Goal: Information Seeking & Learning: Learn about a topic

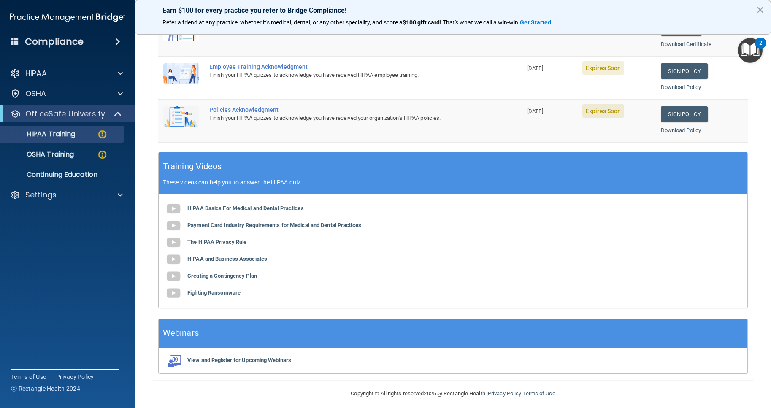
scroll to position [227, 0]
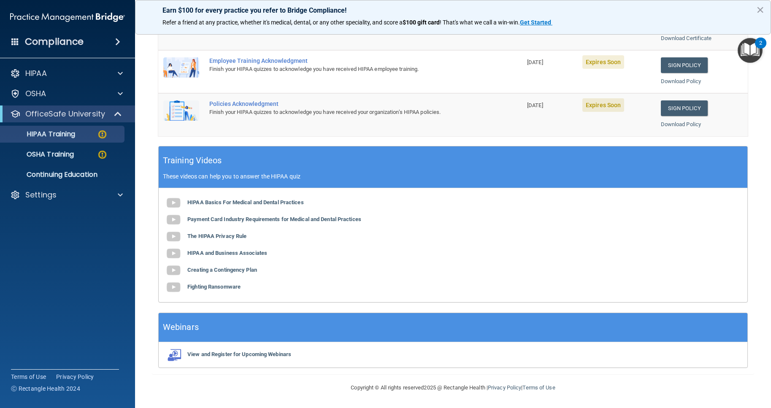
click at [600, 283] on div "HIPAA Basics For Medical and Dental Practices Payment Card Industry Requirement…" at bounding box center [453, 245] width 589 height 114
click at [228, 210] on div "HIPAA Basics For Medical and Dental Practices Payment Card Industry Requirement…" at bounding box center [453, 245] width 589 height 114
click at [228, 203] on b "HIPAA Basics For Medical and Dental Practices" at bounding box center [245, 202] width 116 height 6
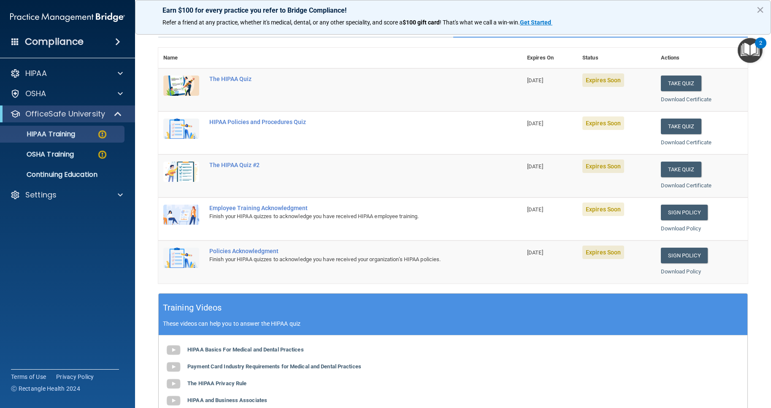
scroll to position [59, 0]
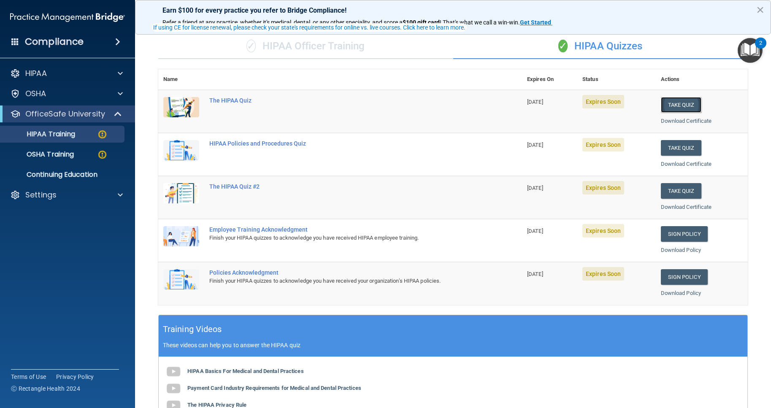
click at [675, 100] on button "Take Quiz" at bounding box center [681, 105] width 41 height 16
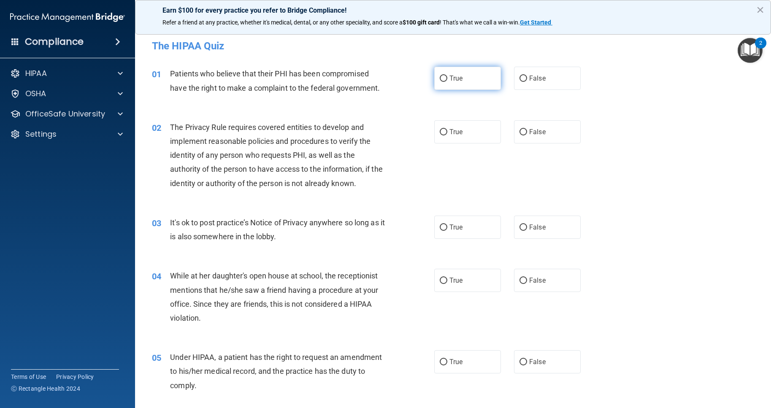
click at [456, 77] on span "True" at bounding box center [455, 78] width 13 height 8
click at [447, 77] on input "True" at bounding box center [444, 79] width 8 height 6
radio input "true"
click at [519, 136] on label "False" at bounding box center [547, 131] width 67 height 23
click at [519, 135] on input "False" at bounding box center [523, 132] width 8 height 6
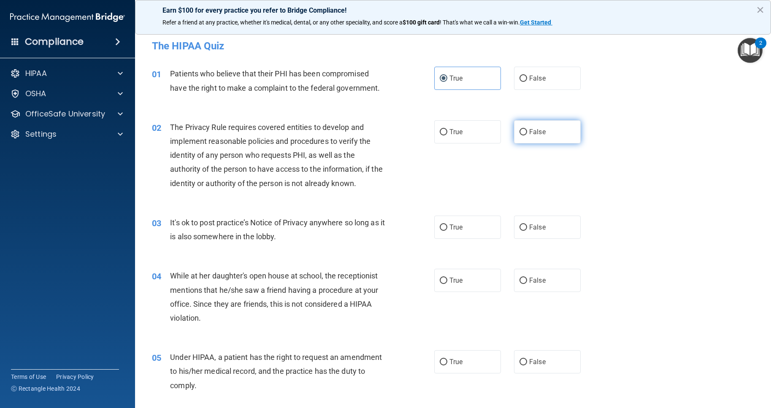
radio input "true"
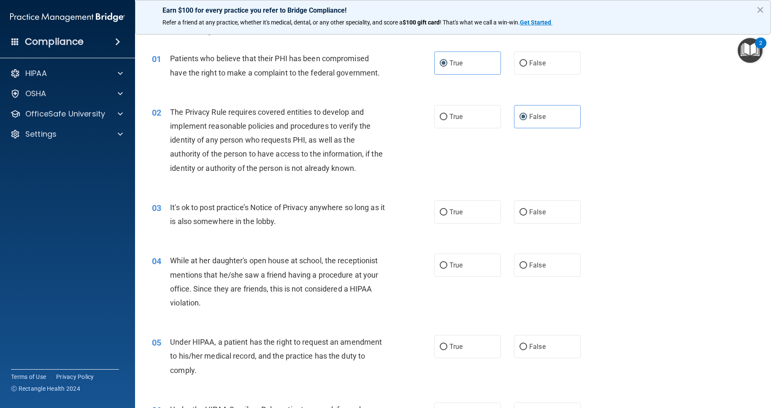
scroll to position [42, 0]
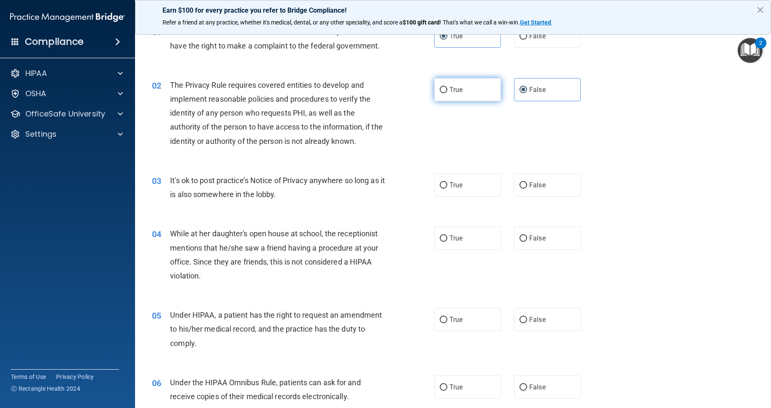
click at [455, 98] on label "True" at bounding box center [467, 89] width 67 height 23
click at [447, 93] on input "True" at bounding box center [444, 90] width 8 height 6
radio input "true"
radio input "false"
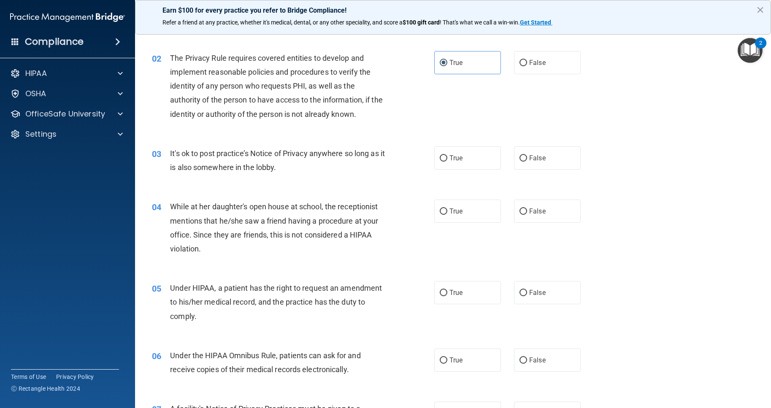
scroll to position [84, 0]
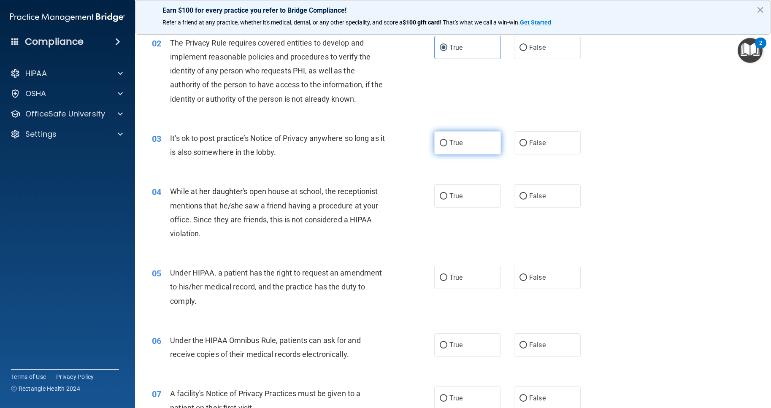
click at [460, 138] on label "True" at bounding box center [467, 142] width 67 height 23
click at [447, 140] on input "True" at bounding box center [444, 143] width 8 height 6
radio input "true"
click at [514, 143] on label "False" at bounding box center [547, 142] width 67 height 23
click at [519, 143] on input "False" at bounding box center [523, 143] width 8 height 6
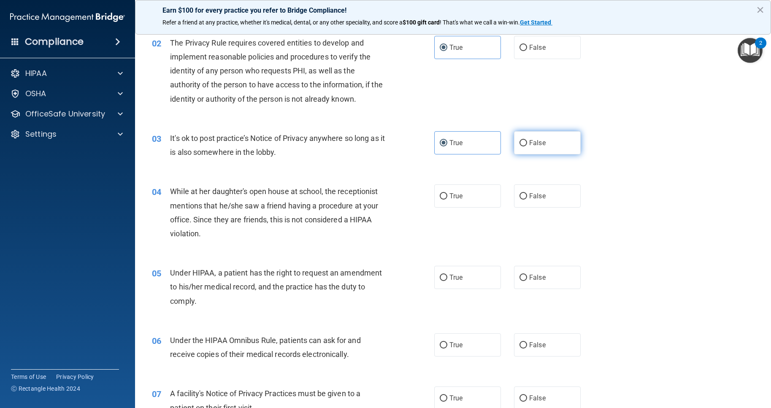
radio input "true"
radio input "false"
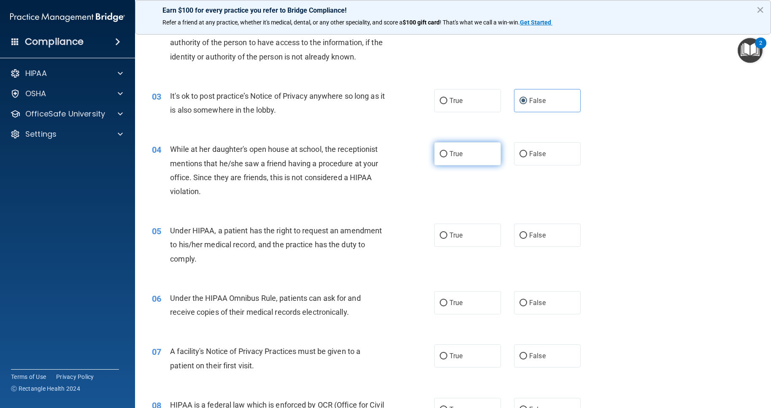
click at [454, 159] on label "True" at bounding box center [467, 153] width 67 height 23
click at [447, 157] on input "True" at bounding box center [444, 154] width 8 height 6
radio input "true"
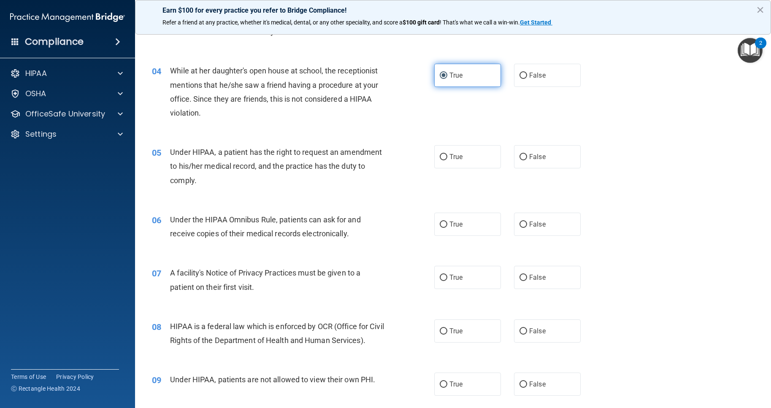
scroll to position [211, 0]
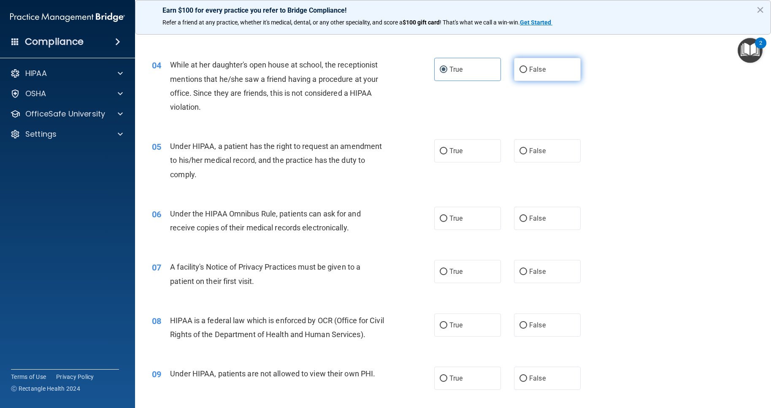
click at [532, 81] on label "False" at bounding box center [547, 69] width 67 height 23
click at [527, 73] on input "False" at bounding box center [523, 70] width 8 height 6
radio input "true"
radio input "false"
click at [457, 149] on span "True" at bounding box center [455, 151] width 13 height 8
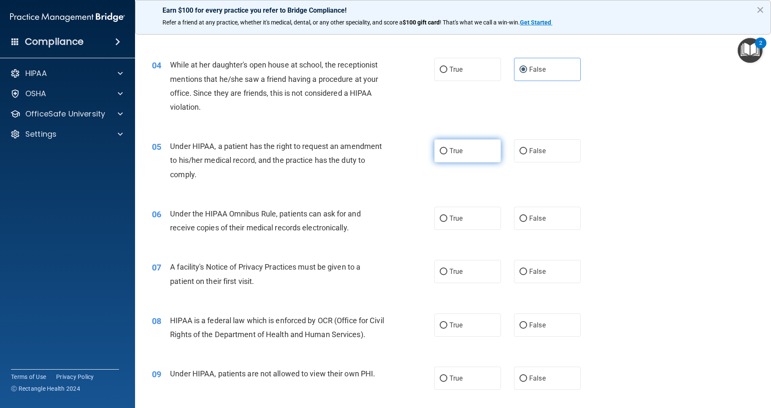
click at [447, 149] on input "True" at bounding box center [444, 151] width 8 height 6
radio input "true"
click at [462, 218] on label "True" at bounding box center [467, 218] width 67 height 23
click at [447, 218] on input "True" at bounding box center [444, 219] width 8 height 6
radio input "true"
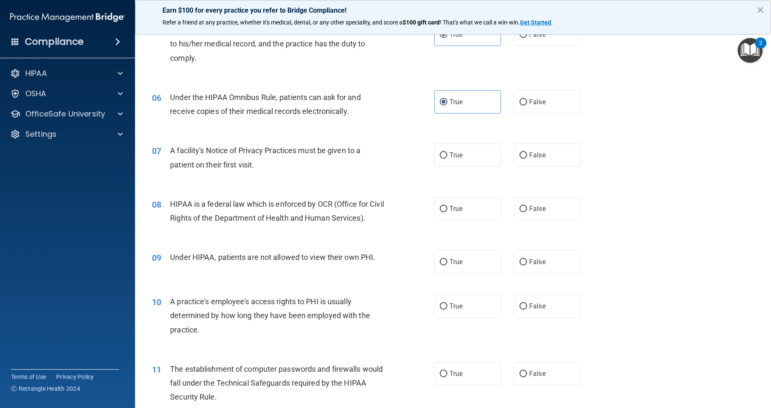
scroll to position [338, 0]
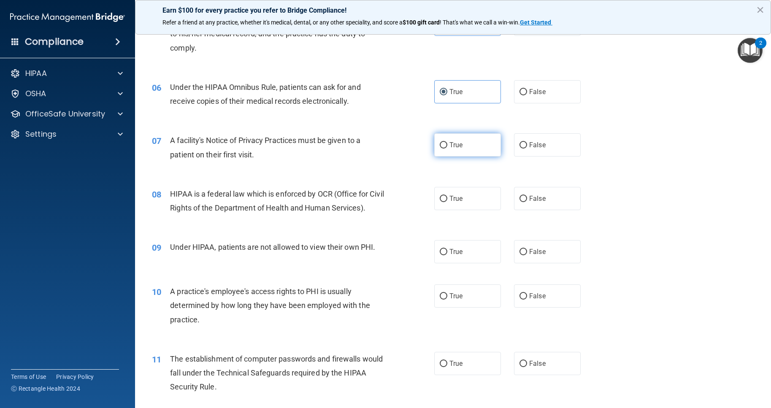
click at [454, 144] on span "True" at bounding box center [455, 145] width 13 height 8
click at [447, 144] on input "True" at bounding box center [444, 145] width 8 height 6
radio input "true"
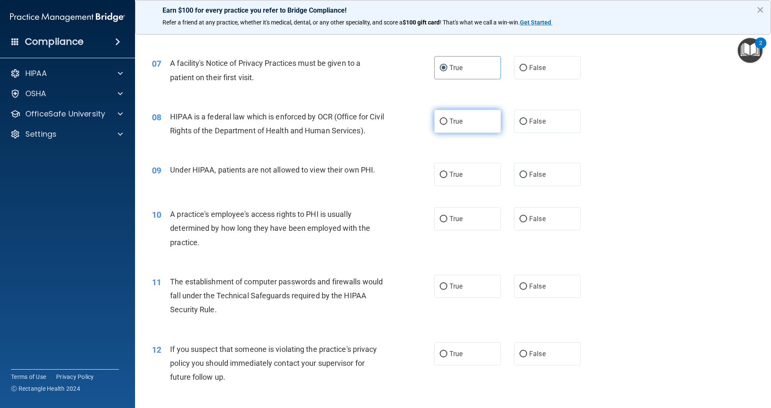
scroll to position [422, 0]
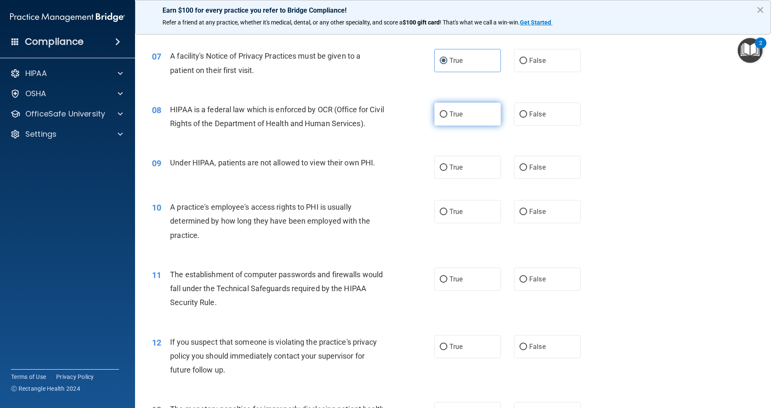
click at [454, 123] on label "True" at bounding box center [467, 114] width 67 height 23
click at [447, 118] on input "True" at bounding box center [444, 114] width 8 height 6
radio input "true"
click at [537, 165] on span "False" at bounding box center [537, 167] width 16 height 8
click at [527, 165] on input "False" at bounding box center [523, 168] width 8 height 6
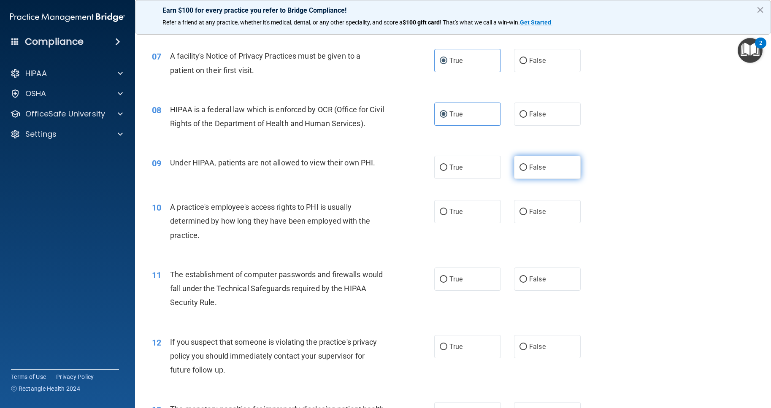
radio input "true"
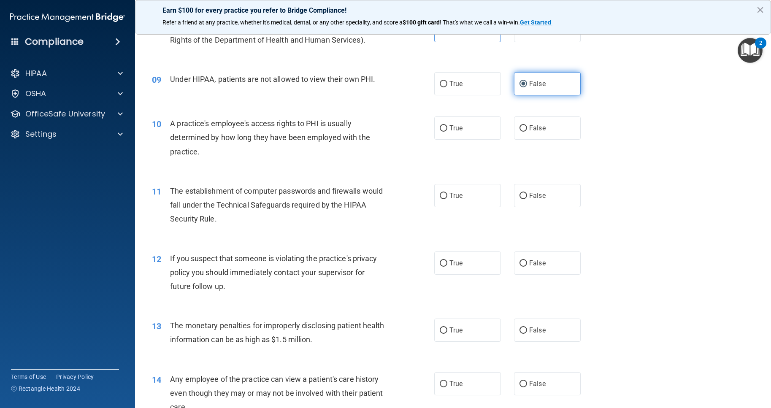
scroll to position [506, 0]
click at [523, 128] on input "False" at bounding box center [523, 127] width 8 height 6
radio input "true"
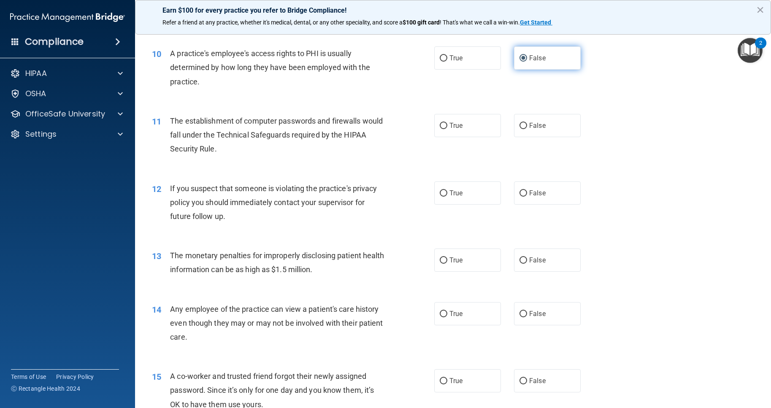
scroll to position [591, 0]
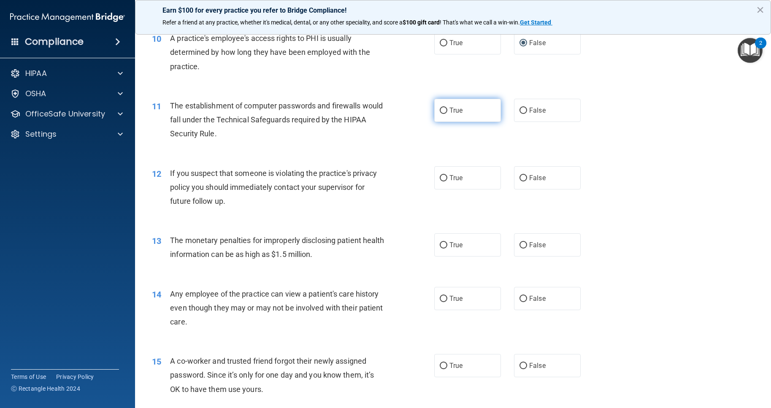
click at [447, 102] on label "True" at bounding box center [467, 110] width 67 height 23
click at [447, 108] on input "True" at bounding box center [444, 111] width 8 height 6
radio input "true"
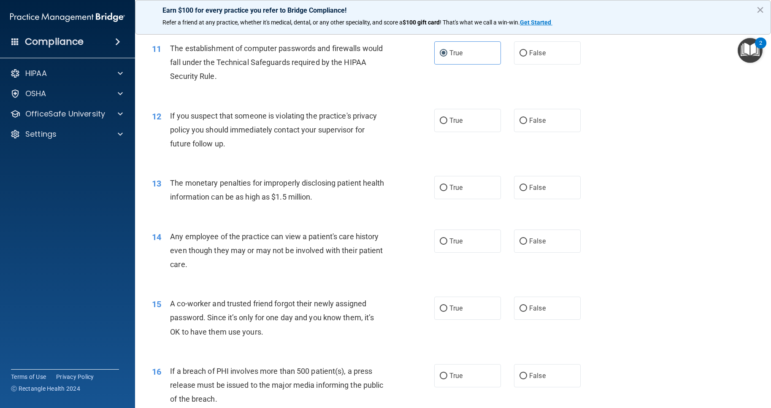
scroll to position [675, 0]
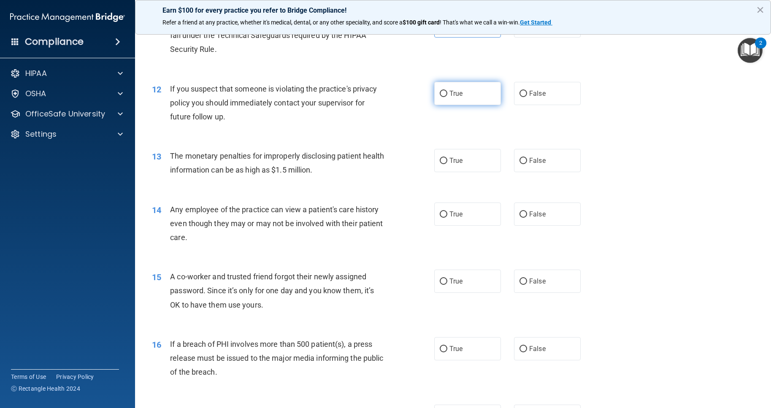
click at [486, 99] on label "True" at bounding box center [467, 93] width 67 height 23
click at [447, 97] on input "True" at bounding box center [444, 94] width 8 height 6
radio input "true"
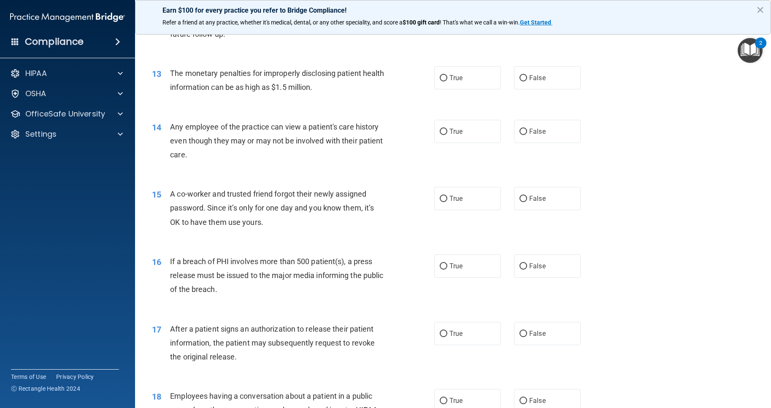
scroll to position [759, 0]
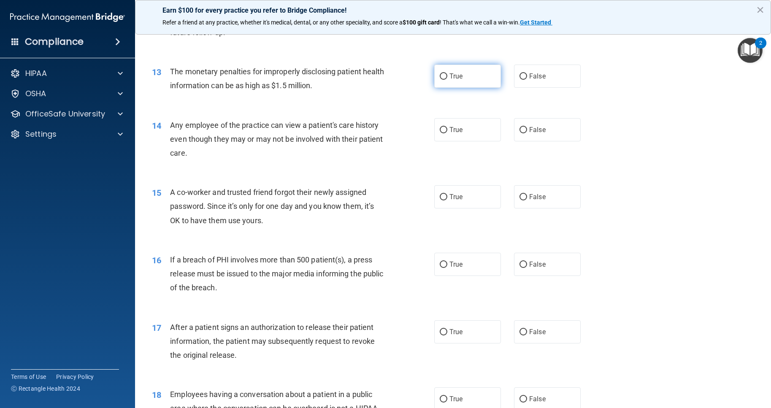
click at [465, 83] on label "True" at bounding box center [467, 76] width 67 height 23
click at [447, 80] on input "True" at bounding box center [444, 76] width 8 height 6
radio input "true"
click at [529, 127] on span "False" at bounding box center [537, 130] width 16 height 8
click at [527, 127] on input "False" at bounding box center [523, 130] width 8 height 6
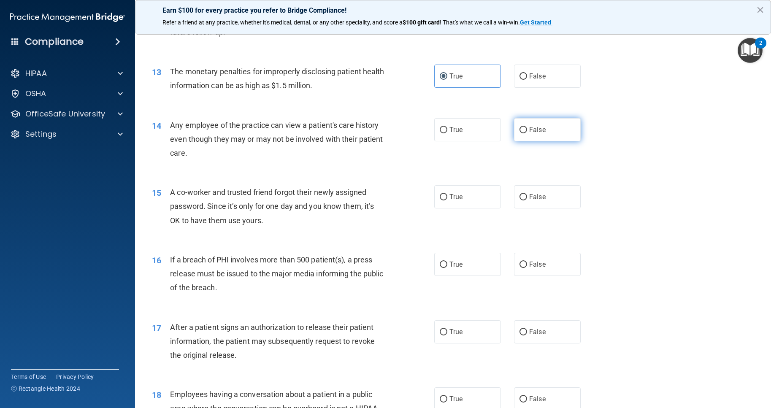
radio input "true"
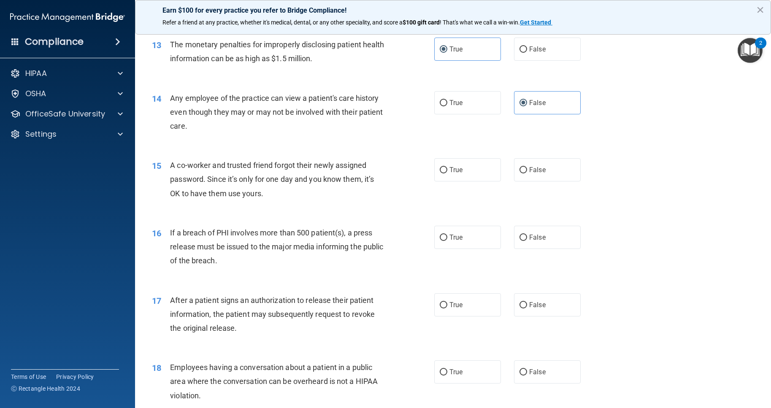
scroll to position [802, 0]
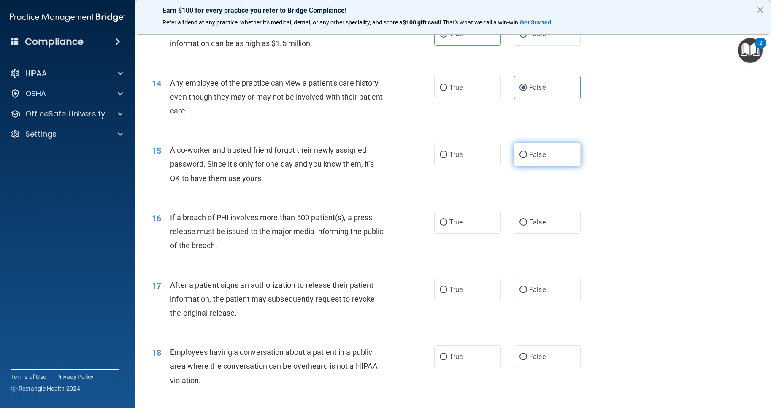
click at [546, 154] on label "False" at bounding box center [547, 154] width 67 height 23
click at [527, 154] on input "False" at bounding box center [523, 155] width 8 height 6
radio input "true"
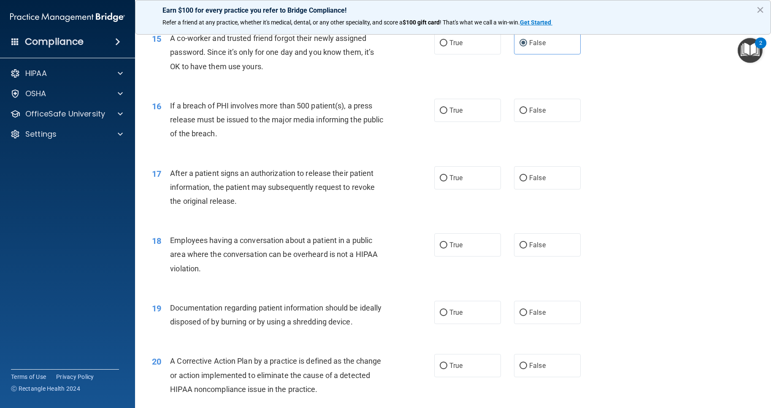
scroll to position [928, 0]
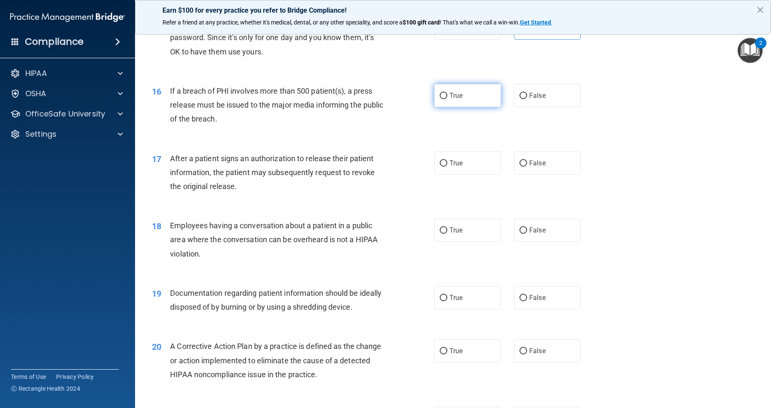
click at [442, 101] on label "True" at bounding box center [467, 95] width 67 height 23
click at [442, 99] on input "True" at bounding box center [444, 96] width 8 height 6
radio input "true"
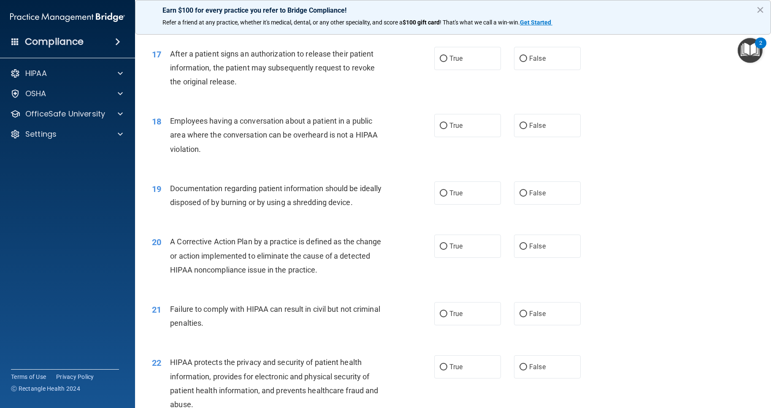
scroll to position [1013, 0]
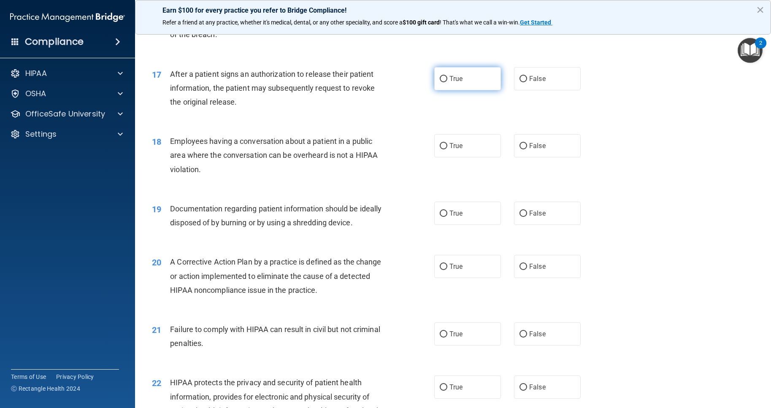
click at [455, 75] on span "True" at bounding box center [455, 79] width 13 height 8
click at [447, 76] on input "True" at bounding box center [444, 79] width 8 height 6
radio input "true"
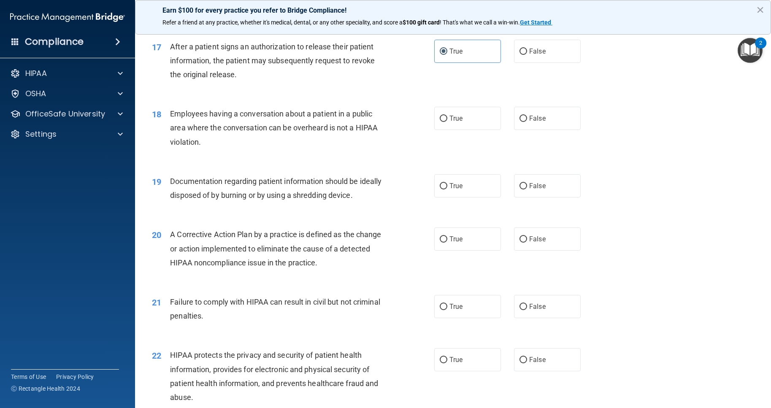
scroll to position [1055, 0]
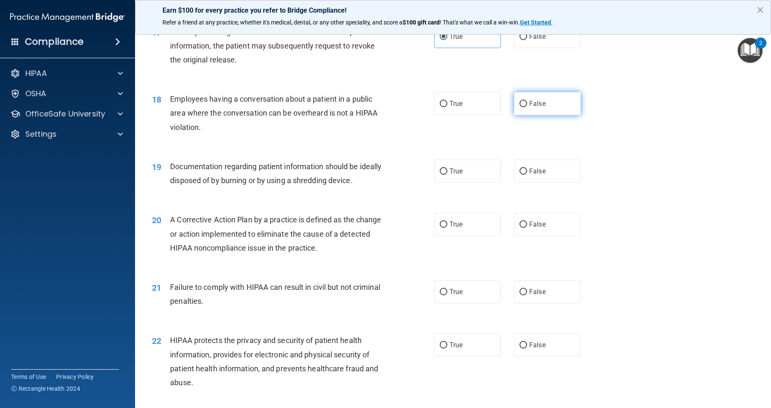
click at [514, 102] on label "False" at bounding box center [547, 103] width 67 height 23
click at [519, 102] on input "False" at bounding box center [523, 104] width 8 height 6
radio input "true"
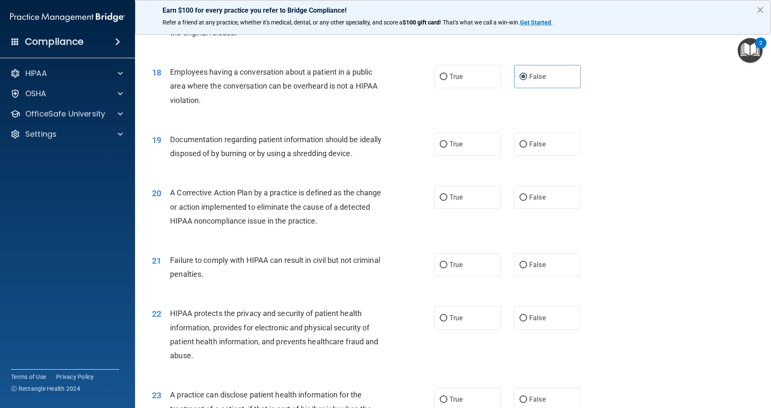
scroll to position [1097, 0]
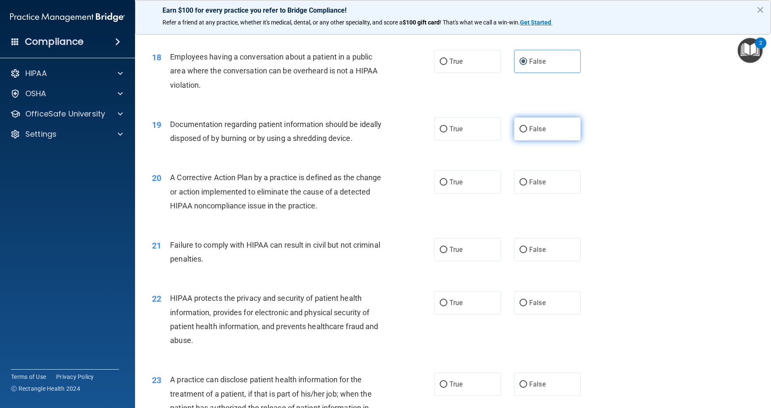
click at [515, 134] on label "False" at bounding box center [547, 128] width 67 height 23
click at [519, 132] on input "False" at bounding box center [523, 129] width 8 height 6
radio input "true"
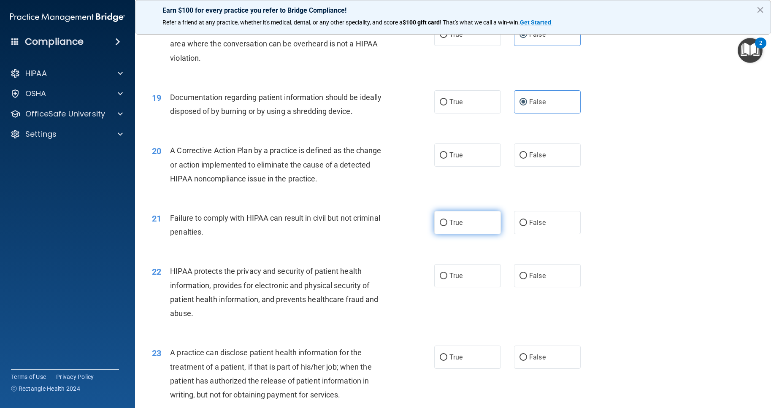
scroll to position [1139, 0]
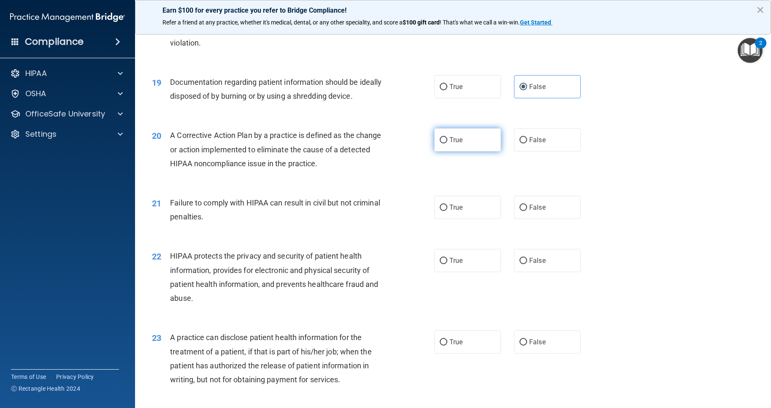
click at [493, 147] on label "True" at bounding box center [467, 139] width 67 height 23
click at [447, 143] on input "True" at bounding box center [444, 140] width 8 height 6
radio input "true"
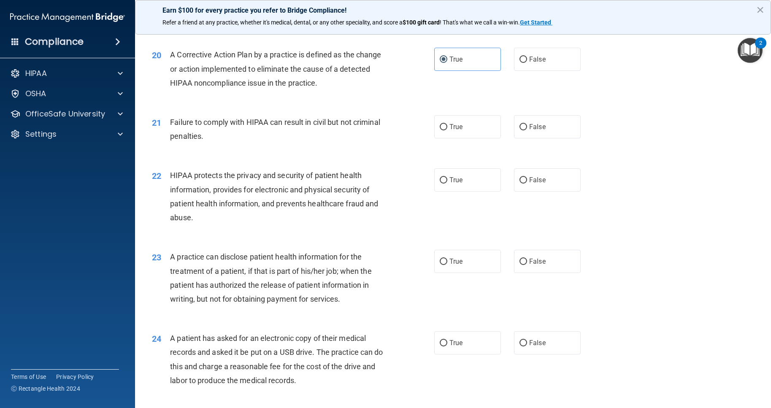
scroll to position [1223, 0]
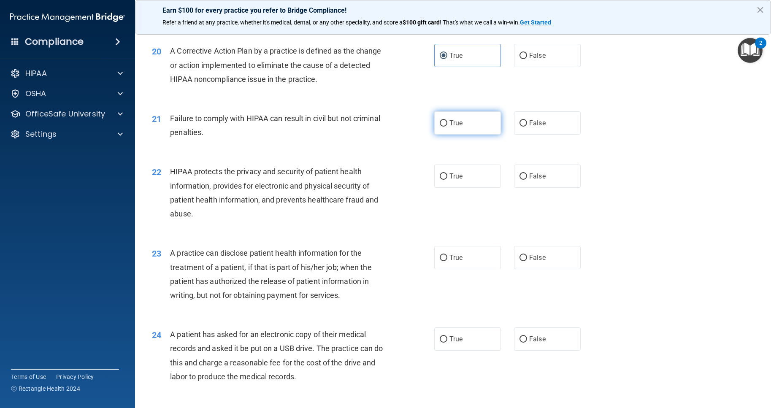
click at [472, 124] on label "True" at bounding box center [467, 122] width 67 height 23
click at [447, 124] on input "True" at bounding box center [444, 123] width 8 height 6
radio input "true"
click at [537, 122] on span "False" at bounding box center [537, 123] width 16 height 8
click at [527, 122] on input "False" at bounding box center [523, 123] width 8 height 6
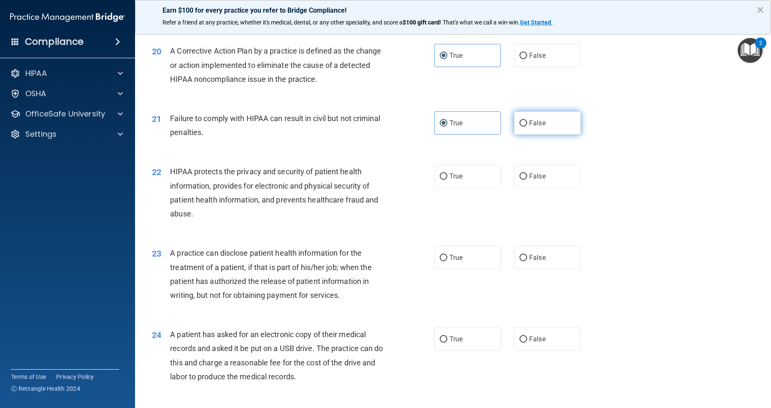
radio input "true"
radio input "false"
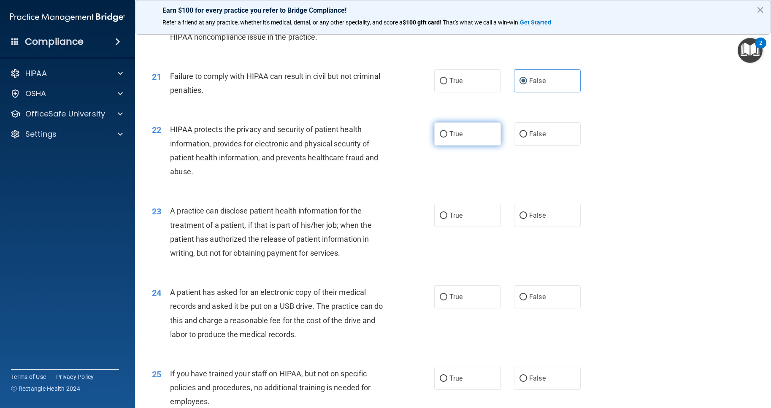
click at [469, 128] on label "True" at bounding box center [467, 133] width 67 height 23
click at [447, 131] on input "True" at bounding box center [444, 134] width 8 height 6
radio input "true"
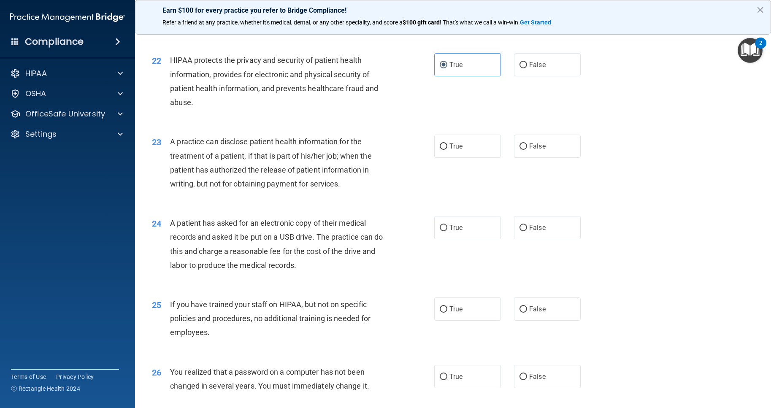
scroll to position [1350, 0]
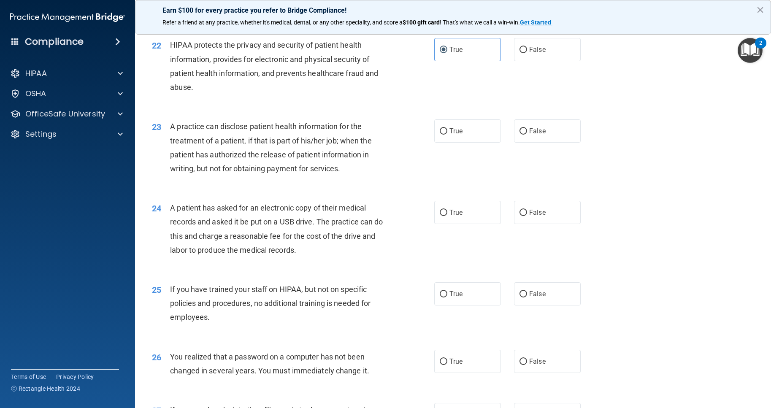
click at [518, 119] on div "23 A practice can disclose patient health information for the treatment of a pa…" at bounding box center [453, 149] width 615 height 81
click at [514, 136] on label "False" at bounding box center [547, 130] width 67 height 23
click at [519, 135] on input "False" at bounding box center [523, 131] width 8 height 6
radio input "true"
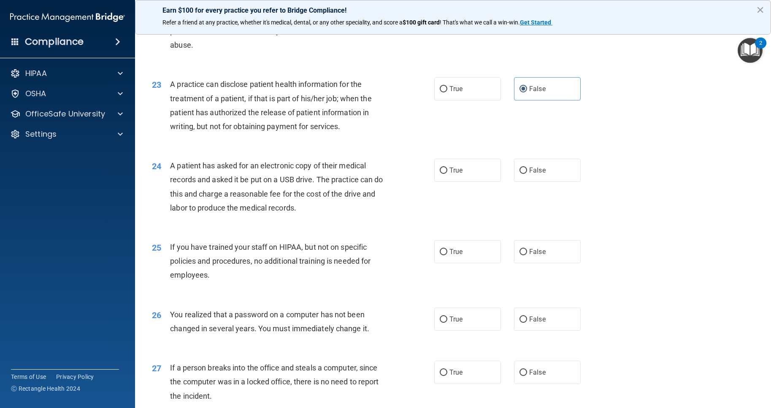
scroll to position [1434, 0]
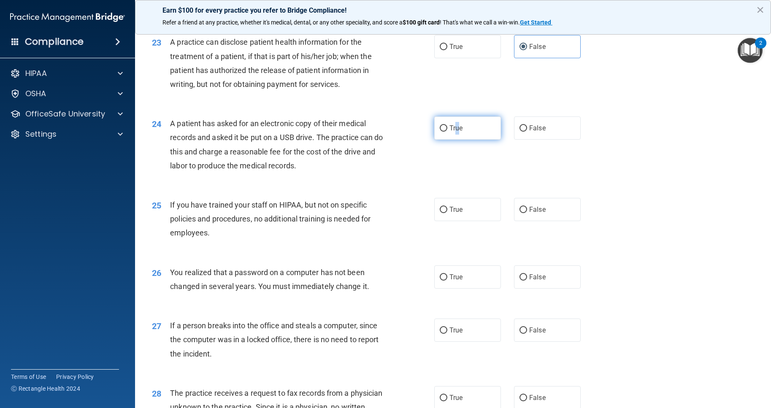
click at [454, 132] on span "True" at bounding box center [455, 128] width 13 height 8
drag, startPoint x: 454, startPoint y: 132, endPoint x: 440, endPoint y: 129, distance: 13.8
click at [440, 129] on input "True" at bounding box center [444, 128] width 8 height 6
radio input "true"
click at [440, 129] on input "True" at bounding box center [444, 128] width 8 height 6
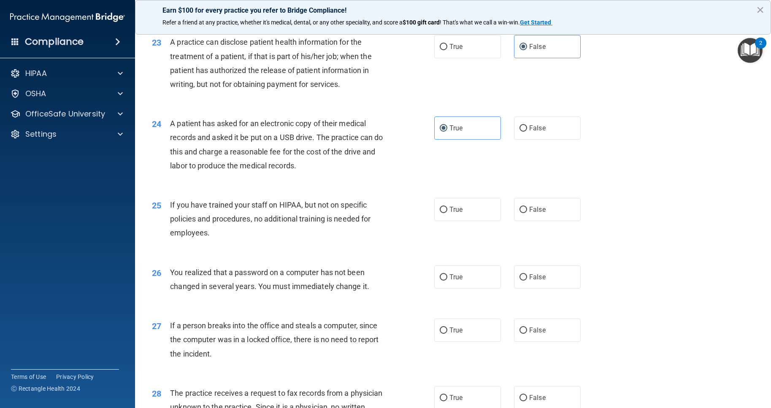
drag, startPoint x: 440, startPoint y: 129, endPoint x: 424, endPoint y: 162, distance: 37.0
click at [424, 162] on div "24 A patient has asked for an electronic copy of their medical records and aske…" at bounding box center [293, 146] width 308 height 60
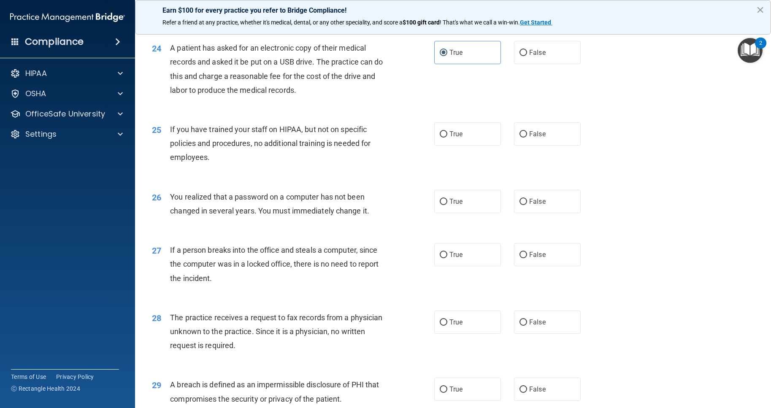
scroll to position [1519, 0]
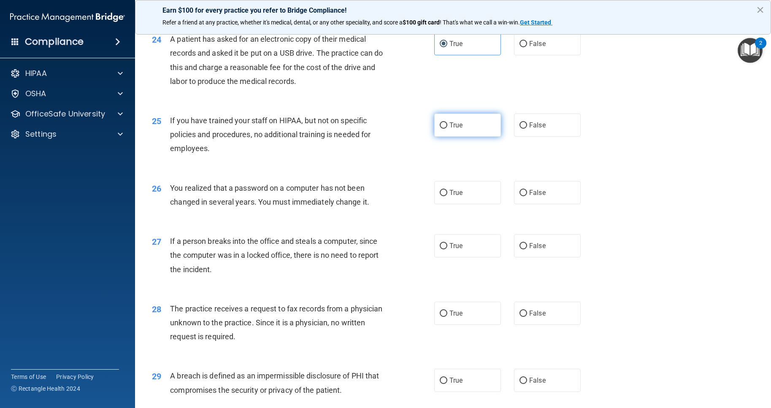
click at [457, 125] on span "True" at bounding box center [455, 125] width 13 height 8
click at [447, 125] on input "True" at bounding box center [444, 125] width 8 height 6
radio input "true"
click at [430, 204] on div "26 You realized that a password on a computer has not been changed in several y…" at bounding box center [293, 197] width 308 height 32
click at [440, 197] on label "True" at bounding box center [467, 192] width 67 height 23
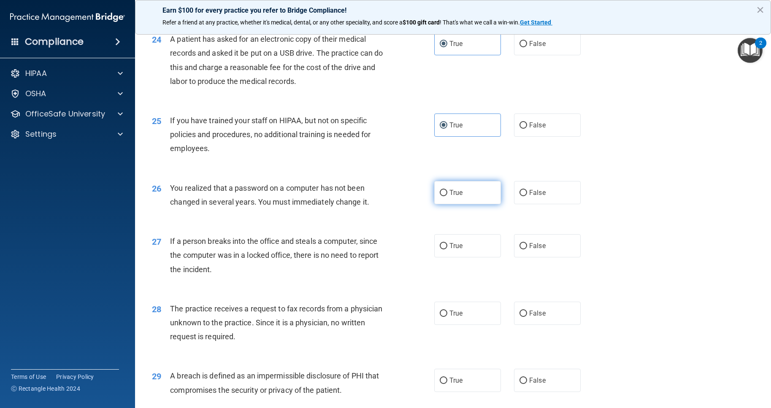
click at [440, 196] on input "True" at bounding box center [444, 193] width 8 height 6
radio input "true"
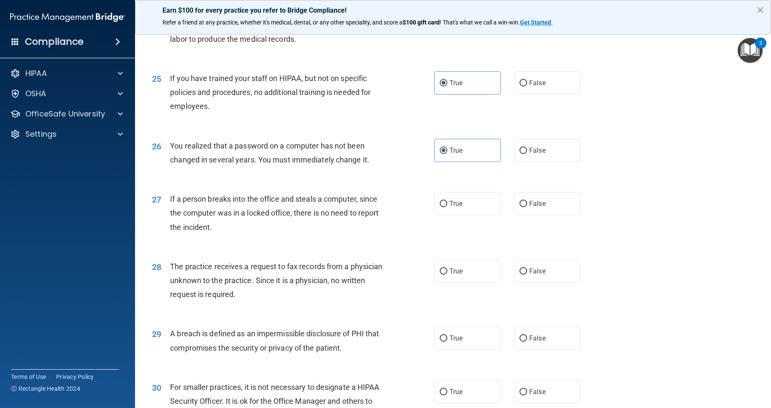
scroll to position [1603, 0]
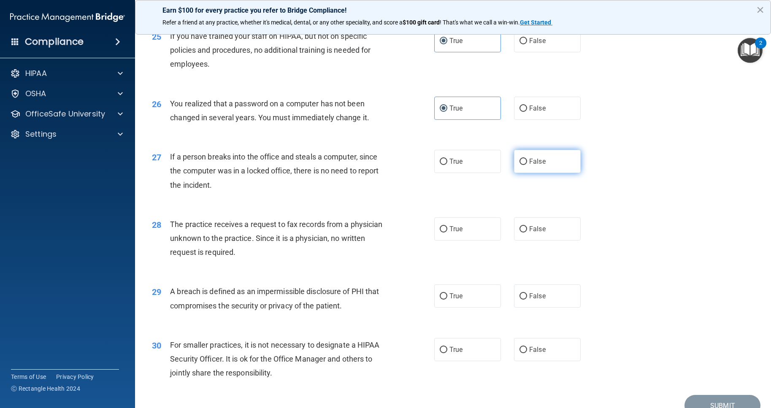
click at [517, 169] on label "False" at bounding box center [547, 161] width 67 height 23
click at [519, 165] on input "False" at bounding box center [523, 162] width 8 height 6
radio input "true"
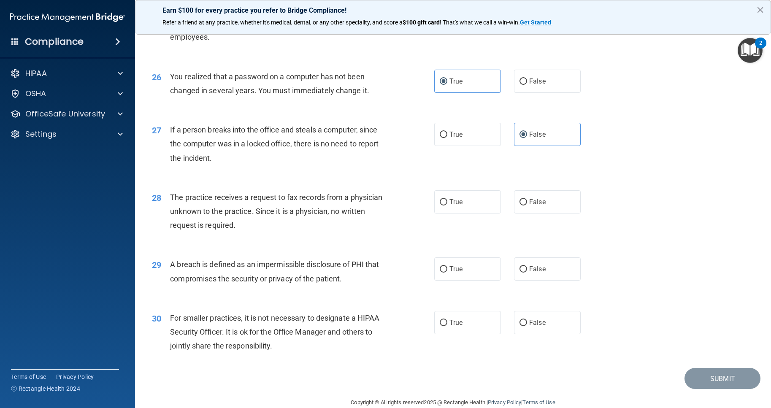
scroll to position [1645, 0]
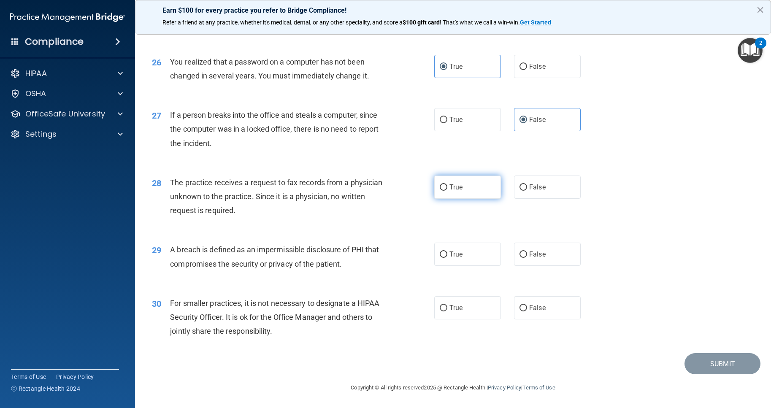
click at [478, 180] on label "True" at bounding box center [467, 187] width 67 height 23
click at [447, 184] on input "True" at bounding box center [444, 187] width 8 height 6
radio input "true"
click at [547, 191] on label "False" at bounding box center [547, 187] width 67 height 23
click at [527, 191] on input "False" at bounding box center [523, 187] width 8 height 6
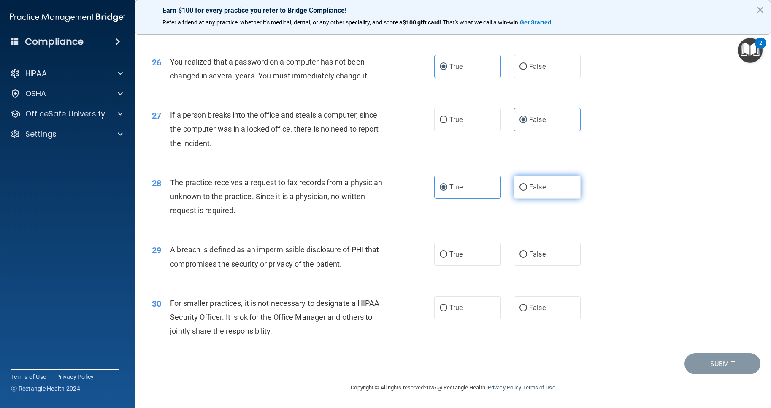
radio input "true"
radio input "false"
click at [450, 243] on label "True" at bounding box center [467, 254] width 67 height 23
click at [447, 251] on input "True" at bounding box center [444, 254] width 8 height 6
radio input "true"
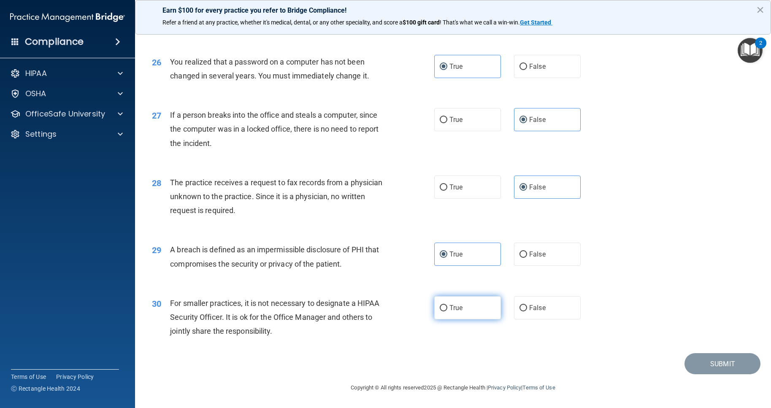
click at [445, 310] on label "True" at bounding box center [467, 307] width 67 height 23
click at [445, 310] on input "True" at bounding box center [444, 308] width 8 height 6
radio input "true"
click at [703, 369] on button "Submit" at bounding box center [722, 364] width 76 height 22
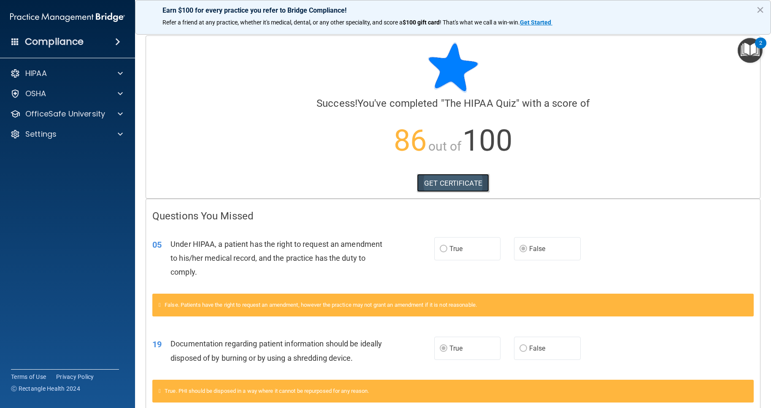
click at [433, 181] on link "GET CERTIFICATE" at bounding box center [453, 183] width 72 height 19
click at [100, 72] on div "HIPAA" at bounding box center [56, 73] width 105 height 10
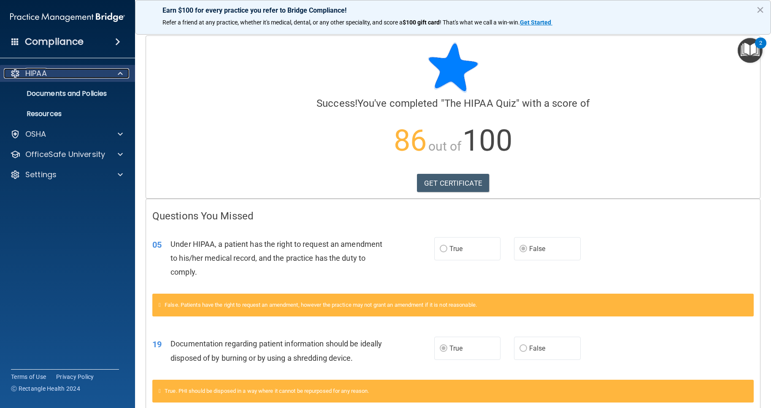
click at [100, 73] on div "HIPAA" at bounding box center [56, 73] width 105 height 10
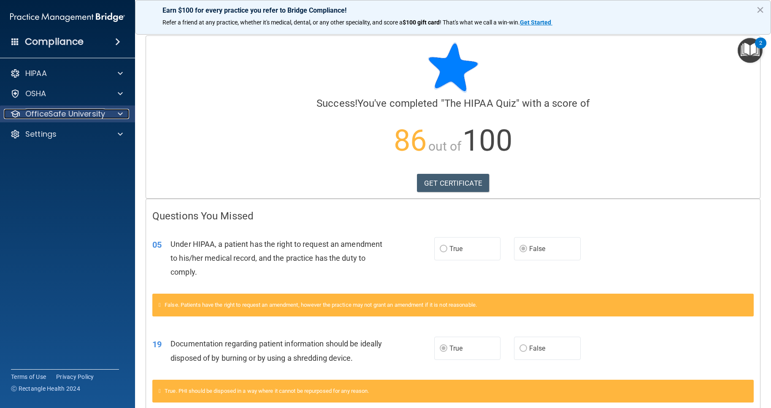
click at [118, 116] on span at bounding box center [120, 114] width 5 height 10
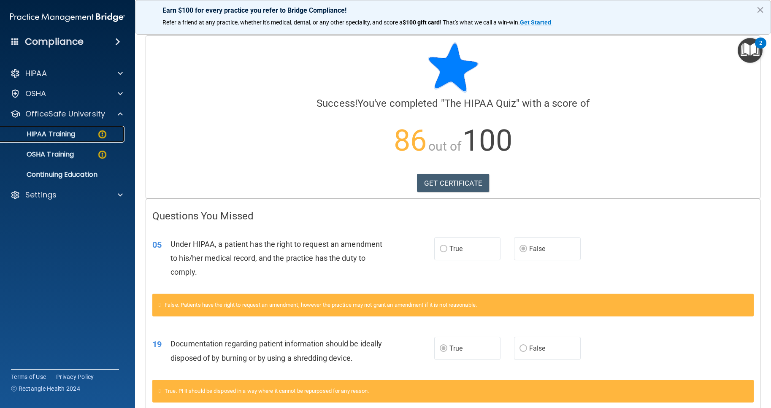
click at [99, 138] on img at bounding box center [102, 134] width 11 height 11
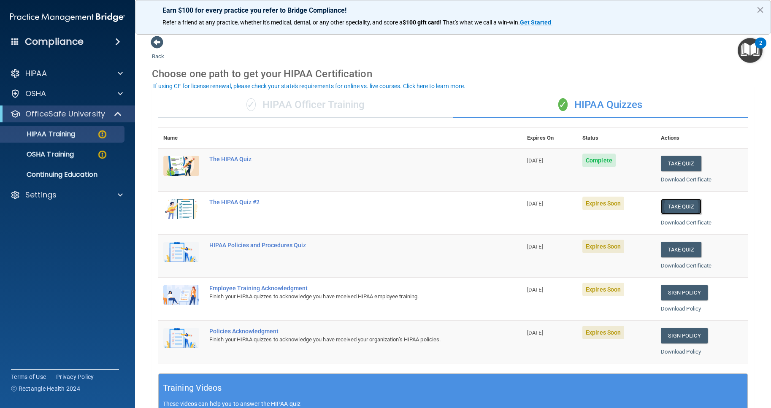
click at [664, 212] on button "Take Quiz" at bounding box center [681, 207] width 41 height 16
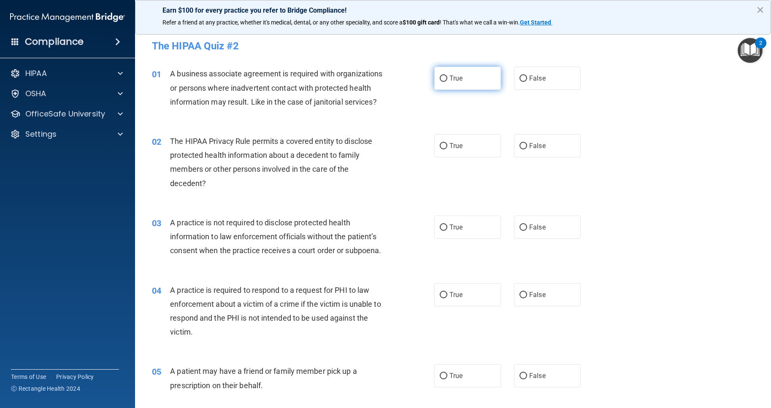
click at [486, 68] on label "True" at bounding box center [467, 78] width 67 height 23
click at [447, 76] on input "True" at bounding box center [444, 79] width 8 height 6
radio input "true"
click at [446, 157] on label "True" at bounding box center [467, 145] width 67 height 23
click at [446, 149] on input "True" at bounding box center [444, 146] width 8 height 6
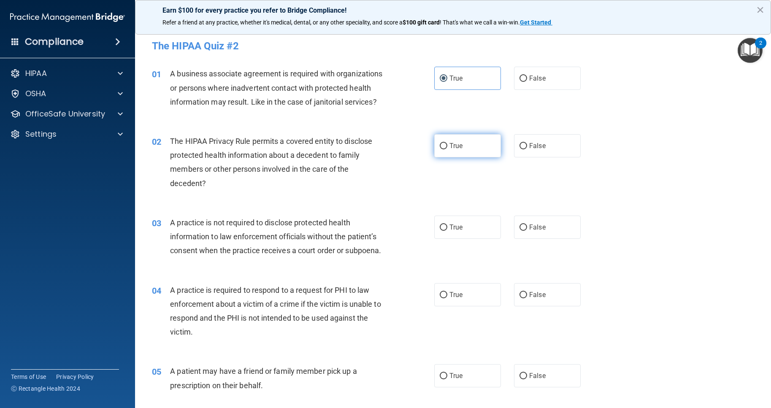
radio input "true"
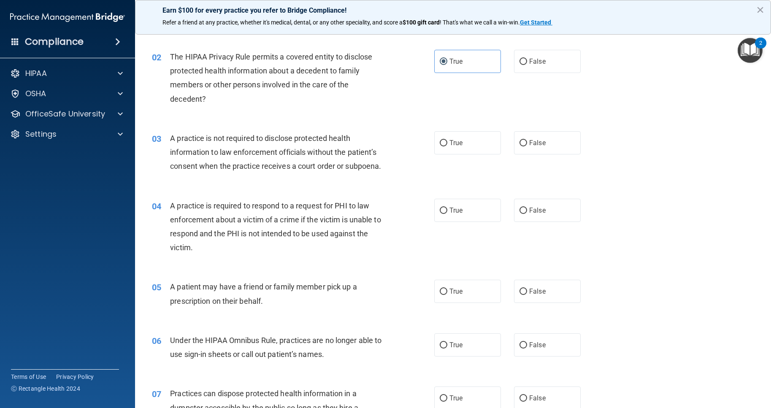
scroll to position [127, 0]
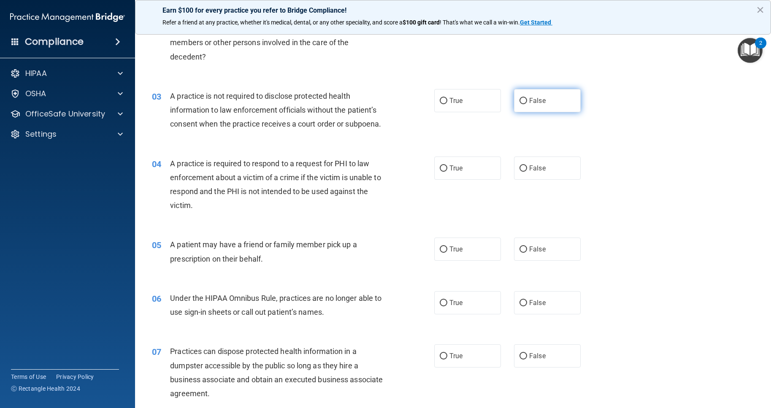
click at [556, 112] on label "False" at bounding box center [547, 100] width 67 height 23
click at [527, 104] on input "False" at bounding box center [523, 101] width 8 height 6
radio input "true"
click at [459, 172] on span "True" at bounding box center [455, 168] width 13 height 8
click at [447, 172] on input "True" at bounding box center [444, 168] width 8 height 6
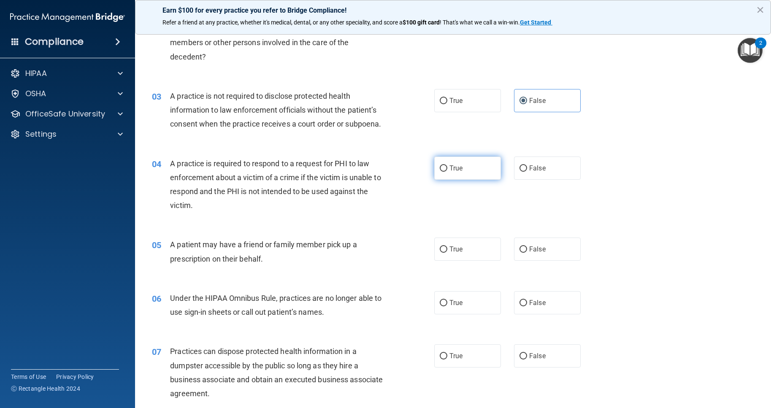
radio input "true"
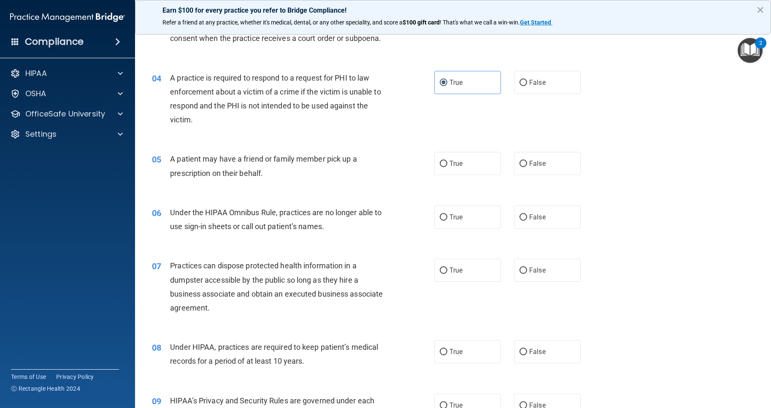
scroll to position [253, 0]
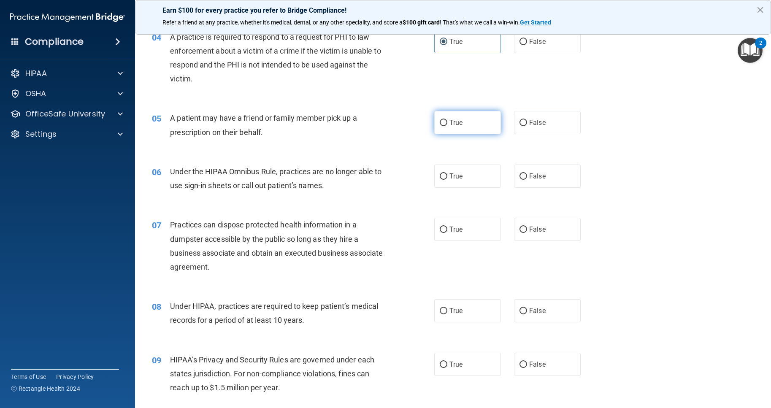
click at [473, 134] on label "True" at bounding box center [467, 122] width 67 height 23
click at [447, 126] on input "True" at bounding box center [444, 123] width 8 height 6
radio input "true"
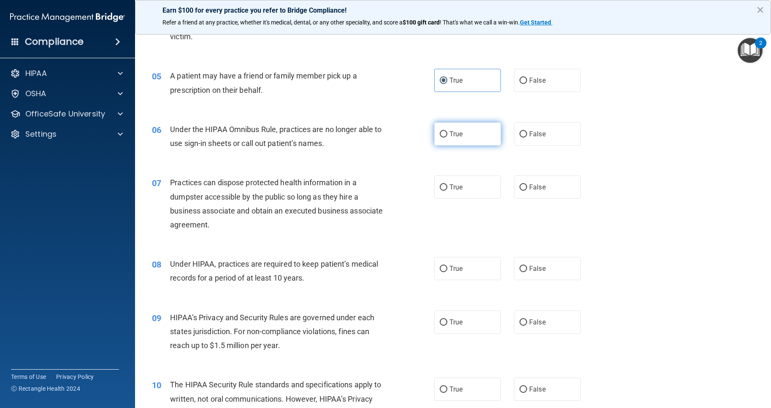
click at [463, 146] on label "True" at bounding box center [467, 133] width 67 height 23
click at [447, 138] on input "True" at bounding box center [444, 134] width 8 height 6
radio input "true"
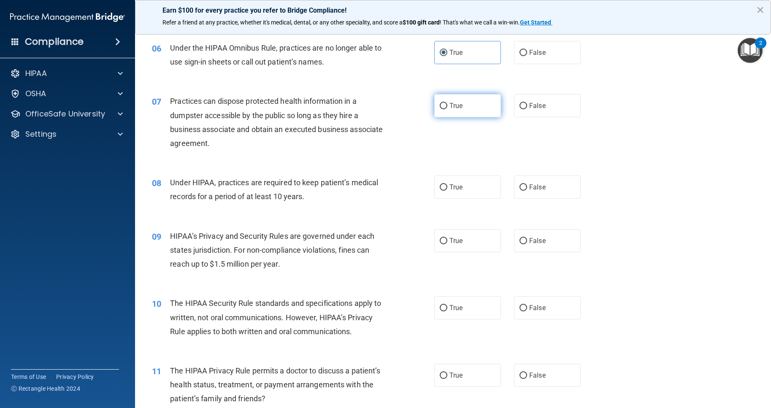
scroll to position [380, 0]
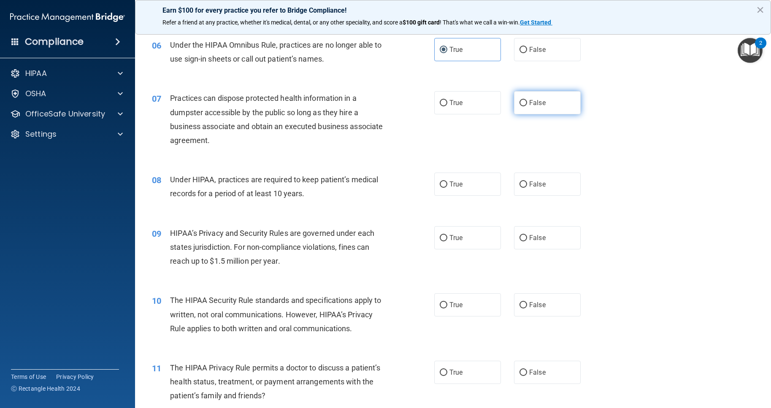
click at [519, 106] on input "False" at bounding box center [523, 103] width 8 height 6
radio input "true"
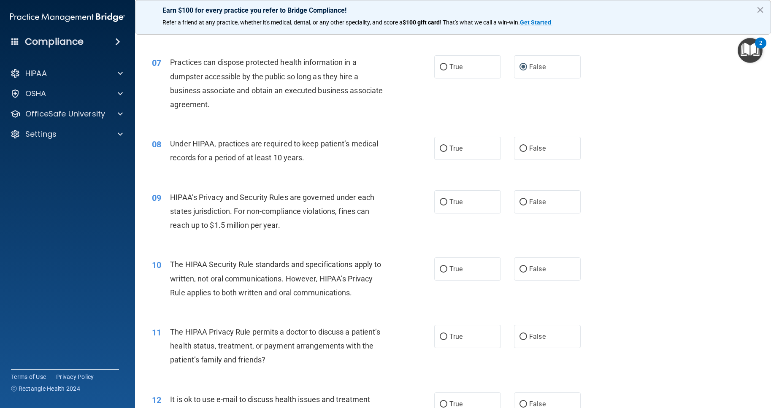
scroll to position [464, 0]
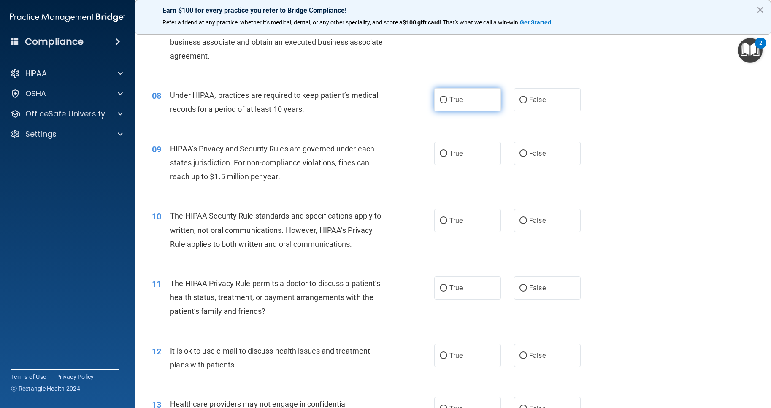
click at [482, 111] on label "True" at bounding box center [467, 99] width 67 height 23
click at [447, 103] on input "True" at bounding box center [444, 100] width 8 height 6
radio input "true"
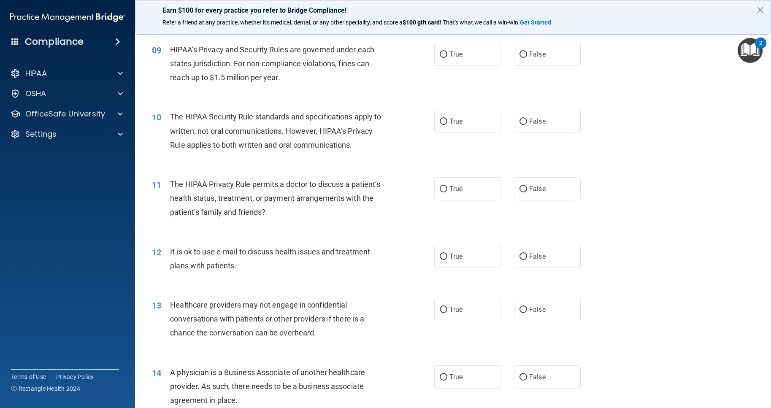
scroll to position [548, 0]
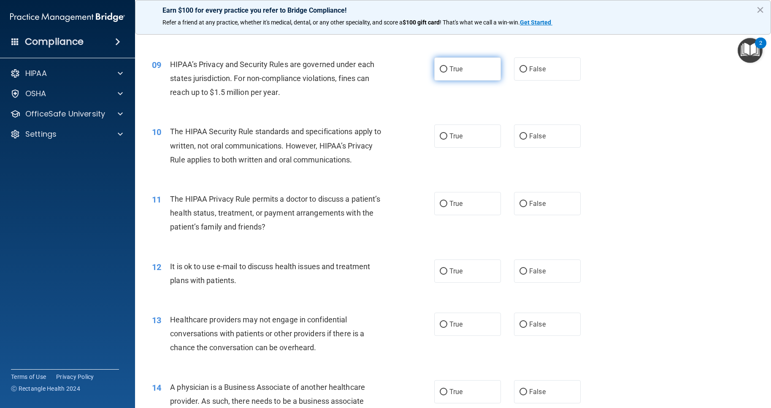
click at [461, 81] on label "True" at bounding box center [467, 68] width 67 height 23
click at [447, 73] on input "True" at bounding box center [444, 69] width 8 height 6
radio input "true"
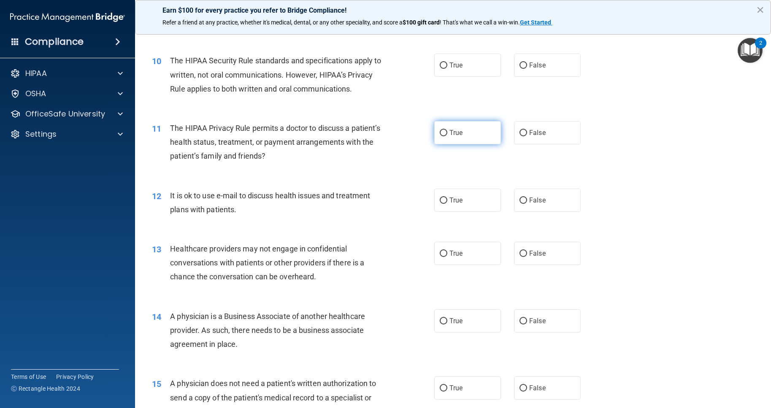
scroll to position [633, 0]
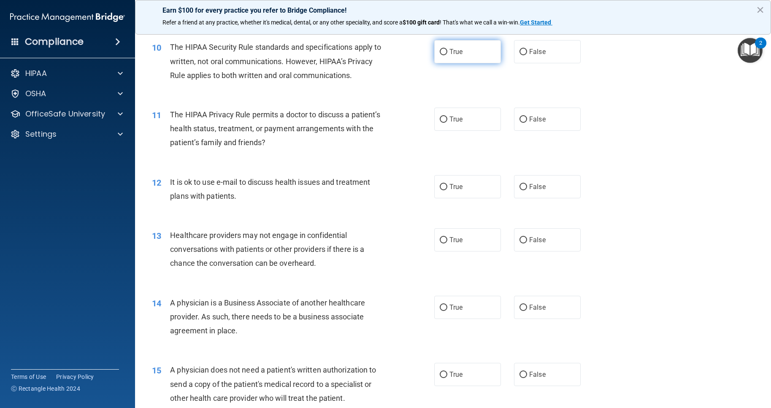
click at [451, 56] on span "True" at bounding box center [455, 52] width 13 height 8
click at [447, 55] on input "True" at bounding box center [444, 52] width 8 height 6
radio input "true"
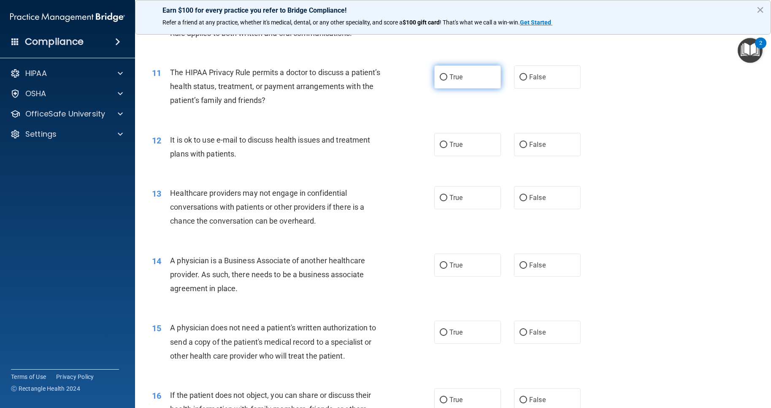
click at [449, 81] on span "True" at bounding box center [455, 77] width 13 height 8
click at [447, 81] on input "True" at bounding box center [444, 77] width 8 height 6
radio input "true"
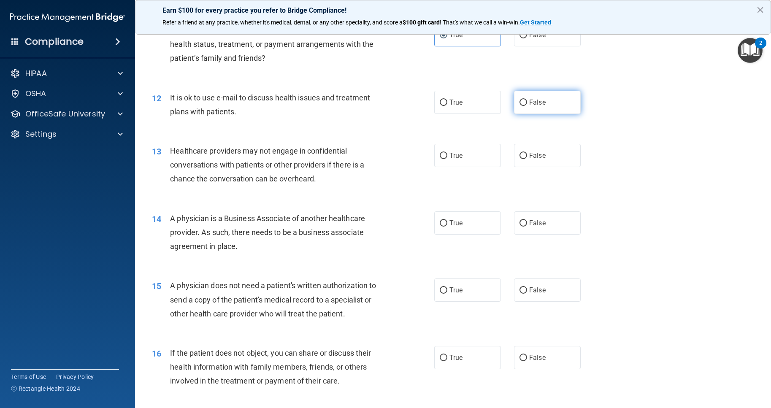
click at [553, 114] on label "False" at bounding box center [547, 102] width 67 height 23
click at [527, 106] on input "False" at bounding box center [523, 103] width 8 height 6
radio input "true"
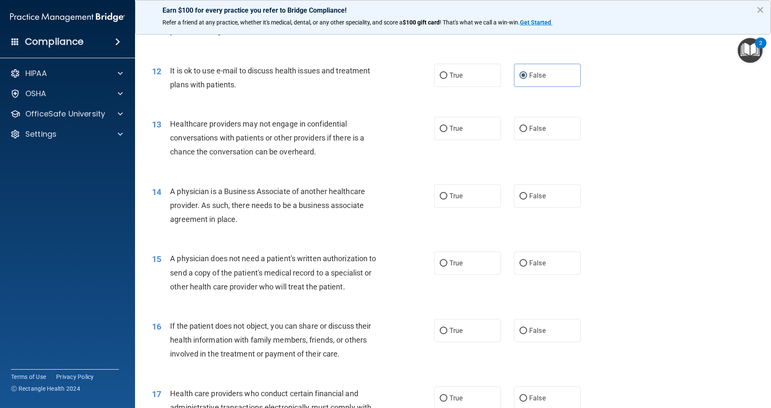
scroll to position [759, 0]
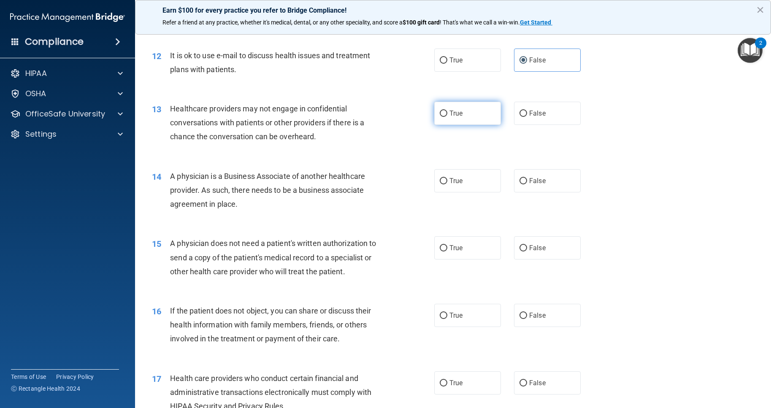
click at [484, 125] on label "True" at bounding box center [467, 113] width 67 height 23
click at [447, 117] on input "True" at bounding box center [444, 114] width 8 height 6
radio input "true"
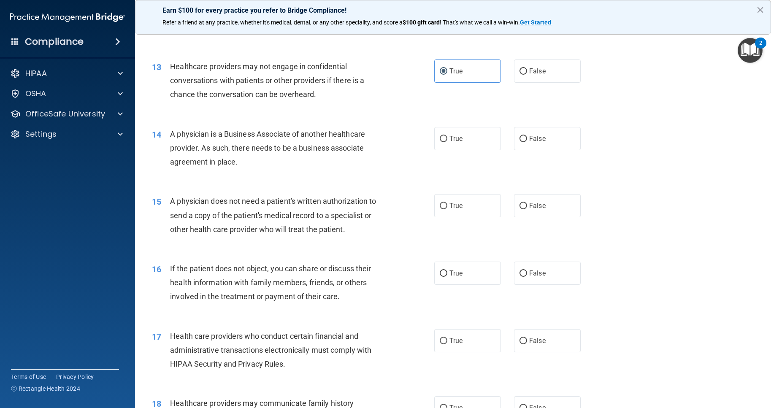
scroll to position [844, 0]
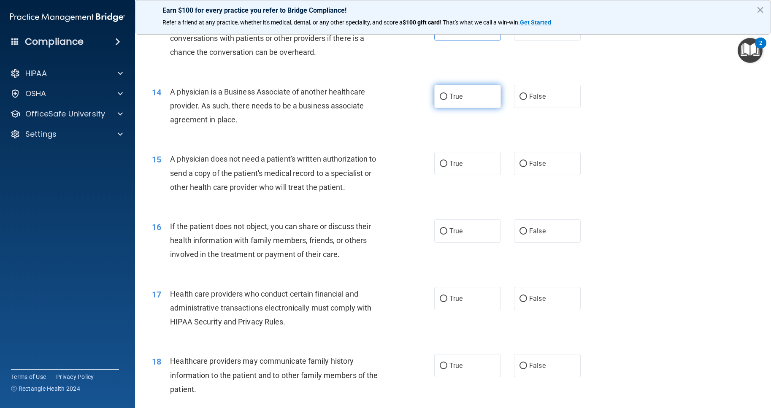
click at [459, 108] on label "True" at bounding box center [467, 96] width 67 height 23
click at [447, 100] on input "True" at bounding box center [444, 97] width 8 height 6
radio input "true"
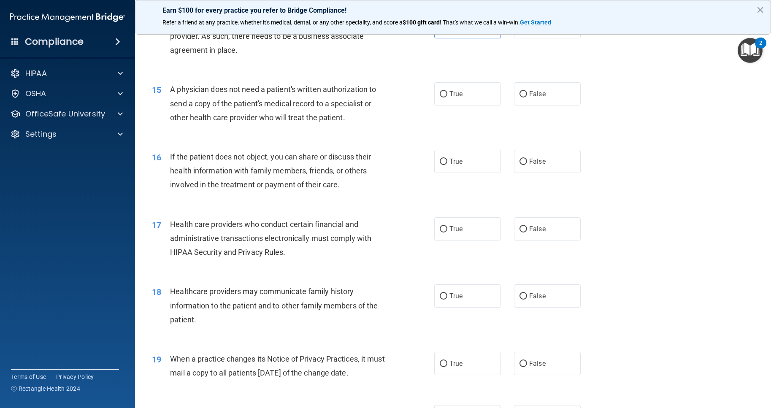
scroll to position [928, 0]
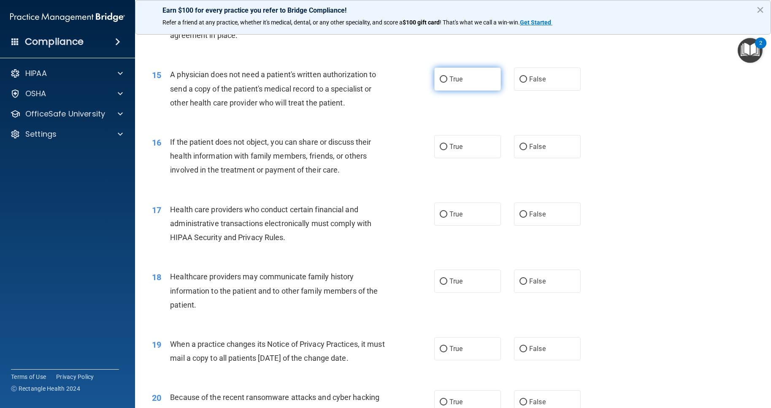
click at [451, 91] on label "True" at bounding box center [467, 79] width 67 height 23
click at [447, 83] on input "True" at bounding box center [444, 79] width 8 height 6
radio input "true"
click at [449, 151] on span "True" at bounding box center [455, 147] width 13 height 8
click at [447, 150] on input "True" at bounding box center [444, 147] width 8 height 6
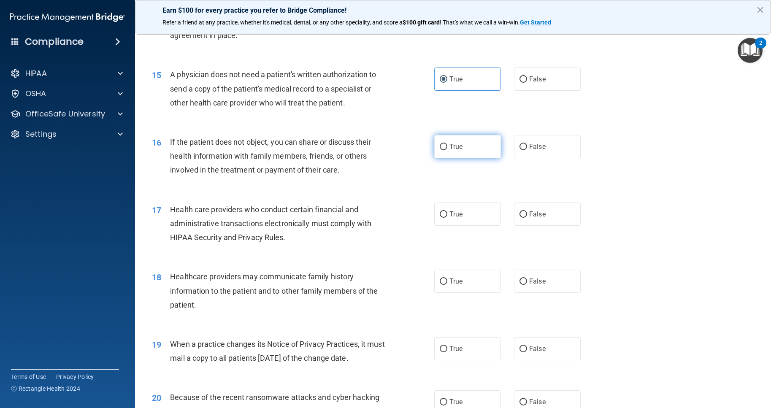
radio input "true"
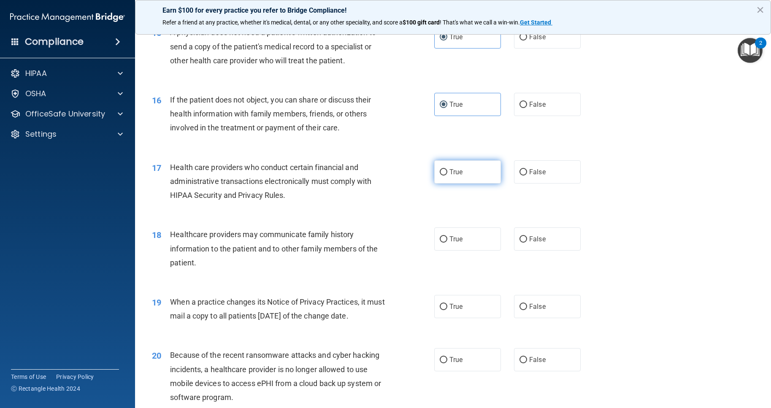
scroll to position [1013, 0]
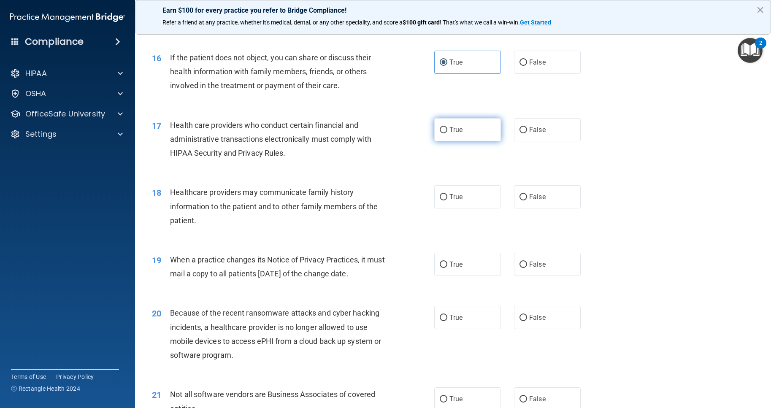
click at [465, 141] on label "True" at bounding box center [467, 129] width 67 height 23
click at [447, 133] on input "True" at bounding box center [444, 130] width 8 height 6
radio input "true"
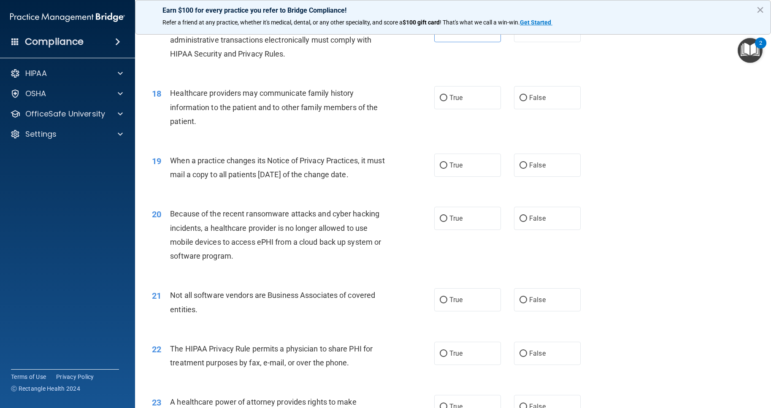
scroll to position [1097, 0]
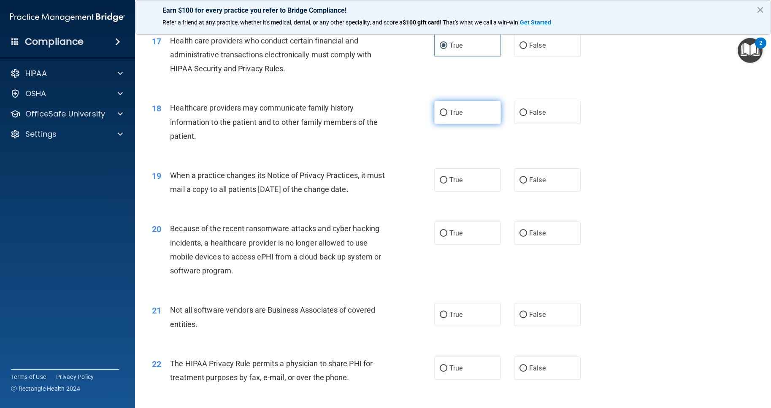
click at [467, 124] on label "True" at bounding box center [467, 112] width 67 height 23
click at [447, 116] on input "True" at bounding box center [444, 113] width 8 height 6
radio input "true"
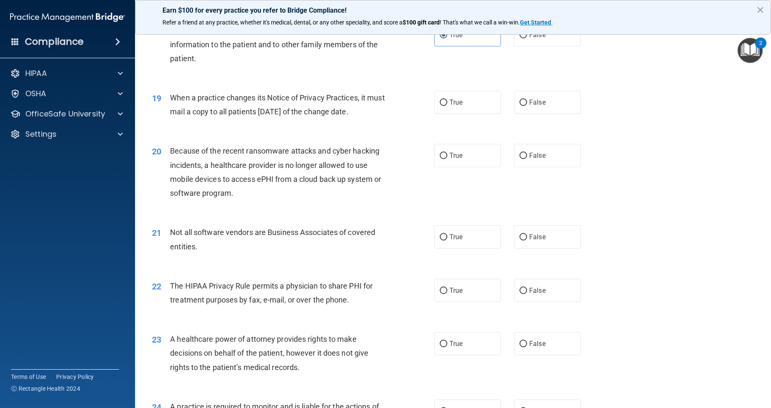
scroll to position [1181, 0]
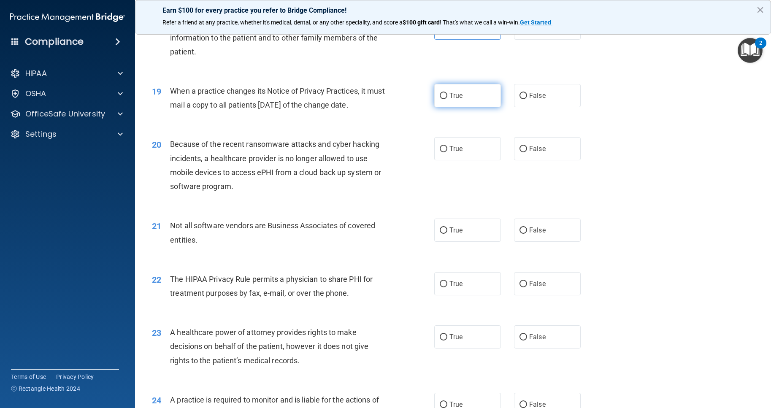
click at [456, 107] on label "True" at bounding box center [467, 95] width 67 height 23
click at [447, 99] on input "True" at bounding box center [444, 96] width 8 height 6
radio input "true"
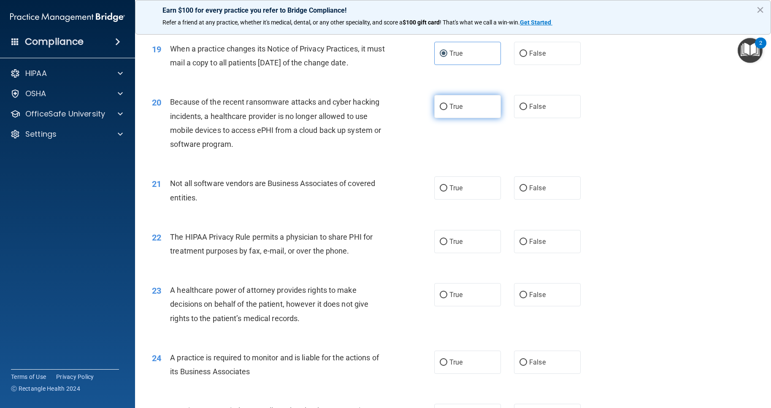
scroll to position [1266, 0]
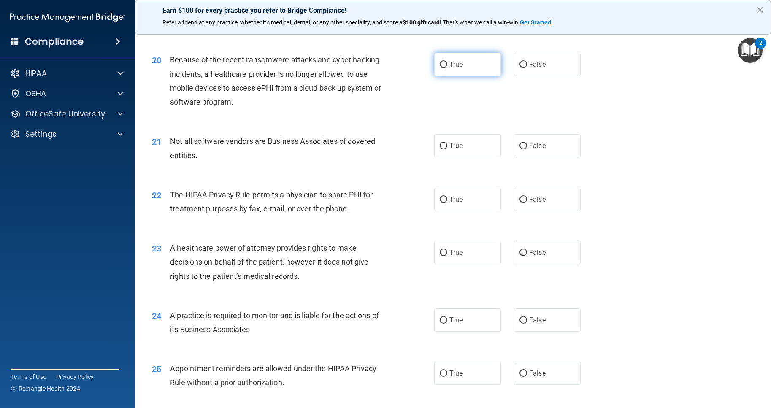
click at [470, 76] on label "True" at bounding box center [467, 64] width 67 height 23
click at [447, 68] on input "True" at bounding box center [444, 65] width 8 height 6
radio input "true"
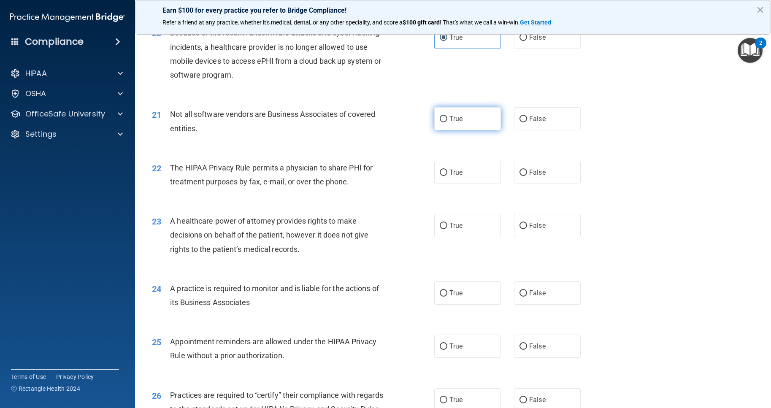
scroll to position [1308, 0]
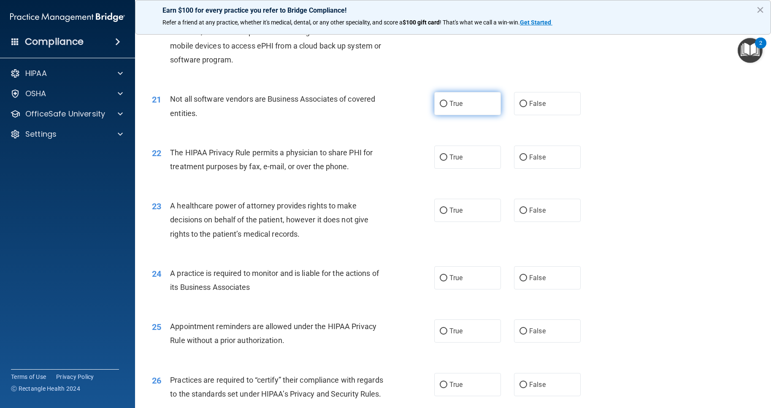
click at [450, 115] on label "True" at bounding box center [467, 103] width 67 height 23
click at [447, 107] on input "True" at bounding box center [444, 104] width 8 height 6
radio input "true"
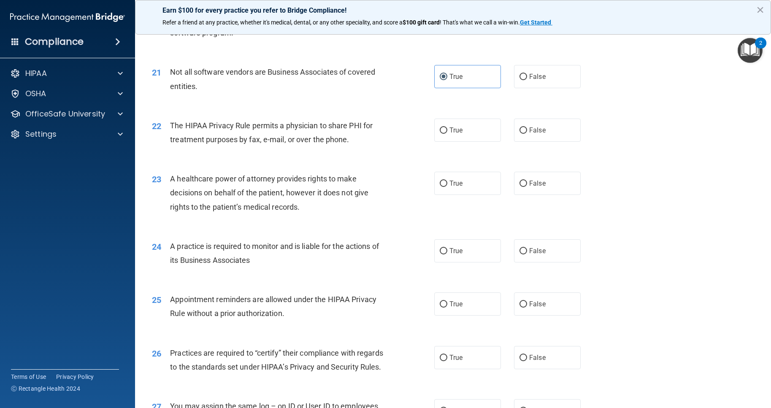
scroll to position [1350, 0]
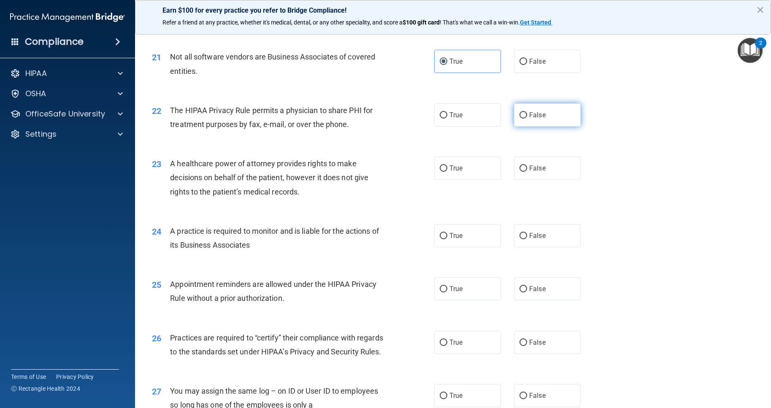
click at [553, 127] on label "False" at bounding box center [547, 114] width 67 height 23
click at [527, 119] on input "False" at bounding box center [523, 115] width 8 height 6
radio input "true"
click at [497, 127] on div "True False" at bounding box center [514, 114] width 160 height 23
click at [548, 127] on label "False" at bounding box center [547, 114] width 67 height 23
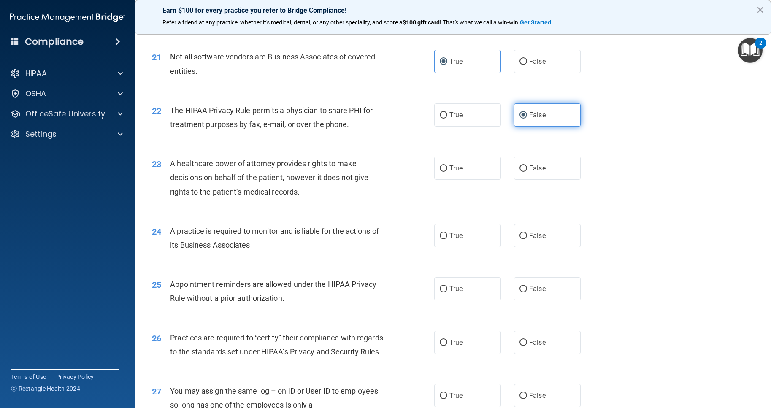
click at [527, 119] on input "False" at bounding box center [523, 115] width 8 height 6
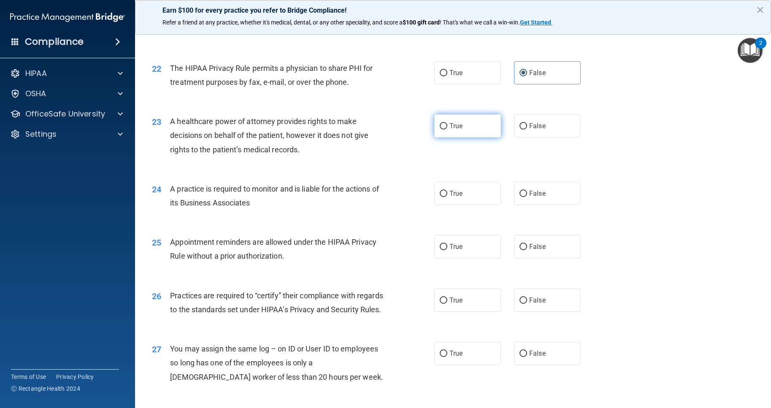
click at [460, 138] on label "True" at bounding box center [467, 125] width 67 height 23
click at [447, 130] on input "True" at bounding box center [444, 126] width 8 height 6
radio input "true"
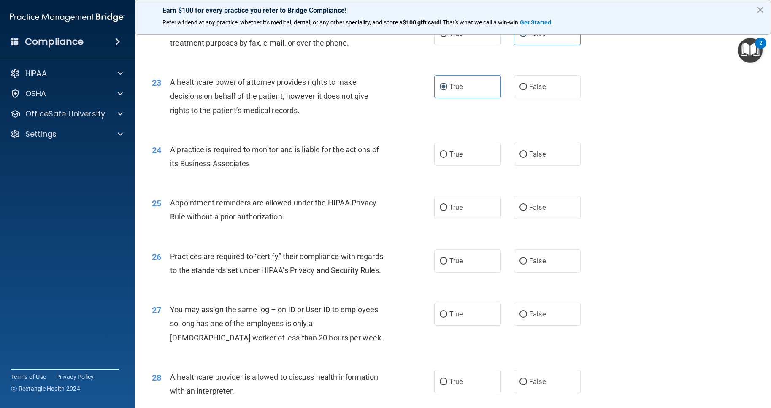
scroll to position [1477, 0]
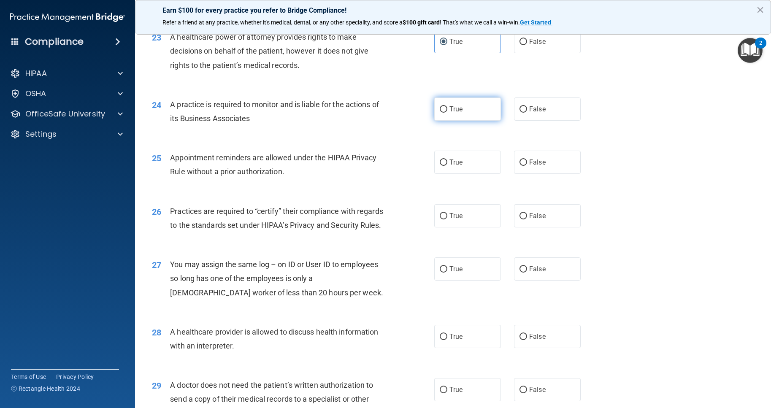
click at [463, 121] on label "True" at bounding box center [467, 108] width 67 height 23
click at [447, 113] on input "True" at bounding box center [444, 109] width 8 height 6
radio input "true"
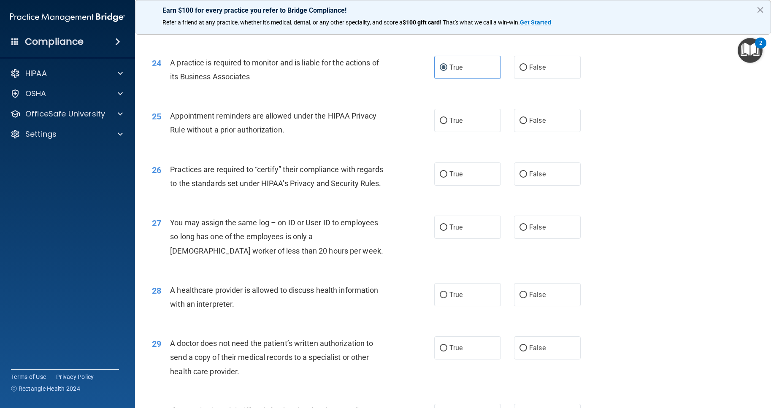
scroll to position [1519, 0]
click at [482, 132] on label "True" at bounding box center [467, 119] width 67 height 23
click at [447, 124] on input "True" at bounding box center [444, 120] width 8 height 6
radio input "true"
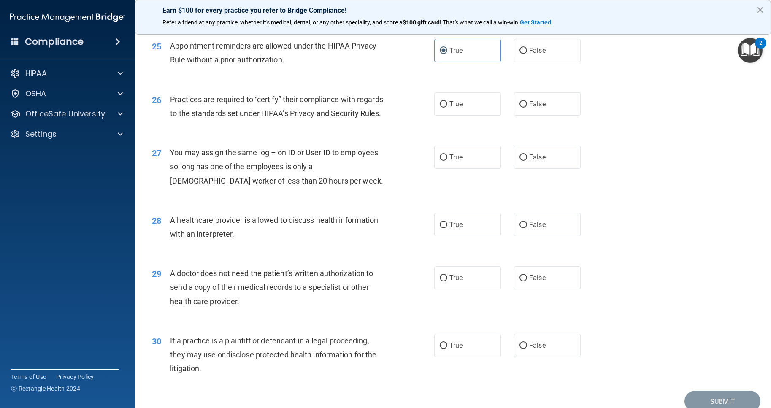
scroll to position [1603, 0]
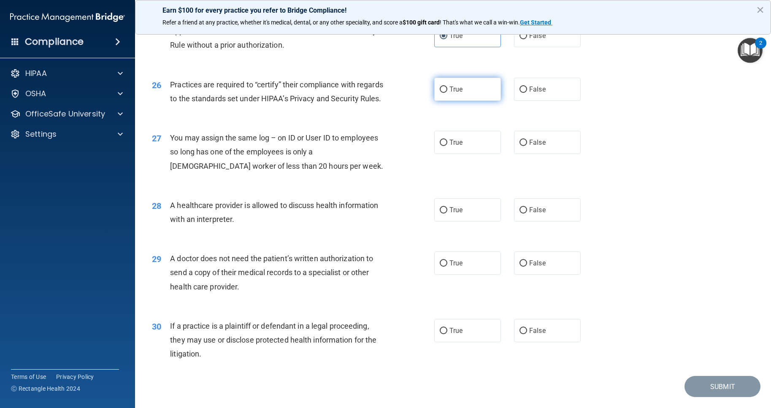
click at [479, 101] on label "True" at bounding box center [467, 89] width 67 height 23
click at [447, 93] on input "True" at bounding box center [444, 89] width 8 height 6
radio input "true"
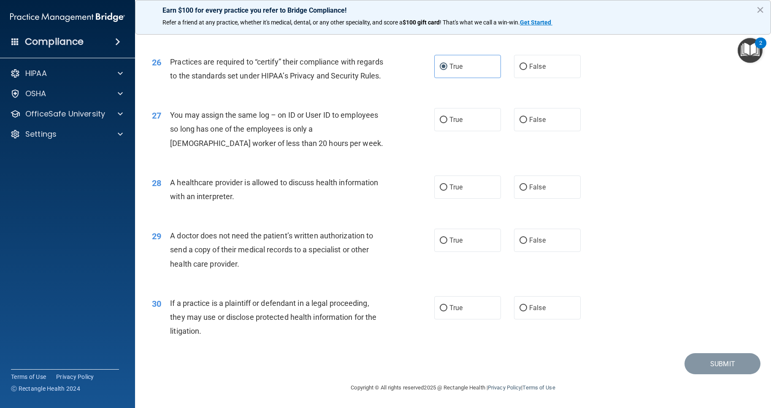
scroll to position [1645, 0]
click at [543, 131] on label "False" at bounding box center [547, 119] width 67 height 23
click at [527, 123] on input "False" at bounding box center [523, 120] width 8 height 6
radio input "true"
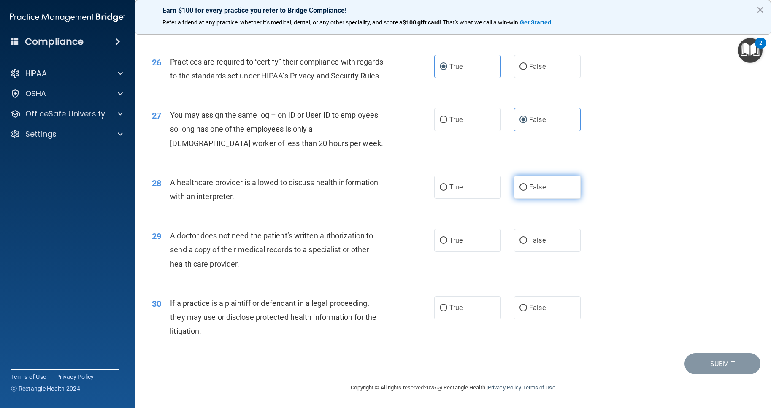
click at [521, 186] on input "False" at bounding box center [523, 187] width 8 height 6
radio input "true"
click at [473, 182] on label "True" at bounding box center [467, 187] width 67 height 23
click at [447, 184] on input "True" at bounding box center [444, 187] width 8 height 6
radio input "true"
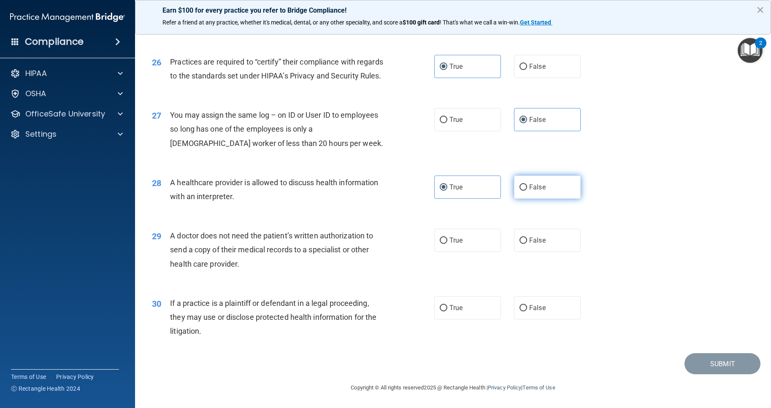
click at [534, 183] on label "False" at bounding box center [547, 187] width 67 height 23
click at [527, 184] on input "False" at bounding box center [523, 187] width 8 height 6
radio input "true"
radio input "false"
click at [480, 234] on label "True" at bounding box center [467, 240] width 67 height 23
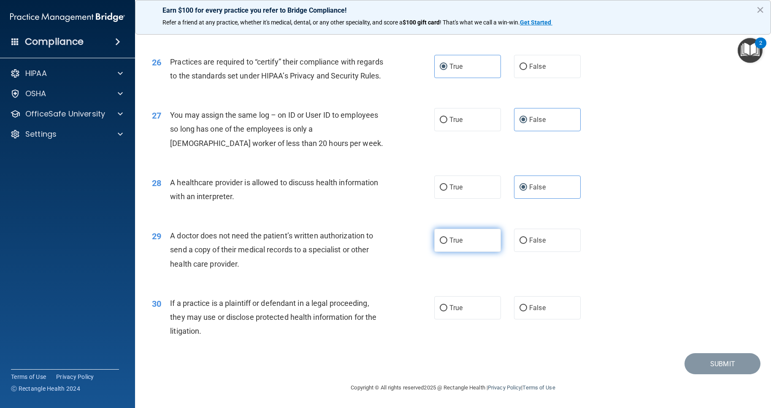
click at [447, 238] on input "True" at bounding box center [444, 241] width 8 height 6
radio input "true"
click at [447, 312] on label "True" at bounding box center [467, 307] width 67 height 23
click at [447, 311] on input "True" at bounding box center [444, 308] width 8 height 6
radio input "true"
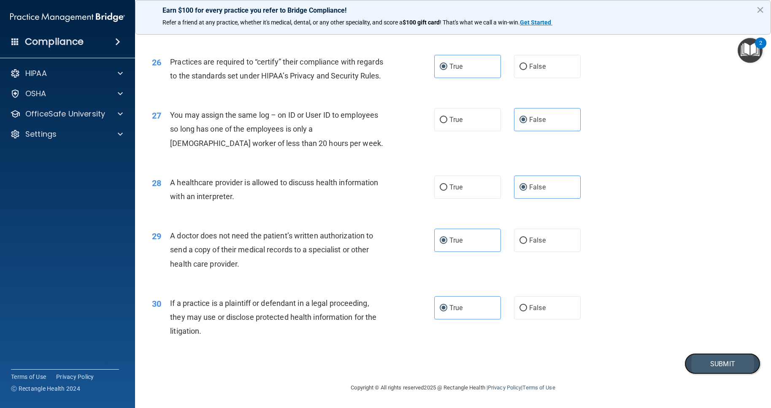
click at [719, 359] on button "Submit" at bounding box center [722, 364] width 76 height 22
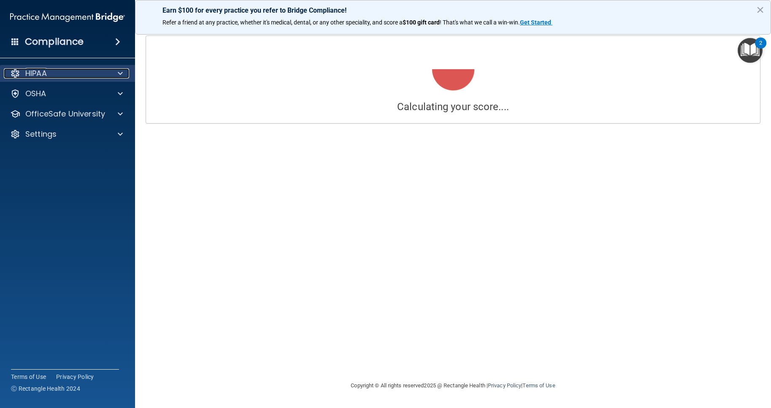
click at [111, 71] on div at bounding box center [118, 73] width 21 height 10
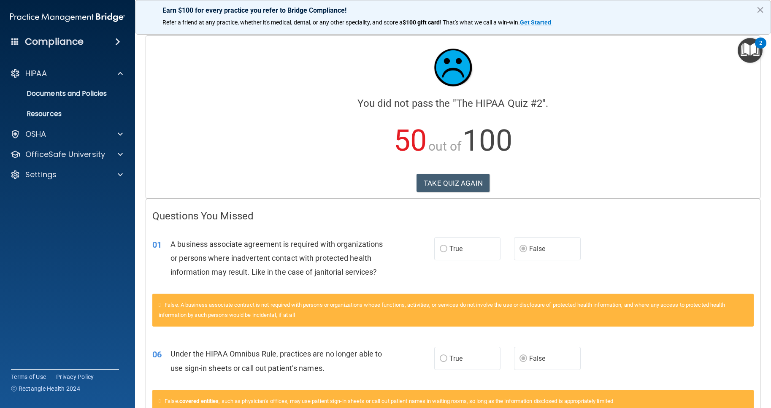
click at [110, 144] on div "HIPAA Documents and Policies Report an Incident Business Associates Emergency P…" at bounding box center [67, 126] width 135 height 128
click at [113, 136] on div at bounding box center [118, 134] width 21 height 10
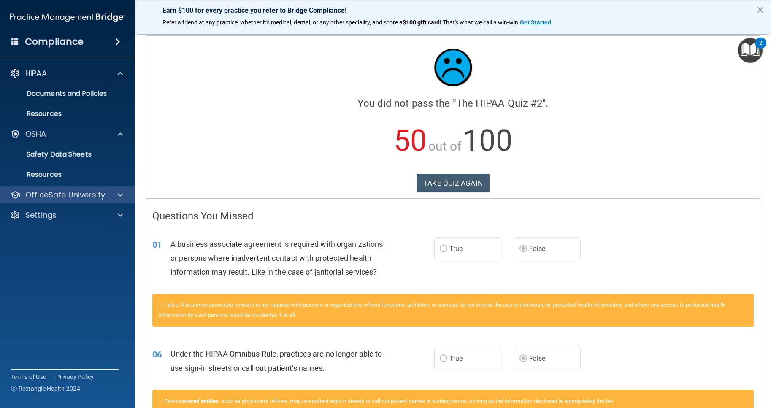
click at [116, 188] on div "OfficeSafe University" at bounding box center [67, 194] width 135 height 17
click at [112, 201] on div "OfficeSafe University" at bounding box center [67, 194] width 135 height 17
click at [119, 196] on span at bounding box center [120, 195] width 5 height 10
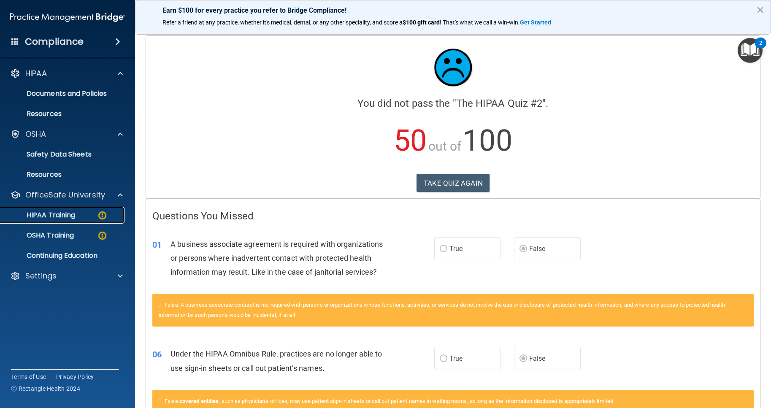
click at [112, 214] on div "HIPAA Training" at bounding box center [62, 215] width 115 height 8
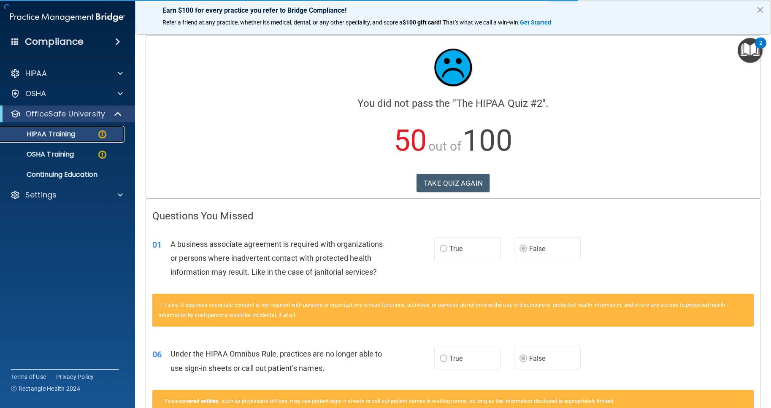
click at [73, 126] on link "HIPAA Training" at bounding box center [58, 134] width 133 height 17
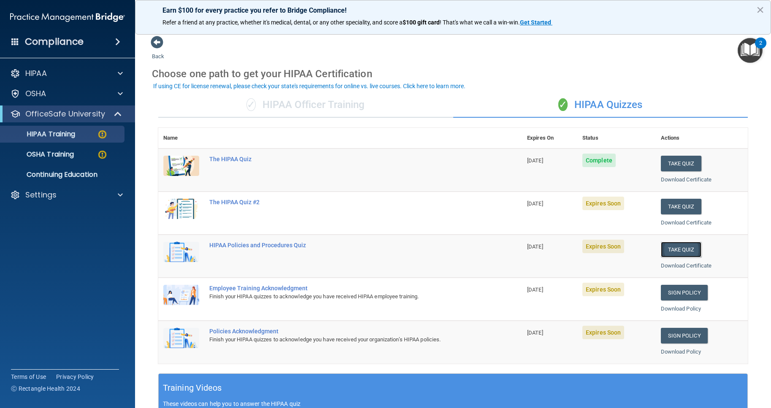
click at [681, 248] on button "Take Quiz" at bounding box center [681, 250] width 41 height 16
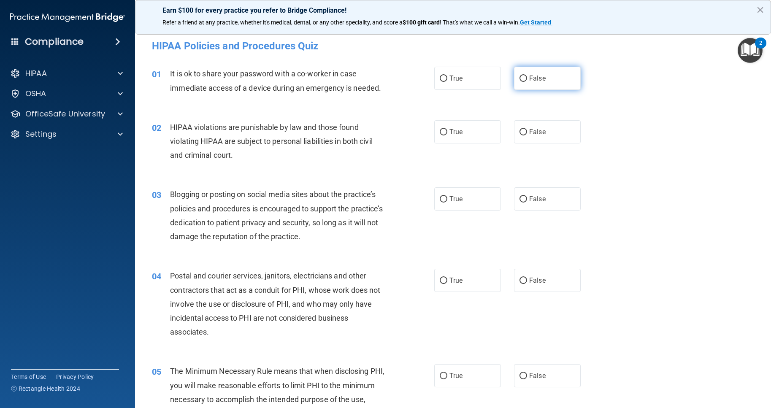
click at [538, 82] on span "False" at bounding box center [537, 78] width 16 height 8
click at [527, 82] on input "False" at bounding box center [523, 79] width 8 height 6
radio input "true"
click at [475, 135] on label "True" at bounding box center [467, 131] width 67 height 23
click at [447, 135] on input "True" at bounding box center [444, 132] width 8 height 6
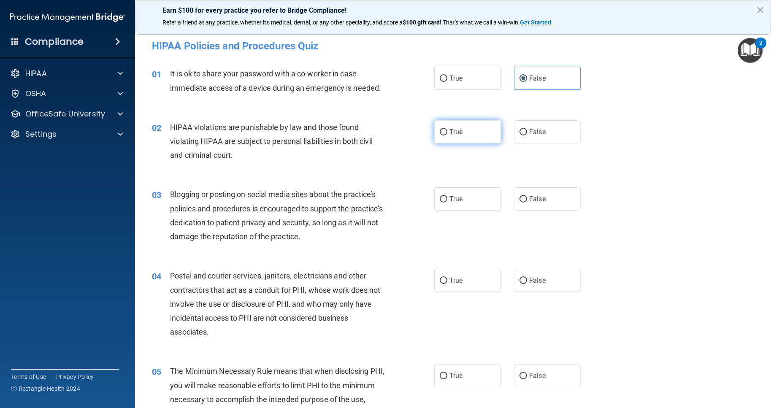
radio input "true"
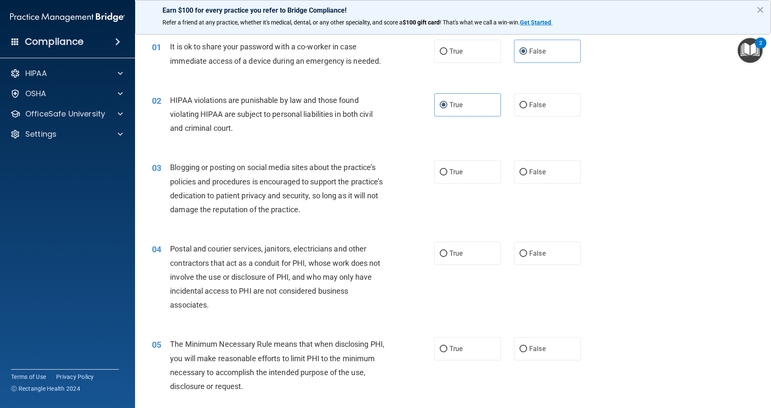
scroll to position [42, 0]
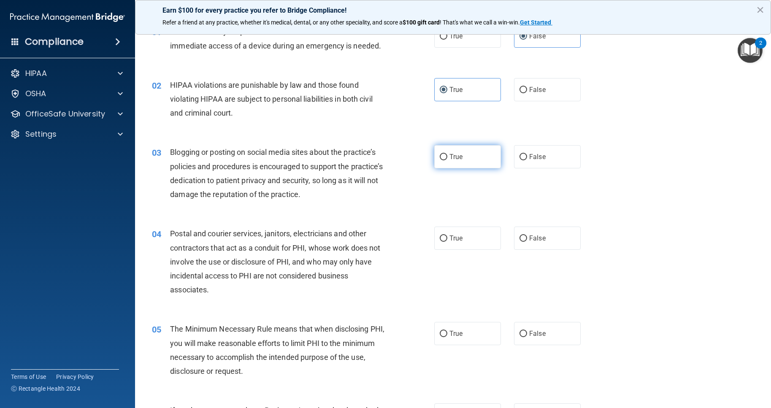
click at [475, 162] on label "True" at bounding box center [467, 156] width 67 height 23
click at [447, 160] on input "True" at bounding box center [444, 157] width 8 height 6
radio input "true"
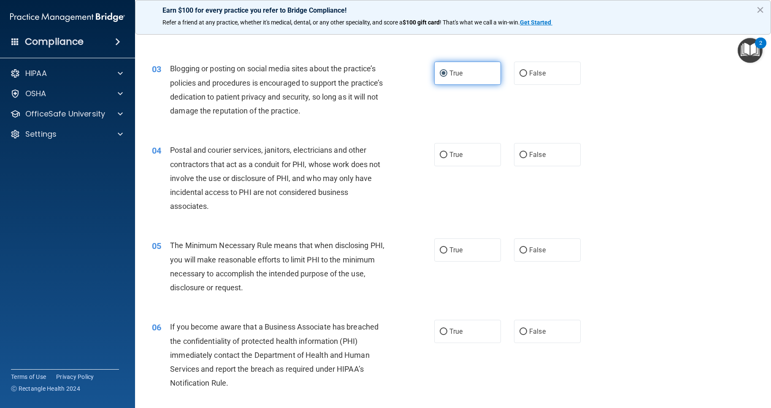
scroll to position [127, 0]
click at [472, 156] on label "True" at bounding box center [467, 153] width 67 height 23
click at [447, 156] on input "True" at bounding box center [444, 154] width 8 height 6
radio input "true"
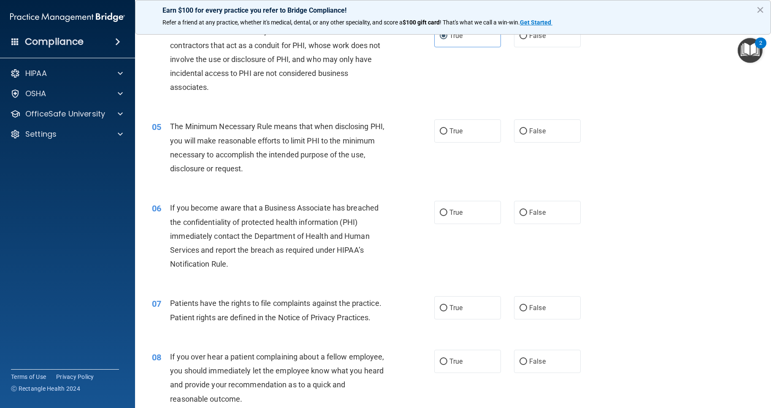
scroll to position [253, 0]
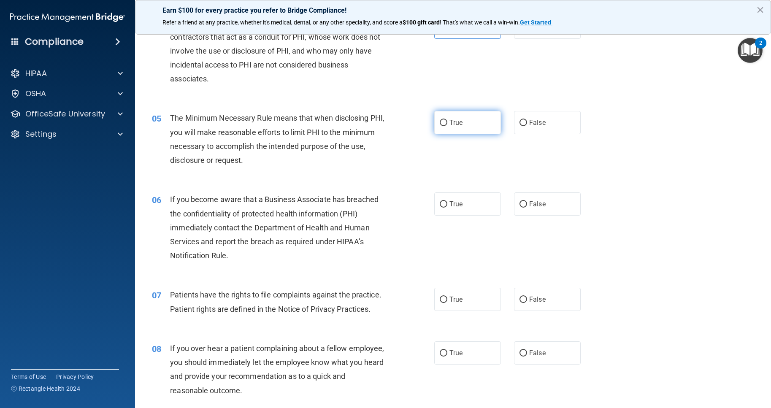
click at [440, 125] on input "True" at bounding box center [444, 123] width 8 height 6
radio input "true"
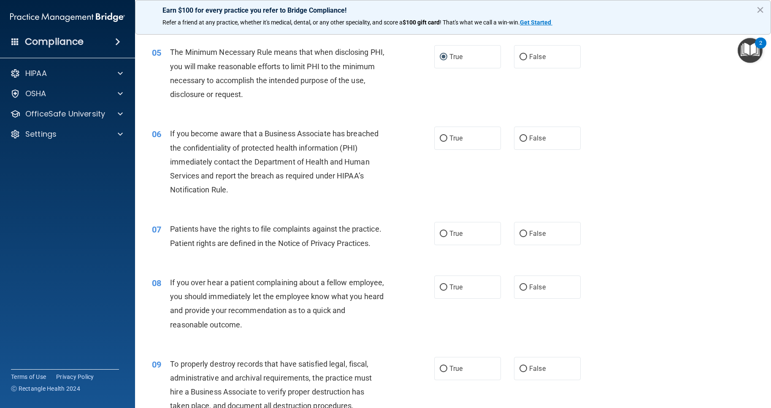
scroll to position [338, 0]
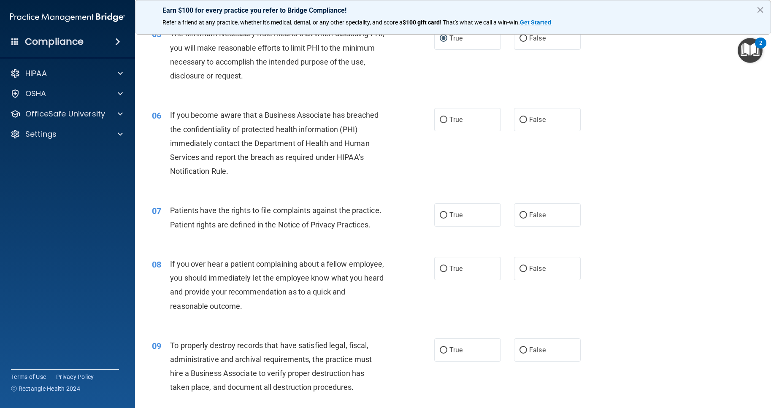
click at [456, 133] on div "06 If you become aware that a Business Associate has breached the confidentiali…" at bounding box center [453, 144] width 615 height 95
click at [462, 127] on label "True" at bounding box center [467, 119] width 67 height 23
click at [447, 123] on input "True" at bounding box center [444, 120] width 8 height 6
radio input "true"
click at [438, 224] on label "True" at bounding box center [467, 214] width 67 height 23
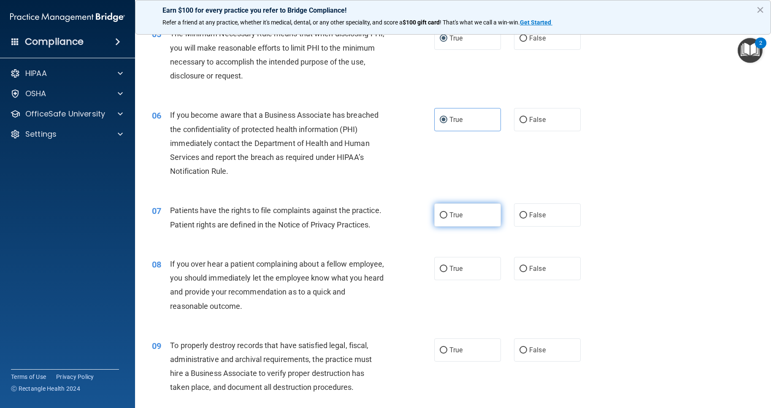
click at [440, 219] on input "True" at bounding box center [444, 215] width 8 height 6
radio input "true"
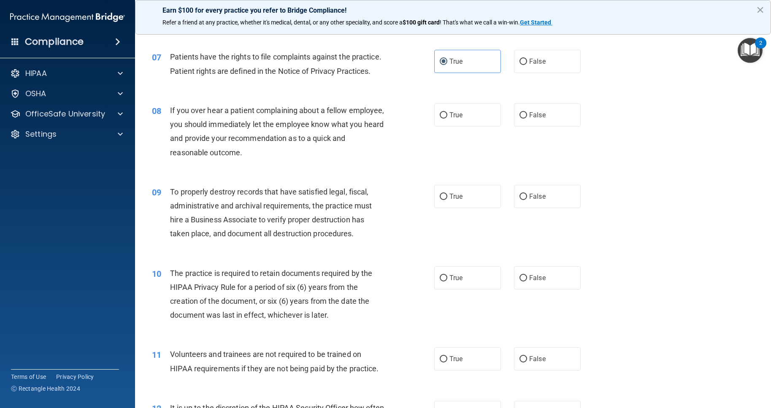
scroll to position [506, 0]
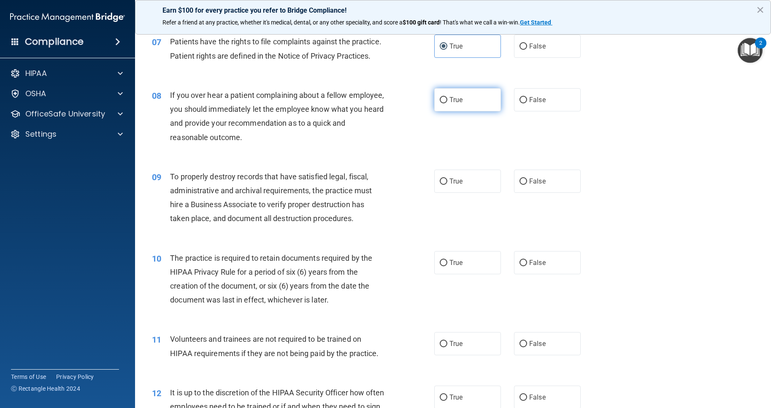
click at [459, 104] on span "True" at bounding box center [455, 100] width 13 height 8
click at [447, 103] on input "True" at bounding box center [444, 100] width 8 height 6
radio input "true"
drag, startPoint x: 448, startPoint y: 197, endPoint x: 465, endPoint y: 217, distance: 26.0
click at [450, 185] on span "True" at bounding box center [455, 181] width 13 height 8
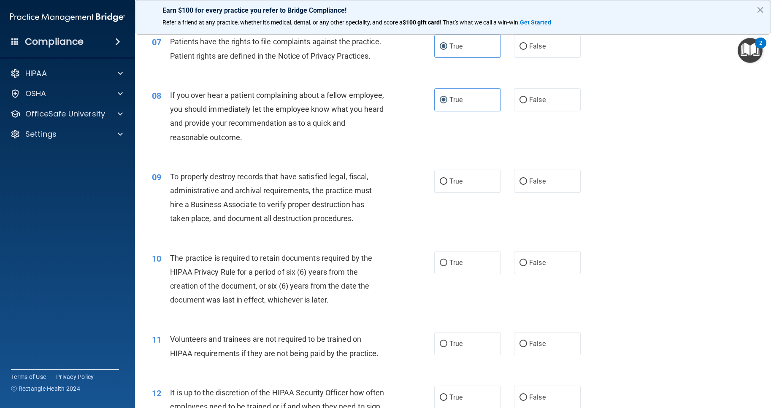
click at [447, 185] on input "True" at bounding box center [444, 181] width 8 height 6
radio input "true"
click at [495, 271] on label "True" at bounding box center [467, 262] width 67 height 23
click at [447, 266] on input "True" at bounding box center [444, 263] width 8 height 6
radio input "true"
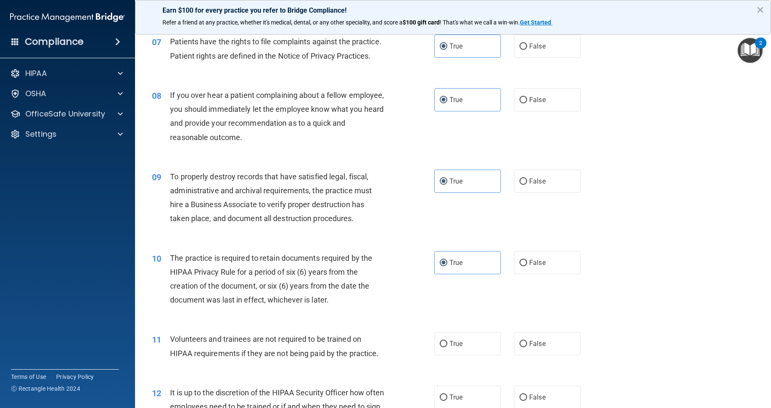
scroll to position [591, 0]
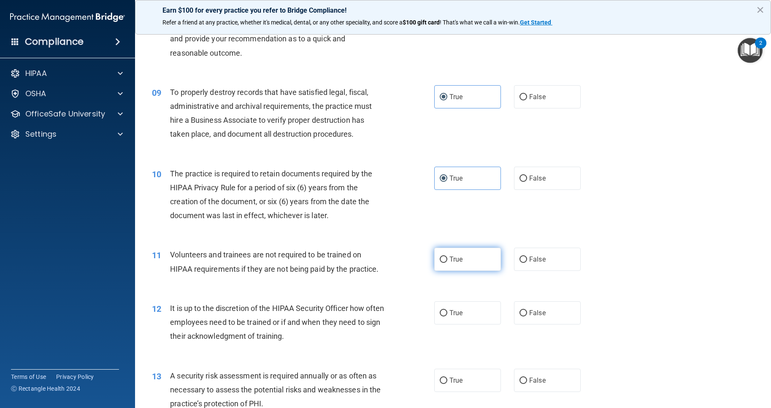
click at [469, 271] on label "True" at bounding box center [467, 259] width 67 height 23
click at [447, 263] on input "True" at bounding box center [444, 260] width 8 height 6
radio input "true"
click at [529, 317] on span "False" at bounding box center [537, 313] width 16 height 8
click at [526, 316] on input "False" at bounding box center [523, 313] width 8 height 6
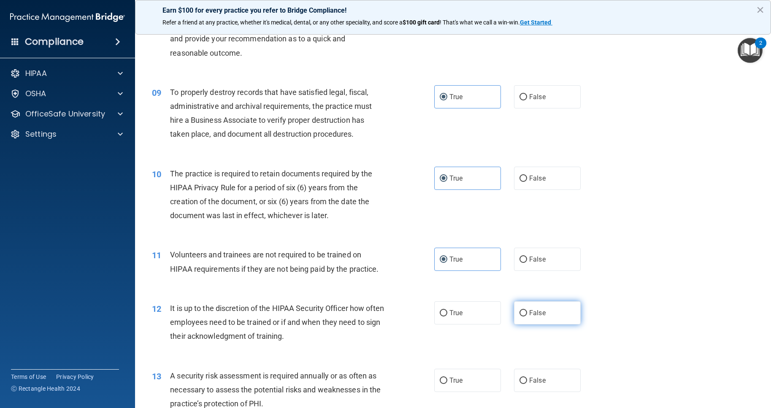
radio input "true"
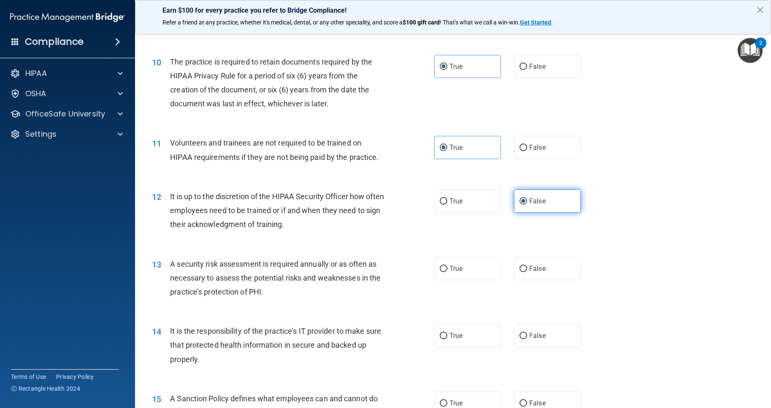
scroll to position [717, 0]
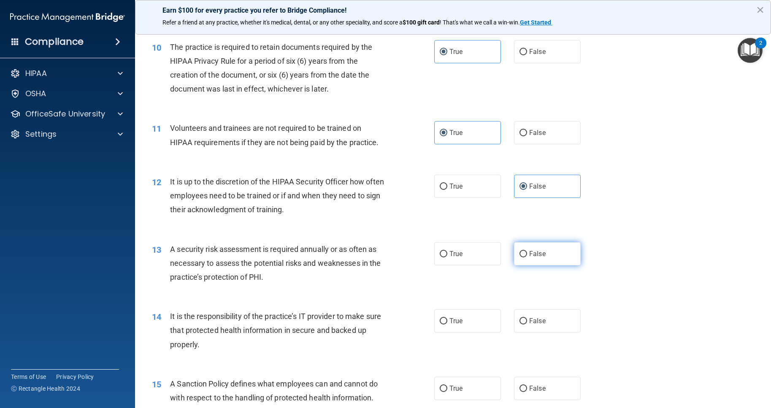
click at [519, 257] on input "False" at bounding box center [523, 254] width 8 height 6
radio input "true"
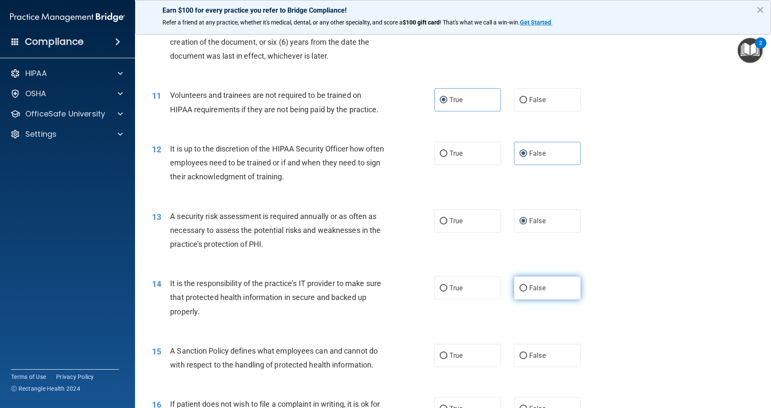
scroll to position [802, 0]
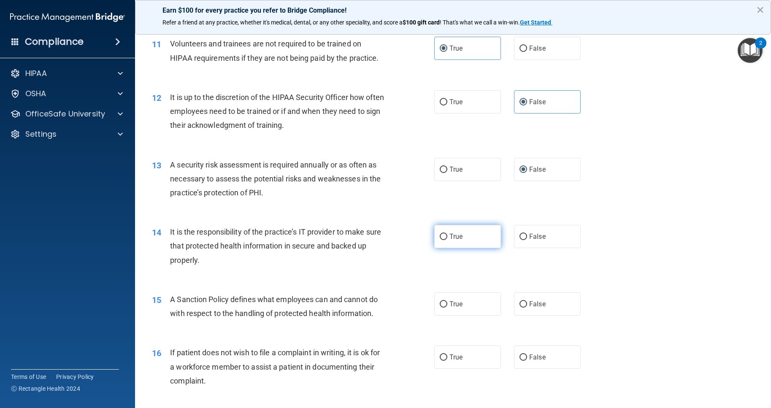
click at [486, 248] on label "True" at bounding box center [467, 236] width 67 height 23
click at [447, 240] on input "True" at bounding box center [444, 237] width 8 height 6
radio input "true"
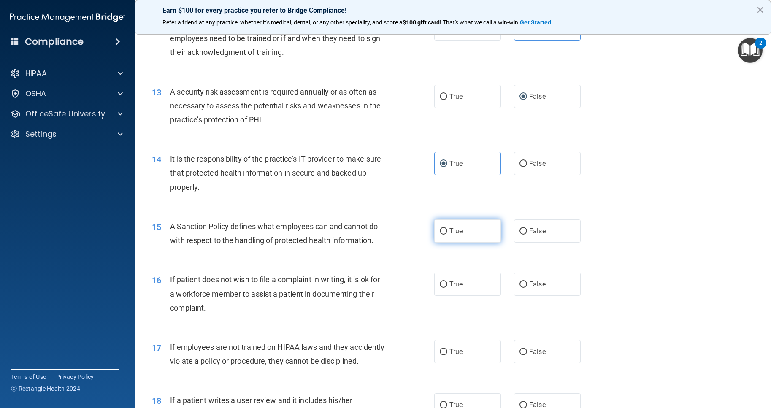
scroll to position [886, 0]
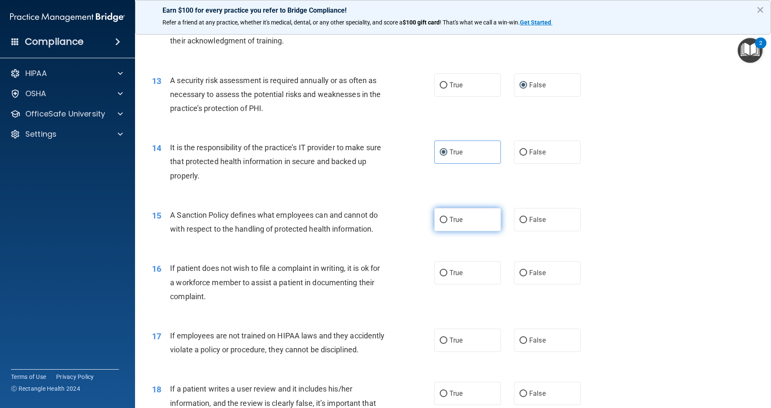
click at [473, 231] on label "True" at bounding box center [467, 219] width 67 height 23
click at [447, 223] on input "True" at bounding box center [444, 220] width 8 height 6
radio input "true"
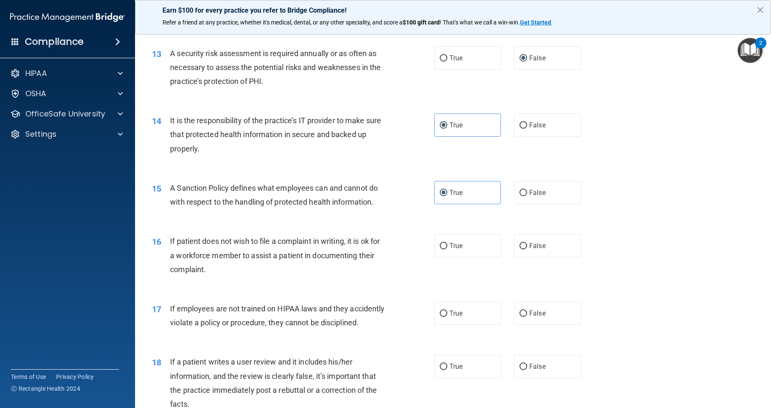
scroll to position [928, 0]
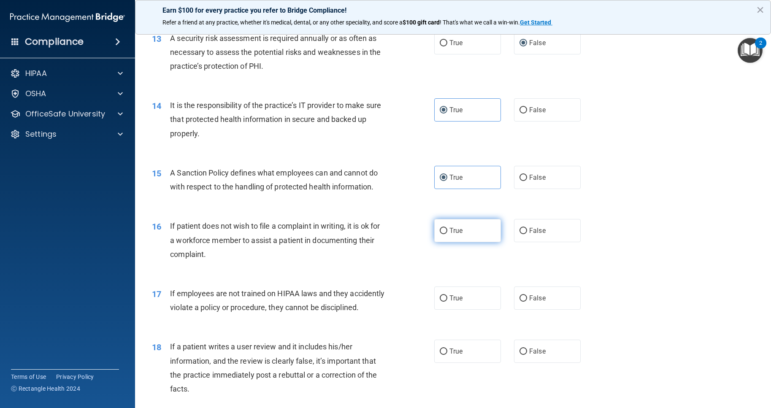
click at [475, 242] on label "True" at bounding box center [467, 230] width 67 height 23
click at [447, 234] on input "True" at bounding box center [444, 231] width 8 height 6
radio input "true"
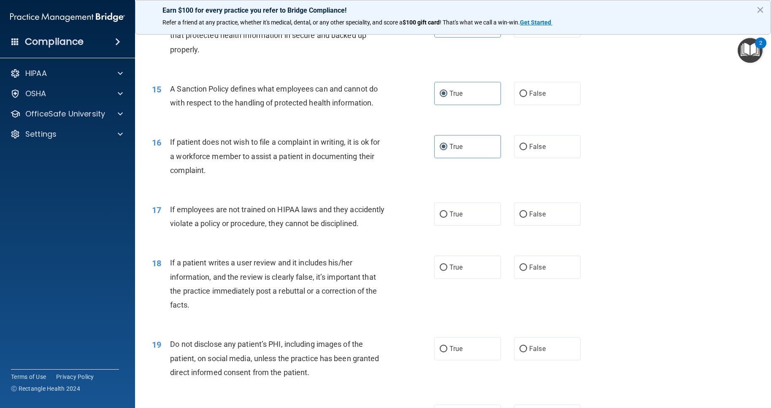
scroll to position [1013, 0]
click at [475, 225] on label "True" at bounding box center [467, 213] width 67 height 23
click at [447, 217] on input "True" at bounding box center [444, 214] width 8 height 6
radio input "true"
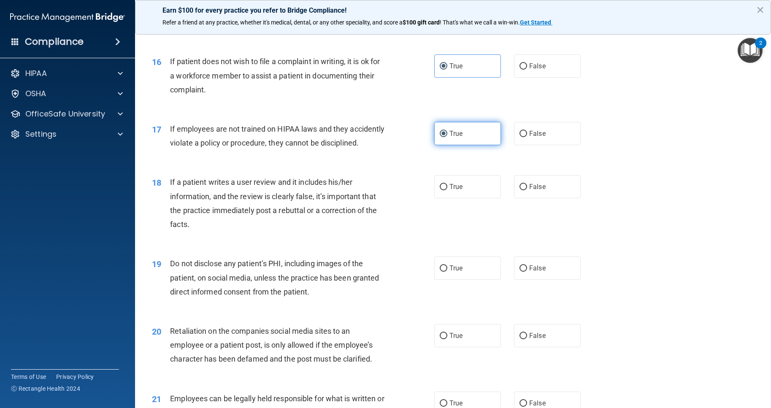
scroll to position [1139, 0]
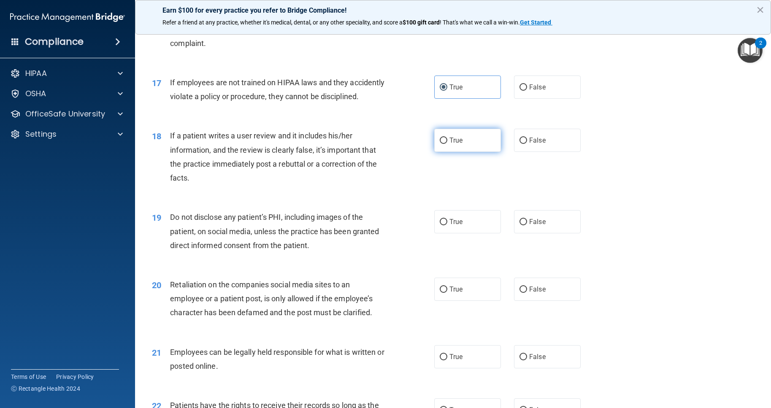
click at [478, 152] on label "True" at bounding box center [467, 140] width 67 height 23
click at [447, 144] on input "True" at bounding box center [444, 141] width 8 height 6
radio input "true"
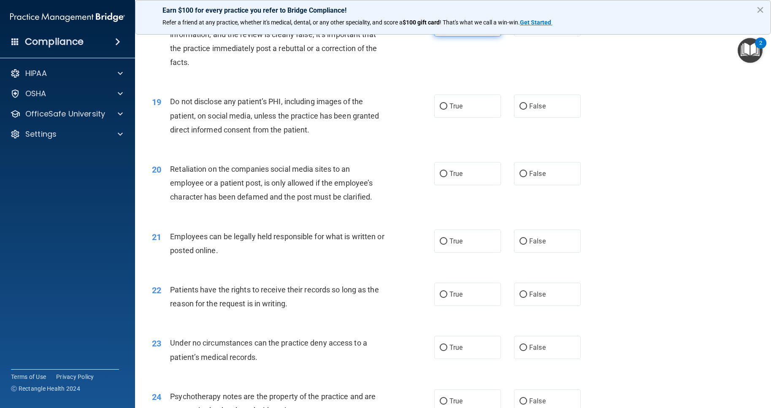
scroll to position [1266, 0]
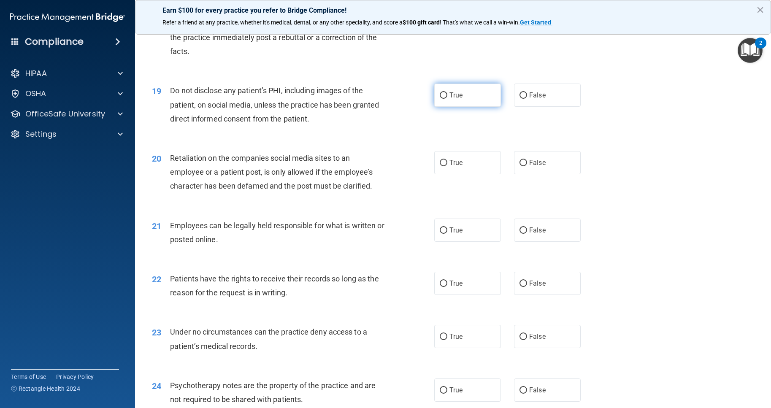
click at [473, 107] on label "True" at bounding box center [467, 95] width 67 height 23
click at [447, 99] on input "True" at bounding box center [444, 95] width 8 height 6
radio input "true"
click at [469, 178] on div "20 Retaliation on the companies social media sites to an employee or a patient …" at bounding box center [453, 174] width 615 height 68
click at [462, 174] on label "True" at bounding box center [467, 162] width 67 height 23
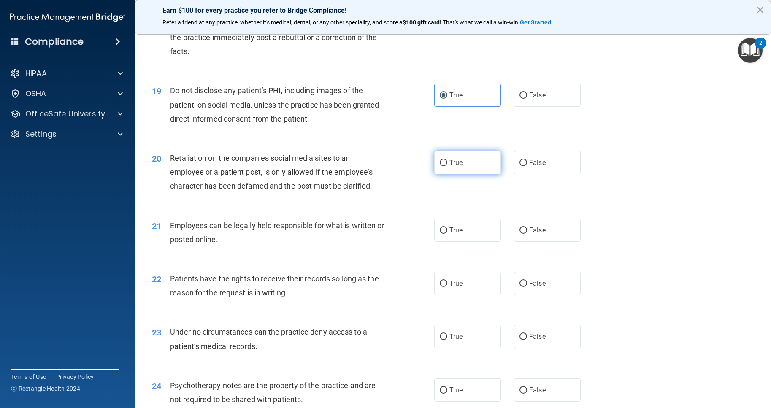
click at [447, 166] on input "True" at bounding box center [444, 163] width 8 height 6
radio input "true"
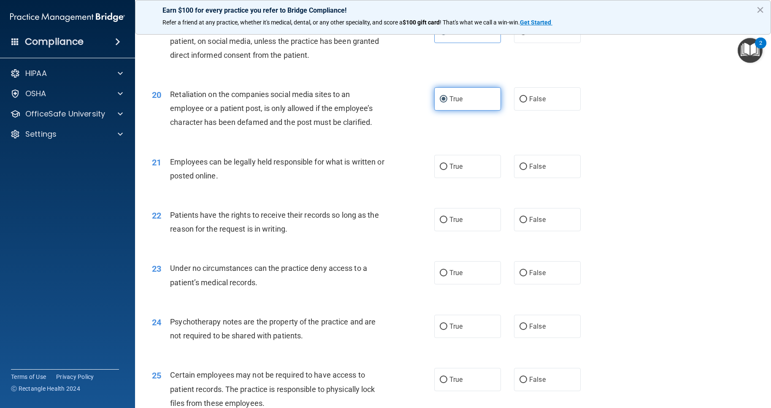
scroll to position [1350, 0]
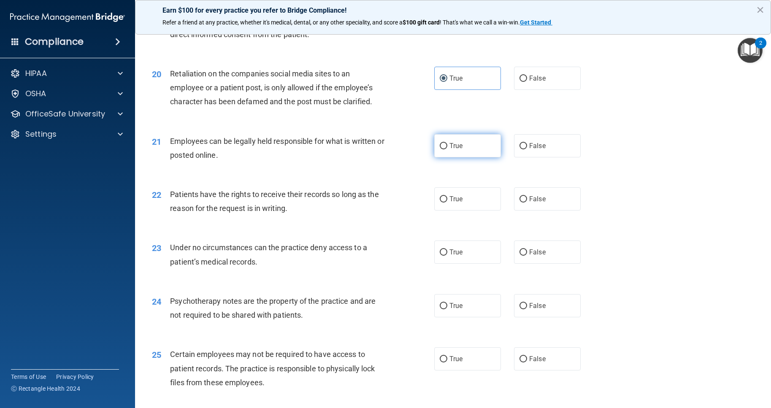
click at [468, 157] on label "True" at bounding box center [467, 145] width 67 height 23
click at [447, 149] on input "True" at bounding box center [444, 146] width 8 height 6
radio input "true"
click at [456, 211] on label "True" at bounding box center [467, 198] width 67 height 23
click at [447, 203] on input "True" at bounding box center [444, 199] width 8 height 6
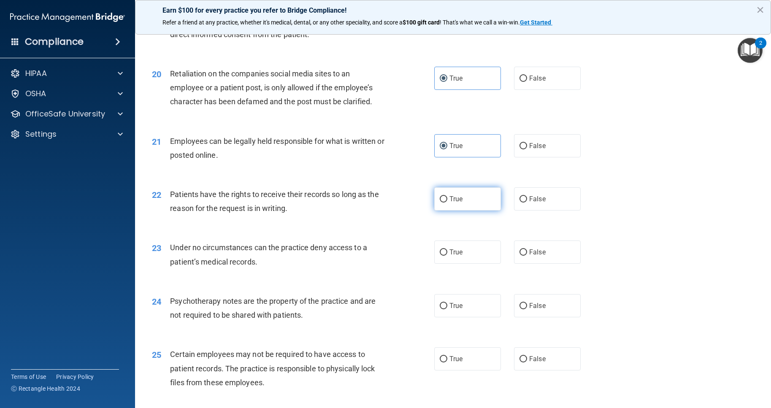
radio input "true"
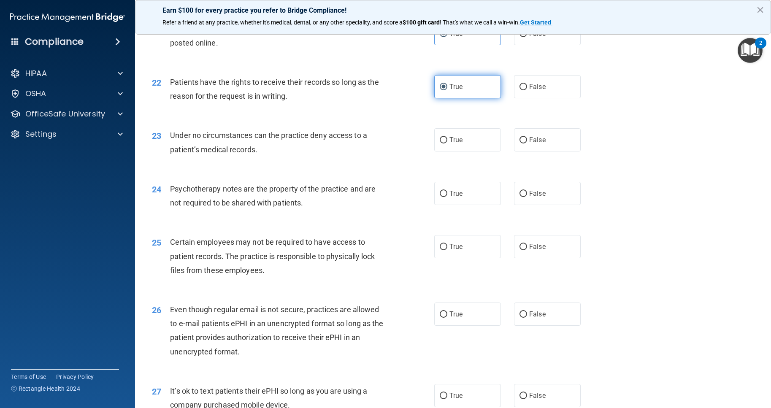
scroll to position [1477, 0]
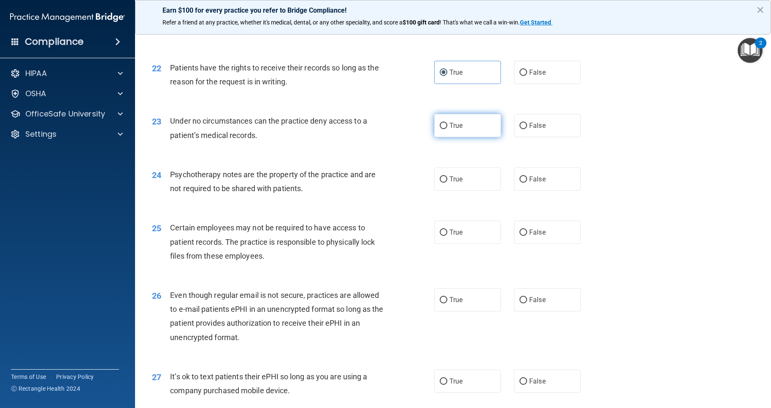
click at [461, 137] on label "True" at bounding box center [467, 125] width 67 height 23
click at [447, 129] on input "True" at bounding box center [444, 126] width 8 height 6
radio input "true"
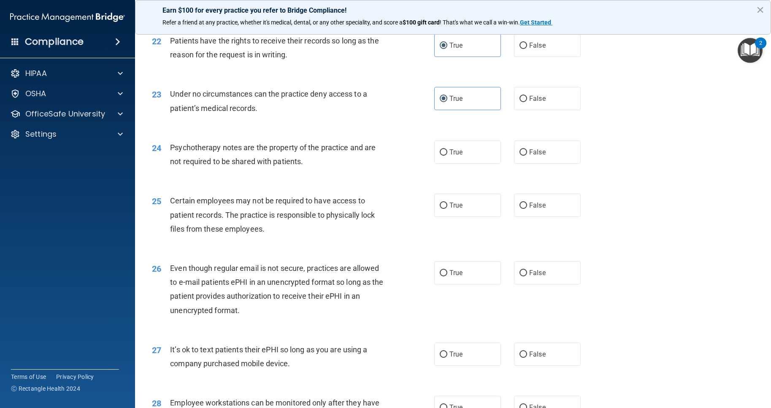
scroll to position [1519, 0]
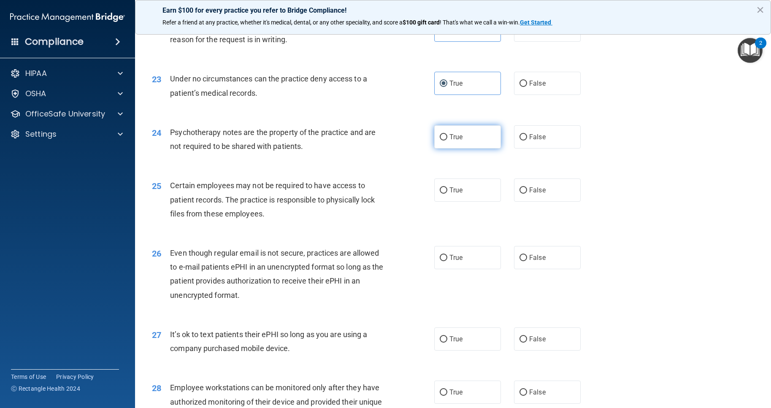
click at [442, 140] on input "True" at bounding box center [444, 137] width 8 height 6
radio input "true"
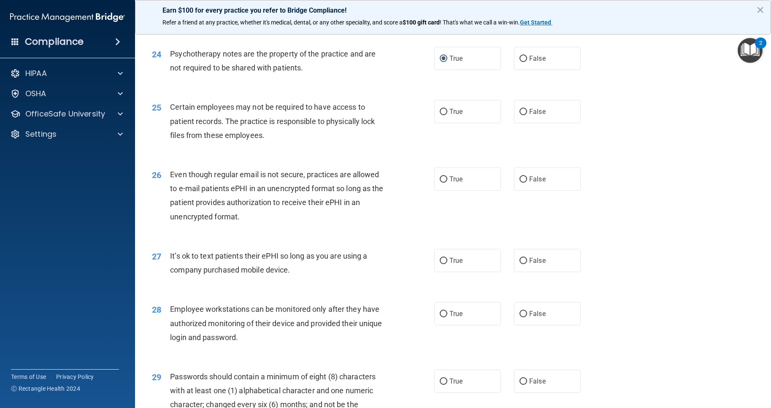
scroll to position [1603, 0]
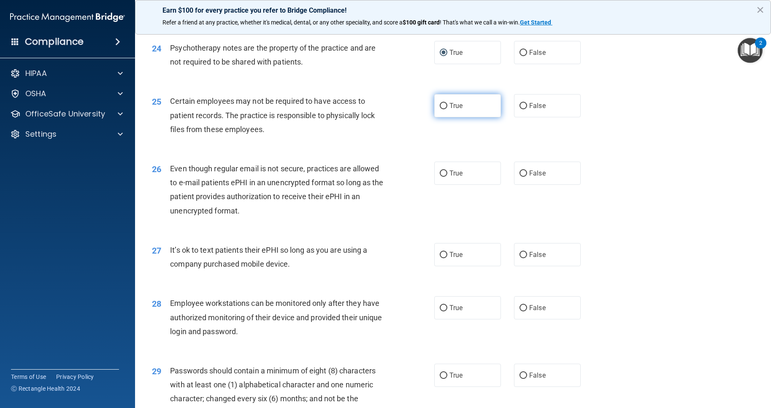
click at [481, 117] on label "True" at bounding box center [467, 105] width 67 height 23
click at [447, 109] on input "True" at bounding box center [444, 106] width 8 height 6
radio input "true"
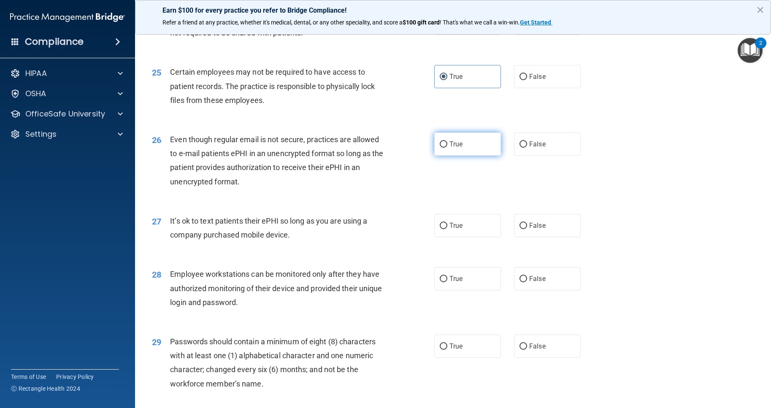
scroll to position [1688, 0]
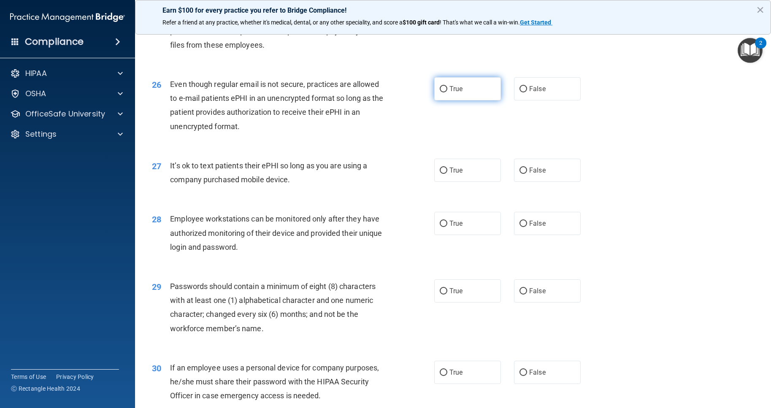
click at [463, 100] on label "True" at bounding box center [467, 88] width 67 height 23
click at [447, 92] on input "True" at bounding box center [444, 89] width 8 height 6
radio input "true"
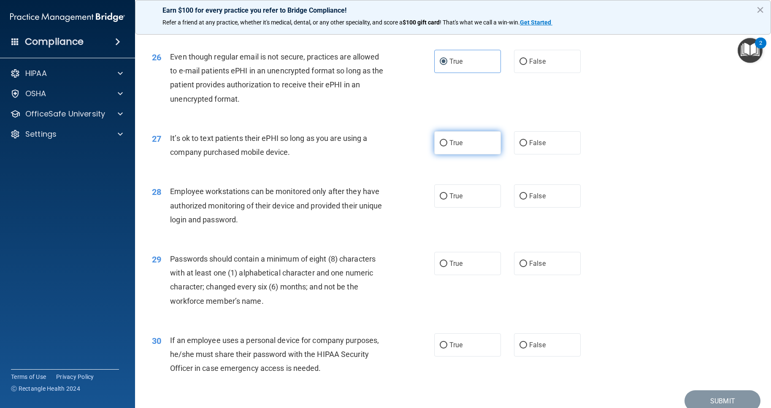
scroll to position [1730, 0]
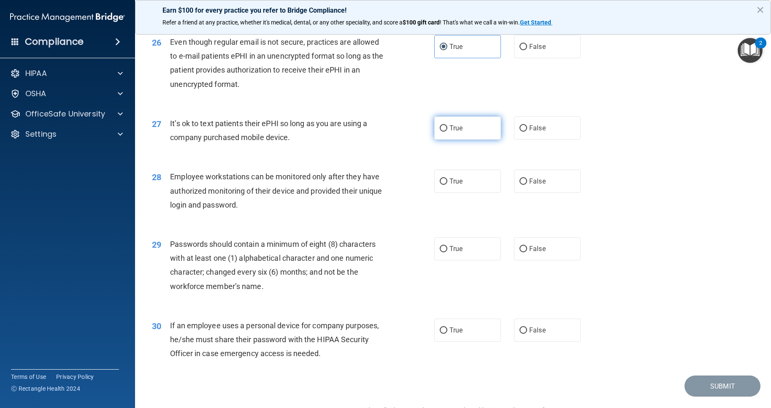
click at [469, 140] on label "True" at bounding box center [467, 127] width 67 height 23
click at [447, 132] on input "True" at bounding box center [444, 128] width 8 height 6
radio input "true"
click at [527, 140] on label "False" at bounding box center [547, 127] width 67 height 23
click at [527, 132] on input "False" at bounding box center [523, 128] width 8 height 6
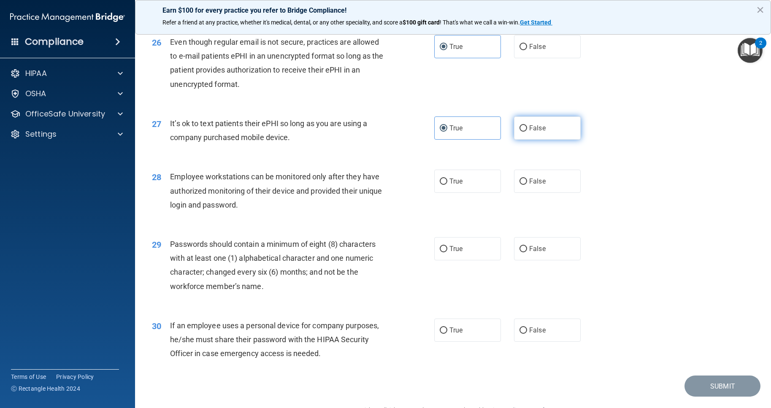
radio input "true"
click at [486, 140] on label "True" at bounding box center [467, 127] width 67 height 23
click at [447, 132] on input "True" at bounding box center [444, 128] width 8 height 6
radio input "true"
radio input "false"
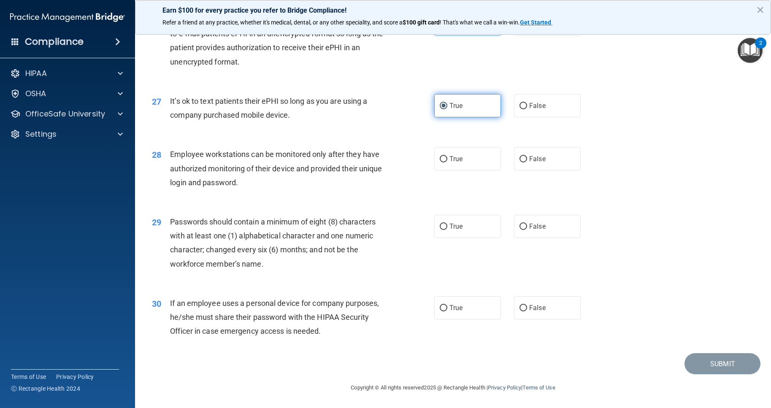
scroll to position [1780, 0]
click at [470, 151] on label "True" at bounding box center [467, 158] width 67 height 23
click at [447, 156] on input "True" at bounding box center [444, 159] width 8 height 6
radio input "true"
click at [490, 229] on label "True" at bounding box center [467, 226] width 67 height 23
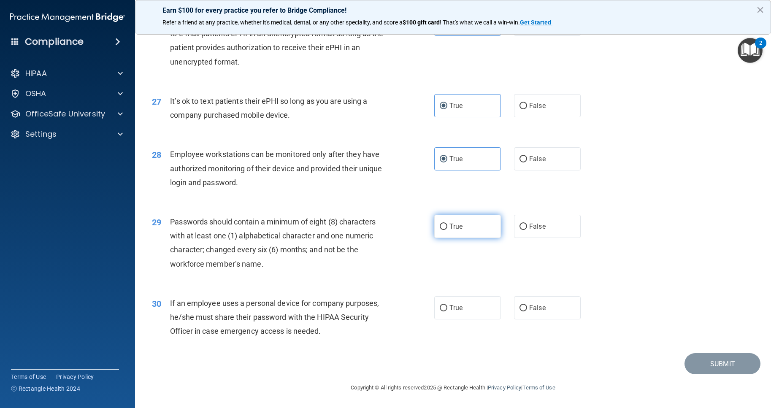
click at [447, 229] on input "True" at bounding box center [444, 227] width 8 height 6
radio input "true"
click at [471, 310] on label "True" at bounding box center [467, 307] width 67 height 23
click at [447, 310] on input "True" at bounding box center [444, 308] width 8 height 6
radio input "true"
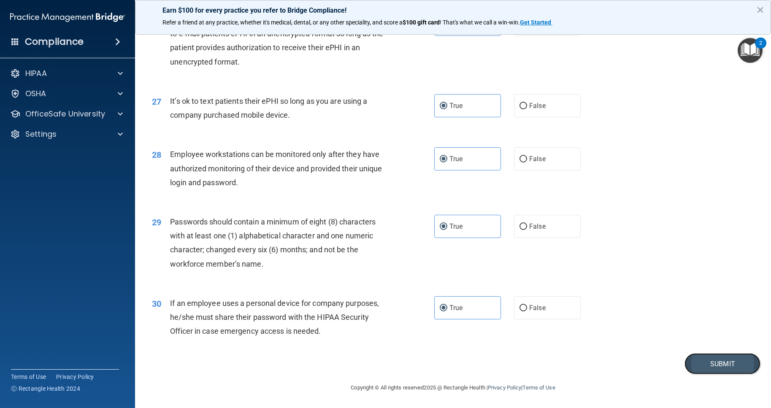
click at [684, 357] on button "Submit" at bounding box center [722, 364] width 76 height 22
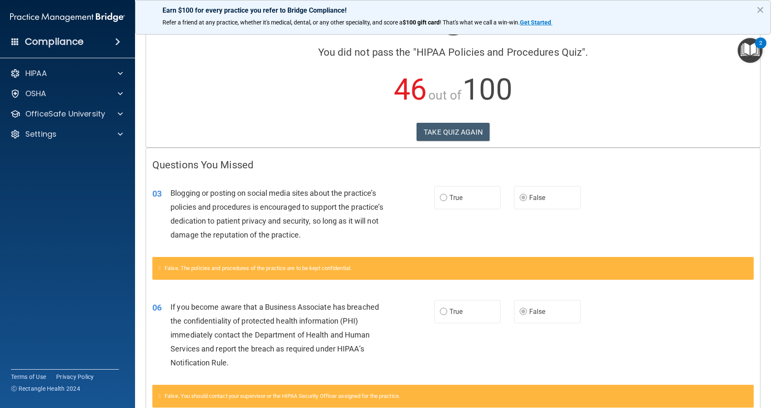
scroll to position [46, 0]
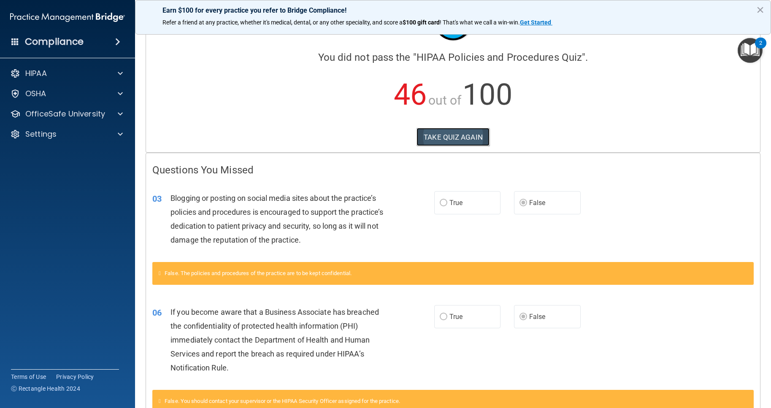
click at [427, 132] on button "TAKE QUIZ AGAIN" at bounding box center [452, 137] width 73 height 19
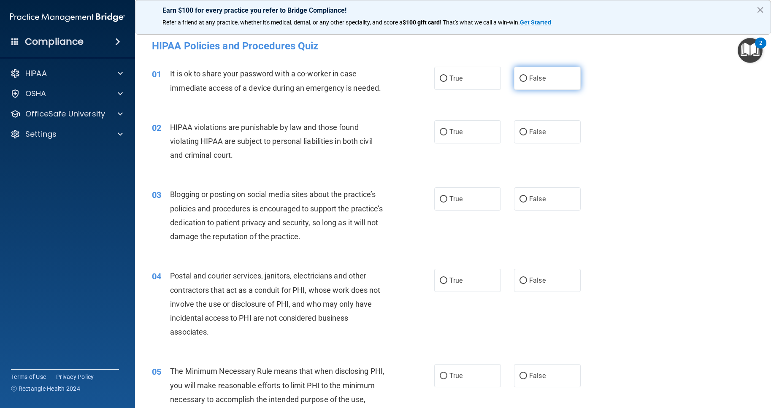
click at [556, 86] on label "False" at bounding box center [547, 78] width 67 height 23
click at [527, 82] on input "False" at bounding box center [523, 79] width 8 height 6
radio input "true"
click at [429, 140] on div "02 HIPAA violations are punishable by law and those found violating HIPAA are s…" at bounding box center [293, 143] width 308 height 46
click at [456, 143] on label "True" at bounding box center [467, 131] width 67 height 23
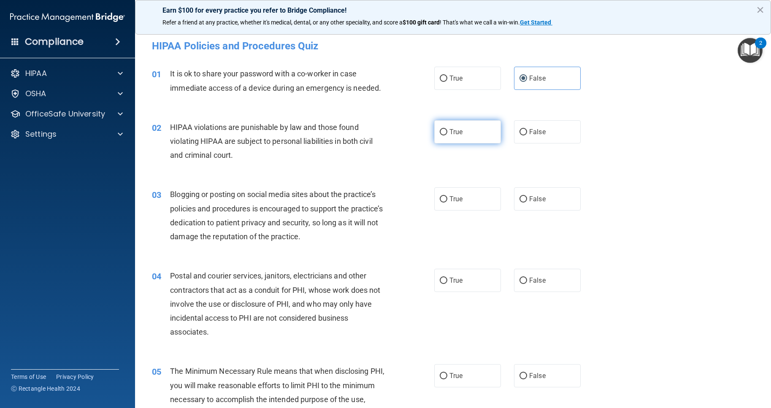
click at [447, 135] on input "True" at bounding box center [444, 132] width 8 height 6
radio input "true"
click at [455, 200] on span "True" at bounding box center [455, 199] width 13 height 8
click at [447, 200] on input "True" at bounding box center [444, 199] width 8 height 6
radio input "true"
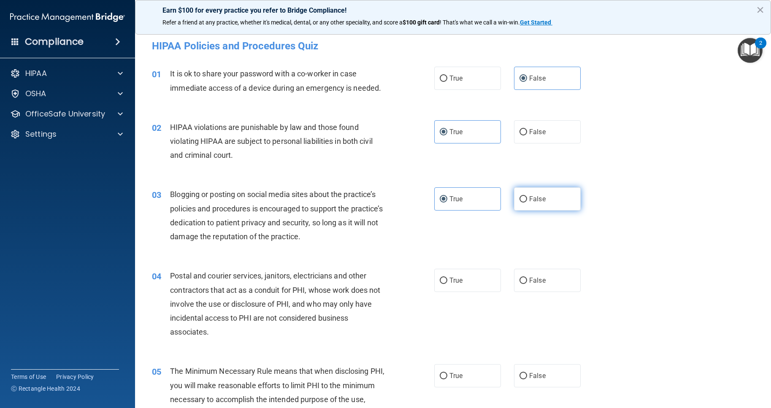
click at [551, 200] on label "False" at bounding box center [547, 198] width 67 height 23
click at [527, 200] on input "False" at bounding box center [523, 199] width 8 height 6
radio input "true"
radio input "false"
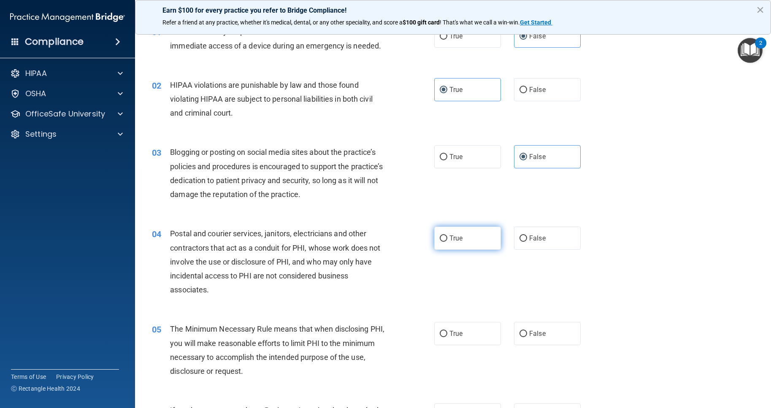
scroll to position [84, 0]
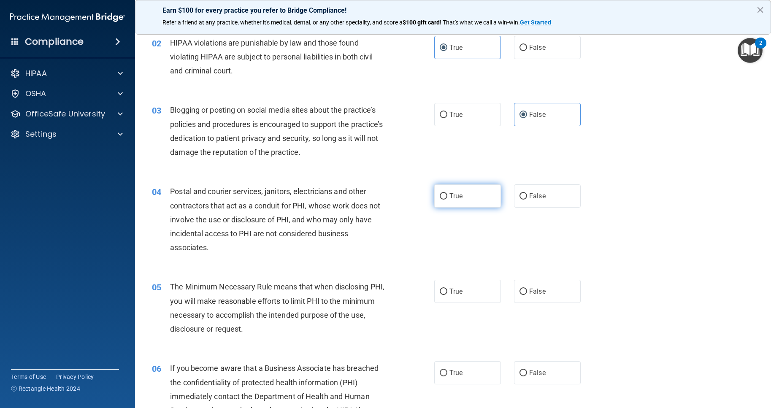
click at [482, 197] on label "True" at bounding box center [467, 195] width 67 height 23
click at [447, 197] on input "True" at bounding box center [444, 196] width 8 height 6
radio input "true"
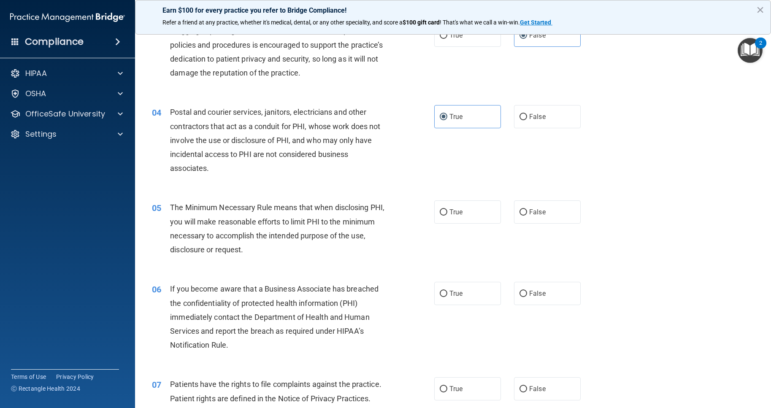
scroll to position [169, 0]
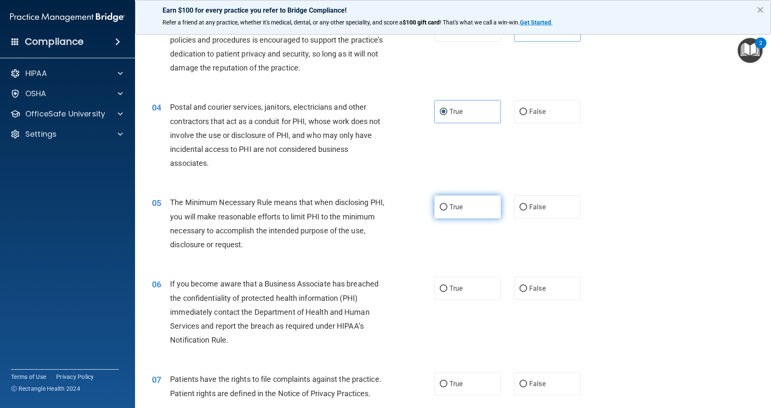
click at [461, 208] on label "True" at bounding box center [467, 206] width 67 height 23
click at [447, 208] on input "True" at bounding box center [444, 207] width 8 height 6
radio input "true"
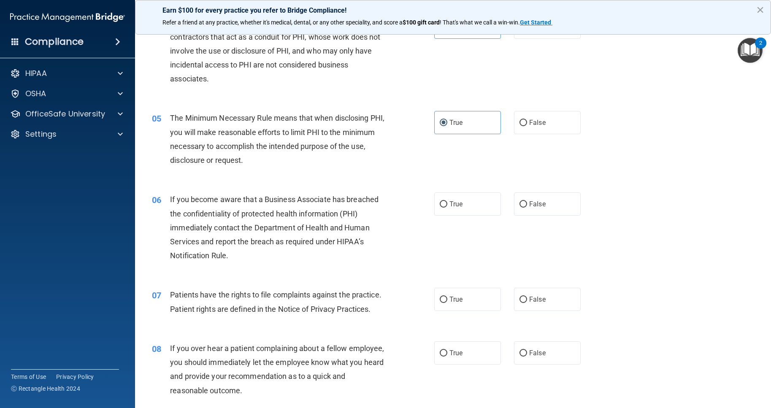
scroll to position [295, 0]
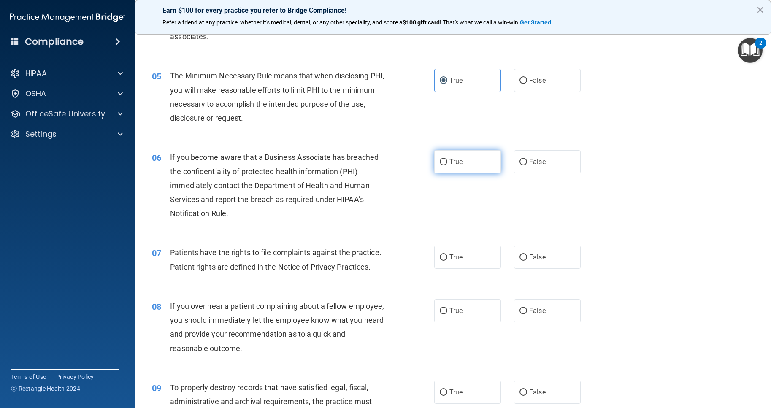
click at [472, 156] on label "True" at bounding box center [467, 161] width 67 height 23
click at [447, 159] on input "True" at bounding box center [444, 162] width 8 height 6
radio input "true"
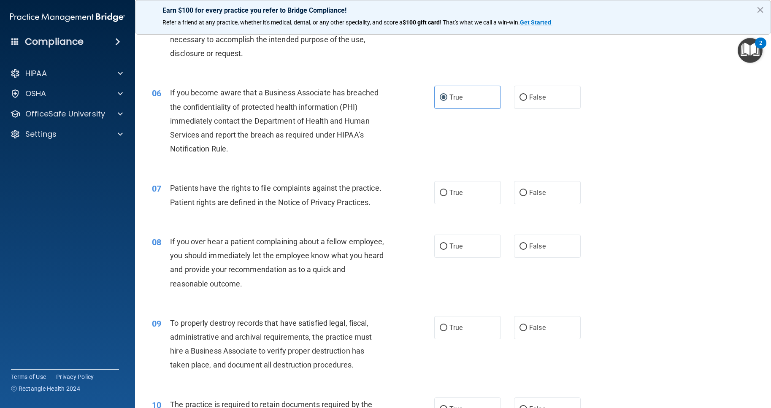
scroll to position [380, 0]
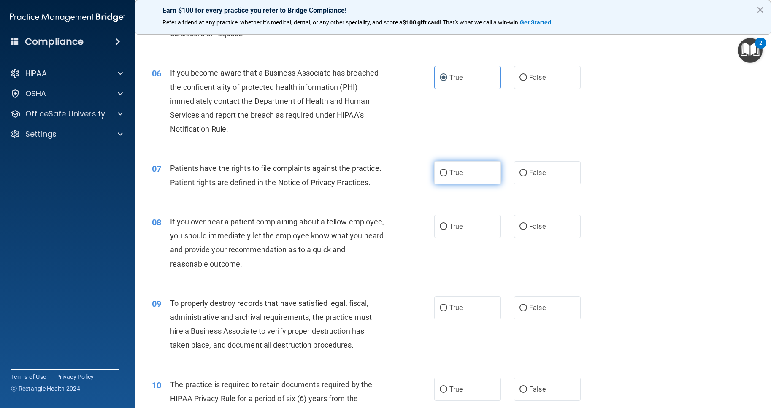
click at [477, 178] on label "True" at bounding box center [467, 172] width 67 height 23
click at [447, 176] on input "True" at bounding box center [444, 173] width 8 height 6
radio input "true"
click at [450, 238] on label "True" at bounding box center [467, 226] width 67 height 23
click at [447, 230] on input "True" at bounding box center [444, 227] width 8 height 6
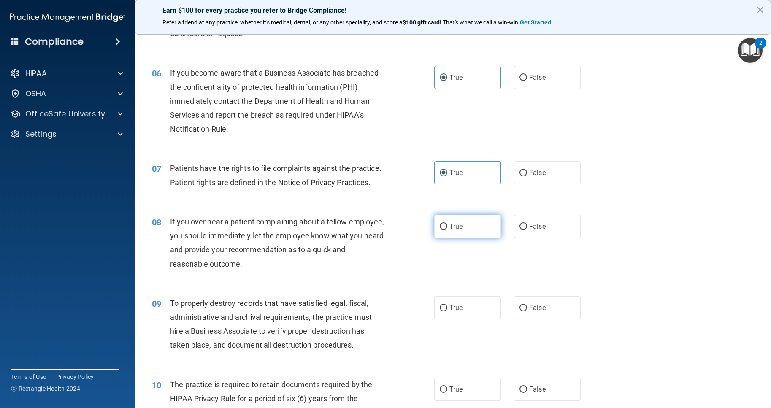
radio input "true"
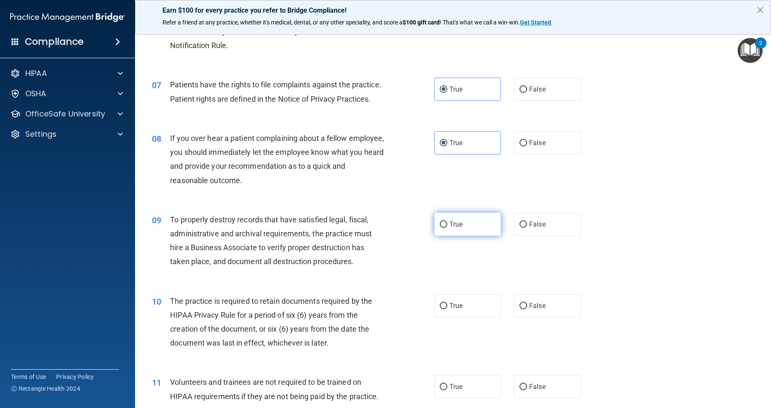
scroll to position [464, 0]
drag, startPoint x: 450, startPoint y: 236, endPoint x: 448, endPoint y: 241, distance: 5.7
click at [450, 227] on span "True" at bounding box center [455, 223] width 13 height 8
click at [447, 227] on input "True" at bounding box center [444, 224] width 8 height 6
radio input "true"
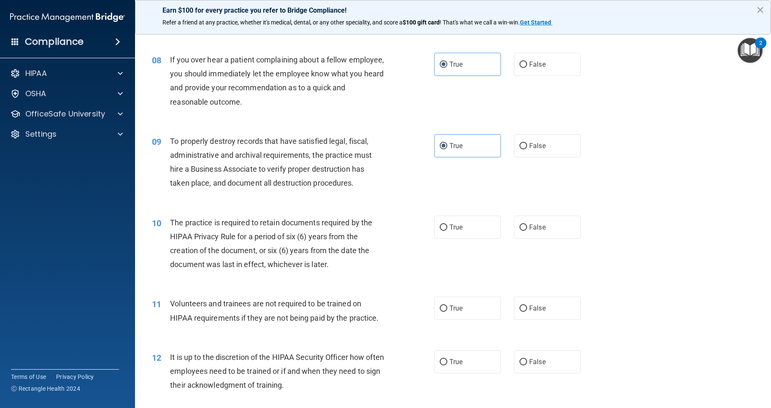
scroll to position [548, 0]
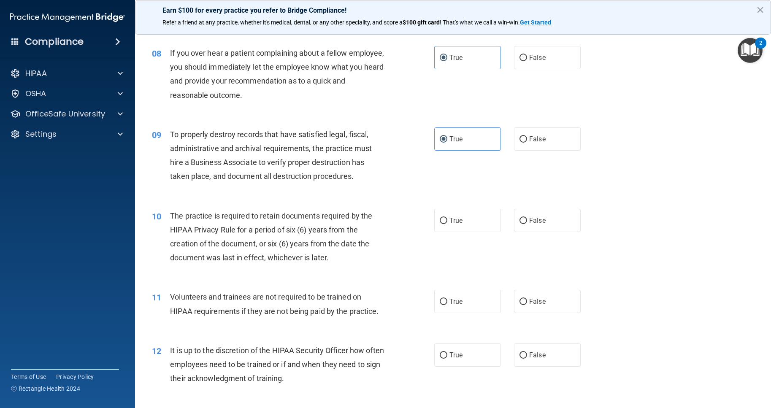
drag, startPoint x: 541, startPoint y: 235, endPoint x: 502, endPoint y: 266, distance: 49.9
click at [541, 224] on span "False" at bounding box center [537, 220] width 16 height 8
click at [527, 224] on input "False" at bounding box center [523, 221] width 8 height 6
radio input "true"
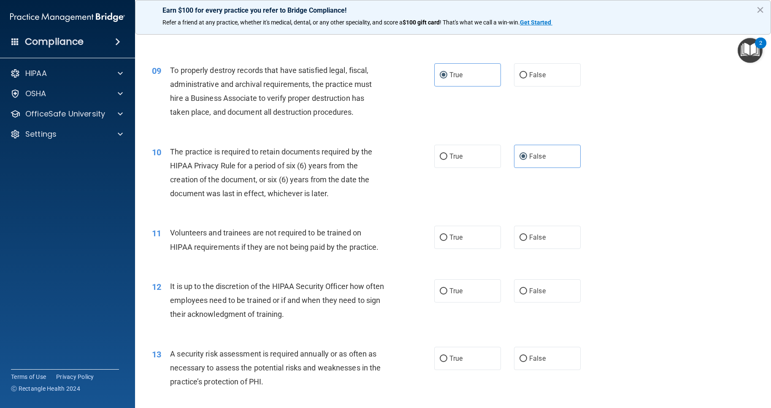
scroll to position [633, 0]
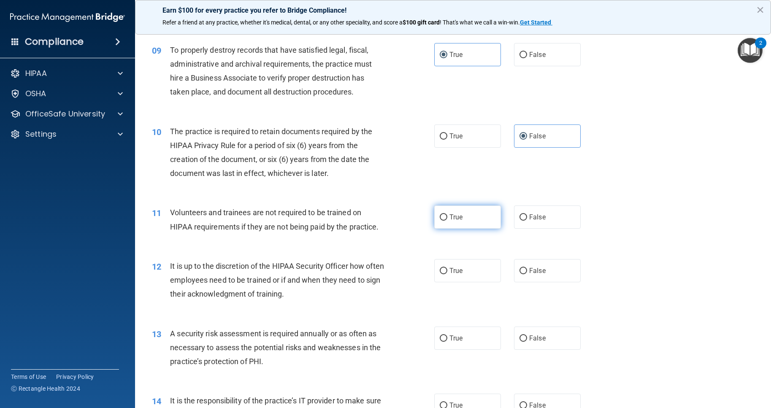
click at [473, 229] on label "True" at bounding box center [467, 216] width 67 height 23
click at [447, 221] on input "True" at bounding box center [444, 217] width 8 height 6
radio input "true"
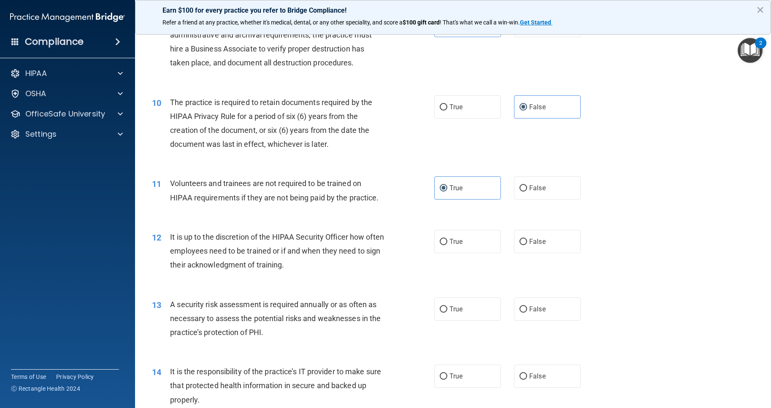
scroll to position [717, 0]
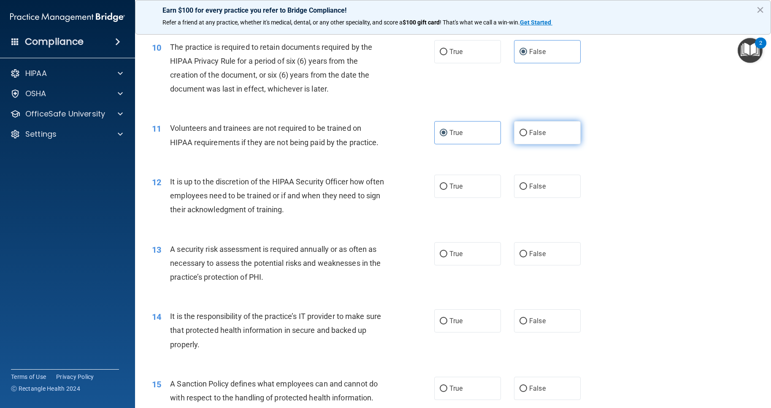
click at [535, 137] on span "False" at bounding box center [537, 133] width 16 height 8
click at [527, 136] on input "False" at bounding box center [523, 133] width 8 height 6
radio input "true"
click at [455, 137] on span "True" at bounding box center [455, 133] width 13 height 8
click at [447, 136] on input "True" at bounding box center [444, 133] width 8 height 6
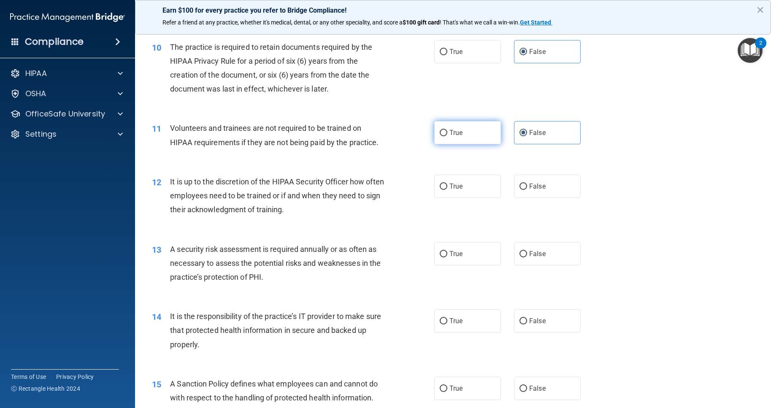
radio input "true"
click at [540, 138] on label "False" at bounding box center [547, 132] width 67 height 23
click at [527, 136] on input "False" at bounding box center [523, 133] width 8 height 6
radio input "true"
radio input "false"
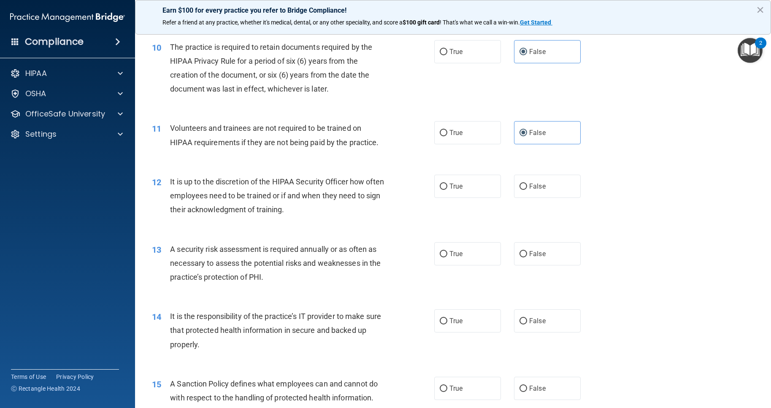
click at [430, 196] on div "12 It is up to the discretion of the HIPAA Security Officer how often employees…" at bounding box center [293, 198] width 308 height 46
click at [467, 198] on label "True" at bounding box center [467, 186] width 67 height 23
click at [447, 190] on input "True" at bounding box center [444, 187] width 8 height 6
radio input "true"
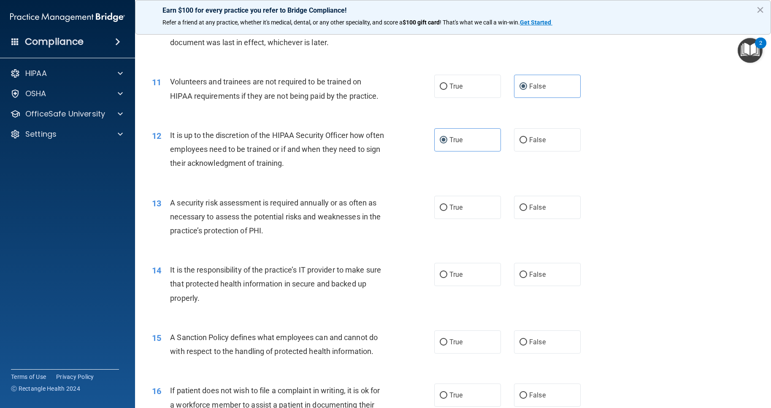
scroll to position [802, 0]
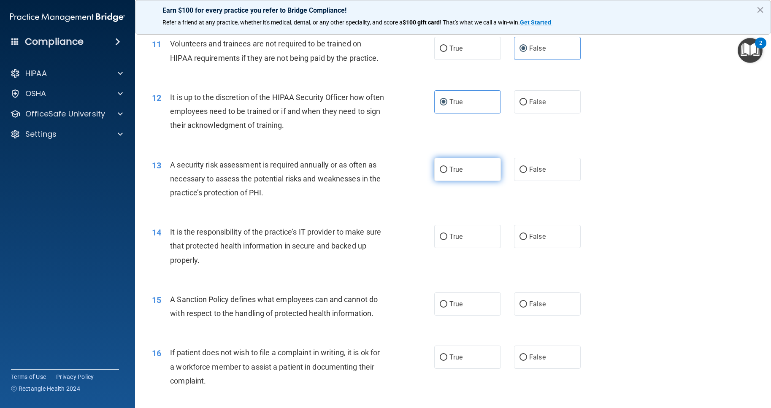
click at [457, 173] on span "True" at bounding box center [455, 169] width 13 height 8
click at [447, 173] on input "True" at bounding box center [444, 170] width 8 height 6
radio input "true"
click at [450, 240] on span "True" at bounding box center [455, 236] width 13 height 8
click at [447, 240] on input "True" at bounding box center [444, 237] width 8 height 6
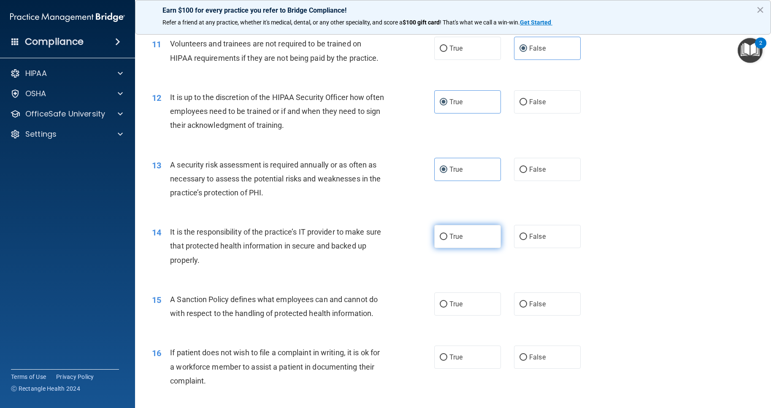
radio input "true"
click at [452, 316] on label "True" at bounding box center [467, 303] width 67 height 23
click at [447, 308] on input "True" at bounding box center [444, 304] width 8 height 6
radio input "true"
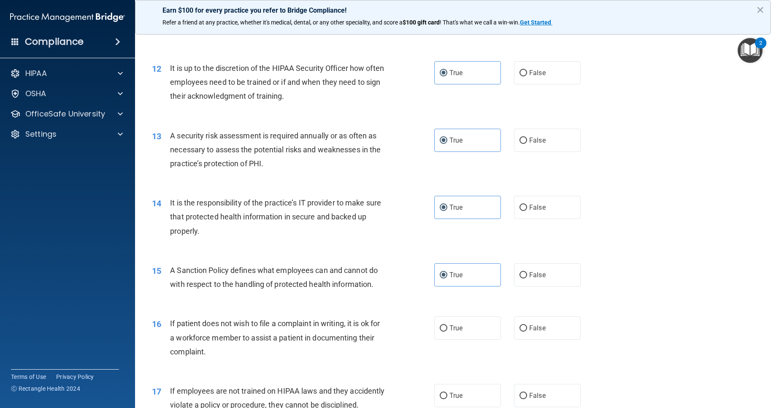
scroll to position [928, 0]
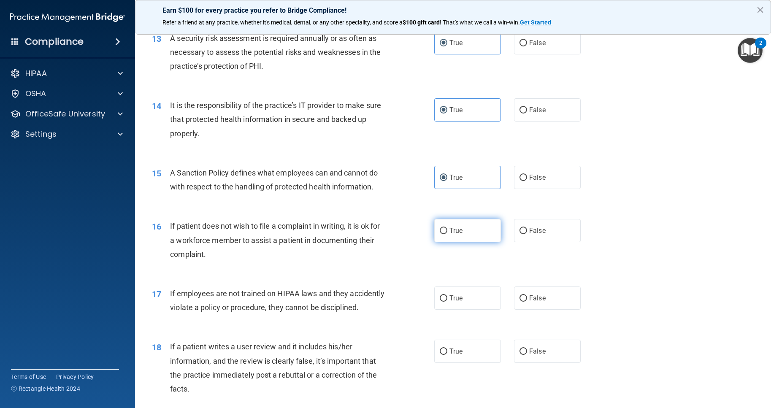
click at [466, 242] on label "True" at bounding box center [467, 230] width 67 height 23
click at [447, 234] on input "True" at bounding box center [444, 231] width 8 height 6
radio input "true"
click at [518, 305] on label "False" at bounding box center [547, 297] width 67 height 23
click at [519, 302] on input "False" at bounding box center [523, 298] width 8 height 6
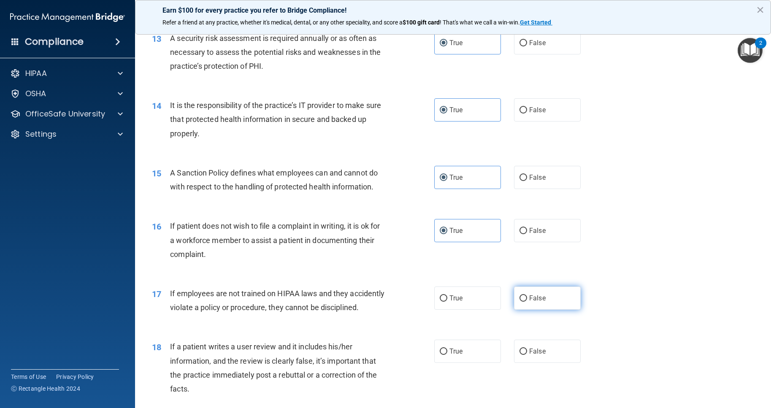
radio input "true"
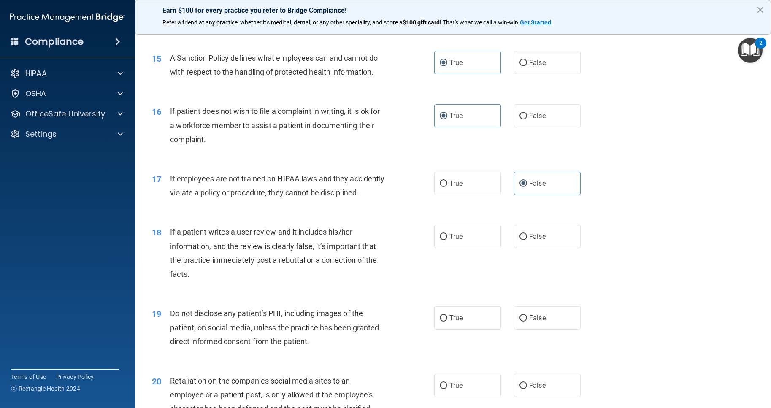
scroll to position [1055, 0]
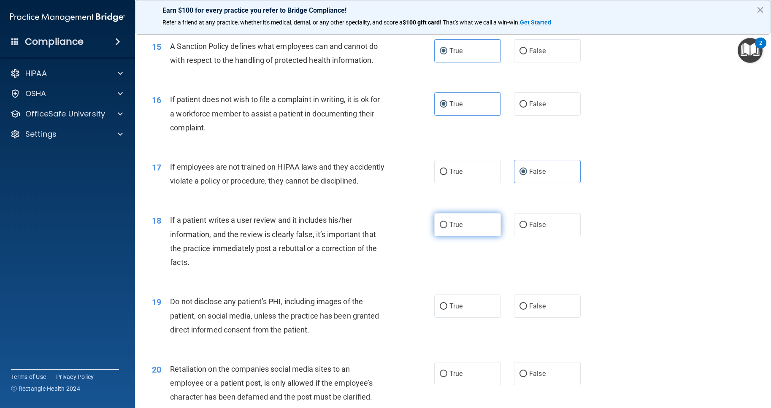
click at [481, 236] on label "True" at bounding box center [467, 224] width 67 height 23
click at [447, 228] on input "True" at bounding box center [444, 225] width 8 height 6
radio input "true"
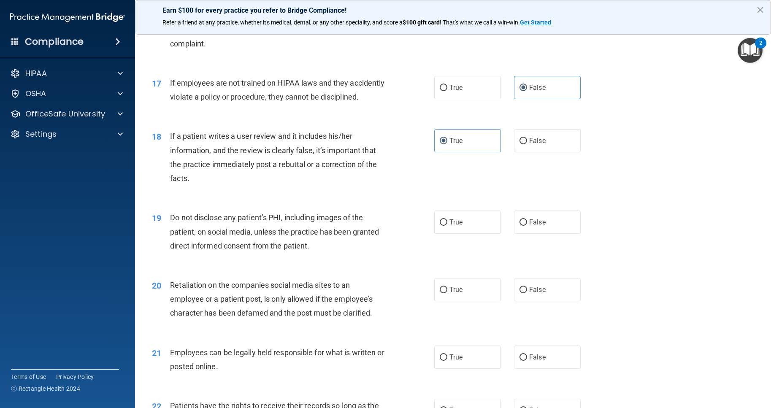
scroll to position [1139, 0]
click at [485, 233] on label "True" at bounding box center [467, 221] width 67 height 23
click at [447, 225] on input "True" at bounding box center [444, 222] width 8 height 6
radio input "true"
click at [519, 293] on input "False" at bounding box center [523, 289] width 8 height 6
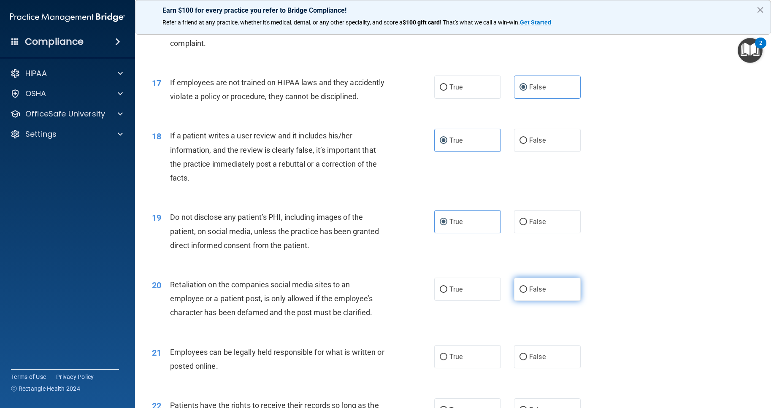
radio input "true"
click at [461, 368] on label "True" at bounding box center [467, 356] width 67 height 23
click at [447, 360] on input "True" at bounding box center [444, 357] width 8 height 6
radio input "true"
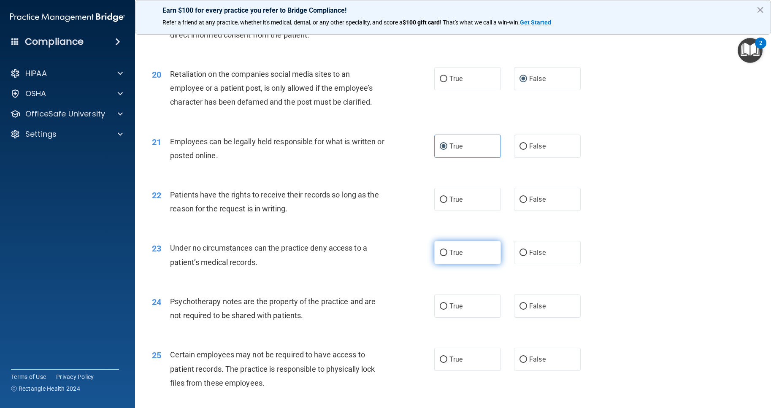
scroll to position [1350, 0]
click at [469, 211] on label "True" at bounding box center [467, 198] width 67 height 23
click at [447, 203] on input "True" at bounding box center [444, 199] width 8 height 6
radio input "true"
click at [509, 264] on div "True False" at bounding box center [514, 251] width 160 height 23
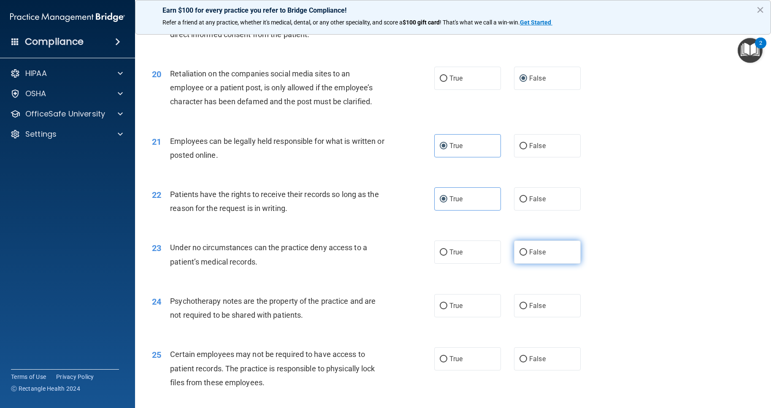
click at [519, 256] on input "False" at bounding box center [523, 252] width 8 height 6
radio input "true"
click at [466, 317] on label "True" at bounding box center [467, 305] width 67 height 23
click at [447, 309] on input "True" at bounding box center [444, 306] width 8 height 6
radio input "true"
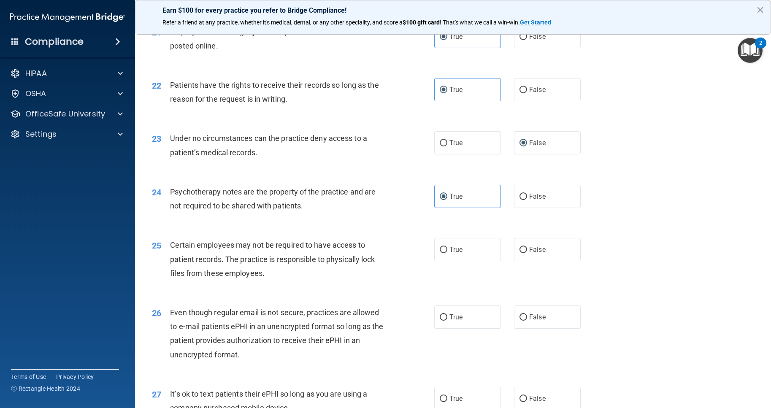
scroll to position [1477, 0]
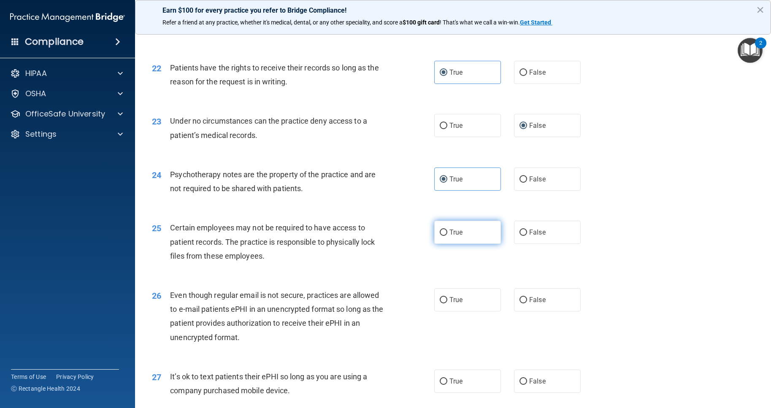
click at [470, 244] on label "True" at bounding box center [467, 232] width 67 height 23
click at [447, 236] on input "True" at bounding box center [444, 233] width 8 height 6
radio input "true"
click at [522, 303] on input "False" at bounding box center [523, 300] width 8 height 6
radio input "true"
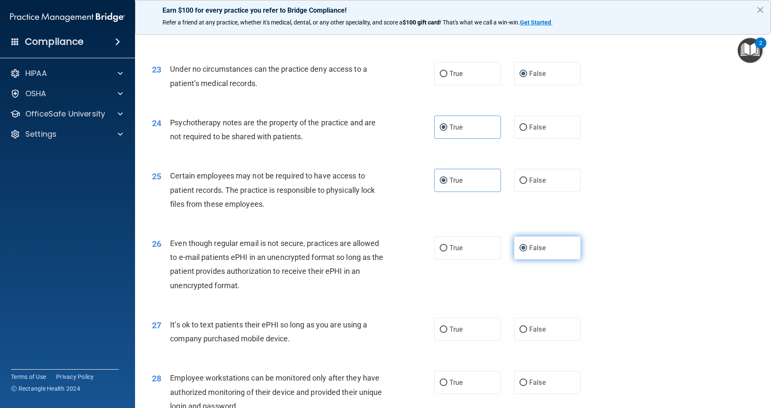
scroll to position [1603, 0]
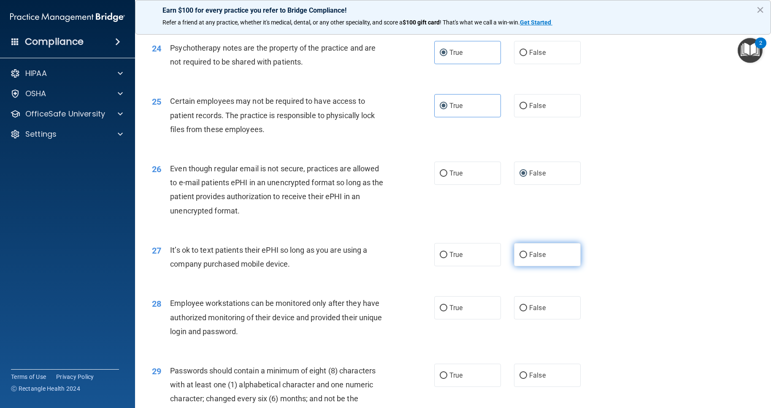
click at [521, 266] on label "False" at bounding box center [547, 254] width 67 height 23
click at [521, 258] on input "False" at bounding box center [523, 255] width 8 height 6
radio input "true"
click at [519, 319] on label "False" at bounding box center [547, 307] width 67 height 23
click at [519, 311] on input "False" at bounding box center [523, 308] width 8 height 6
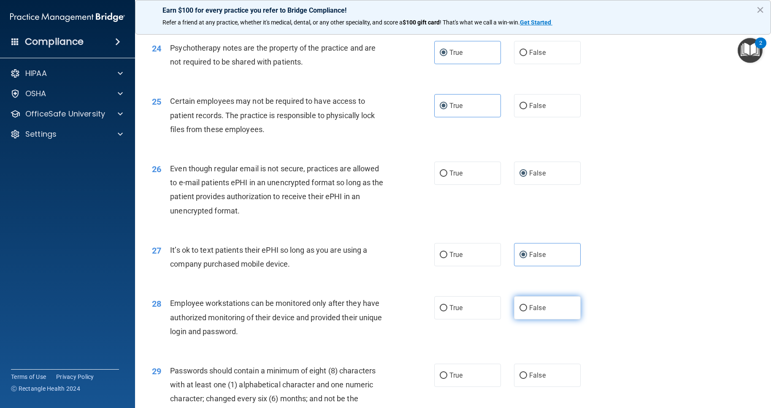
radio input "true"
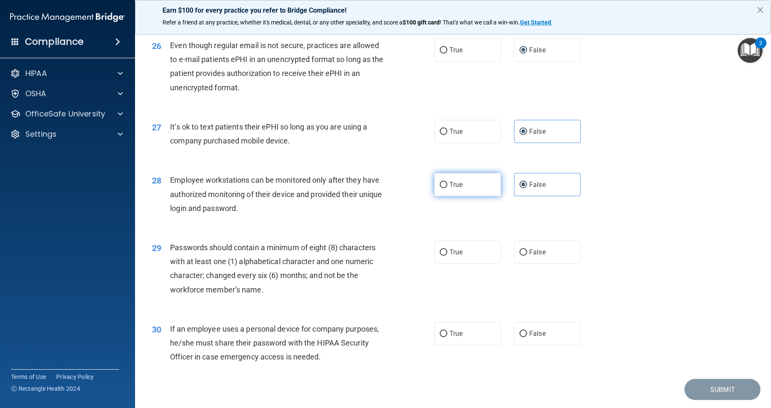
scroll to position [1730, 0]
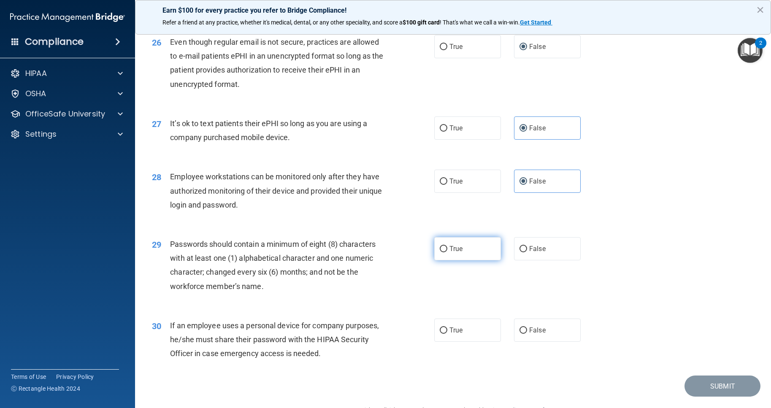
click at [475, 260] on label "True" at bounding box center [467, 248] width 67 height 23
click at [447, 252] on input "True" at bounding box center [444, 249] width 8 height 6
radio input "true"
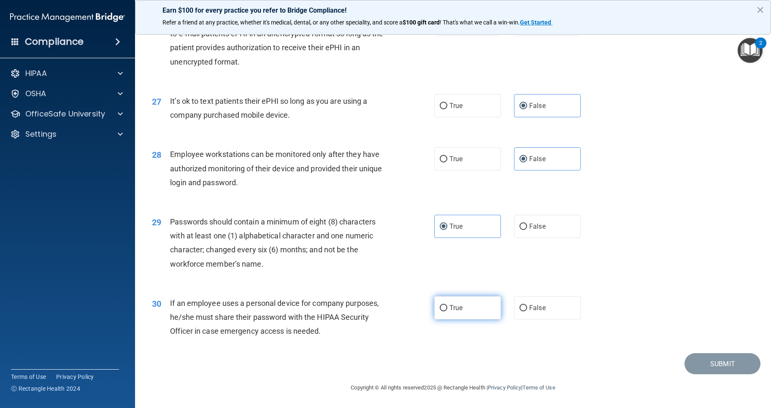
click at [478, 319] on label "True" at bounding box center [467, 307] width 67 height 23
click at [447, 311] on input "True" at bounding box center [444, 308] width 8 height 6
radio input "true"
click at [713, 353] on div "30 If an employee uses a personal device for company purposes, he/she must shar…" at bounding box center [453, 320] width 615 height 68
click at [713, 365] on button "Submit" at bounding box center [722, 364] width 76 height 22
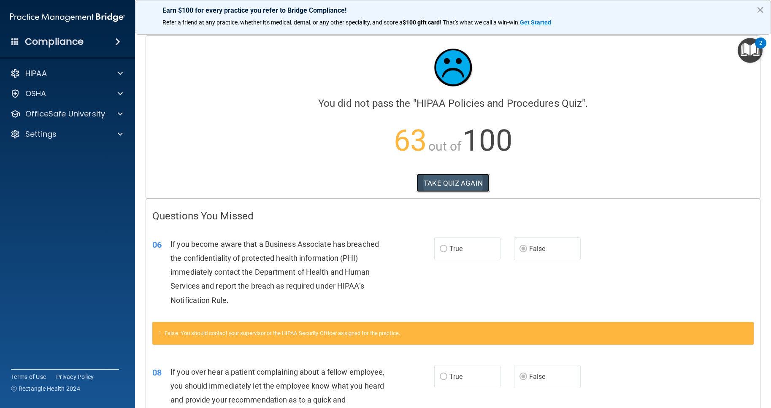
click at [447, 189] on button "TAKE QUIZ AGAIN" at bounding box center [452, 183] width 73 height 19
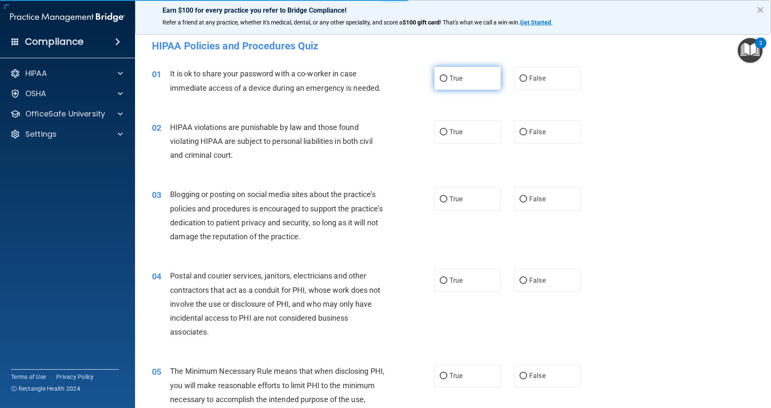
click at [458, 76] on span "True" at bounding box center [455, 78] width 13 height 8
click at [447, 76] on input "True" at bounding box center [444, 79] width 8 height 6
radio input "true"
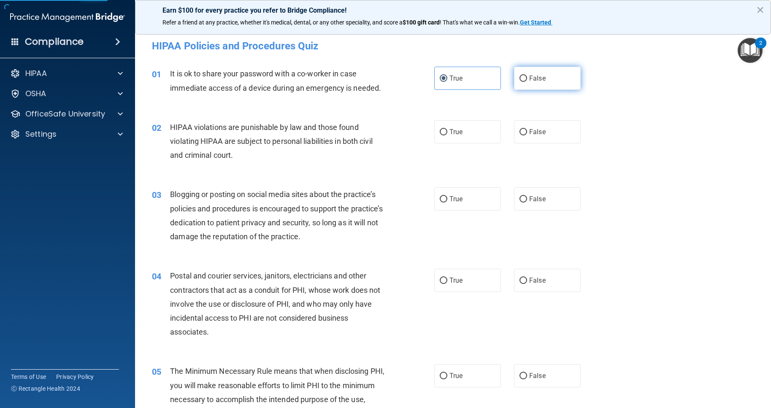
click at [539, 89] on label "False" at bounding box center [547, 78] width 67 height 23
click at [527, 82] on input "False" at bounding box center [523, 79] width 8 height 6
radio input "true"
radio input "false"
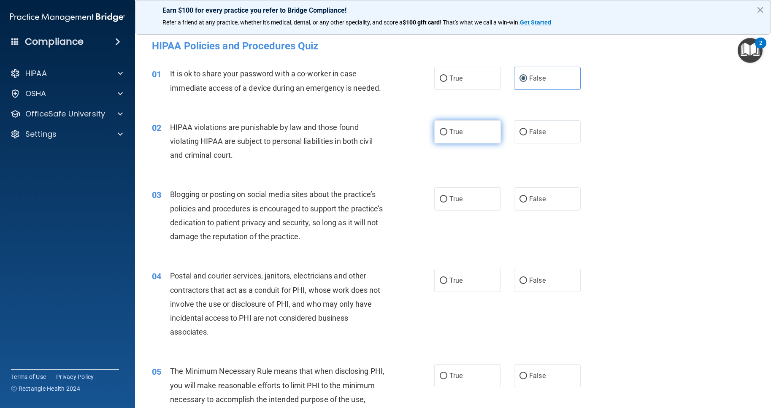
click at [471, 135] on label "True" at bounding box center [467, 131] width 67 height 23
click at [447, 135] on input "True" at bounding box center [444, 132] width 8 height 6
radio input "true"
click at [483, 206] on label "True" at bounding box center [467, 198] width 67 height 23
click at [447, 203] on input "True" at bounding box center [444, 199] width 8 height 6
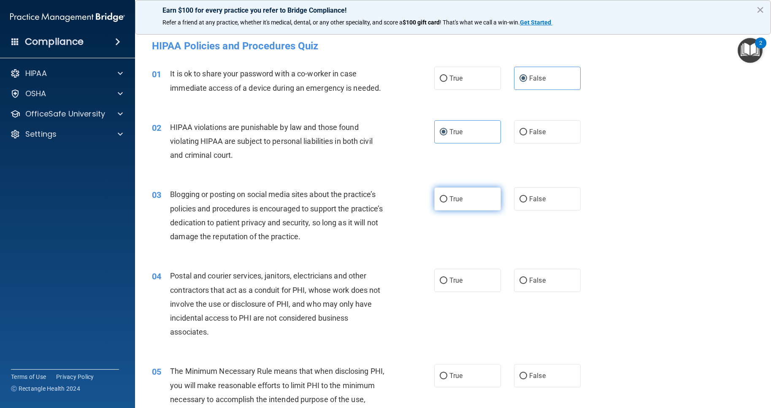
radio input "true"
click at [435, 281] on label "True" at bounding box center [467, 280] width 67 height 23
click at [440, 281] on input "True" at bounding box center [444, 281] width 8 height 6
radio input "true"
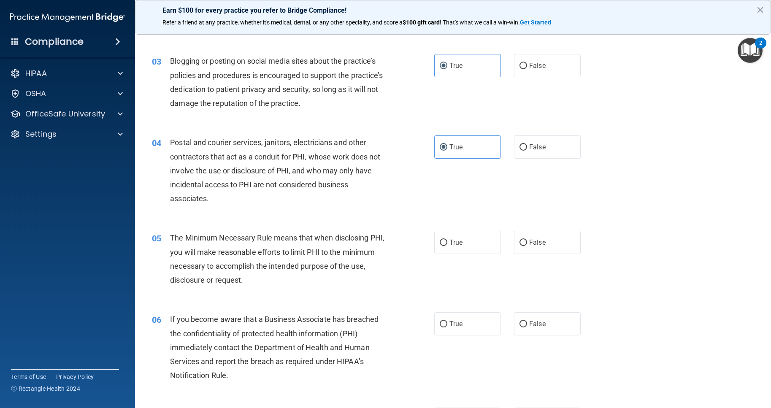
scroll to position [169, 0]
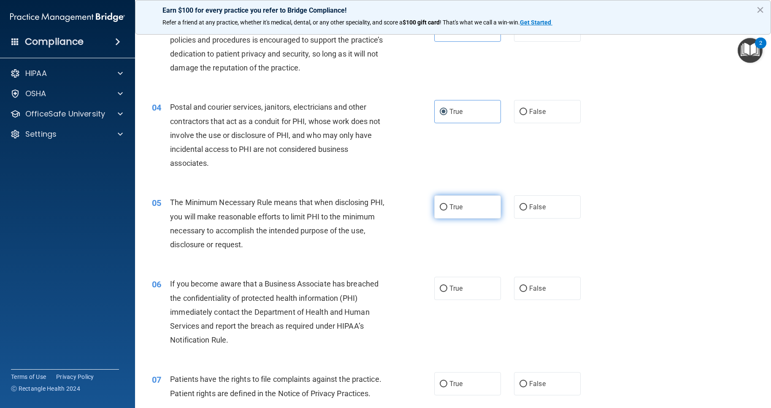
click at [470, 213] on label "True" at bounding box center [467, 206] width 67 height 23
click at [447, 211] on input "True" at bounding box center [444, 207] width 8 height 6
radio input "true"
click at [450, 287] on span "True" at bounding box center [455, 288] width 13 height 8
click at [447, 287] on input "True" at bounding box center [444, 289] width 8 height 6
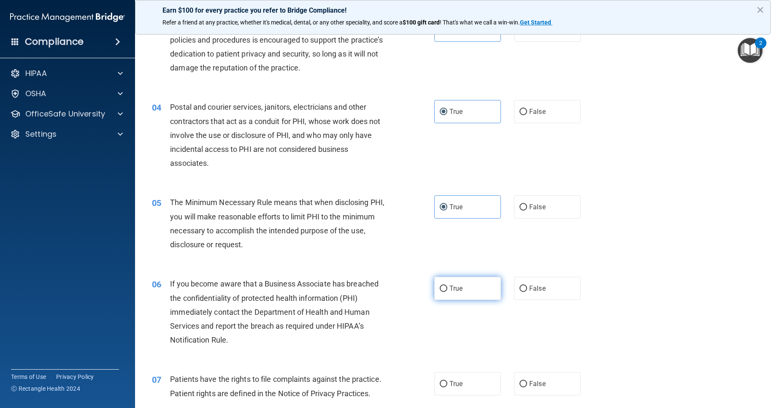
radio input "true"
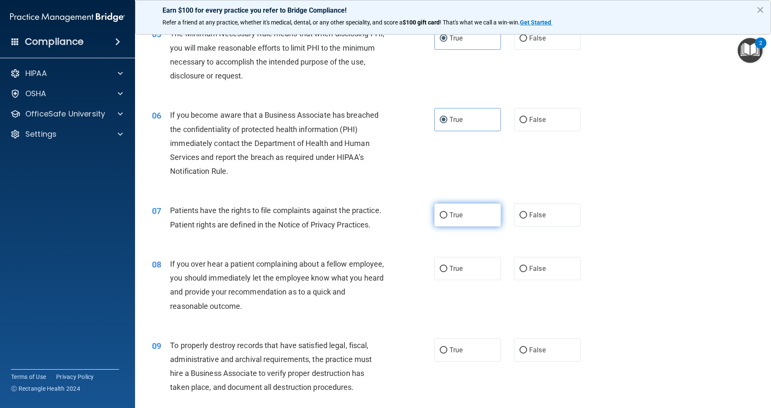
click at [472, 214] on label "True" at bounding box center [467, 214] width 67 height 23
click at [447, 214] on input "True" at bounding box center [444, 215] width 8 height 6
radio input "true"
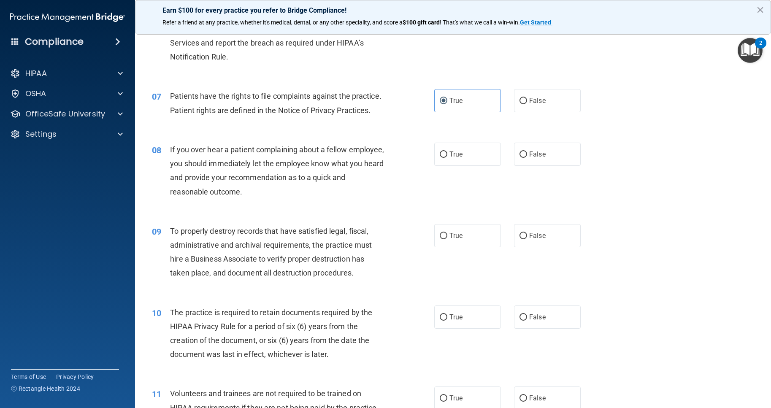
scroll to position [464, 0]
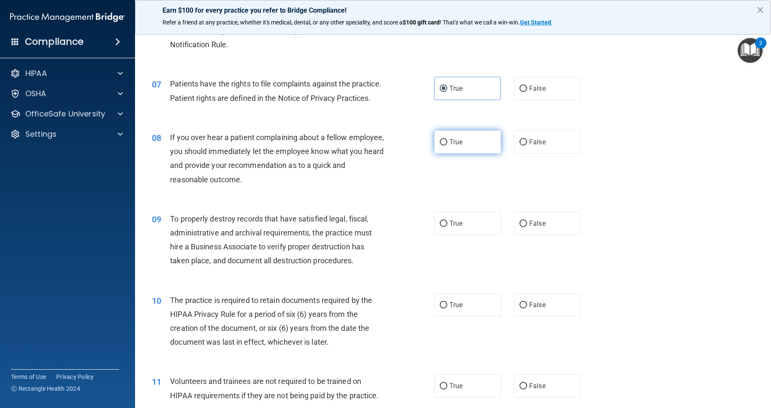
click at [485, 152] on label "True" at bounding box center [467, 141] width 67 height 23
click at [447, 146] on input "True" at bounding box center [444, 142] width 8 height 6
radio input "true"
click at [546, 235] on label "False" at bounding box center [547, 223] width 67 height 23
click at [527, 227] on input "False" at bounding box center [523, 224] width 8 height 6
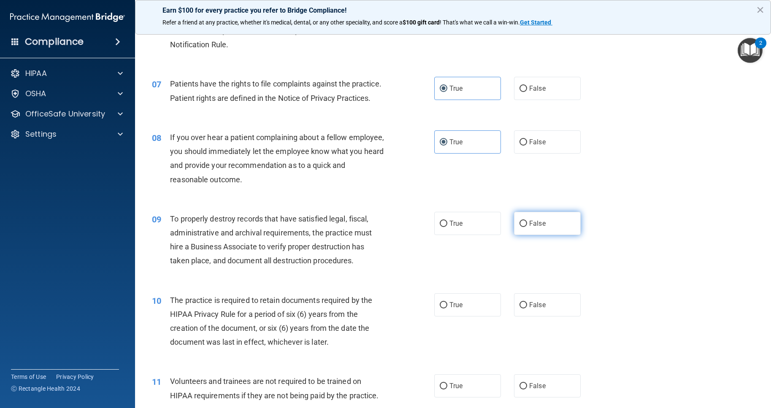
radio input "true"
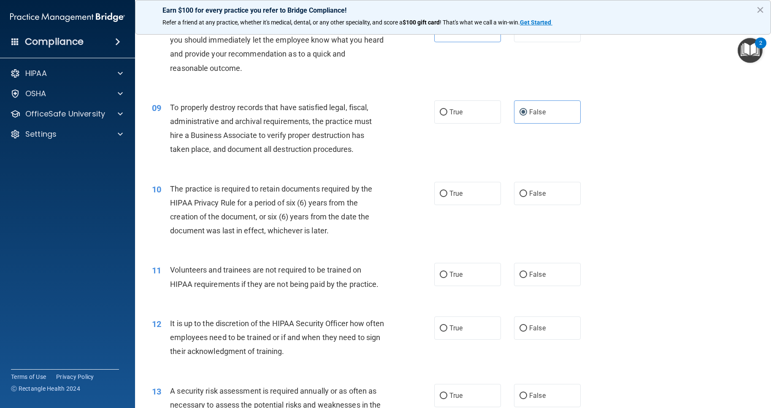
scroll to position [591, 0]
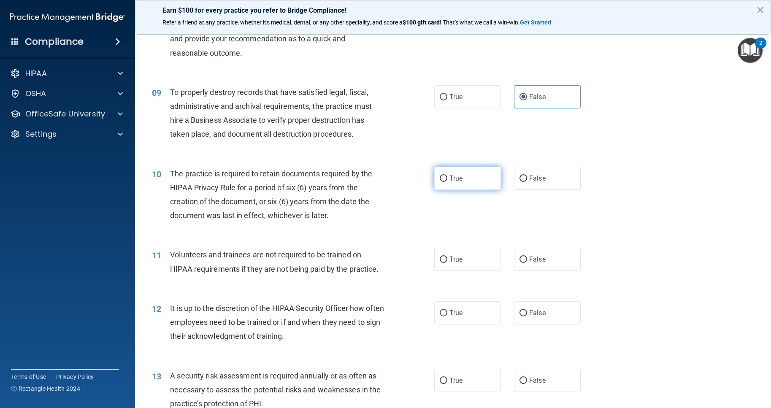
click at [453, 190] on label "True" at bounding box center [467, 178] width 67 height 23
click at [447, 182] on input "True" at bounding box center [444, 179] width 8 height 6
radio input "true"
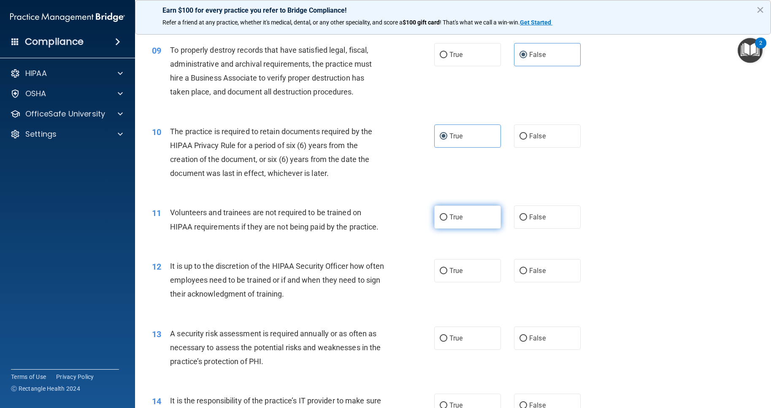
click at [445, 227] on label "True" at bounding box center [467, 216] width 67 height 23
click at [445, 221] on input "True" at bounding box center [444, 217] width 8 height 6
radio input "true"
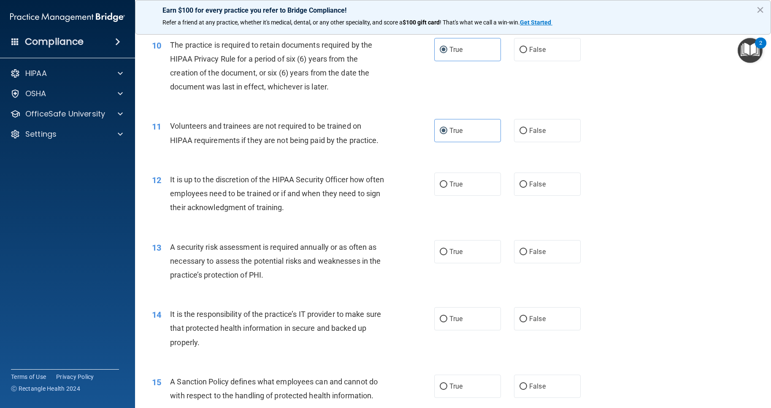
scroll to position [759, 0]
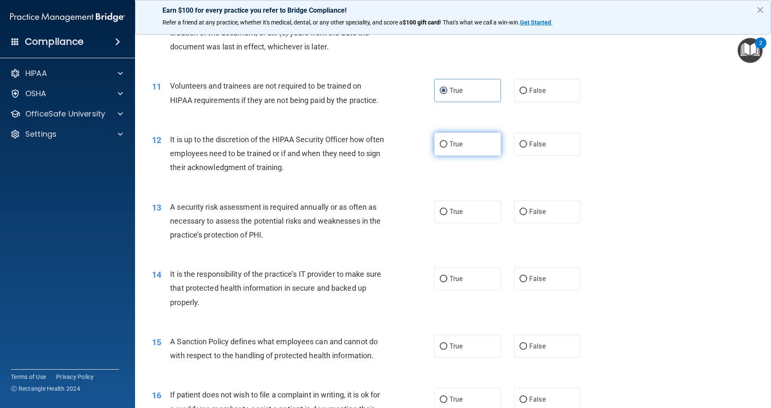
click at [465, 156] on label "True" at bounding box center [467, 143] width 67 height 23
click at [447, 148] on input "True" at bounding box center [444, 144] width 8 height 6
radio input "true"
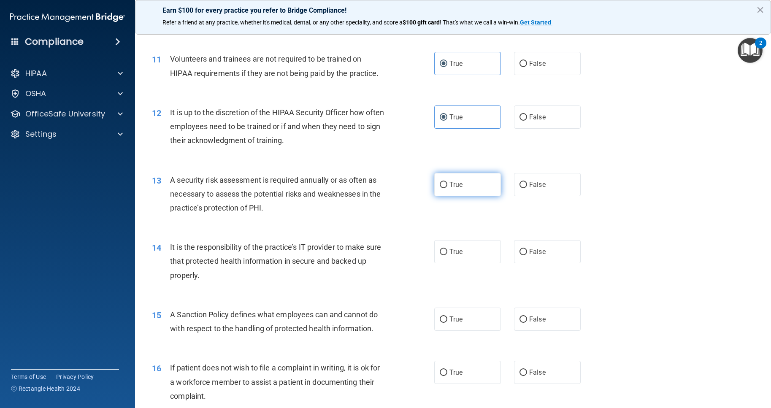
scroll to position [802, 0]
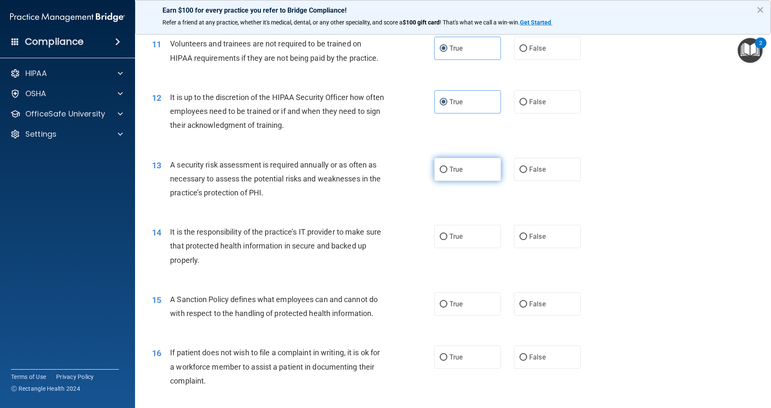
click at [455, 173] on span "True" at bounding box center [455, 169] width 13 height 8
click at [447, 173] on input "True" at bounding box center [444, 170] width 8 height 6
radio input "true"
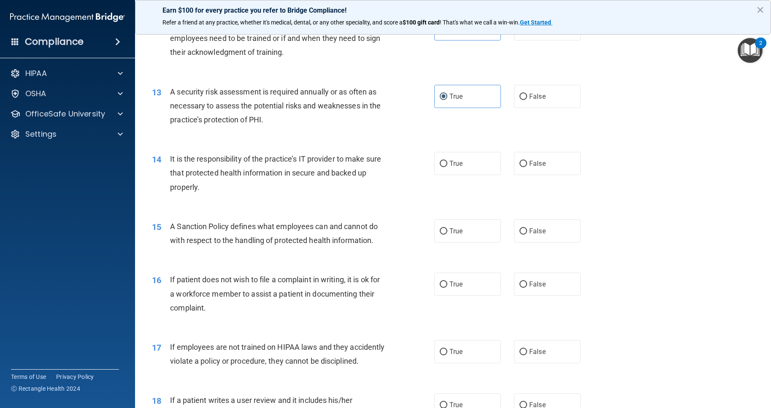
scroll to position [886, 0]
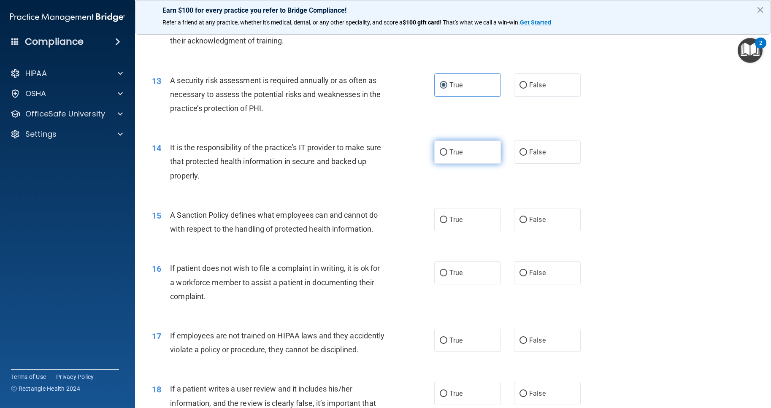
click at [463, 164] on label "True" at bounding box center [467, 151] width 67 height 23
click at [447, 156] on input "True" at bounding box center [444, 152] width 8 height 6
radio input "true"
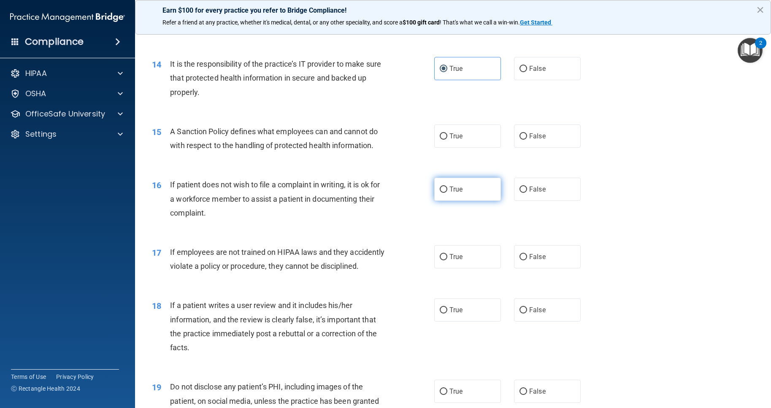
scroll to position [970, 0]
click at [530, 147] on label "False" at bounding box center [547, 135] width 67 height 23
click at [527, 139] on input "False" at bounding box center [523, 135] width 8 height 6
radio input "true"
click at [475, 196] on label "True" at bounding box center [467, 188] width 67 height 23
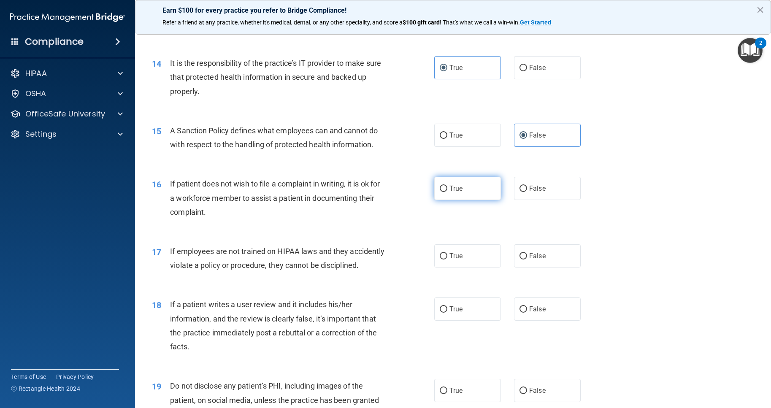
click at [447, 192] on input "True" at bounding box center [444, 189] width 8 height 6
radio input "true"
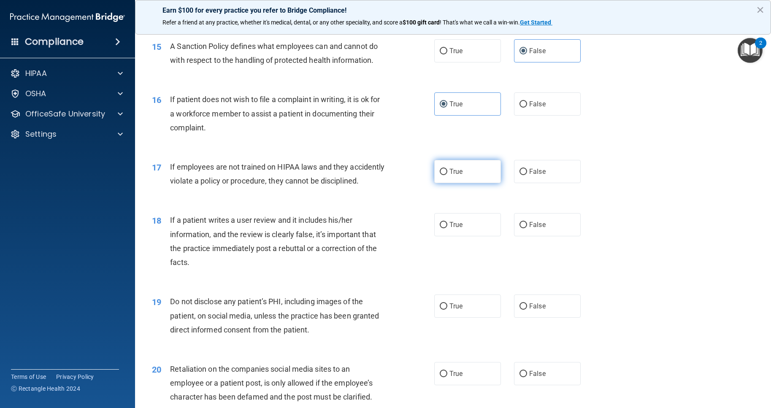
click at [461, 183] on label "True" at bounding box center [467, 171] width 67 height 23
click at [447, 175] on input "True" at bounding box center [444, 172] width 8 height 6
radio input "true"
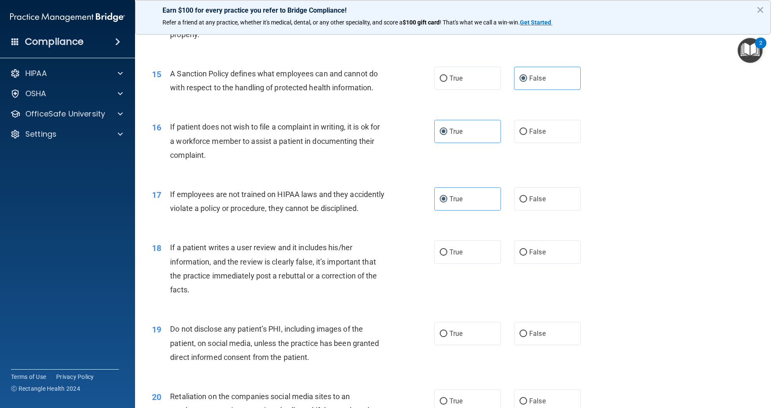
scroll to position [1013, 0]
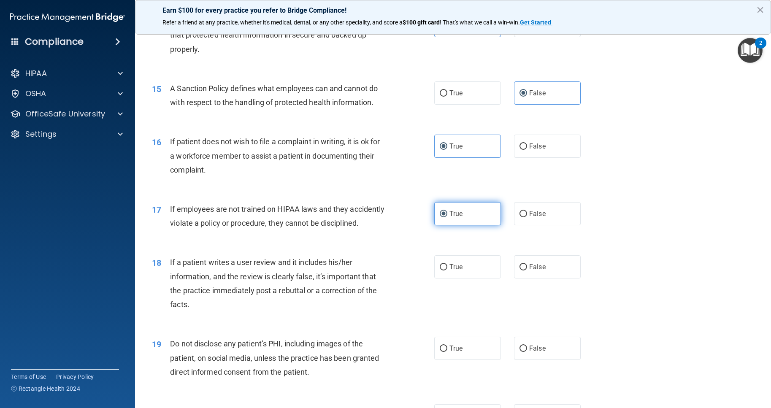
click at [444, 225] on label "True" at bounding box center [467, 213] width 67 height 23
click at [444, 217] on input "True" at bounding box center [444, 214] width 8 height 6
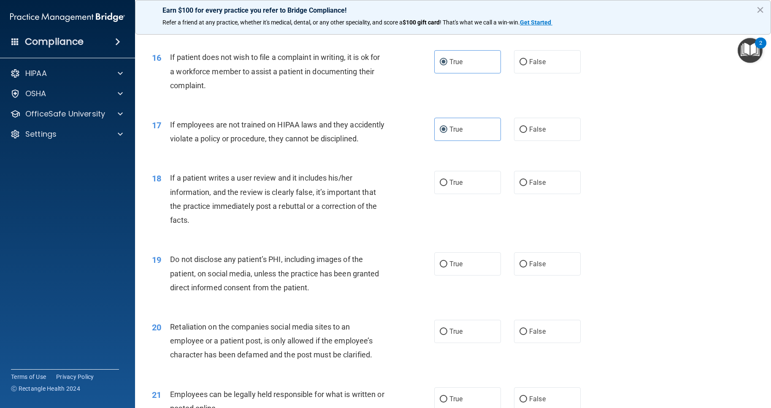
click at [442, 224] on div "18 If a patient writes a user review and it includes his/her information, and t…" at bounding box center [293, 201] width 308 height 60
click at [449, 186] on span "True" at bounding box center [455, 182] width 13 height 8
click at [447, 186] on input "True" at bounding box center [444, 183] width 8 height 6
radio input "true"
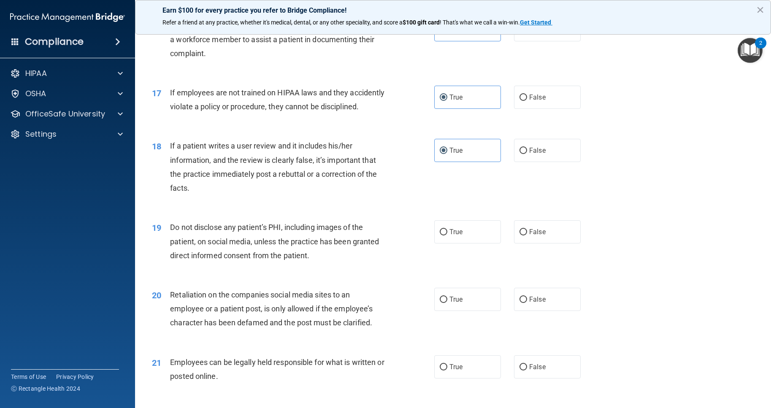
scroll to position [1181, 0]
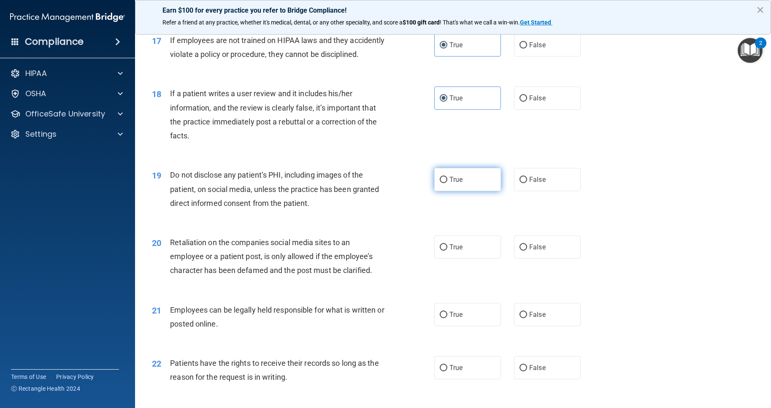
click at [446, 191] on label "True" at bounding box center [467, 179] width 67 height 23
click at [446, 183] on input "True" at bounding box center [444, 180] width 8 height 6
radio input "true"
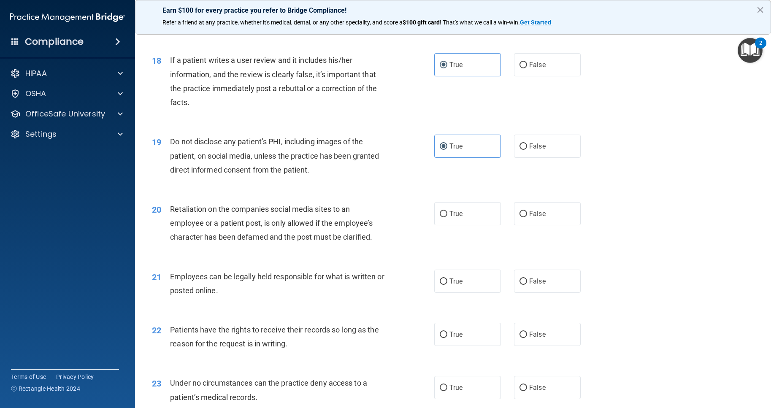
scroll to position [1266, 0]
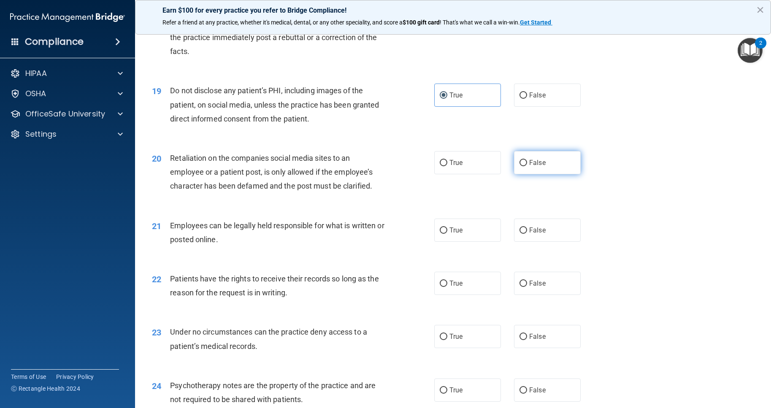
click at [515, 174] on label "False" at bounding box center [547, 162] width 67 height 23
click at [519, 166] on input "False" at bounding box center [523, 163] width 8 height 6
radio input "true"
click at [461, 242] on label "True" at bounding box center [467, 230] width 67 height 23
click at [447, 234] on input "True" at bounding box center [444, 230] width 8 height 6
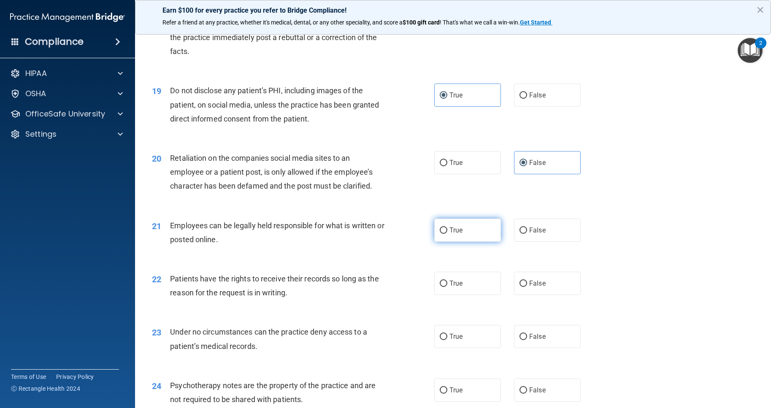
radio input "true"
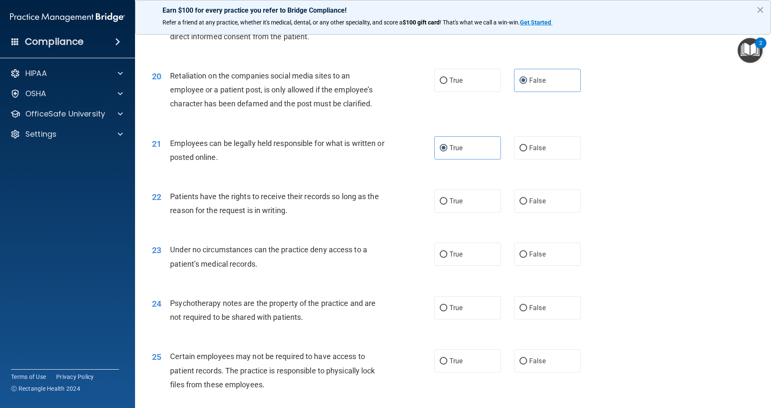
scroll to position [1350, 0]
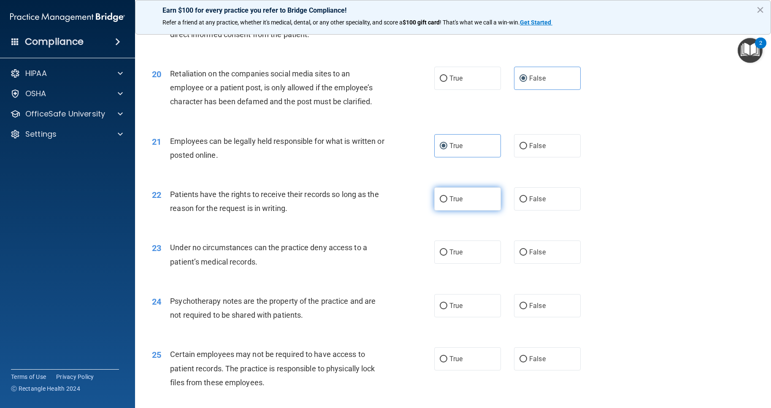
click at [463, 211] on label "True" at bounding box center [467, 198] width 67 height 23
click at [447, 203] on input "True" at bounding box center [444, 199] width 8 height 6
radio input "true"
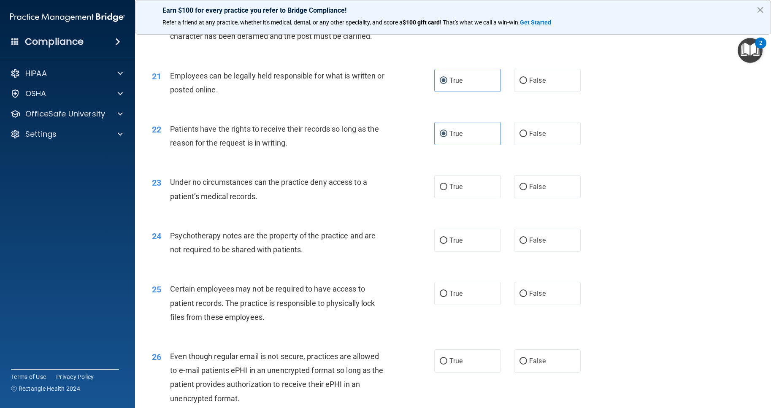
scroll to position [1434, 0]
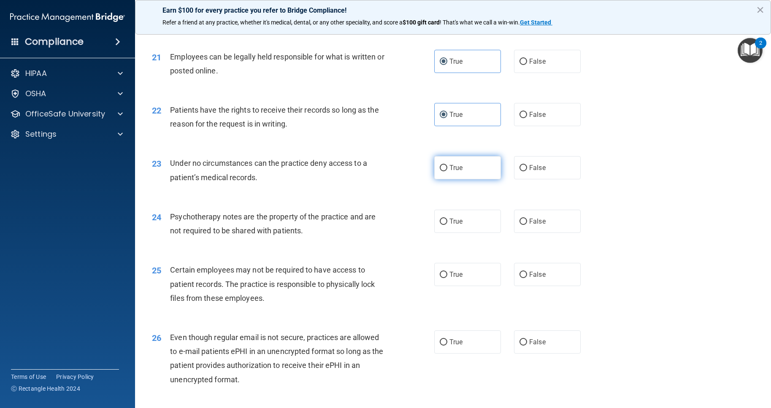
click at [454, 179] on label "True" at bounding box center [467, 167] width 67 height 23
click at [447, 171] on input "True" at bounding box center [444, 168] width 8 height 6
radio input "true"
click at [439, 233] on label "True" at bounding box center [467, 221] width 67 height 23
click at [440, 225] on input "True" at bounding box center [444, 222] width 8 height 6
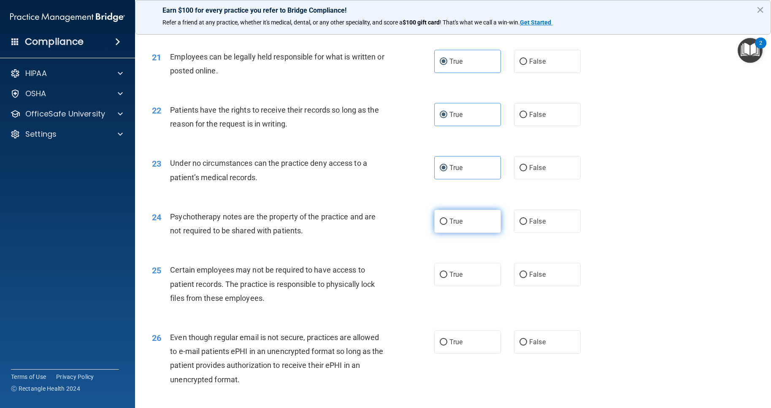
radio input "true"
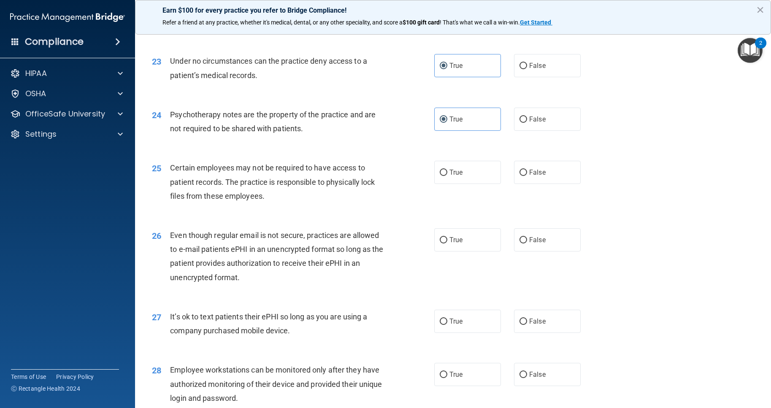
scroll to position [1519, 0]
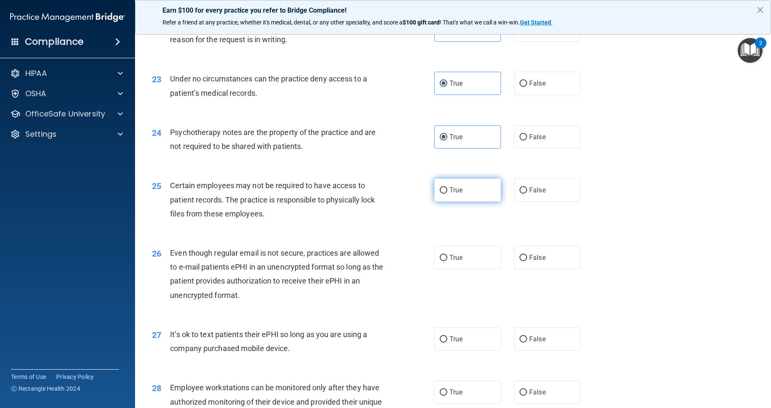
click at [444, 202] on label "True" at bounding box center [467, 189] width 67 height 23
click at [444, 194] on input "True" at bounding box center [444, 190] width 8 height 6
radio input "true"
click at [434, 269] on label "True" at bounding box center [467, 257] width 67 height 23
click at [440, 261] on input "True" at bounding box center [444, 258] width 8 height 6
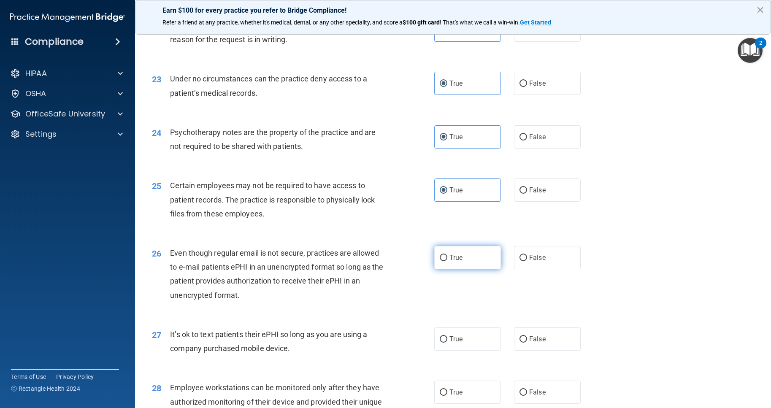
radio input "true"
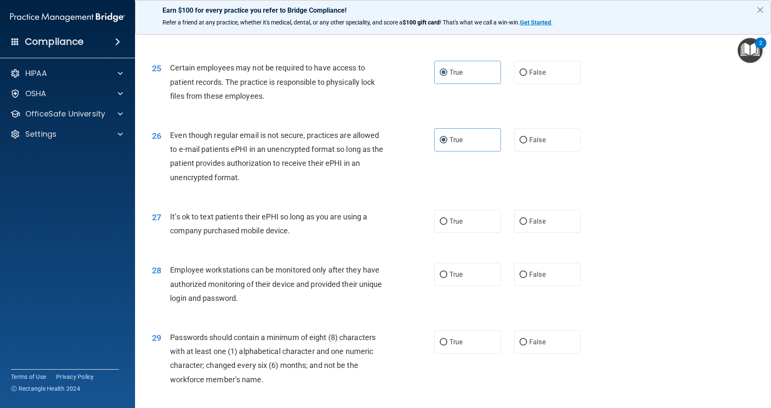
scroll to position [1645, 0]
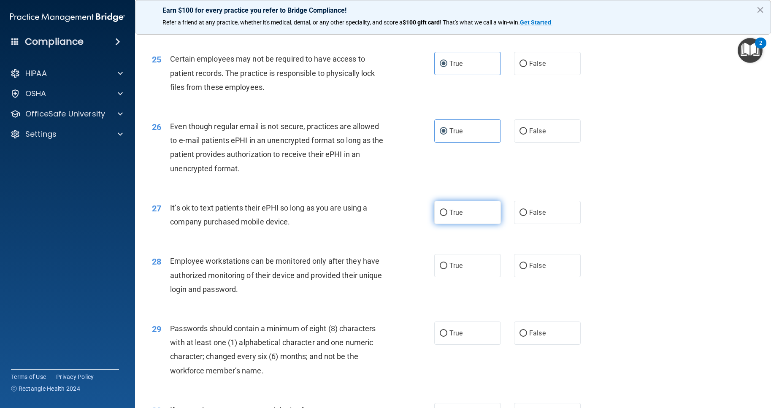
click at [447, 224] on label "True" at bounding box center [467, 212] width 67 height 23
click at [447, 216] on input "True" at bounding box center [444, 213] width 8 height 6
radio input "true"
click at [517, 277] on label "False" at bounding box center [547, 265] width 67 height 23
click at [519, 269] on input "False" at bounding box center [523, 266] width 8 height 6
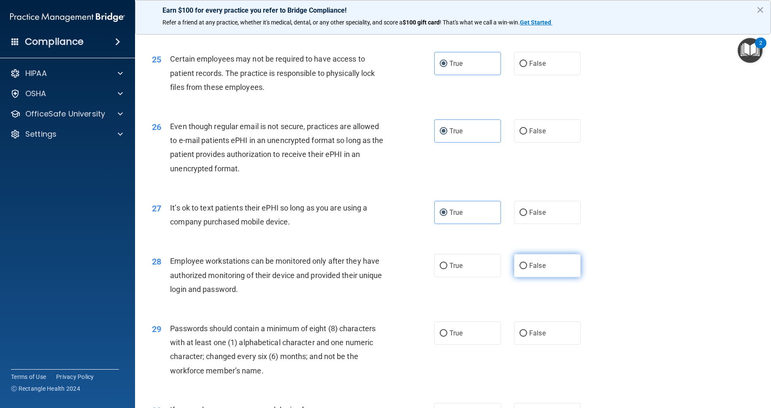
radio input "true"
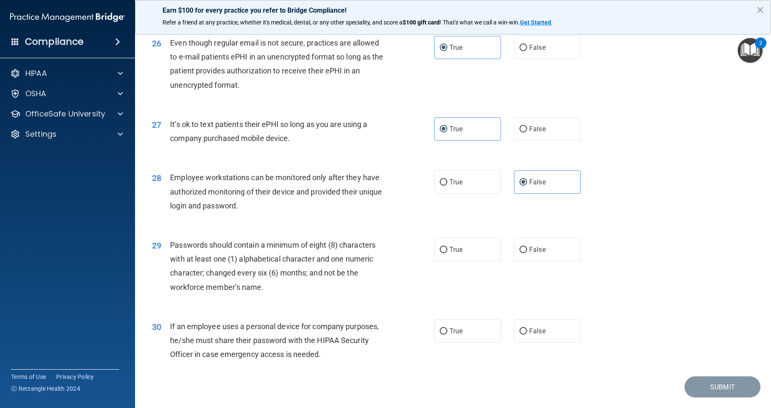
scroll to position [1730, 0]
click at [483, 260] on label "True" at bounding box center [467, 248] width 67 height 23
click at [447, 252] on input "True" at bounding box center [444, 249] width 8 height 6
radio input "true"
click at [480, 342] on label "True" at bounding box center [467, 330] width 67 height 23
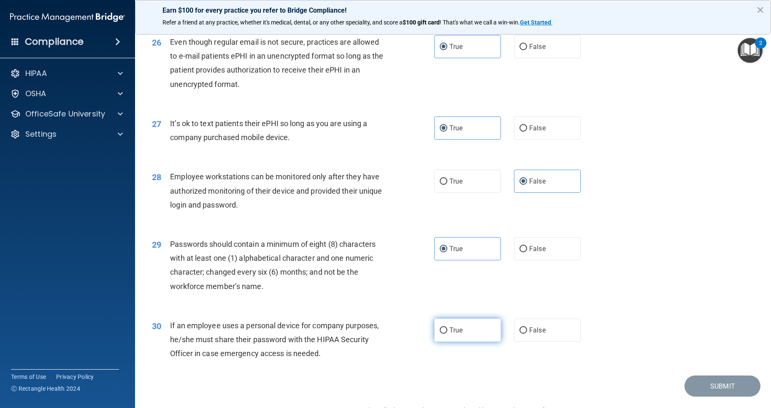
click at [447, 334] on input "True" at bounding box center [444, 330] width 8 height 6
radio input "true"
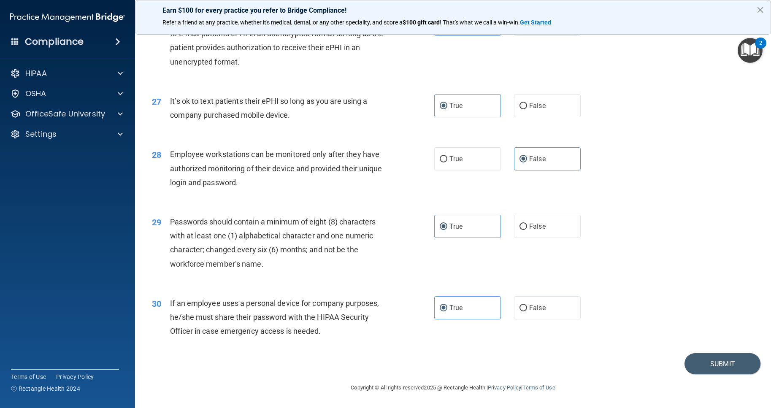
scroll to position [1780, 0]
click at [731, 370] on button "Submit" at bounding box center [722, 364] width 76 height 22
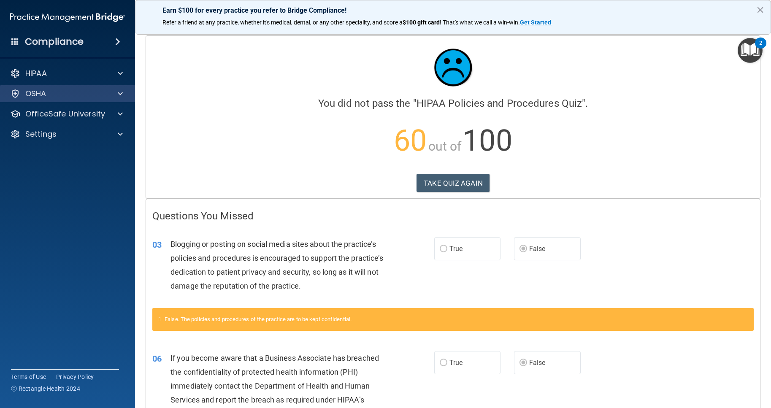
click at [54, 99] on div "OSHA" at bounding box center [67, 93] width 135 height 17
click at [93, 124] on div "HIPAA Documents and Policies Report an Incident Business Associates Emergency P…" at bounding box center [67, 106] width 135 height 88
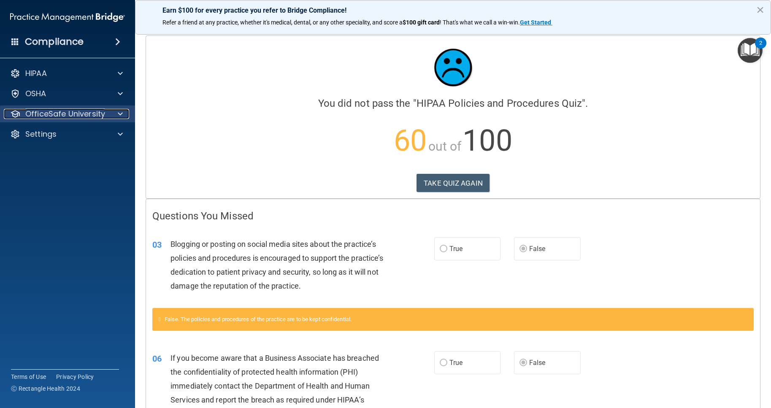
click at [105, 118] on div "OfficeSafe University" at bounding box center [56, 114] width 105 height 10
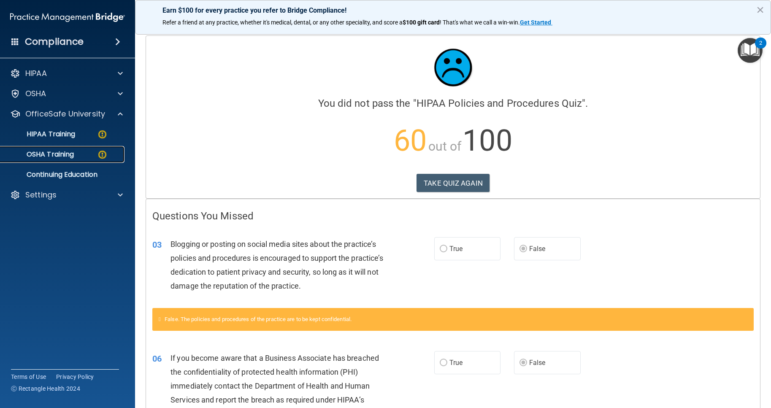
click at [90, 155] on div "OSHA Training" at bounding box center [62, 154] width 115 height 8
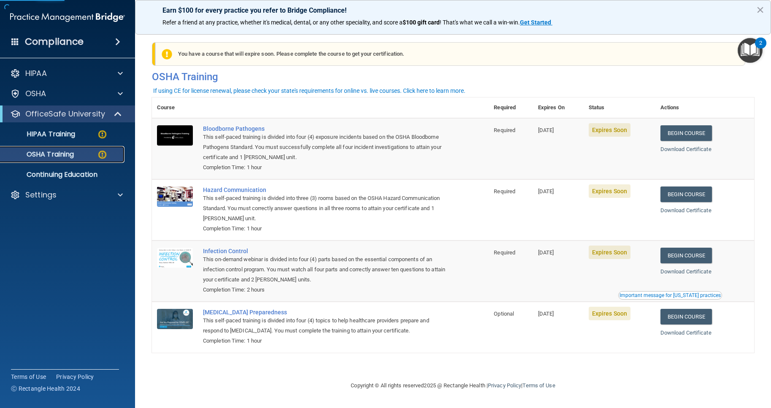
click at [83, 156] on div "OSHA Training" at bounding box center [62, 154] width 115 height 8
click at [680, 135] on link "Begin Course" at bounding box center [685, 133] width 51 height 16
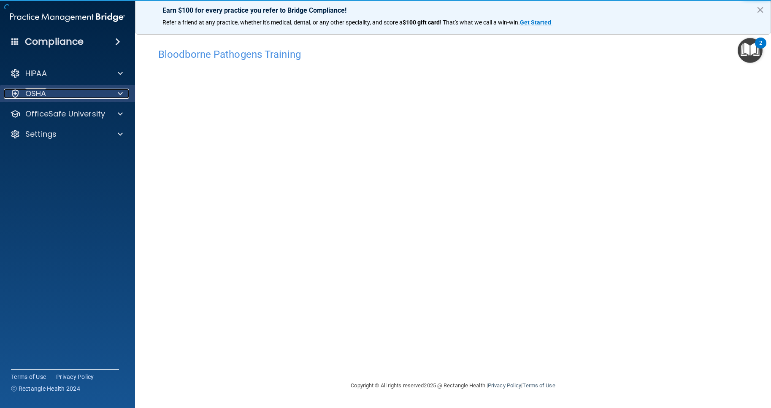
click at [116, 91] on div at bounding box center [118, 94] width 21 height 10
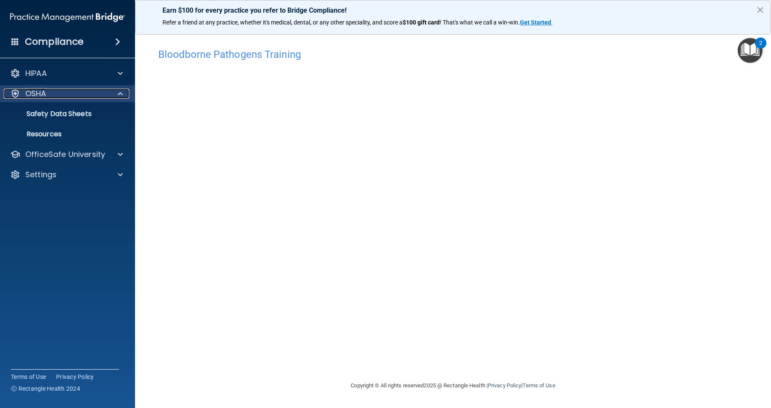
click at [116, 91] on div at bounding box center [118, 94] width 21 height 10
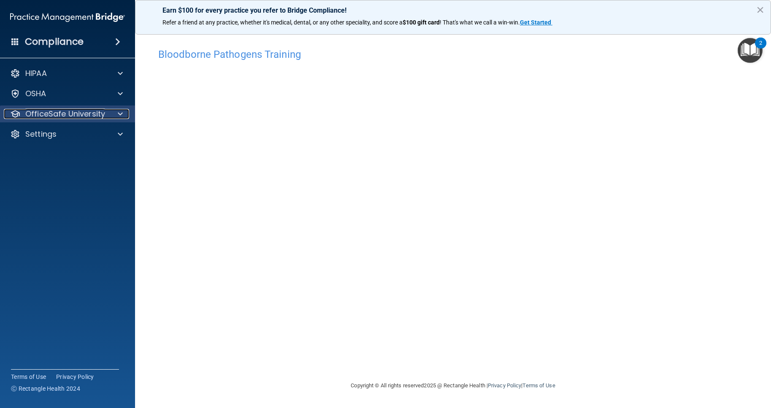
click at [112, 117] on div at bounding box center [118, 114] width 21 height 10
click at [68, 110] on p "OfficeSafe University" at bounding box center [65, 114] width 80 height 10
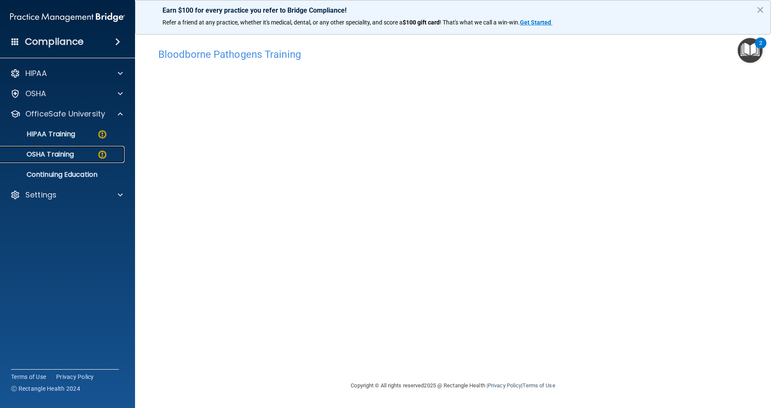
click at [89, 148] on link "OSHA Training" at bounding box center [58, 154] width 133 height 17
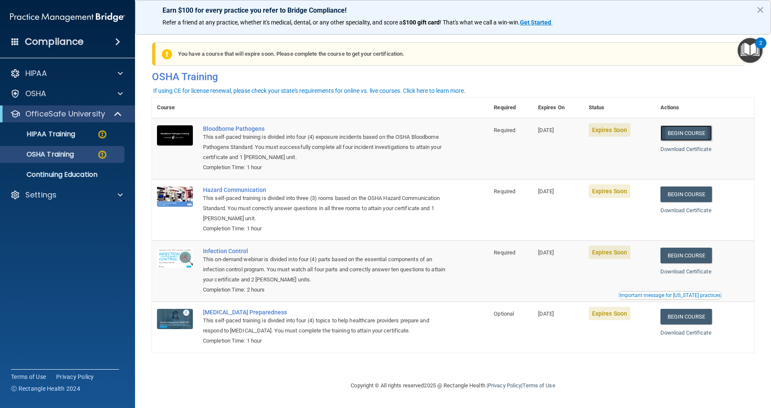
click at [690, 132] on link "Begin Course" at bounding box center [685, 133] width 51 height 16
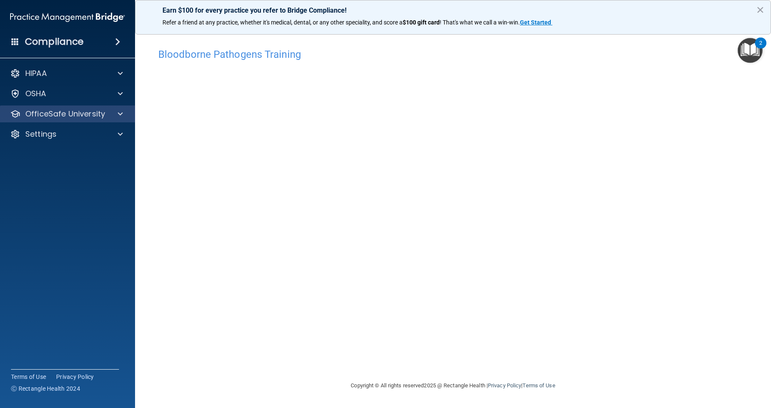
click at [116, 120] on div "OfficeSafe University" at bounding box center [67, 113] width 135 height 17
click at [105, 123] on div "HIPAA Documents and Policies Report an Incident Business Associates Emergency P…" at bounding box center [67, 106] width 135 height 88
click at [104, 118] on div "OfficeSafe University" at bounding box center [56, 114] width 105 height 10
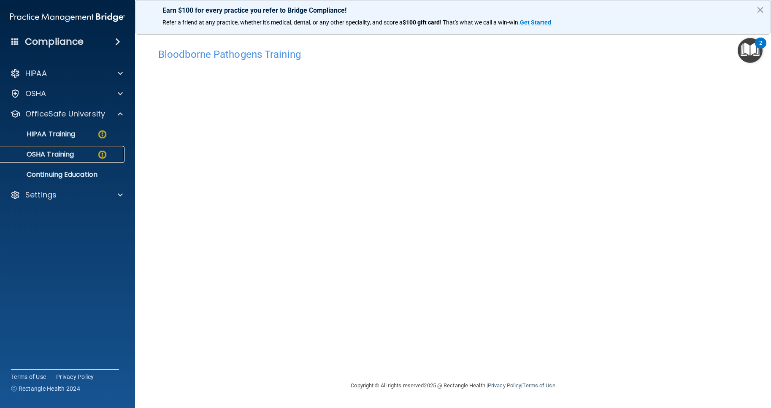
click at [107, 152] on img at bounding box center [102, 154] width 11 height 11
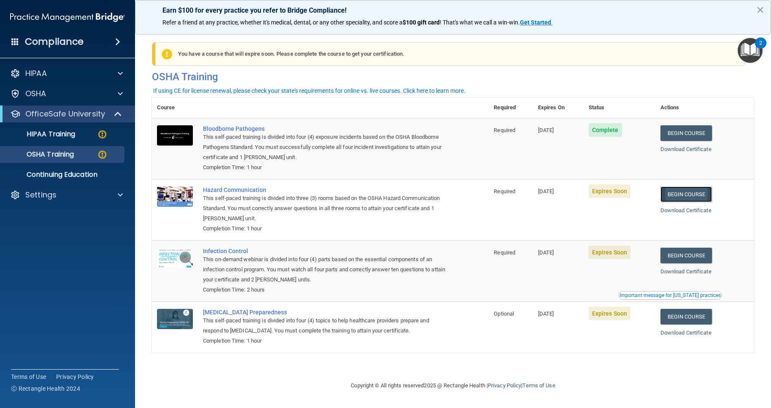
click at [705, 190] on link "Begin Course" at bounding box center [685, 194] width 51 height 16
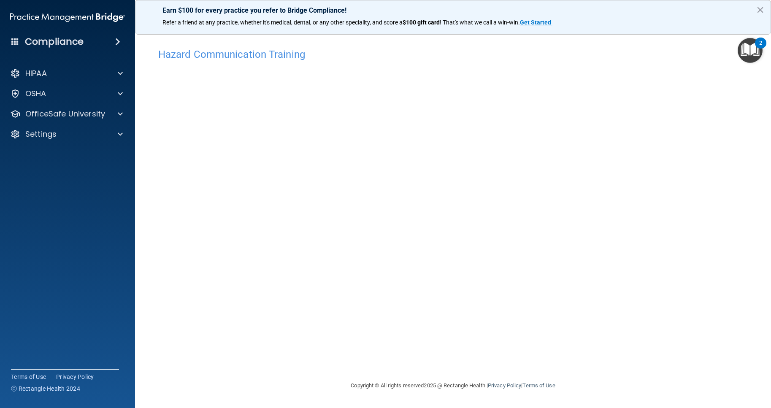
click at [570, 343] on div "Hazard Communication Training This course doesn’t expire until [DATE]. Are you …" at bounding box center [453, 212] width 602 height 337
click at [91, 118] on p "OfficeSafe University" at bounding box center [65, 114] width 80 height 10
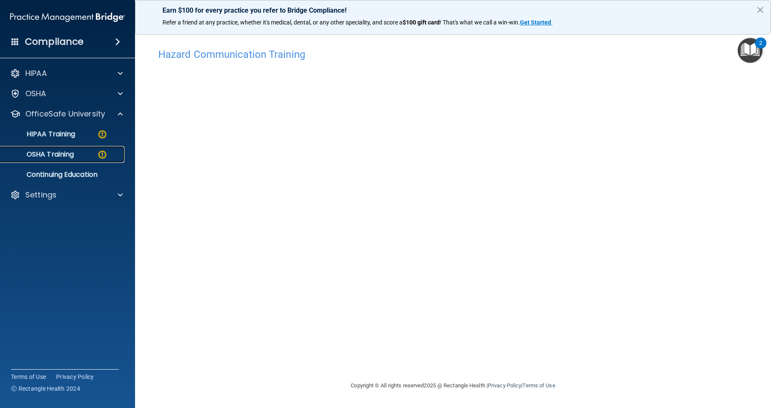
click at [110, 151] on div "OSHA Training" at bounding box center [62, 154] width 115 height 8
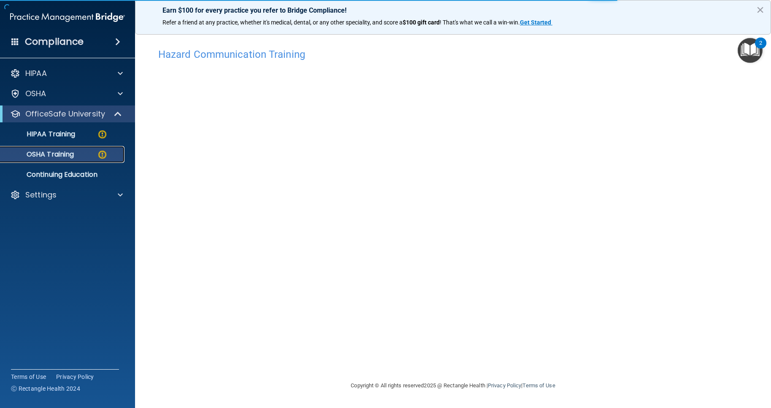
click at [69, 150] on p "OSHA Training" at bounding box center [39, 154] width 68 height 8
click at [65, 151] on p "OSHA Training" at bounding box center [39, 154] width 68 height 8
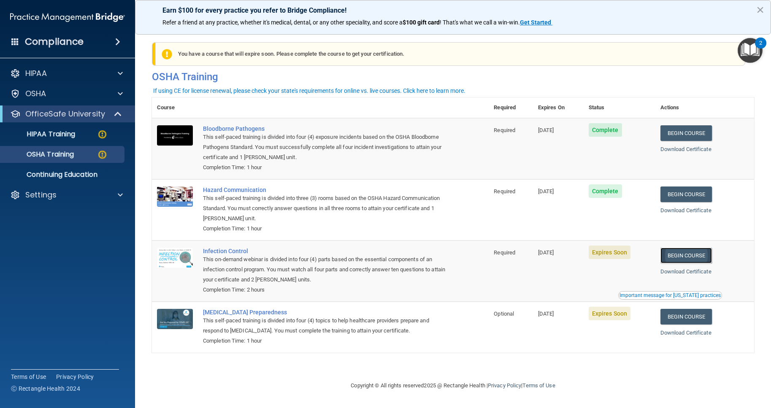
click at [697, 262] on link "Begin Course" at bounding box center [685, 256] width 51 height 16
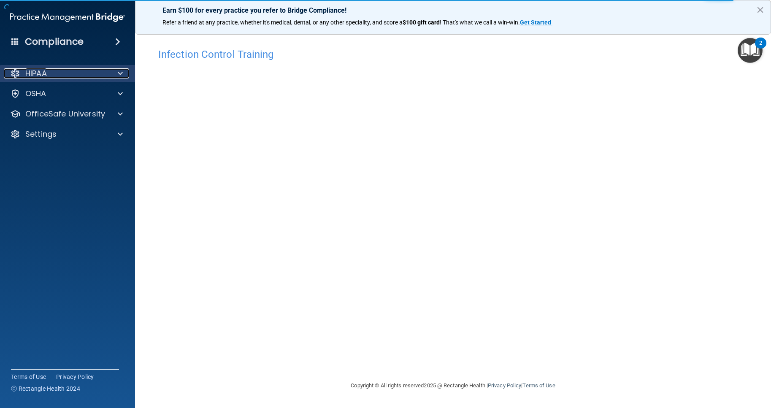
click at [70, 77] on div "HIPAA" at bounding box center [56, 73] width 105 height 10
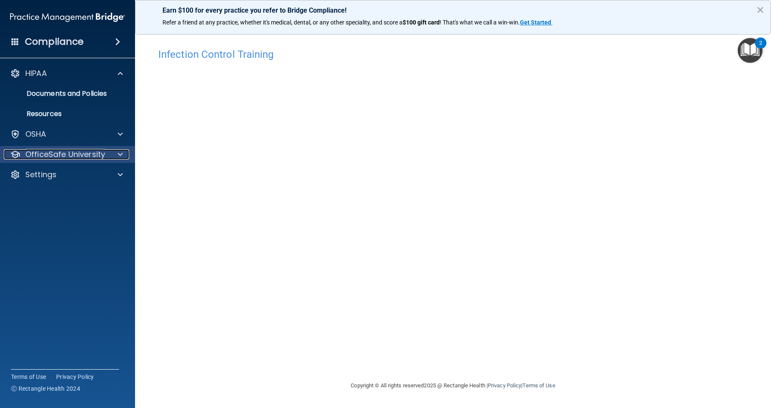
click at [95, 157] on p "OfficeSafe University" at bounding box center [65, 154] width 80 height 10
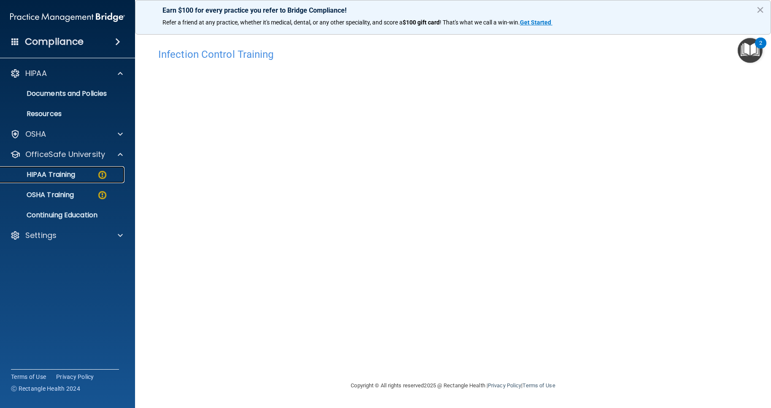
click at [99, 173] on img at bounding box center [102, 175] width 11 height 11
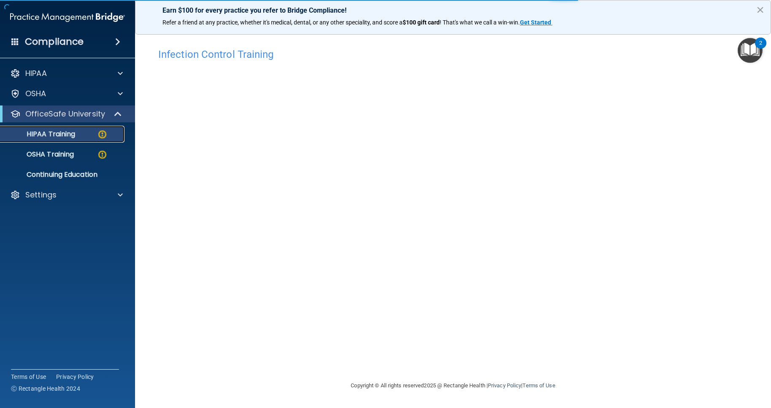
click at [84, 139] on link "HIPAA Training" at bounding box center [58, 134] width 133 height 17
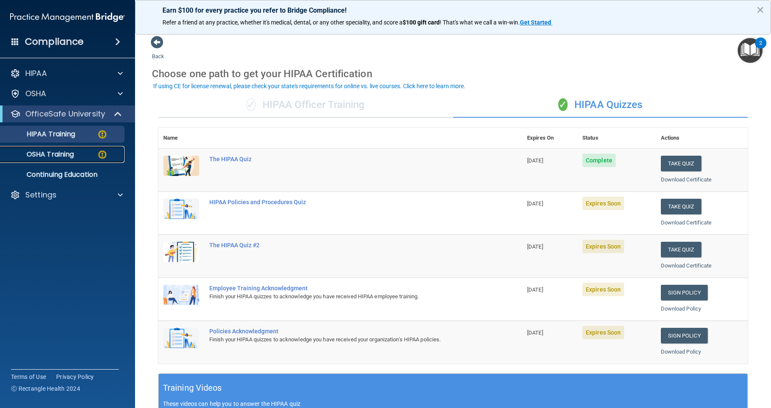
click at [59, 150] on p "OSHA Training" at bounding box center [39, 154] width 68 height 8
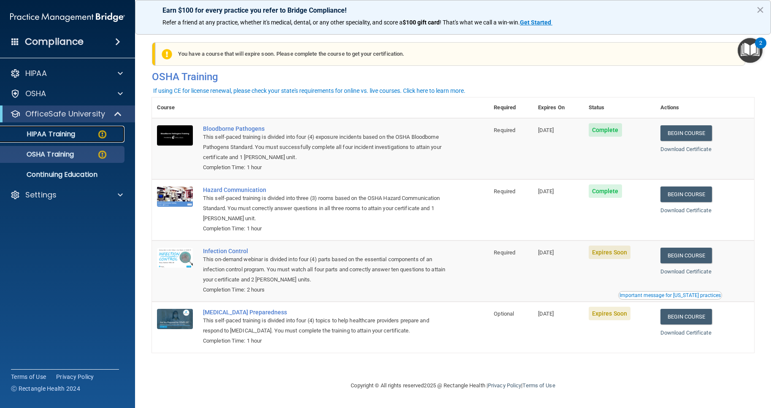
click at [73, 134] on p "HIPAA Training" at bounding box center [40, 134] width 70 height 8
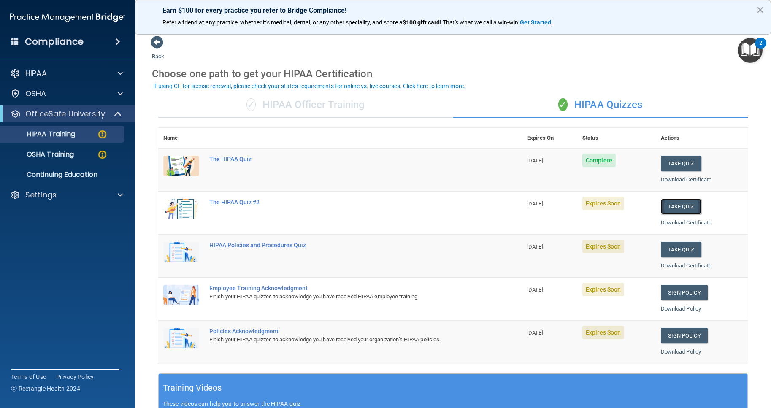
click at [684, 205] on button "Take Quiz" at bounding box center [681, 207] width 41 height 16
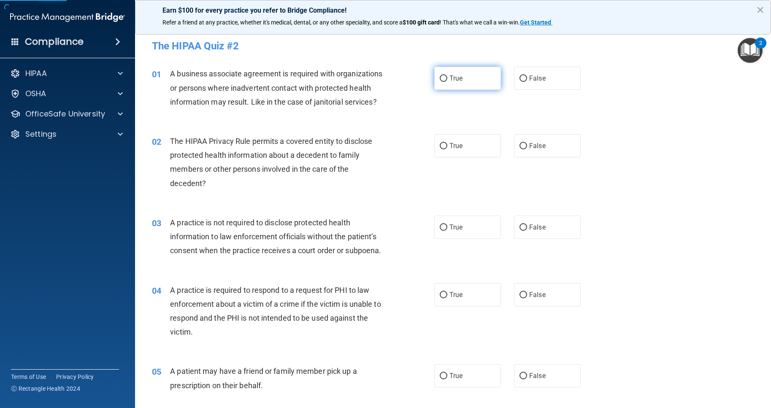
click at [466, 79] on label "True" at bounding box center [467, 78] width 67 height 23
click at [447, 79] on input "True" at bounding box center [444, 79] width 8 height 6
radio input "true"
click at [468, 157] on label "True" at bounding box center [467, 145] width 67 height 23
click at [447, 149] on input "True" at bounding box center [444, 146] width 8 height 6
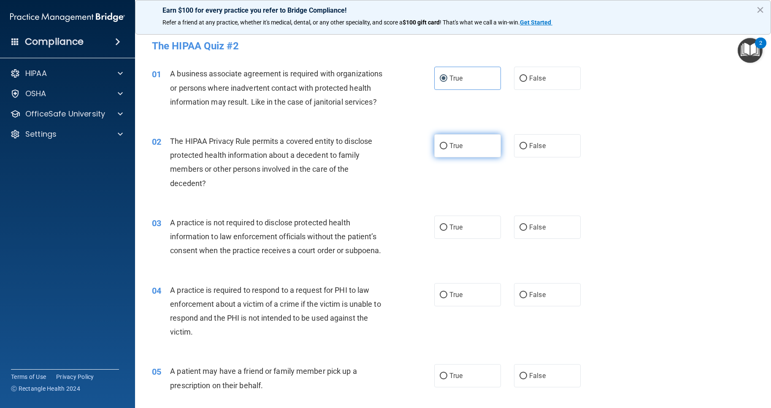
radio input "true"
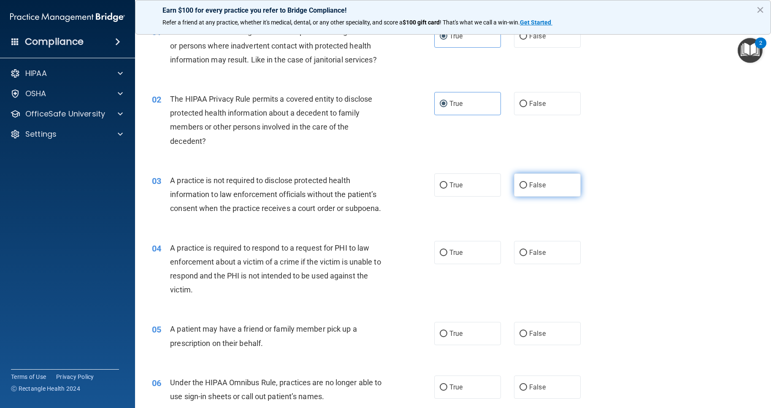
click at [550, 197] on label "False" at bounding box center [547, 184] width 67 height 23
click at [527, 189] on input "False" at bounding box center [523, 185] width 8 height 6
radio input "true"
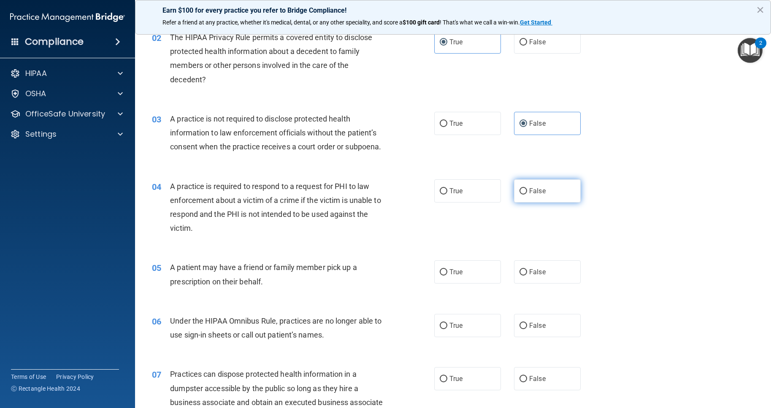
scroll to position [127, 0]
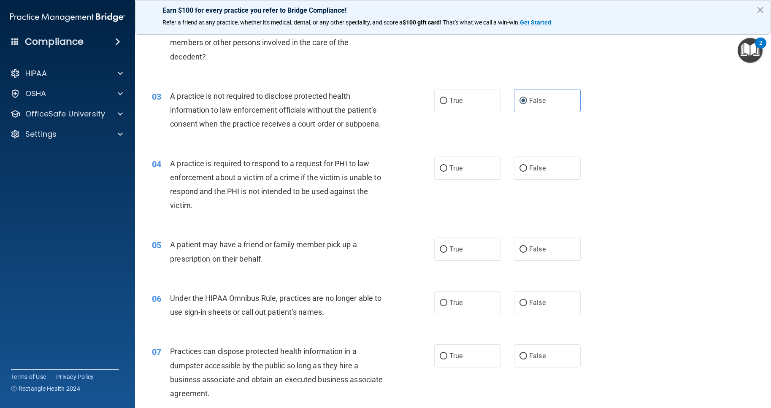
click at [462, 183] on div "04 A practice is required to respond to a request for PHI to law enforcement ab…" at bounding box center [453, 186] width 615 height 81
click at [466, 180] on label "True" at bounding box center [467, 168] width 67 height 23
click at [447, 172] on input "True" at bounding box center [444, 168] width 8 height 6
radio input "true"
click at [485, 261] on label "True" at bounding box center [467, 249] width 67 height 23
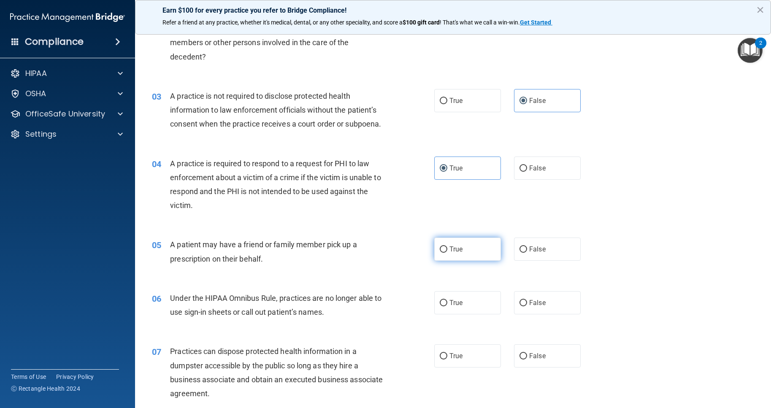
click at [447, 253] on input "True" at bounding box center [444, 249] width 8 height 6
radio input "true"
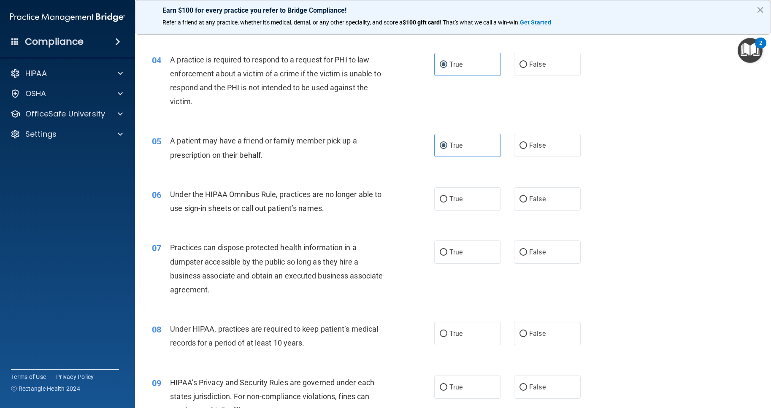
scroll to position [253, 0]
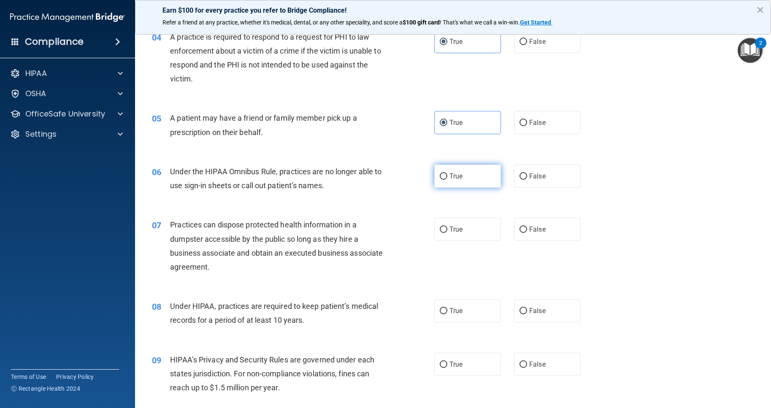
drag, startPoint x: 468, startPoint y: 199, endPoint x: 470, endPoint y: 210, distance: 11.2
click at [468, 188] on label "True" at bounding box center [467, 176] width 67 height 23
click at [447, 180] on input "True" at bounding box center [444, 176] width 8 height 6
radio input "true"
click at [473, 241] on div "07 Practices can dispose protected health information in a dumpster accessible …" at bounding box center [453, 247] width 615 height 81
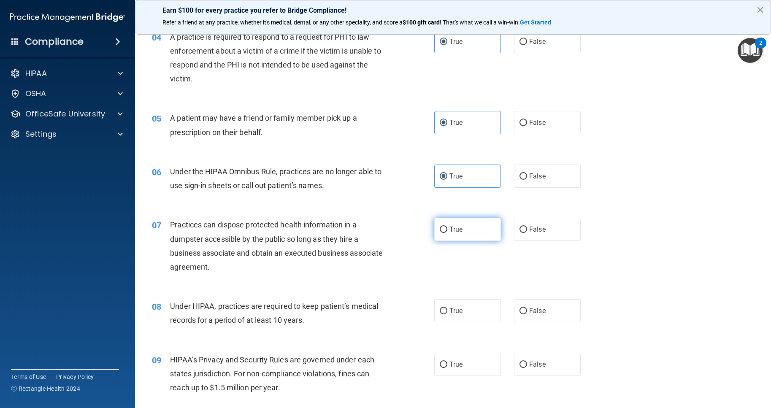
click at [473, 241] on label "True" at bounding box center [467, 229] width 67 height 23
click at [447, 233] on input "True" at bounding box center [444, 230] width 8 height 6
radio input "true"
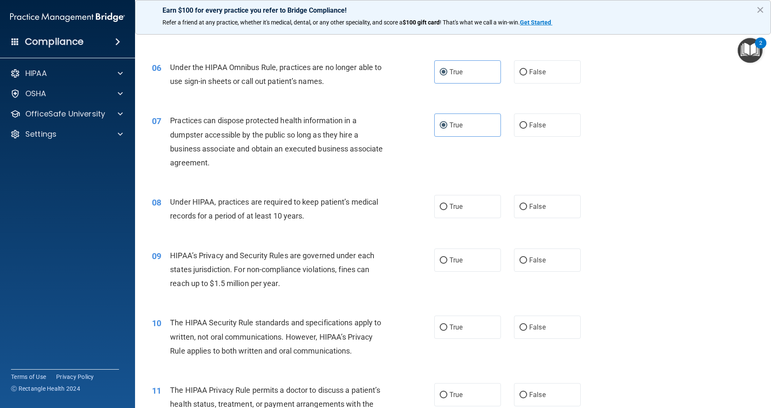
scroll to position [380, 0]
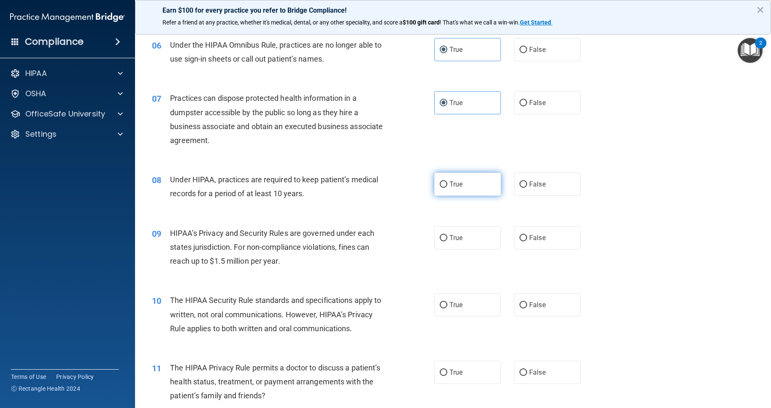
click at [476, 196] on label "True" at bounding box center [467, 184] width 67 height 23
click at [447, 188] on input "True" at bounding box center [444, 184] width 8 height 6
radio input "true"
click at [466, 251] on div "09 HIPAA’s Privacy and Security Rules are governed under each states jurisdicti…" at bounding box center [453, 250] width 615 height 68
click at [470, 249] on label "True" at bounding box center [467, 237] width 67 height 23
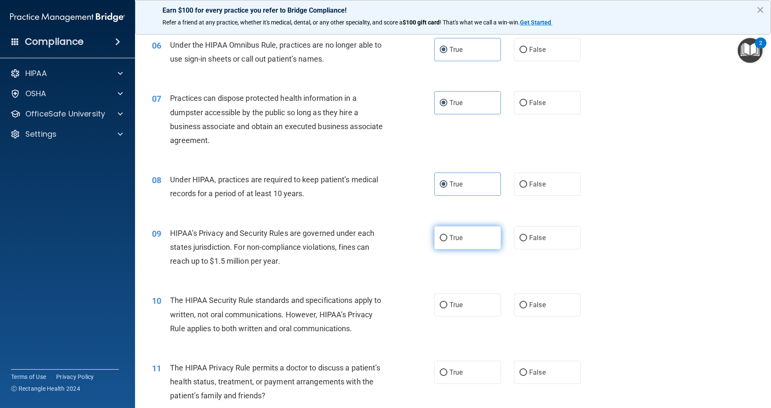
click at [447, 241] on input "True" at bounding box center [444, 238] width 8 height 6
radio input "true"
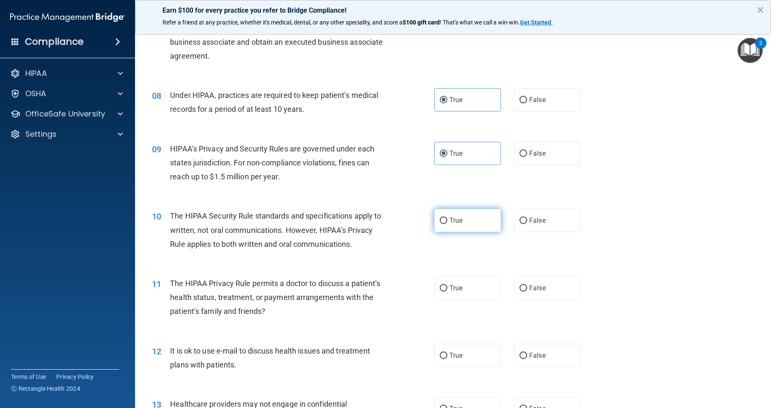
drag, startPoint x: 468, startPoint y: 241, endPoint x: 468, endPoint y: 246, distance: 5.1
click at [468, 232] on label "True" at bounding box center [467, 220] width 67 height 23
click at [447, 224] on input "True" at bounding box center [444, 221] width 8 height 6
radio input "true"
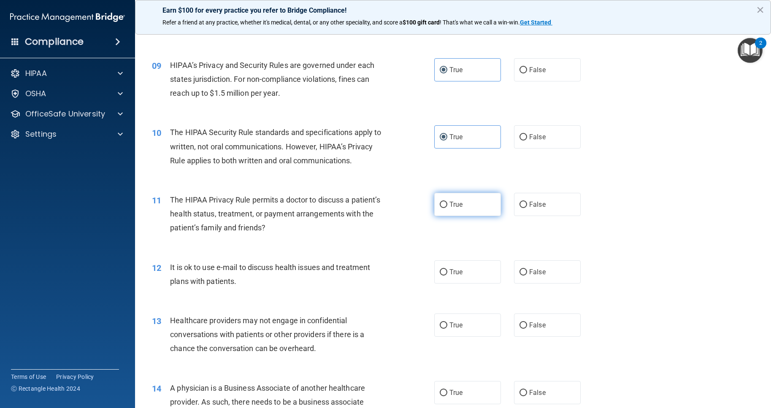
scroll to position [548, 0]
drag, startPoint x: 530, startPoint y: 233, endPoint x: 513, endPoint y: 246, distance: 22.0
click at [530, 208] on span "False" at bounding box center [537, 204] width 16 height 8
click at [527, 207] on input "False" at bounding box center [523, 204] width 8 height 6
radio input "true"
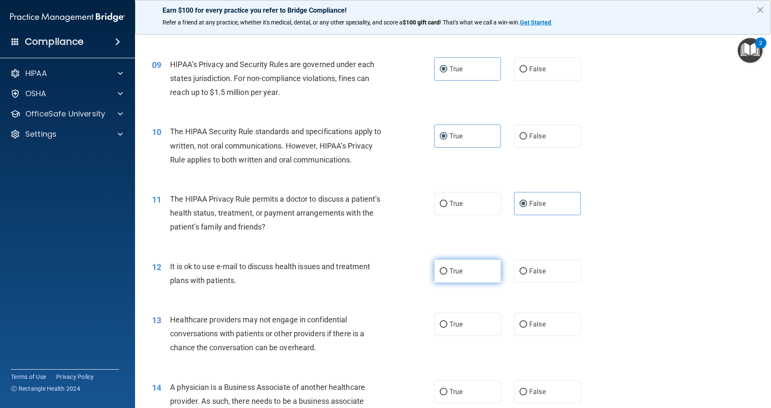
click at [475, 283] on label "True" at bounding box center [467, 270] width 67 height 23
click at [447, 275] on input "True" at bounding box center [444, 271] width 8 height 6
radio input "true"
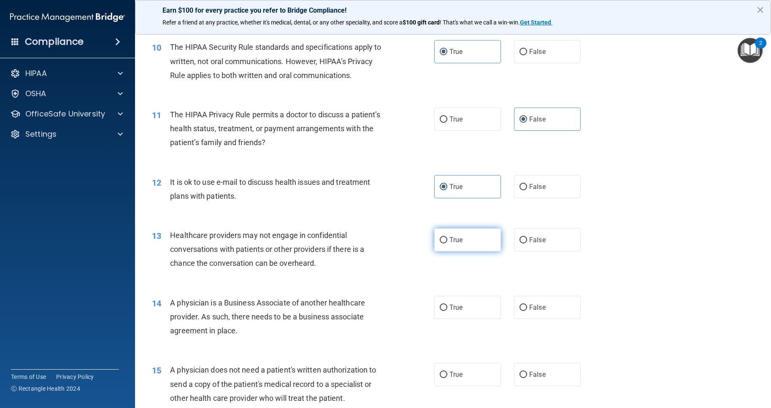
click at [465, 251] on label "True" at bounding box center [467, 239] width 67 height 23
click at [447, 243] on input "True" at bounding box center [444, 240] width 8 height 6
radio input "true"
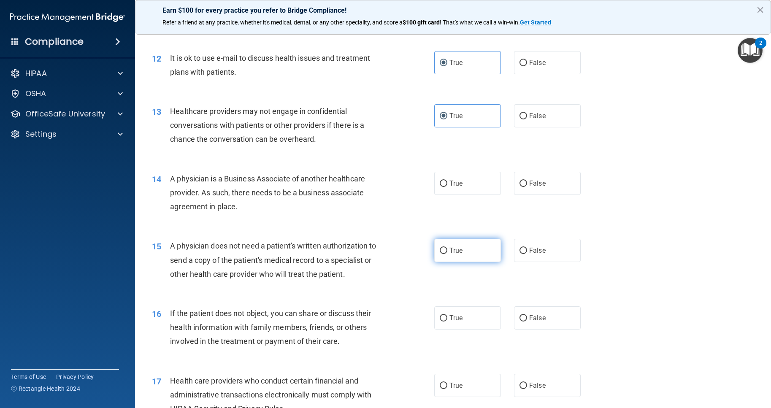
scroll to position [759, 0]
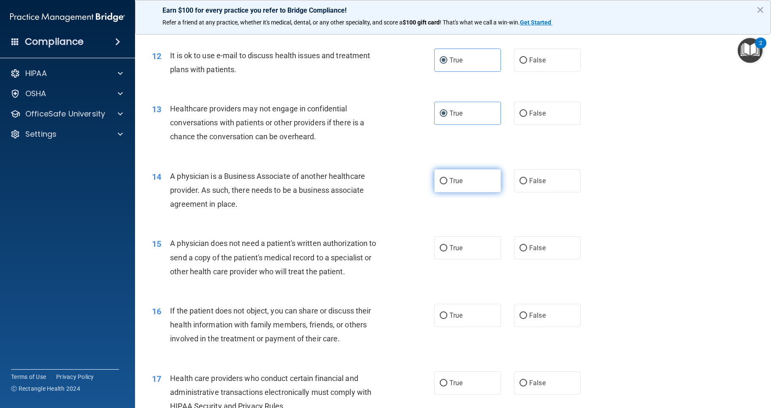
click at [466, 192] on label "True" at bounding box center [467, 180] width 67 height 23
click at [447, 184] on input "True" at bounding box center [444, 181] width 8 height 6
radio input "true"
click at [470, 259] on label "True" at bounding box center [467, 247] width 67 height 23
click at [447, 251] on input "True" at bounding box center [444, 248] width 8 height 6
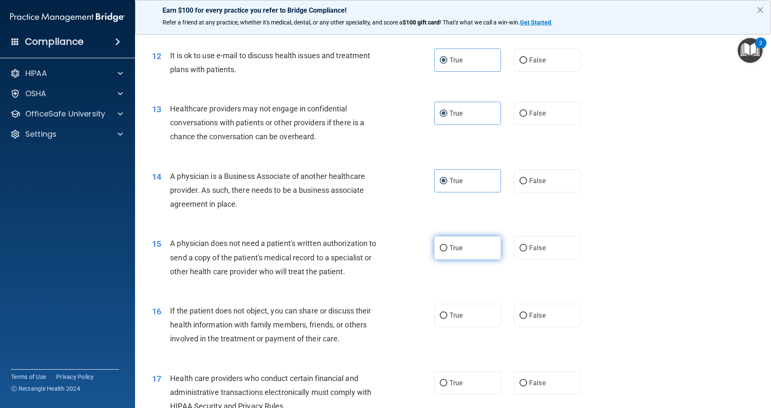
radio input "true"
click at [537, 319] on span "False" at bounding box center [537, 315] width 16 height 8
click at [527, 319] on input "False" at bounding box center [523, 316] width 8 height 6
radio input "true"
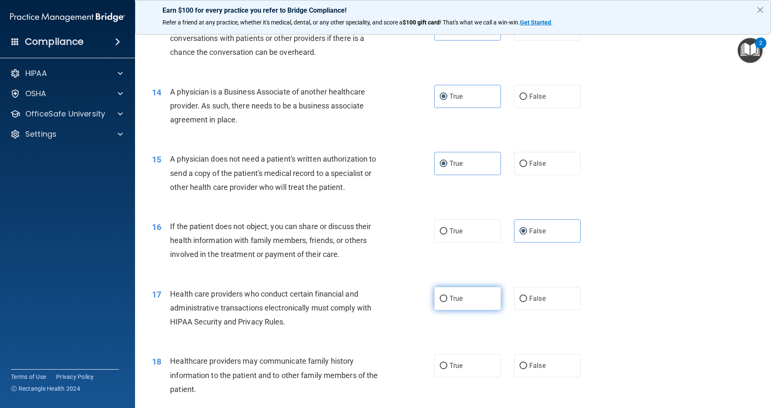
click at [475, 310] on label "True" at bounding box center [467, 298] width 67 height 23
click at [447, 302] on input "True" at bounding box center [444, 299] width 8 height 6
radio input "true"
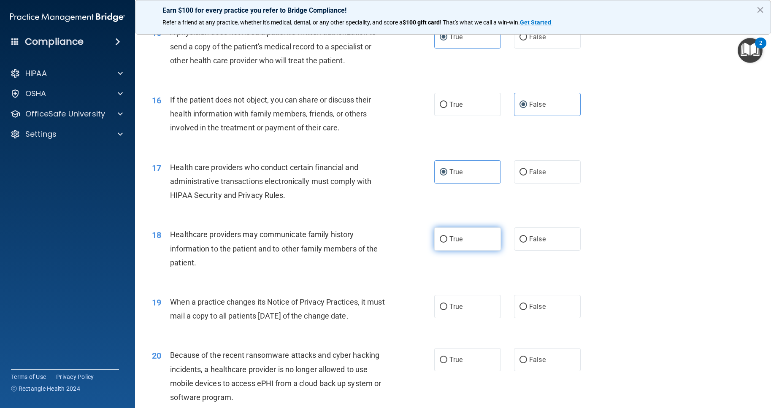
click at [466, 251] on label "True" at bounding box center [467, 238] width 67 height 23
click at [447, 243] on input "True" at bounding box center [444, 239] width 8 height 6
radio input "true"
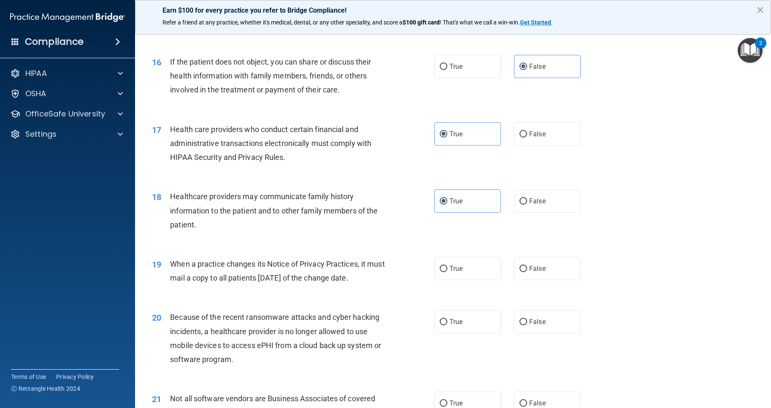
scroll to position [1055, 0]
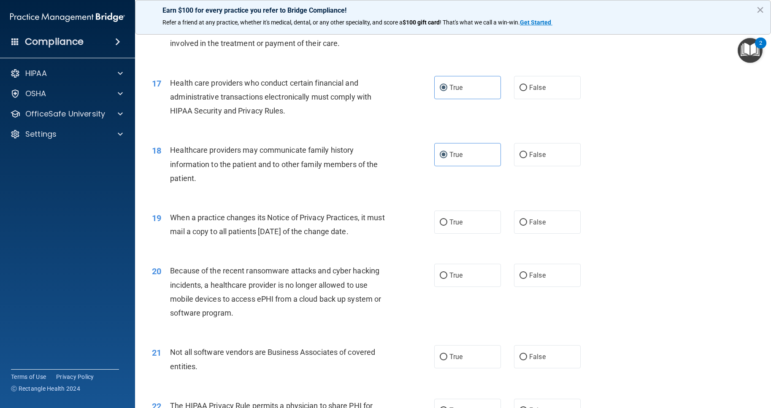
drag, startPoint x: 529, startPoint y: 250, endPoint x: 508, endPoint y: 284, distance: 39.9
click at [529, 226] on span "False" at bounding box center [537, 222] width 16 height 8
click at [527, 226] on input "False" at bounding box center [523, 222] width 8 height 6
radio input "true"
click at [485, 287] on label "True" at bounding box center [467, 275] width 67 height 23
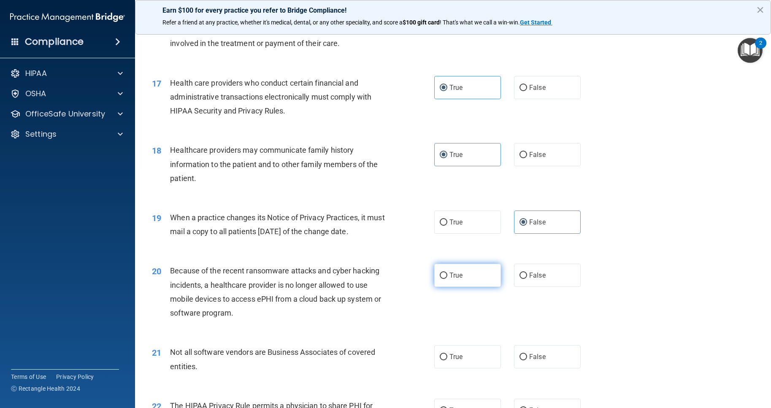
click at [447, 279] on input "True" at bounding box center [444, 276] width 8 height 6
radio input "true"
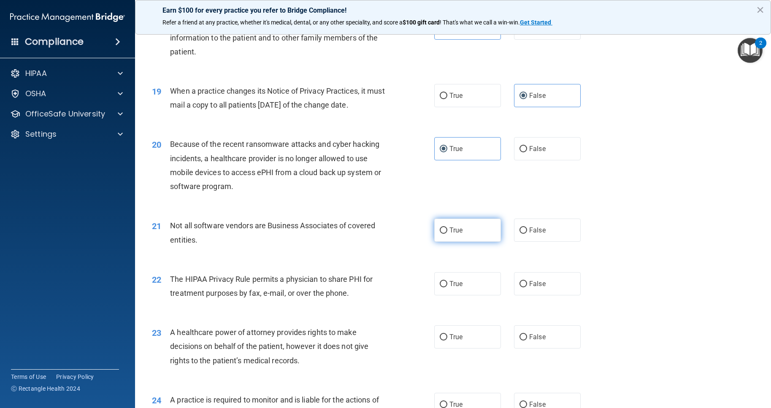
click at [478, 242] on label "True" at bounding box center [467, 230] width 67 height 23
click at [447, 234] on input "True" at bounding box center [444, 230] width 8 height 6
radio input "true"
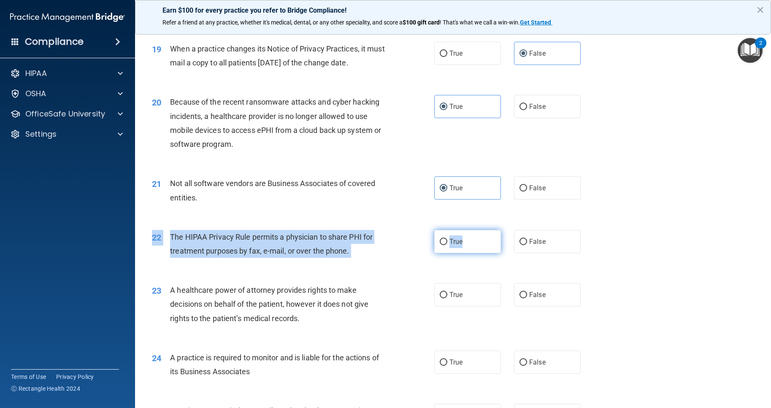
click at [480, 273] on div "22 The HIPAA Privacy Rule permits a physician to share PHI for treatment purpos…" at bounding box center [453, 245] width 615 height 53
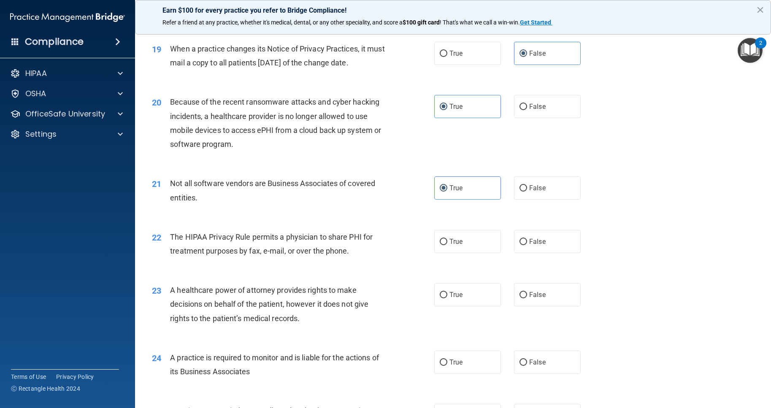
drag, startPoint x: 480, startPoint y: 295, endPoint x: 465, endPoint y: 300, distance: 15.2
click at [465, 273] on div "22 The HIPAA Privacy Rule permits a physician to share PHI for treatment purpos…" at bounding box center [453, 245] width 615 height 53
click at [462, 253] on label "True" at bounding box center [467, 241] width 67 height 23
click at [447, 245] on input "True" at bounding box center [444, 242] width 8 height 6
radio input "true"
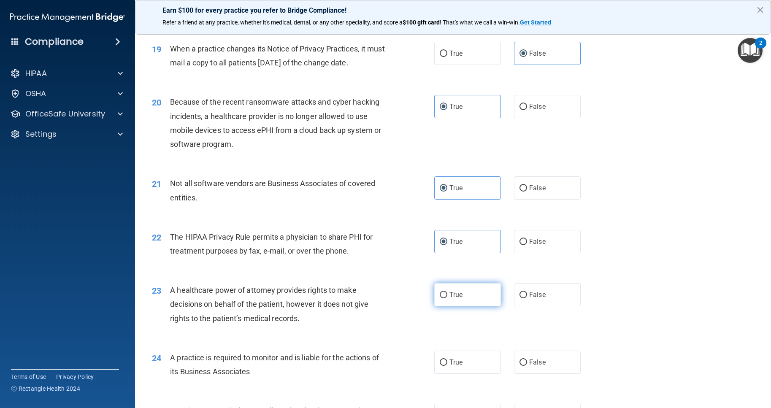
click at [464, 306] on label "True" at bounding box center [467, 294] width 67 height 23
click at [447, 298] on input "True" at bounding box center [444, 295] width 8 height 6
radio input "true"
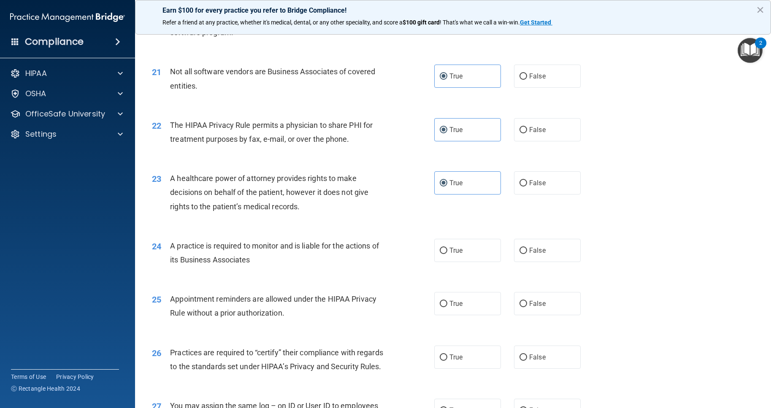
scroll to position [1350, 0]
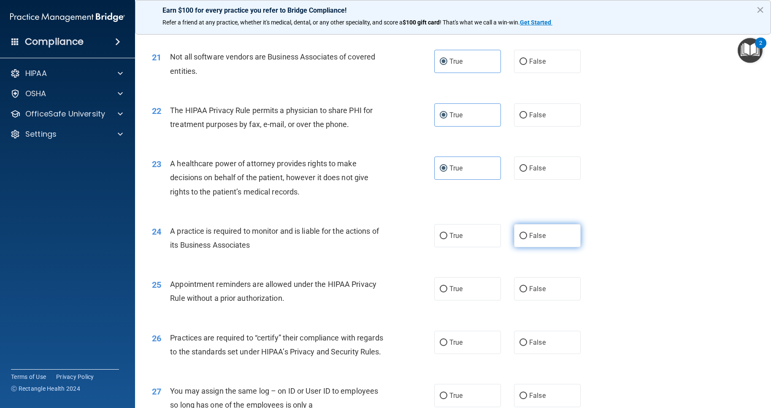
click at [525, 247] on label "False" at bounding box center [547, 235] width 67 height 23
click at [525, 239] on input "False" at bounding box center [523, 236] width 8 height 6
radio input "true"
click at [472, 300] on label "True" at bounding box center [467, 288] width 67 height 23
click at [447, 292] on input "True" at bounding box center [444, 289] width 8 height 6
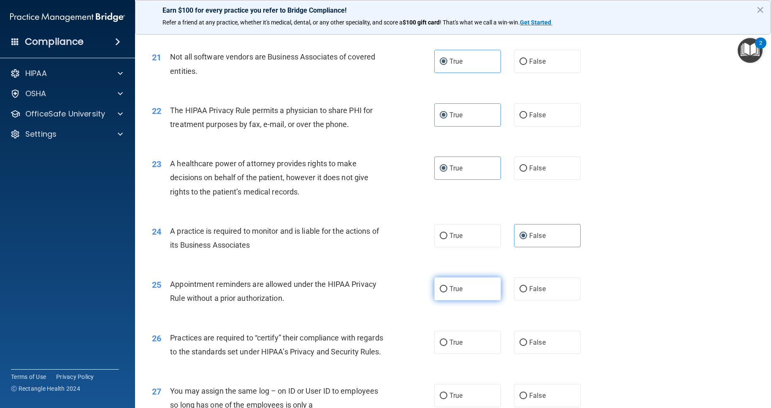
radio input "true"
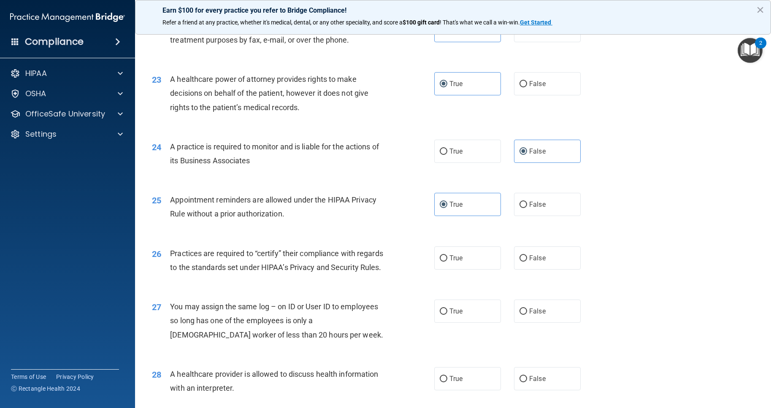
drag, startPoint x: 477, startPoint y: 302, endPoint x: 505, endPoint y: 315, distance: 31.3
click at [477, 270] on label "True" at bounding box center [467, 257] width 67 height 23
click at [447, 262] on input "True" at bounding box center [444, 258] width 8 height 6
radio input "true"
click at [538, 323] on label "False" at bounding box center [547, 311] width 67 height 23
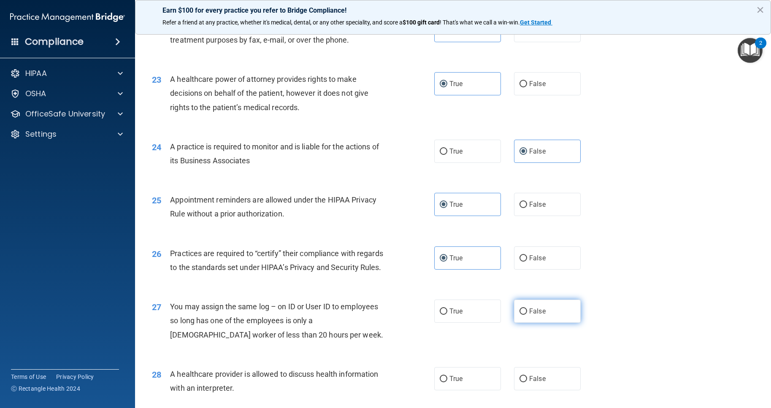
click at [527, 315] on input "False" at bounding box center [523, 311] width 8 height 6
radio input "true"
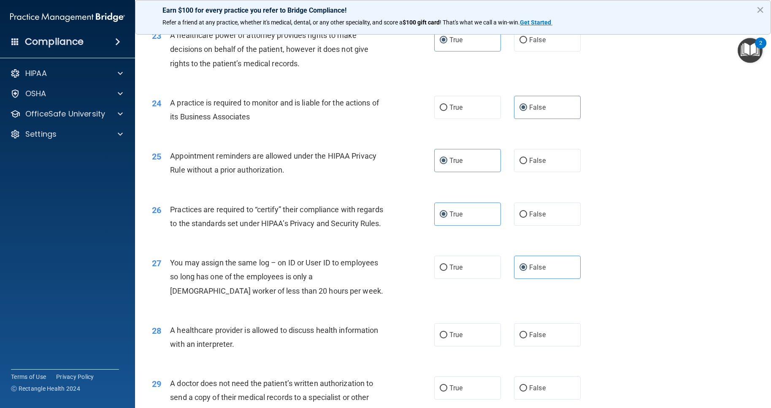
scroll to position [1519, 0]
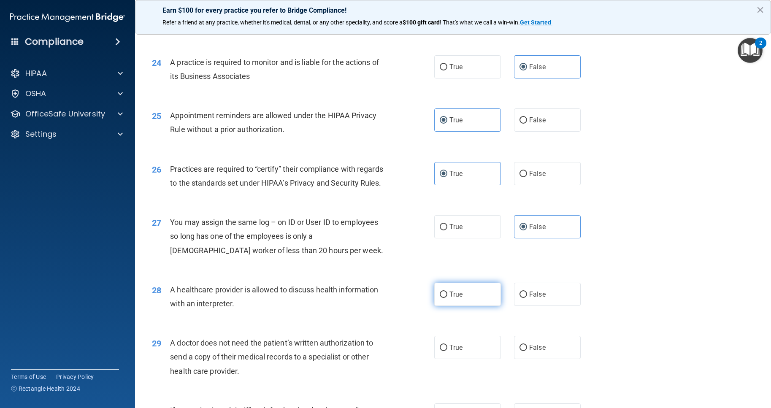
click at [466, 306] on label "True" at bounding box center [467, 294] width 67 height 23
click at [447, 298] on input "True" at bounding box center [444, 295] width 8 height 6
radio input "true"
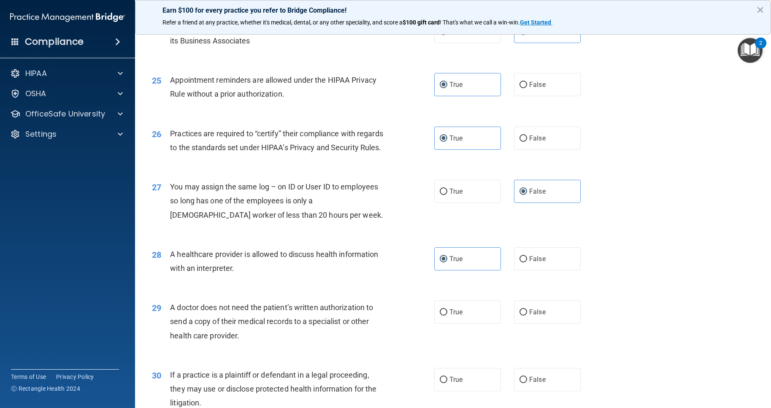
scroll to position [1603, 0]
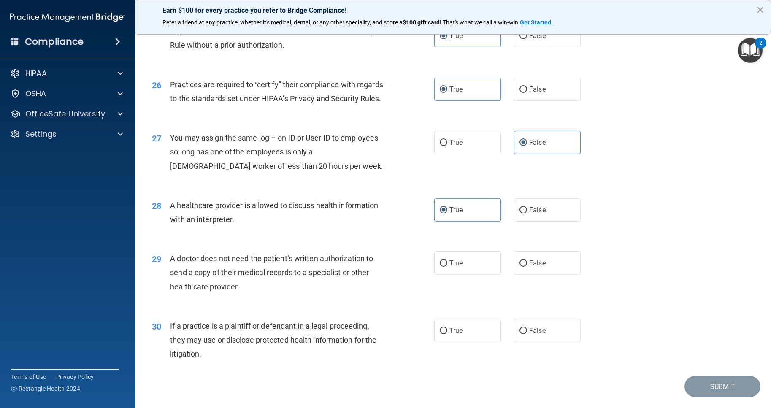
click at [478, 308] on div "29 A doctor does not need the patient’s written authorization to send a copy of…" at bounding box center [453, 275] width 615 height 68
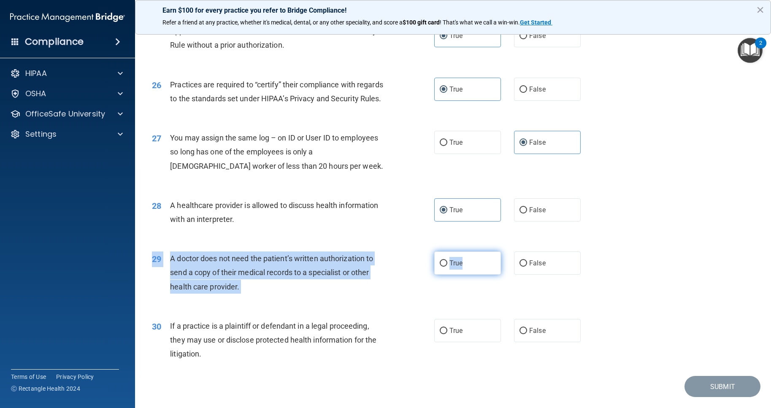
drag, startPoint x: 478, startPoint y: 331, endPoint x: 459, endPoint y: 323, distance: 21.5
click at [459, 267] on span "True" at bounding box center [455, 263] width 13 height 8
click at [447, 267] on input "True" at bounding box center [444, 263] width 8 height 6
radio input "true"
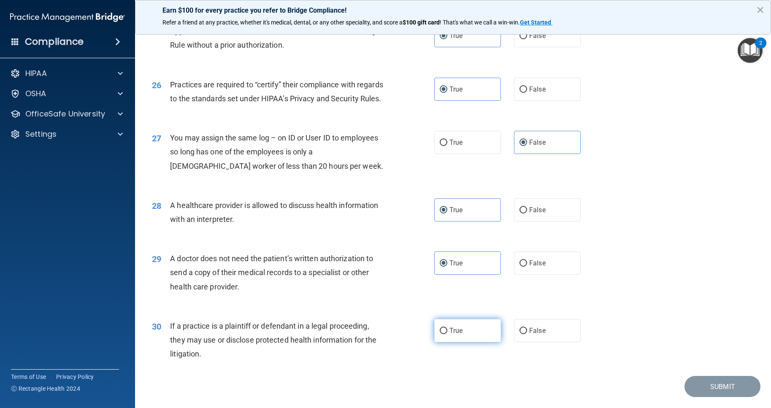
click at [470, 342] on label "True" at bounding box center [467, 330] width 67 height 23
click at [447, 334] on input "True" at bounding box center [444, 331] width 8 height 6
radio input "true"
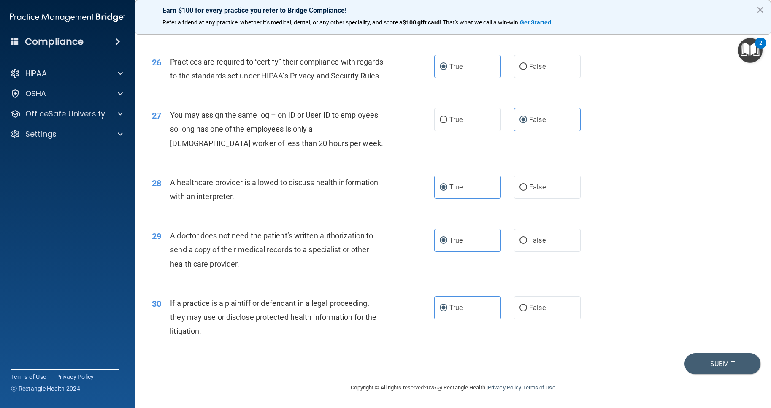
scroll to position [1682, 0]
click at [718, 361] on button "Submit" at bounding box center [722, 364] width 76 height 22
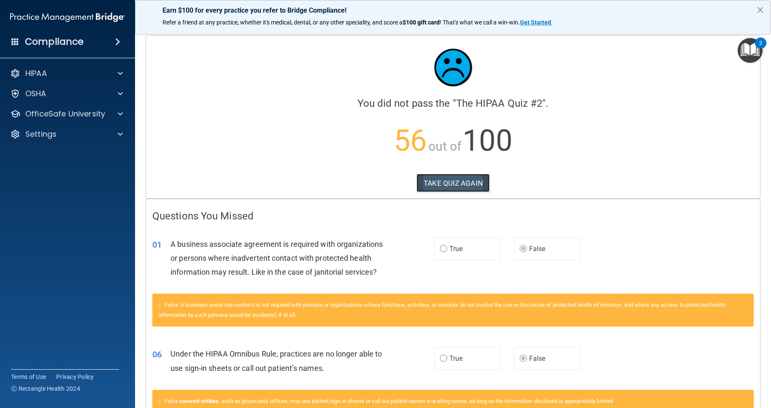
click at [471, 188] on button "TAKE QUIZ AGAIN" at bounding box center [452, 183] width 73 height 19
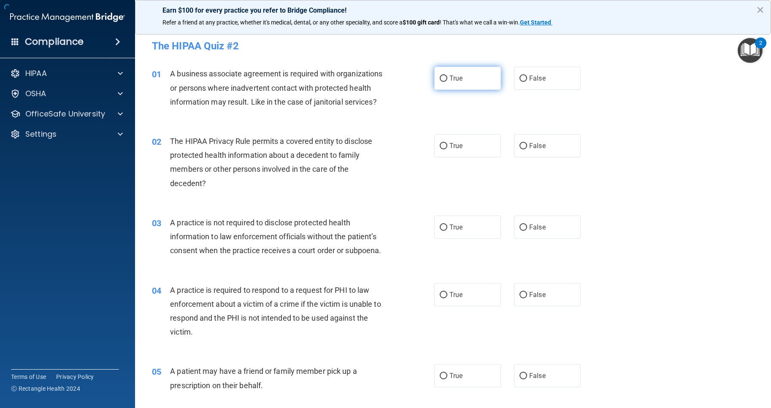
click at [449, 77] on span "True" at bounding box center [455, 78] width 13 height 8
click at [447, 77] on input "True" at bounding box center [444, 79] width 8 height 6
radio input "true"
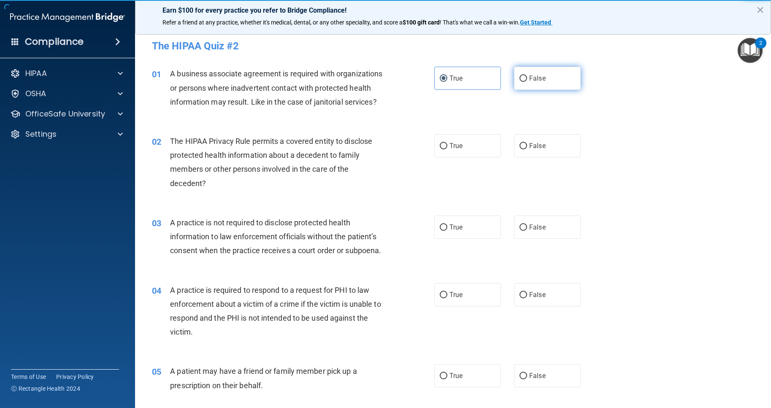
click at [540, 81] on span "False" at bounding box center [537, 78] width 16 height 8
click at [527, 81] on input "False" at bounding box center [523, 79] width 8 height 6
radio input "true"
radio input "false"
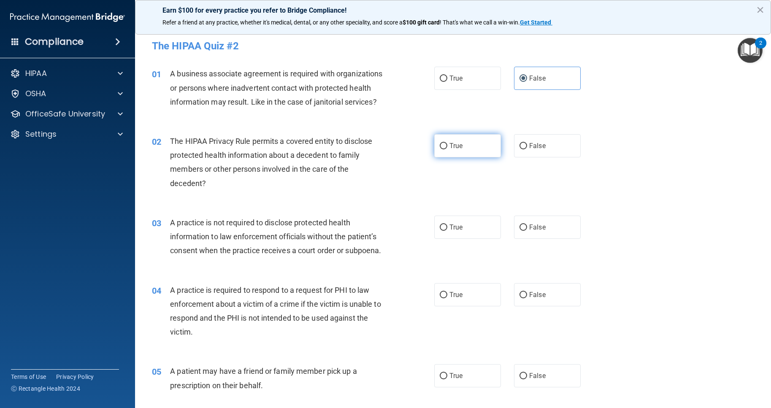
drag, startPoint x: 459, startPoint y: 166, endPoint x: 489, endPoint y: 197, distance: 42.4
click at [459, 157] on label "True" at bounding box center [467, 145] width 67 height 23
click at [447, 149] on input "True" at bounding box center [444, 146] width 8 height 6
radio input "true"
click at [532, 239] on label "False" at bounding box center [547, 227] width 67 height 23
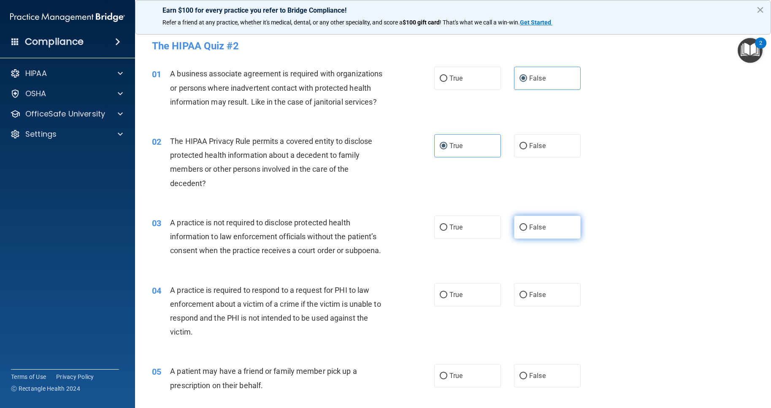
click at [527, 231] on input "False" at bounding box center [523, 227] width 8 height 6
radio input "true"
click at [469, 306] on label "True" at bounding box center [467, 294] width 67 height 23
click at [447, 298] on input "True" at bounding box center [444, 295] width 8 height 6
radio input "true"
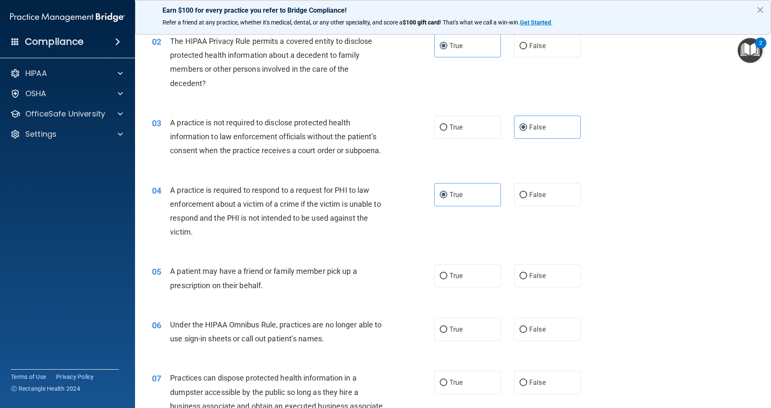
scroll to position [127, 0]
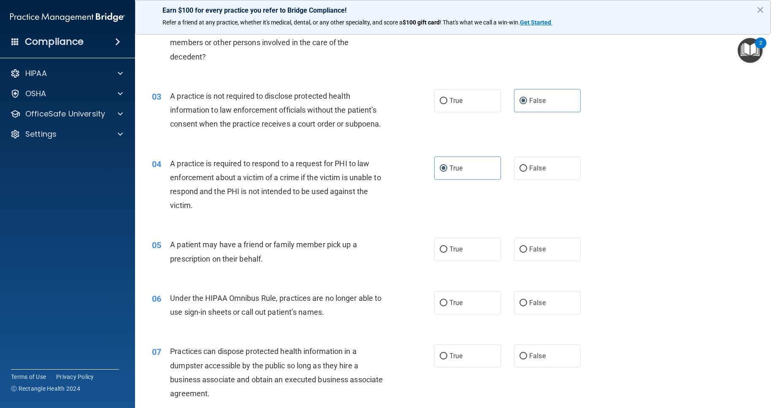
click at [475, 265] on div "05 A patient may have a friend or family member pick up a prescription on their…" at bounding box center [453, 253] width 615 height 53
click at [472, 280] on div "05 A patient may have a friend or family member pick up a prescription on their…" at bounding box center [453, 253] width 615 height 53
drag, startPoint x: 470, startPoint y: 283, endPoint x: 468, endPoint y: 304, distance: 21.6
click at [470, 261] on label "True" at bounding box center [467, 249] width 67 height 23
click at [447, 253] on input "True" at bounding box center [444, 249] width 8 height 6
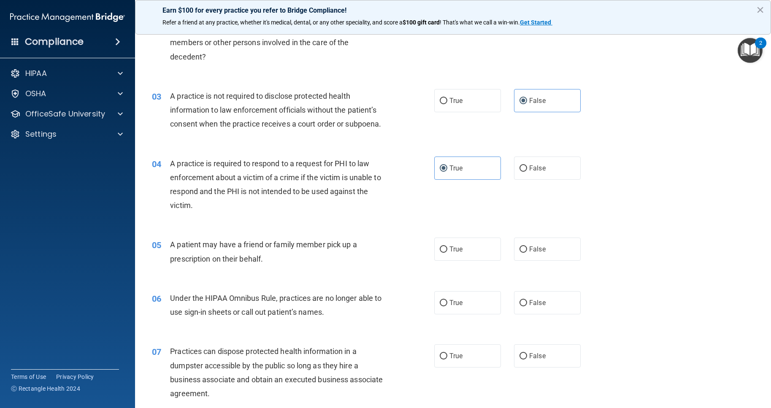
radio input "true"
click at [469, 314] on label "True" at bounding box center [467, 302] width 67 height 23
click at [447, 306] on input "True" at bounding box center [444, 303] width 8 height 6
radio input "true"
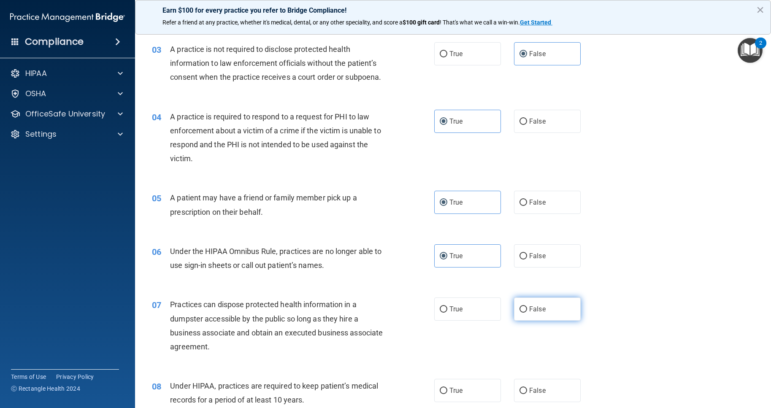
scroll to position [253, 0]
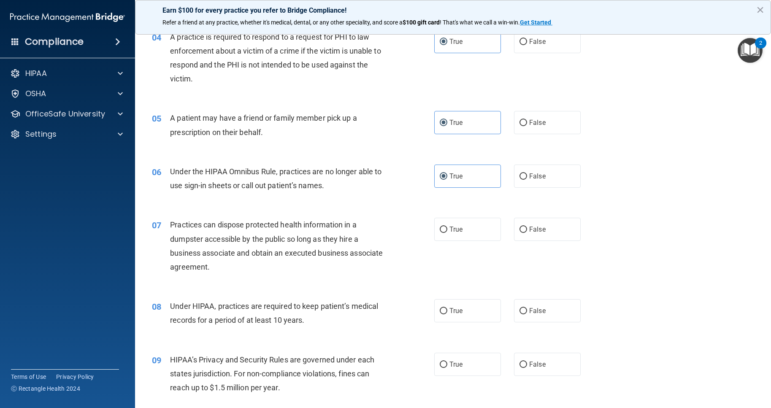
drag, startPoint x: 539, startPoint y: 259, endPoint x: 511, endPoint y: 294, distance: 44.7
click at [539, 233] on span "False" at bounding box center [537, 229] width 16 height 8
click at [527, 233] on input "False" at bounding box center [523, 230] width 8 height 6
radio input "true"
click at [462, 322] on label "True" at bounding box center [467, 310] width 67 height 23
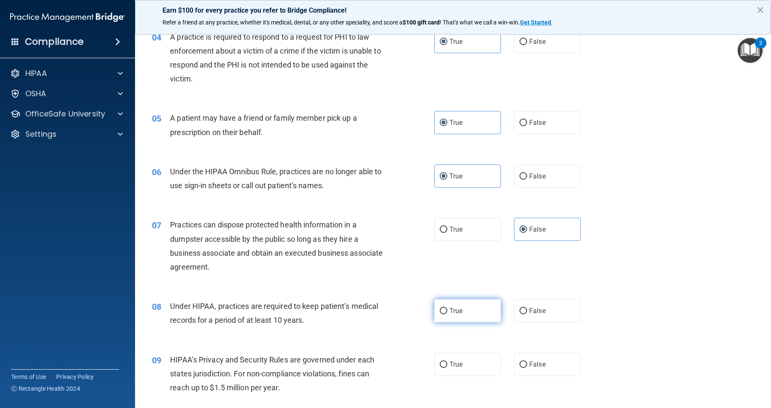
click at [447, 314] on input "True" at bounding box center [444, 311] width 8 height 6
radio input "true"
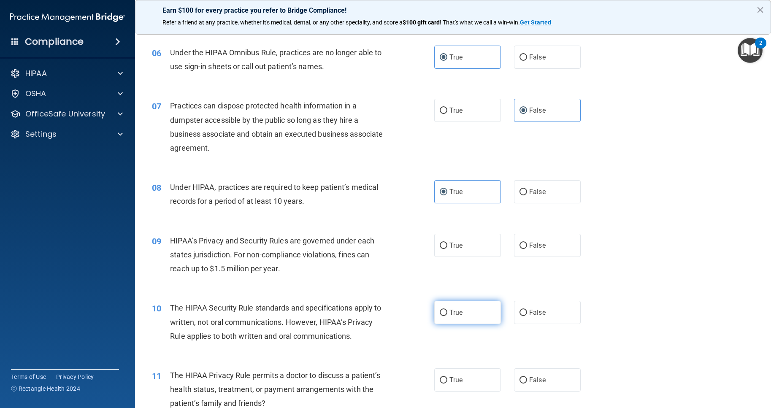
scroll to position [380, 0]
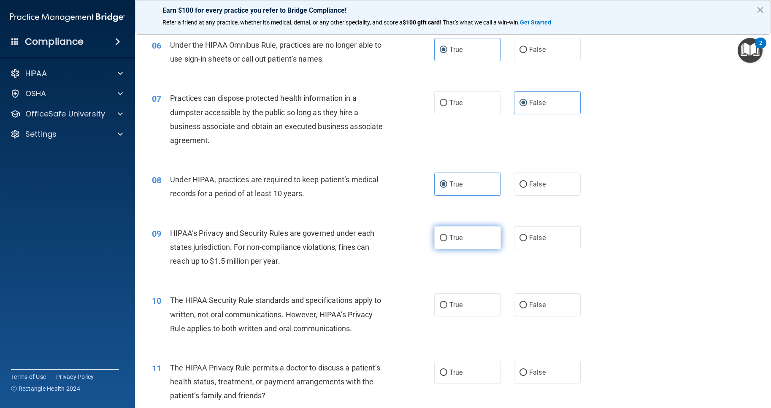
click at [470, 249] on label "True" at bounding box center [467, 237] width 67 height 23
click at [447, 241] on input "True" at bounding box center [444, 238] width 8 height 6
radio input "true"
drag, startPoint x: 485, startPoint y: 341, endPoint x: 513, endPoint y: 350, distance: 29.8
click at [485, 316] on label "True" at bounding box center [467, 304] width 67 height 23
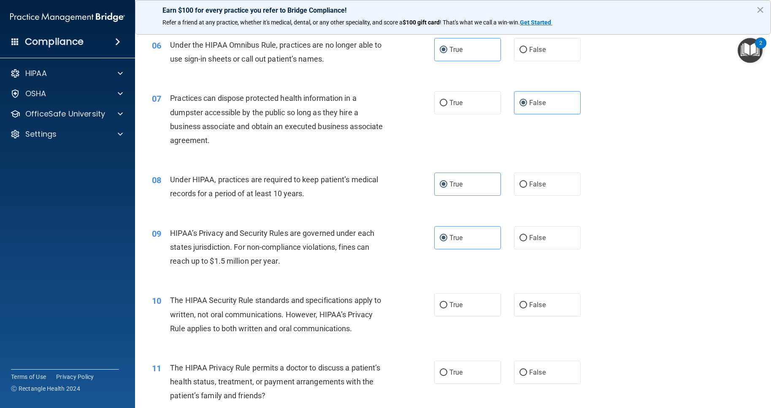
click at [447, 308] on input "True" at bounding box center [444, 305] width 8 height 6
radio input "true"
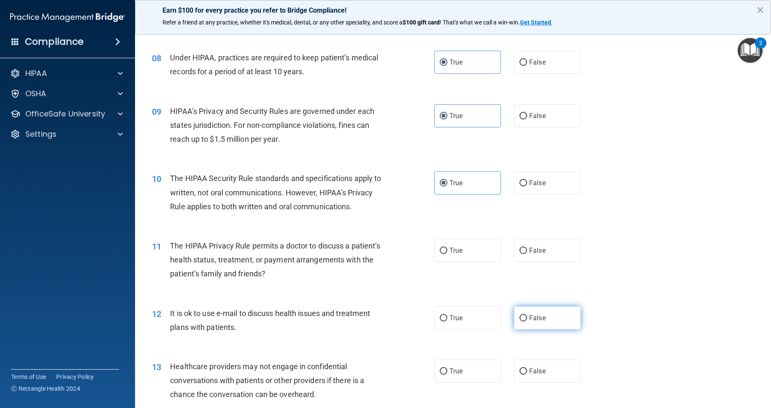
scroll to position [506, 0]
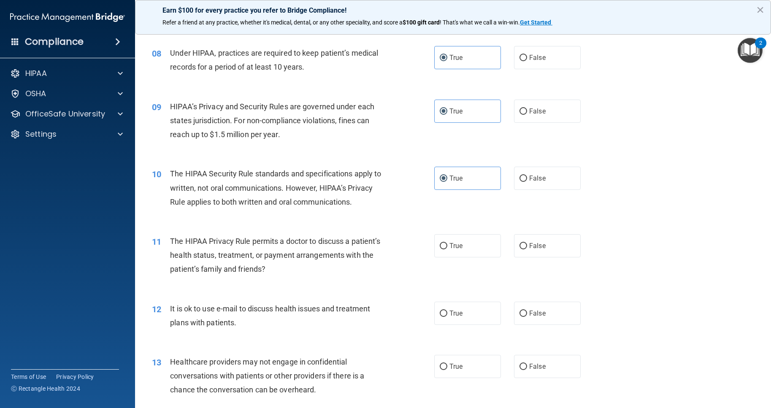
drag, startPoint x: 536, startPoint y: 277, endPoint x: 508, endPoint y: 302, distance: 37.4
click at [536, 257] on label "False" at bounding box center [547, 245] width 67 height 23
click at [527, 249] on input "False" at bounding box center [523, 246] width 8 height 6
radio input "true"
click at [466, 325] on label "True" at bounding box center [467, 313] width 67 height 23
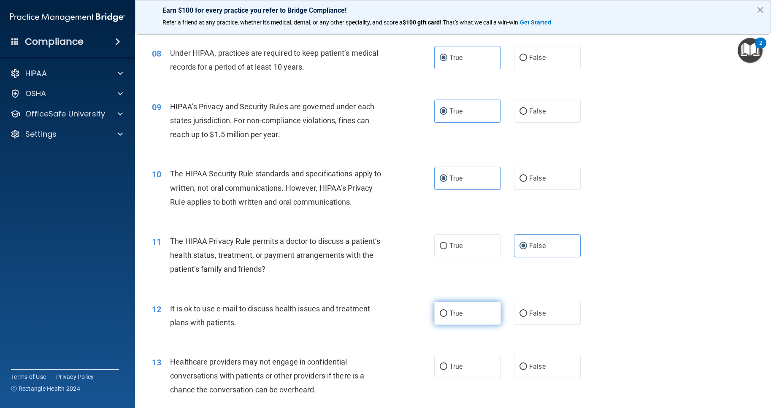
click at [447, 317] on input "True" at bounding box center [444, 314] width 8 height 6
radio input "true"
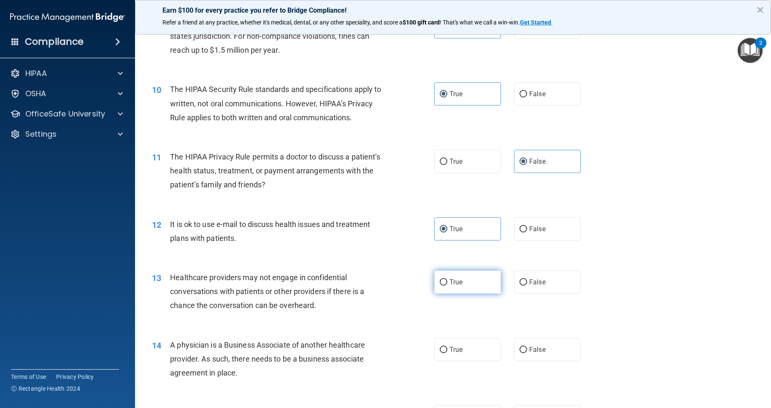
click at [475, 294] on label "True" at bounding box center [467, 281] width 67 height 23
click at [447, 286] on input "True" at bounding box center [444, 282] width 8 height 6
radio input "true"
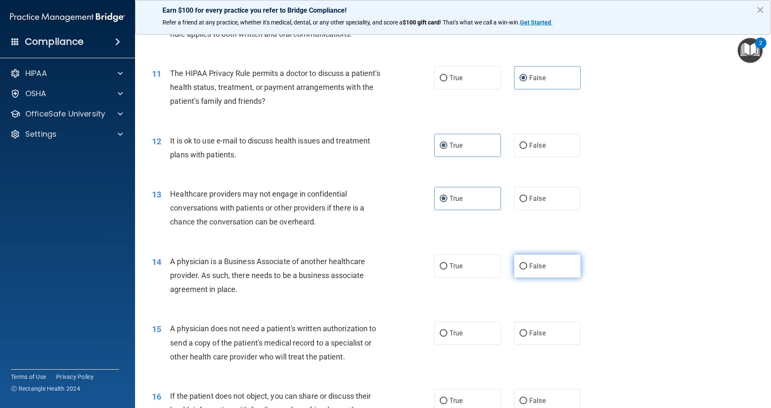
scroll to position [675, 0]
drag, startPoint x: 516, startPoint y: 292, endPoint x: 510, endPoint y: 297, distance: 7.8
click at [519, 269] on input "False" at bounding box center [523, 265] width 8 height 6
radio input "true"
click at [454, 336] on span "True" at bounding box center [455, 332] width 13 height 8
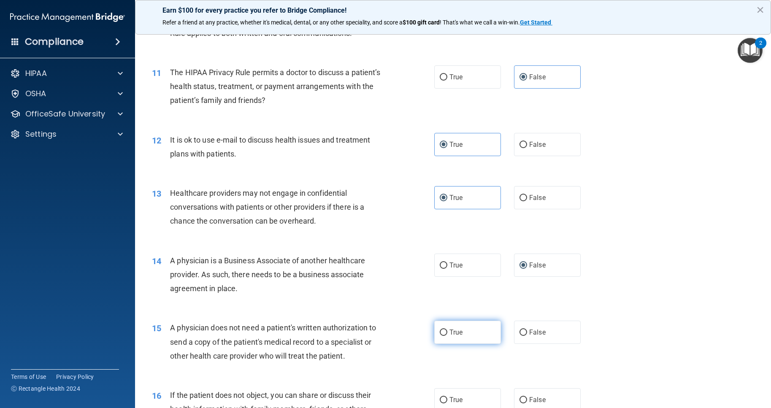
click at [447, 336] on input "True" at bounding box center [444, 332] width 8 height 6
radio input "true"
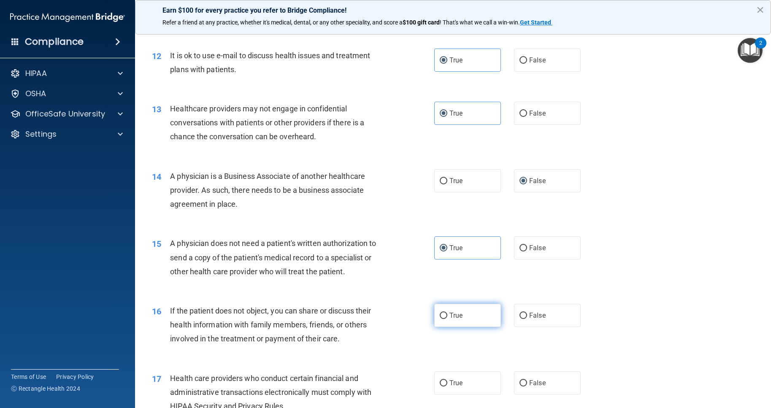
click at [468, 327] on label "True" at bounding box center [467, 315] width 67 height 23
click at [447, 319] on input "True" at bounding box center [444, 316] width 8 height 6
radio input "true"
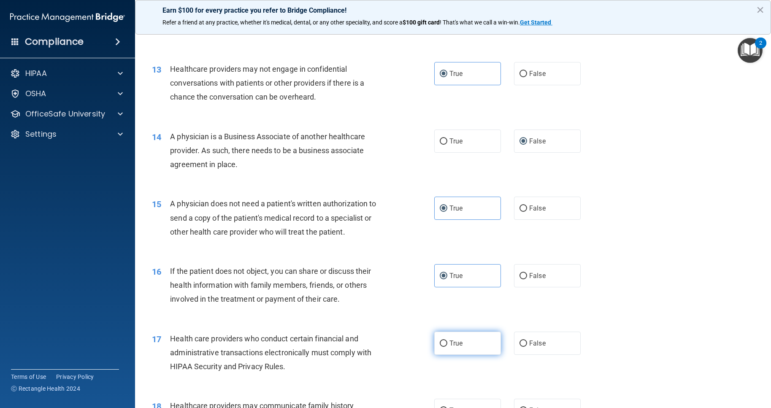
scroll to position [844, 0]
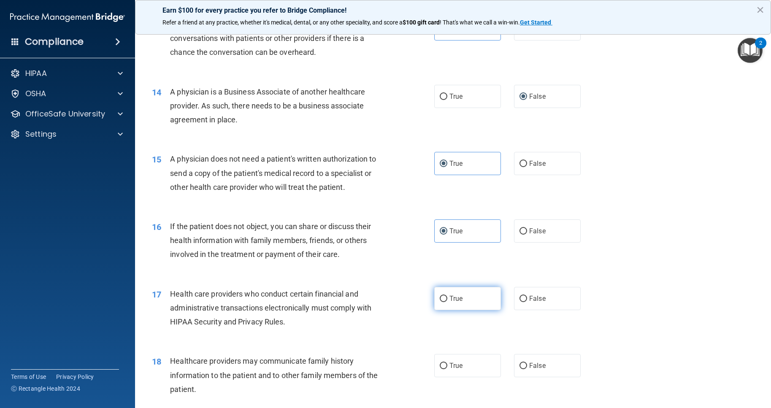
click at [470, 310] on label "True" at bounding box center [467, 298] width 67 height 23
click at [447, 302] on input "True" at bounding box center [444, 299] width 8 height 6
radio input "true"
click at [518, 380] on div "18 Healthcare providers may communicate family history information to the patie…" at bounding box center [453, 377] width 615 height 68
click at [522, 369] on input "False" at bounding box center [523, 366] width 8 height 6
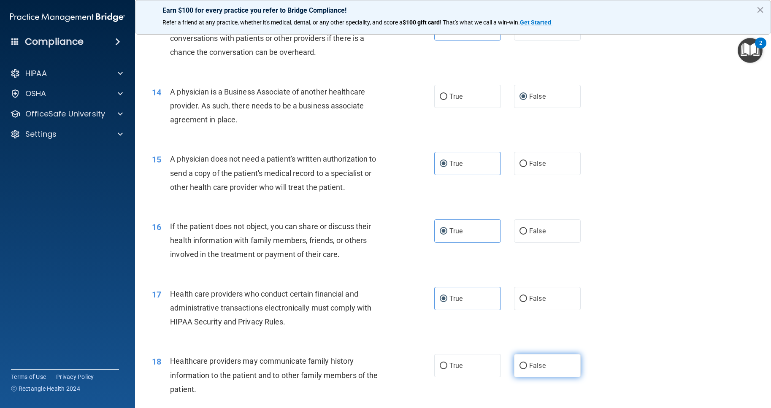
radio input "true"
click at [480, 377] on label "True" at bounding box center [467, 365] width 67 height 23
click at [447, 369] on input "True" at bounding box center [444, 366] width 8 height 6
radio input "true"
radio input "false"
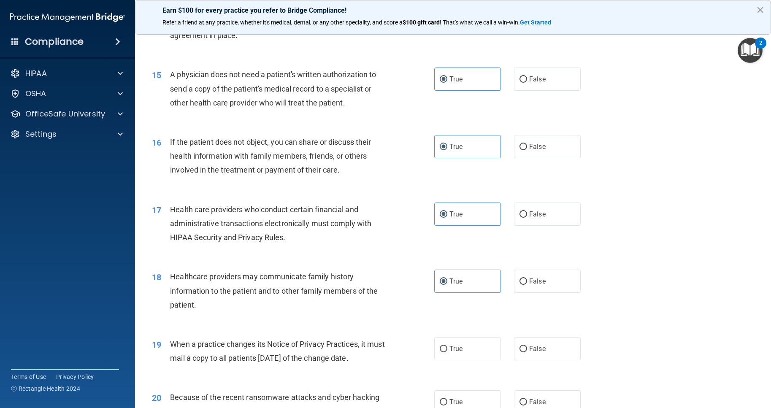
scroll to position [1013, 0]
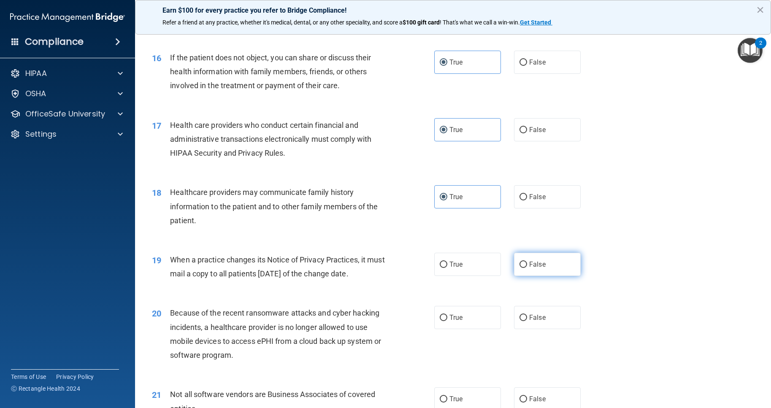
drag, startPoint x: 523, startPoint y: 297, endPoint x: 514, endPoint y: 302, distance: 10.2
click at [520, 276] on label "False" at bounding box center [547, 264] width 67 height 23
click at [520, 268] on input "False" at bounding box center [523, 265] width 8 height 6
radio input "true"
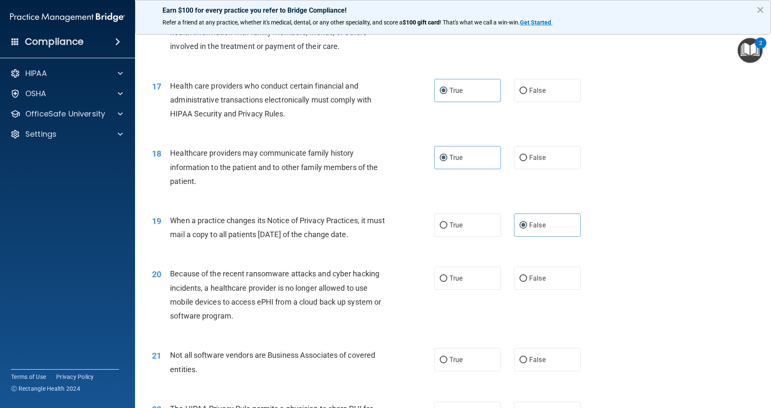
scroll to position [1097, 0]
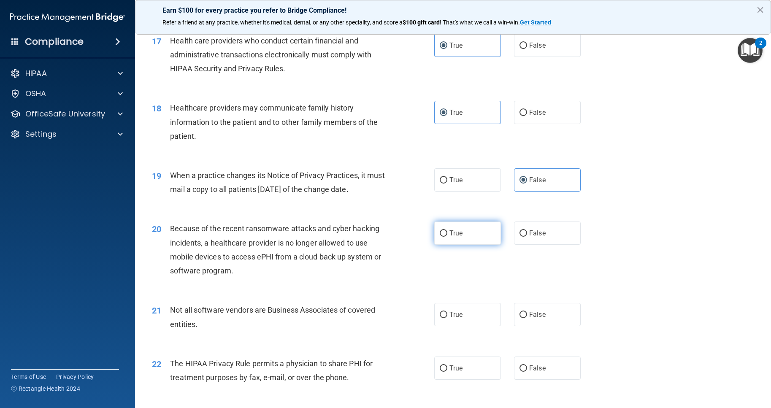
click at [469, 245] on label "True" at bounding box center [467, 232] width 67 height 23
click at [447, 237] on input "True" at bounding box center [444, 233] width 8 height 6
radio input "true"
click at [469, 326] on label "True" at bounding box center [467, 314] width 67 height 23
click at [447, 318] on input "True" at bounding box center [444, 315] width 8 height 6
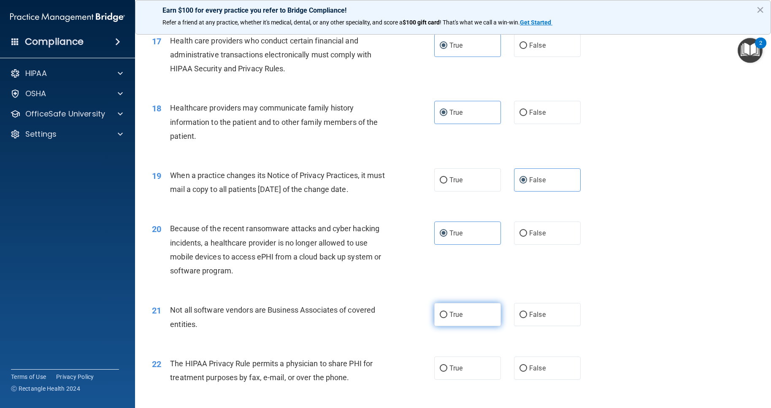
radio input "true"
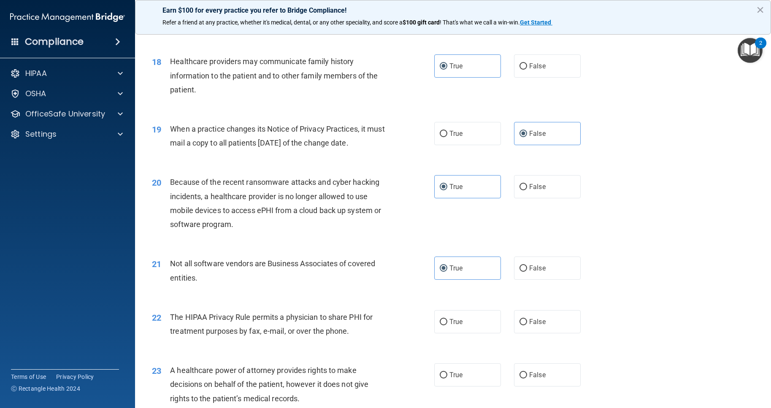
scroll to position [1181, 0]
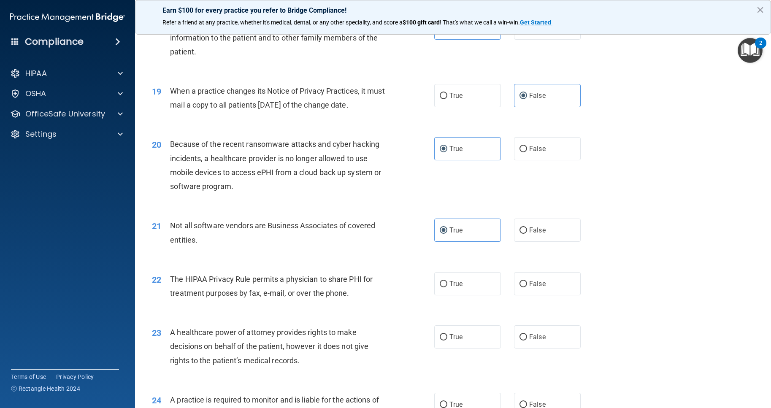
click at [508, 295] on div "True False" at bounding box center [514, 283] width 160 height 23
click at [519, 287] on input "False" at bounding box center [523, 284] width 8 height 6
radio input "true"
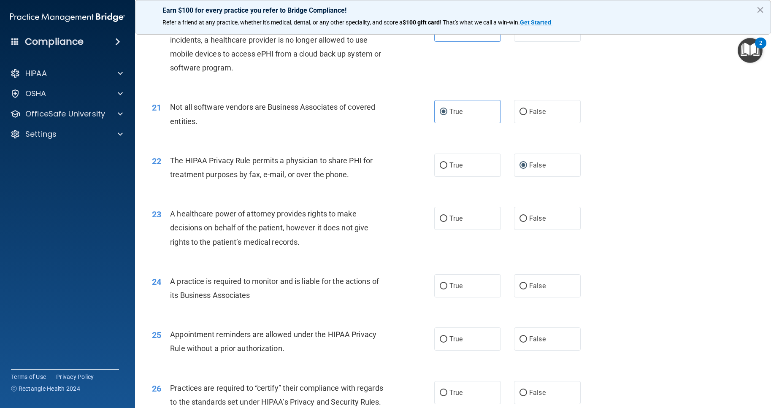
scroll to position [1308, 0]
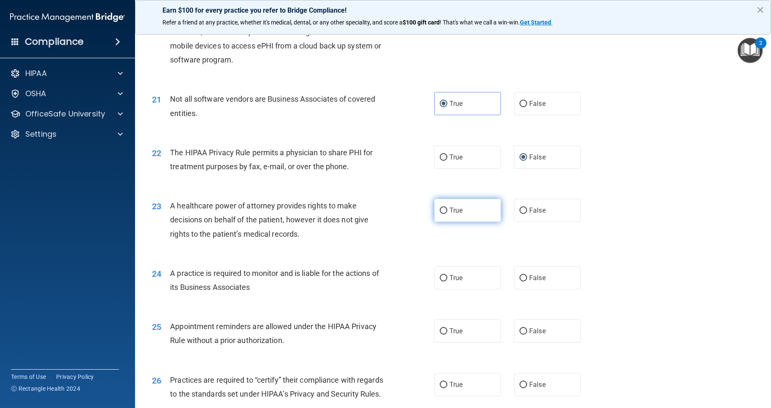
drag, startPoint x: 479, startPoint y: 260, endPoint x: 473, endPoint y: 271, distance: 12.5
click at [479, 222] on label "True" at bounding box center [467, 210] width 67 height 23
click at [447, 214] on input "True" at bounding box center [444, 211] width 8 height 6
radio input "true"
click at [461, 309] on div "24 A practice is required to monitor and is liable for the actions of its Busin…" at bounding box center [453, 282] width 615 height 53
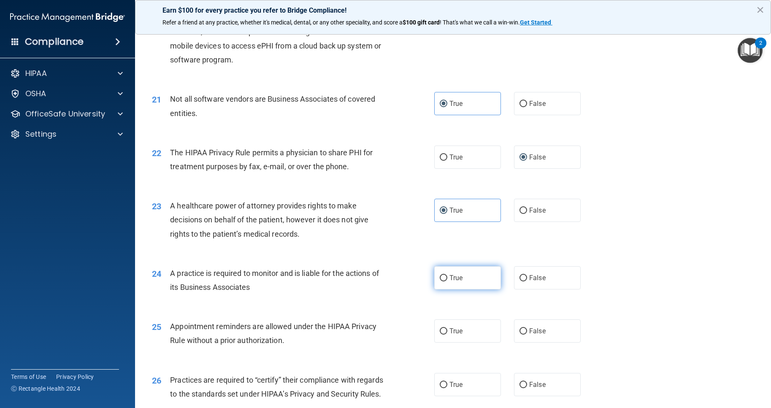
click at [460, 289] on label "True" at bounding box center [467, 277] width 67 height 23
click at [447, 281] on input "True" at bounding box center [444, 278] width 8 height 6
radio input "true"
click at [468, 343] on label "True" at bounding box center [467, 330] width 67 height 23
click at [447, 335] on input "True" at bounding box center [444, 331] width 8 height 6
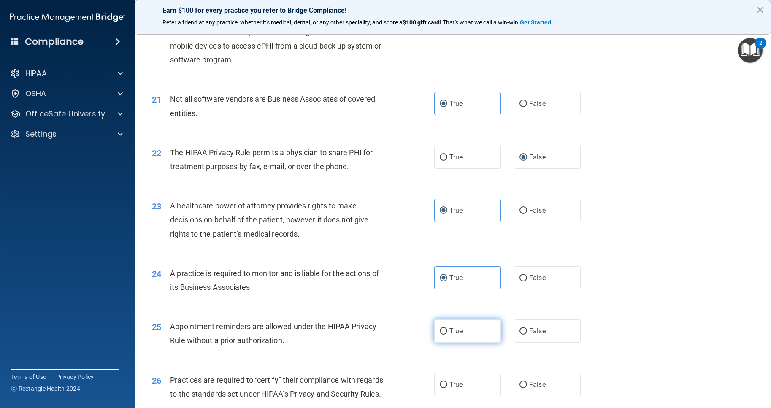
radio input "true"
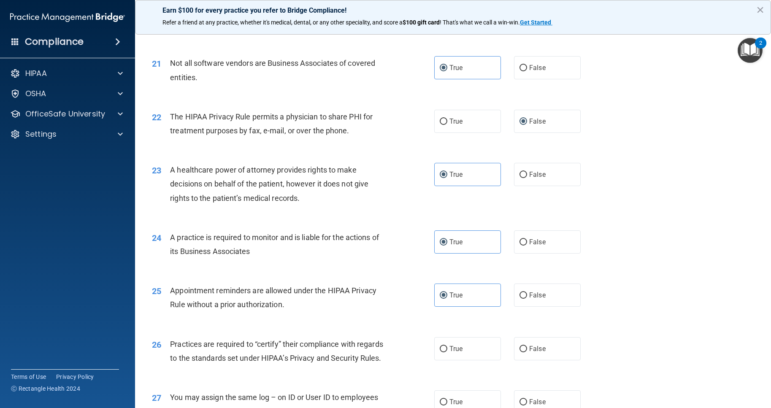
scroll to position [1392, 0]
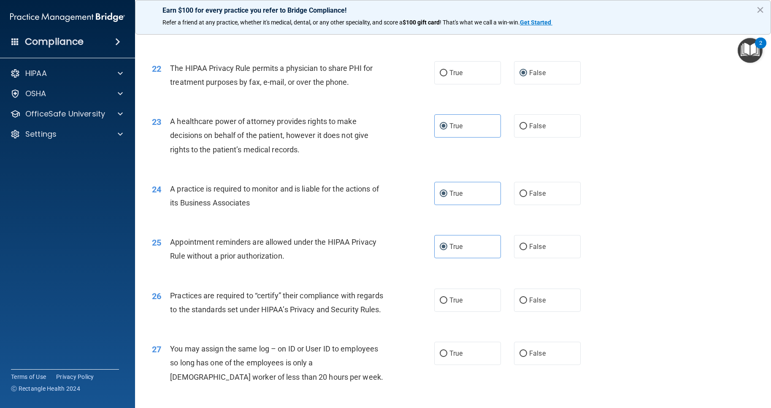
drag, startPoint x: 526, startPoint y: 340, endPoint x: 508, endPoint y: 345, distance: 18.8
click at [529, 304] on span "False" at bounding box center [537, 300] width 16 height 8
click at [526, 304] on input "False" at bounding box center [523, 300] width 8 height 6
radio input "true"
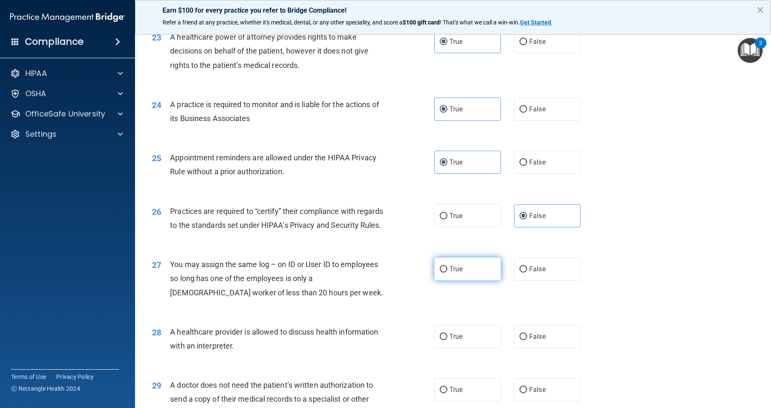
click at [472, 281] on label "True" at bounding box center [467, 268] width 67 height 23
click at [447, 273] on input "True" at bounding box center [444, 269] width 8 height 6
radio input "true"
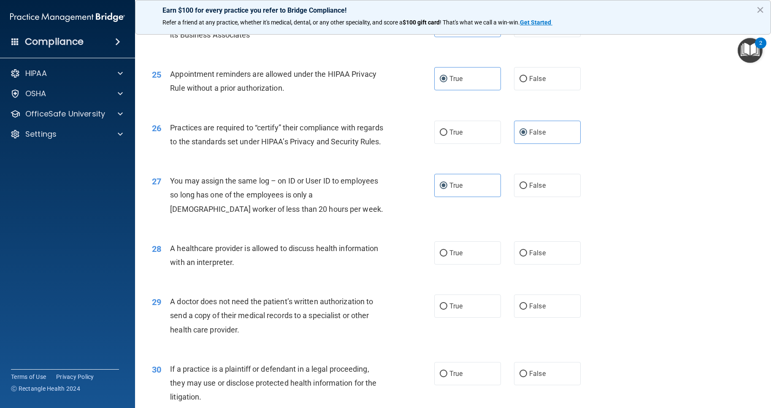
scroll to position [1561, 0]
click at [473, 283] on div "28 A healthcare provider is allowed to discuss health information with an inter…" at bounding box center [453, 256] width 615 height 53
click at [473, 264] on label "True" at bounding box center [467, 251] width 67 height 23
click at [447, 256] on input "True" at bounding box center [444, 252] width 8 height 6
radio input "true"
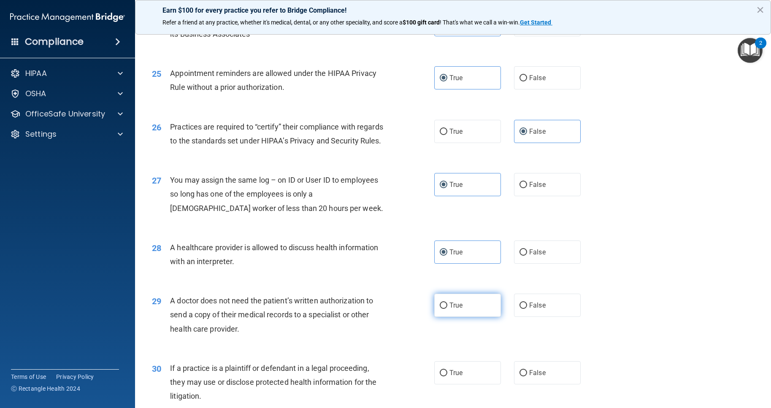
click at [463, 317] on label "True" at bounding box center [467, 305] width 67 height 23
click at [447, 309] on input "True" at bounding box center [444, 305] width 8 height 6
radio input "true"
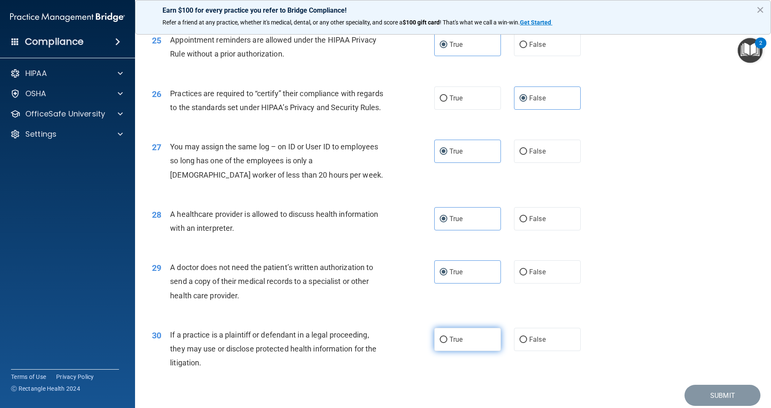
scroll to position [1645, 0]
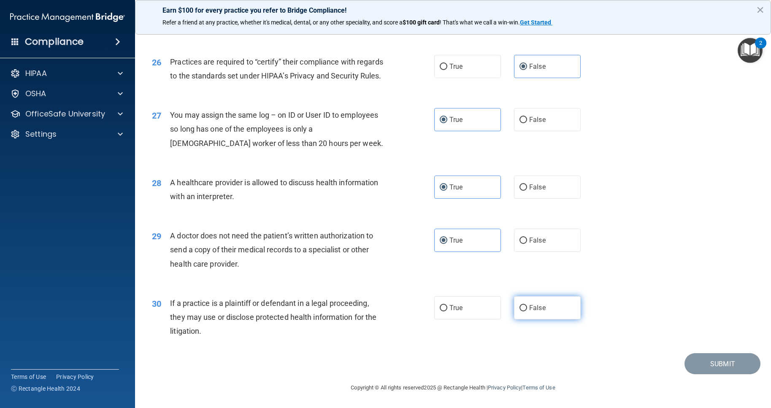
drag, startPoint x: 515, startPoint y: 334, endPoint x: 513, endPoint y: 340, distance: 6.3
click at [515, 319] on label "False" at bounding box center [547, 307] width 67 height 23
click at [519, 311] on input "False" at bounding box center [523, 308] width 8 height 6
radio input "true"
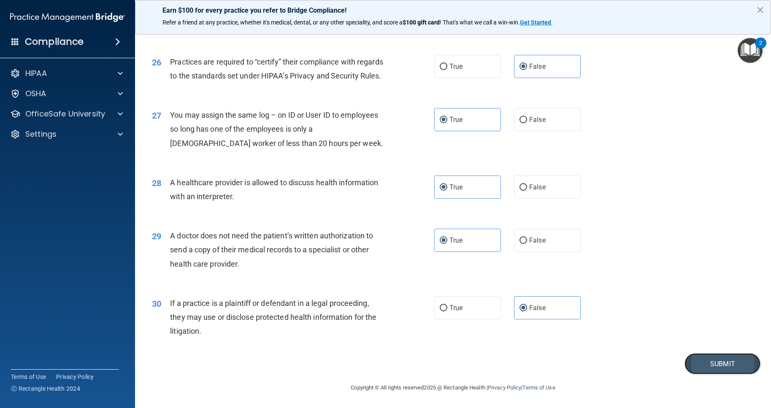
click at [721, 367] on button "Submit" at bounding box center [722, 364] width 76 height 22
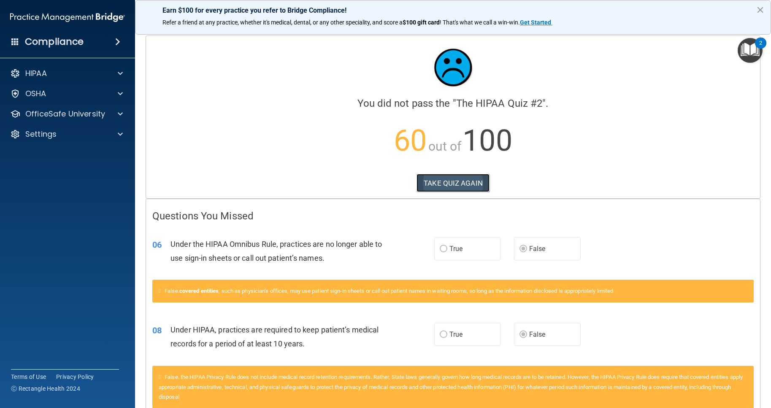
click at [425, 178] on button "TAKE QUIZ AGAIN" at bounding box center [452, 183] width 73 height 19
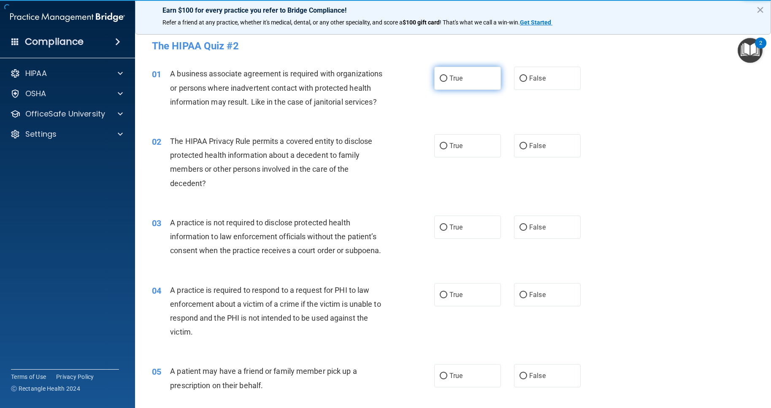
click at [470, 77] on label "True" at bounding box center [467, 78] width 67 height 23
click at [447, 77] on input "True" at bounding box center [444, 79] width 8 height 6
radio input "true"
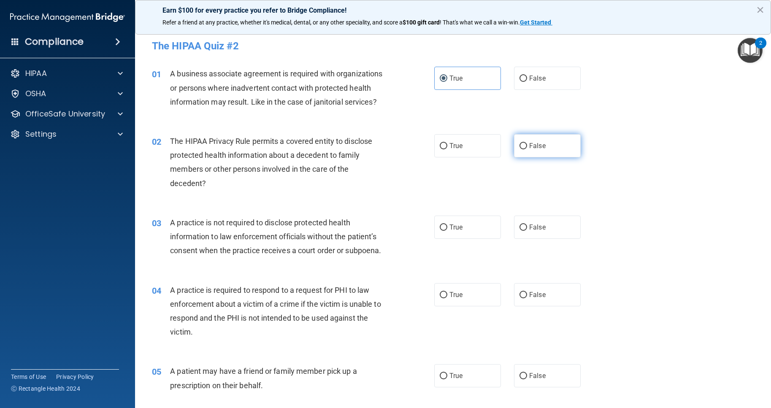
click at [542, 157] on label "False" at bounding box center [547, 145] width 67 height 23
click at [527, 149] on input "False" at bounding box center [523, 146] width 8 height 6
radio input "true"
drag, startPoint x: 550, startPoint y: 238, endPoint x: 546, endPoint y: 243, distance: 6.0
click at [549, 239] on label "False" at bounding box center [547, 227] width 67 height 23
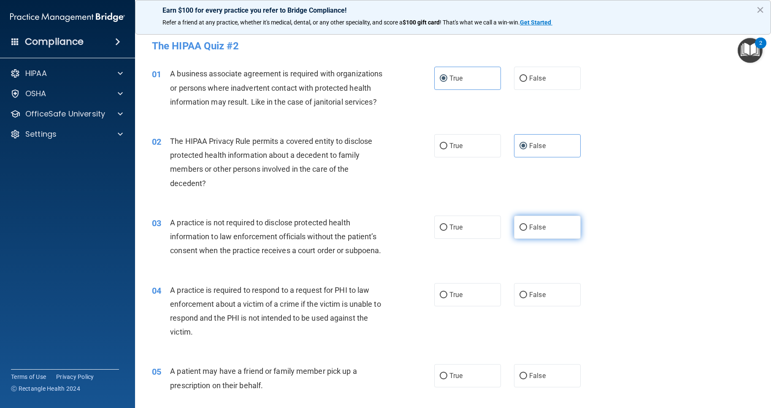
click at [527, 231] on input "False" at bounding box center [523, 227] width 8 height 6
radio input "true"
drag, startPoint x: 465, startPoint y: 320, endPoint x: 463, endPoint y: 324, distance: 4.5
click at [464, 306] on label "True" at bounding box center [467, 294] width 67 height 23
click at [447, 298] on input "True" at bounding box center [444, 295] width 8 height 6
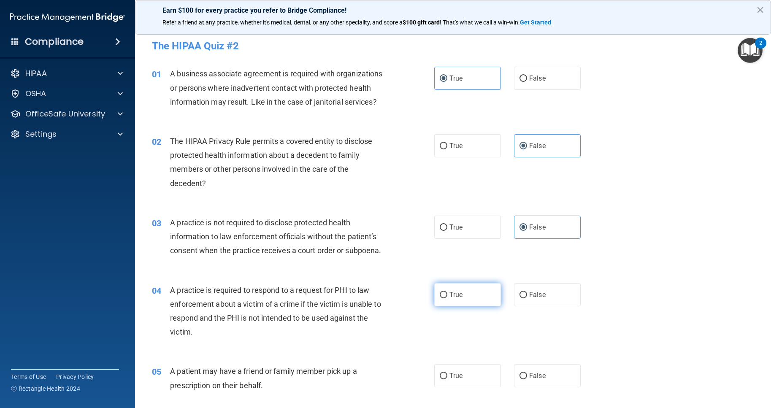
radio input "true"
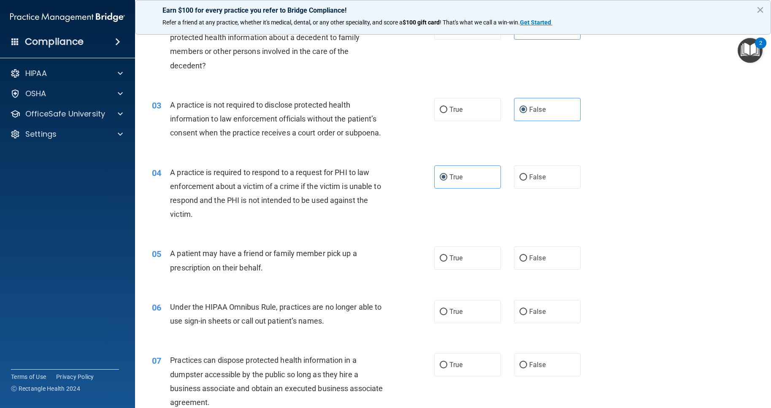
scroll to position [127, 0]
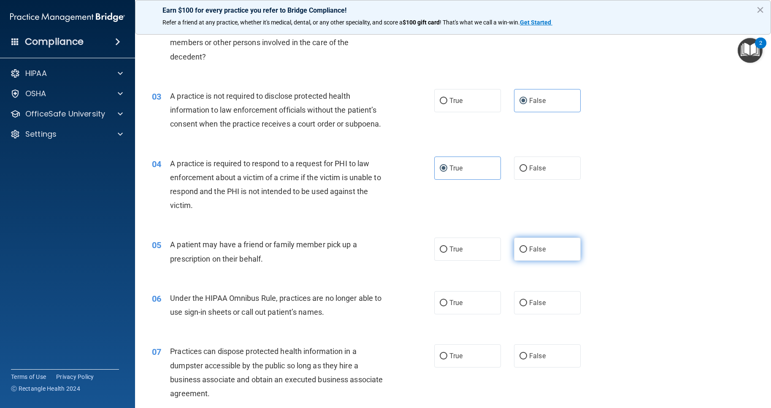
click at [524, 261] on label "False" at bounding box center [547, 249] width 67 height 23
click at [524, 253] on input "False" at bounding box center [523, 249] width 8 height 6
radio input "true"
click at [481, 314] on label "True" at bounding box center [467, 302] width 67 height 23
click at [447, 306] on input "True" at bounding box center [444, 303] width 8 height 6
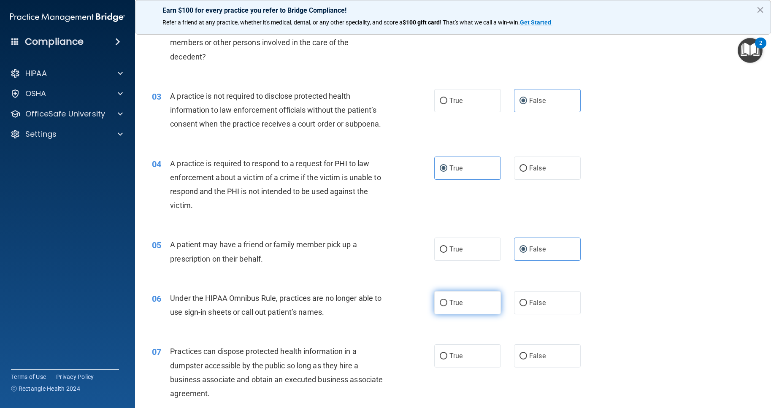
radio input "true"
click at [465, 367] on label "True" at bounding box center [467, 355] width 67 height 23
click at [447, 359] on input "True" at bounding box center [444, 356] width 8 height 6
radio input "true"
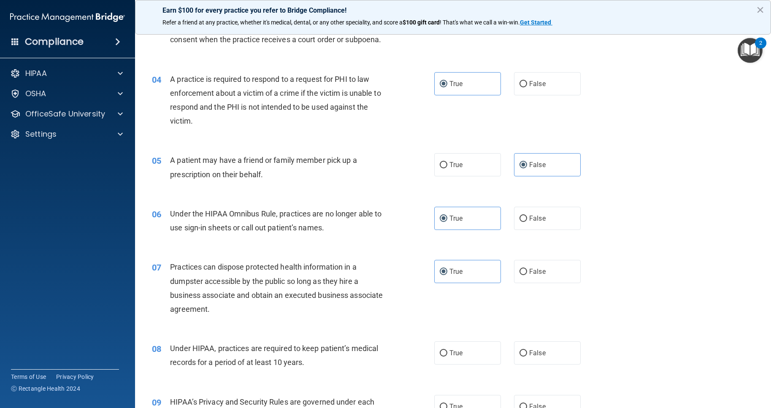
scroll to position [295, 0]
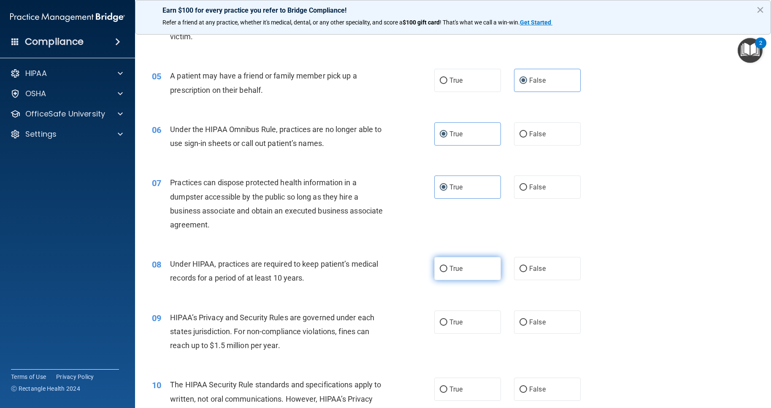
click at [475, 280] on label "True" at bounding box center [467, 268] width 67 height 23
click at [447, 272] on input "True" at bounding box center [444, 269] width 8 height 6
radio input "true"
click at [458, 364] on div "09 HIPAA’s Privacy and Security Rules are governed under each states jurisdicti…" at bounding box center [453, 334] width 615 height 68
click at [465, 334] on label "True" at bounding box center [467, 322] width 67 height 23
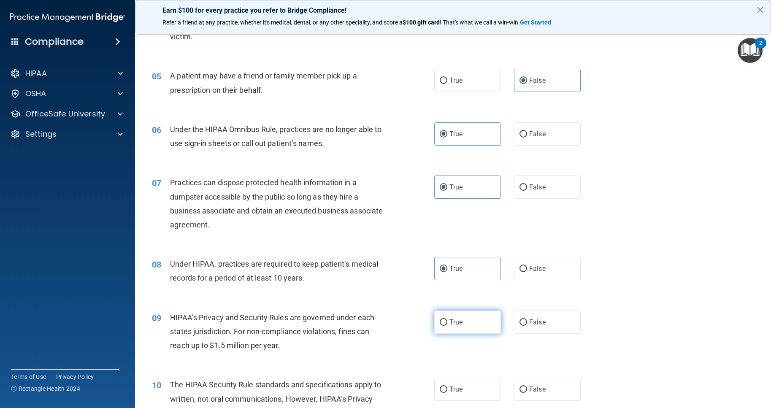
click at [447, 326] on input "True" at bounding box center [444, 322] width 8 height 6
radio input "true"
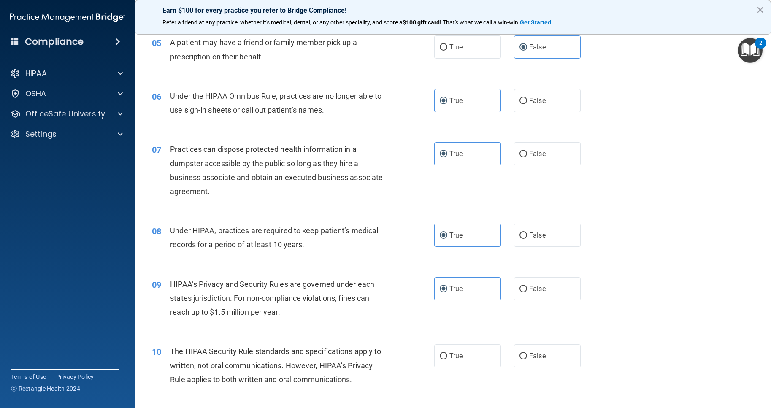
scroll to position [380, 0]
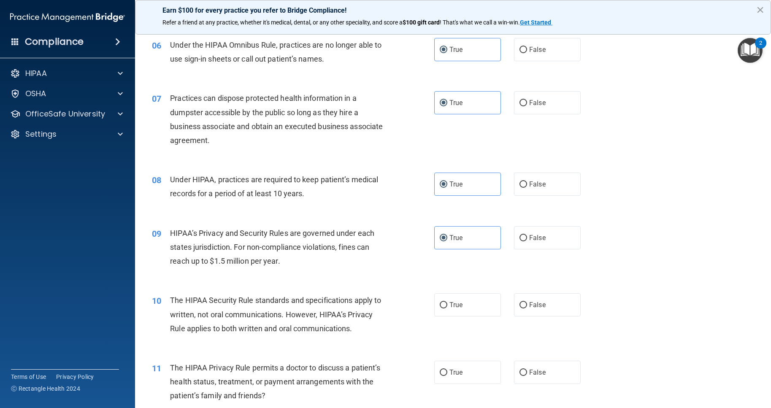
click at [489, 345] on div "10 The HIPAA Security Rule standards and specifications apply to written, not o…" at bounding box center [453, 317] width 615 height 68
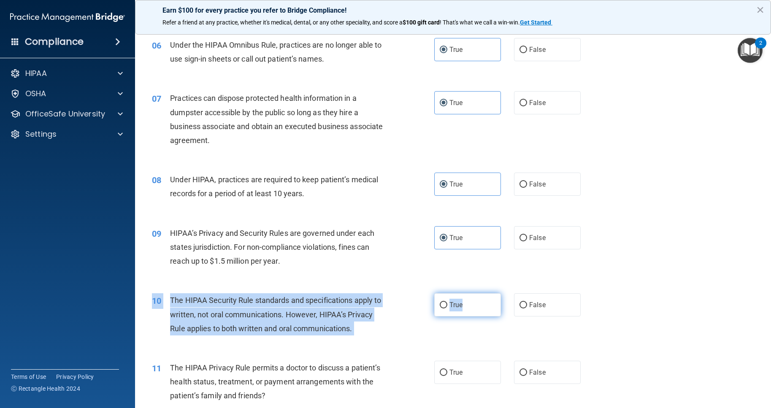
drag, startPoint x: 489, startPoint y: 345, endPoint x: 468, endPoint y: 329, distance: 26.5
click at [468, 316] on label "True" at bounding box center [467, 304] width 67 height 23
click at [447, 308] on input "True" at bounding box center [444, 305] width 8 height 6
radio input "true"
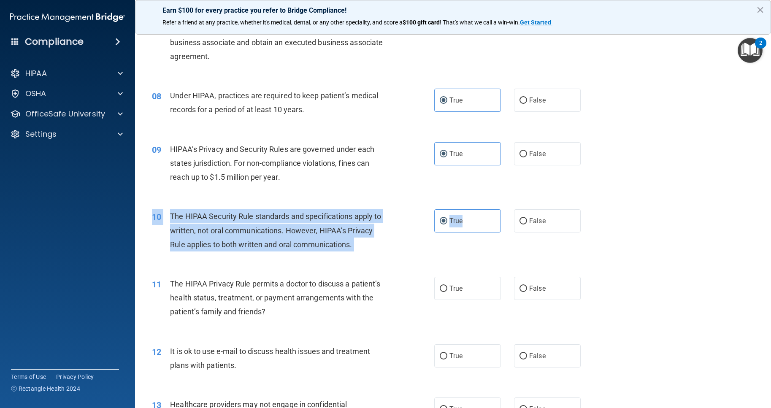
scroll to position [464, 0]
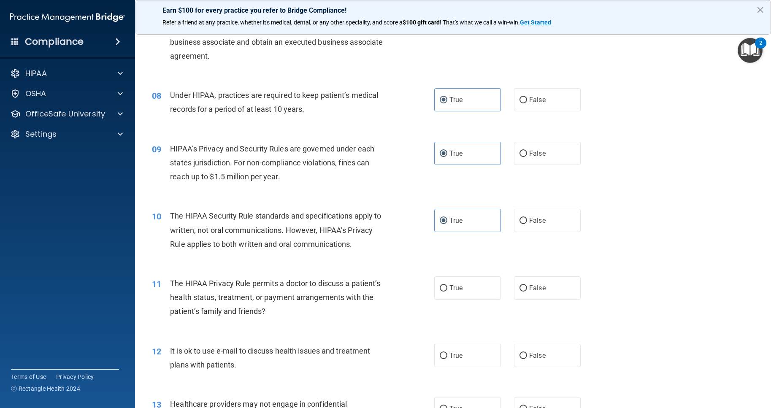
click at [461, 333] on div "11 The HIPAA Privacy Rule permits a doctor to discuss a patient’s health status…" at bounding box center [453, 300] width 615 height 68
click at [519, 292] on input "False" at bounding box center [523, 288] width 8 height 6
radio input "true"
click at [467, 367] on label "True" at bounding box center [467, 355] width 67 height 23
click at [447, 359] on input "True" at bounding box center [444, 356] width 8 height 6
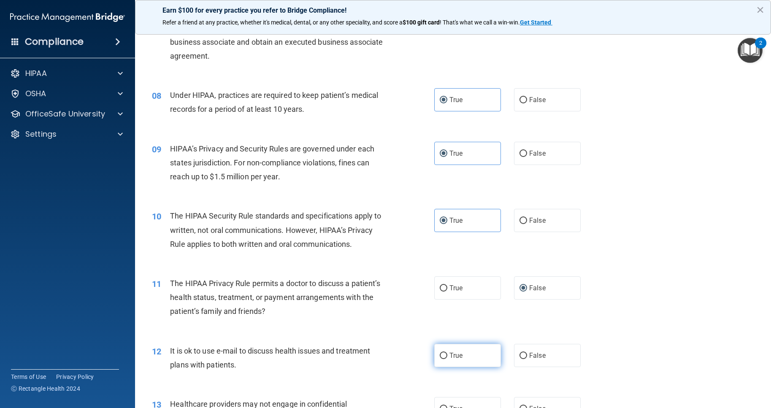
radio input "true"
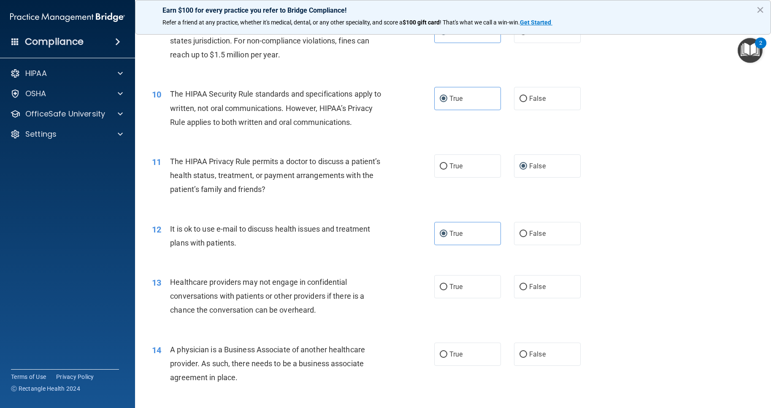
scroll to position [633, 0]
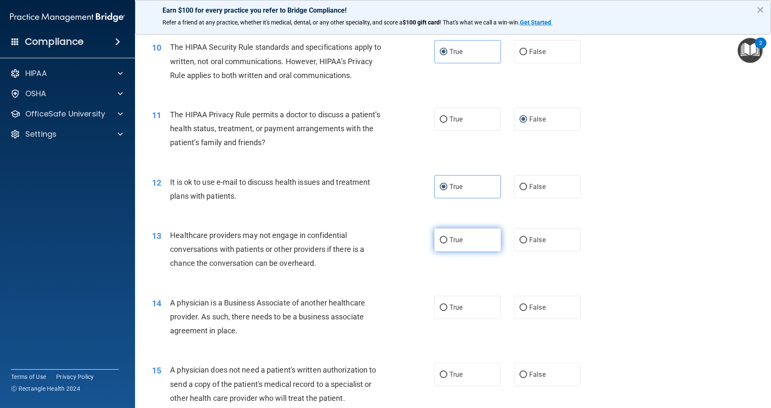
drag, startPoint x: 480, startPoint y: 269, endPoint x: 480, endPoint y: 274, distance: 5.1
click at [480, 251] on label "True" at bounding box center [467, 239] width 67 height 23
click at [447, 243] on input "True" at bounding box center [444, 240] width 8 height 6
radio input "true"
drag, startPoint x: 477, startPoint y: 324, endPoint x: 479, endPoint y: 335, distance: 10.8
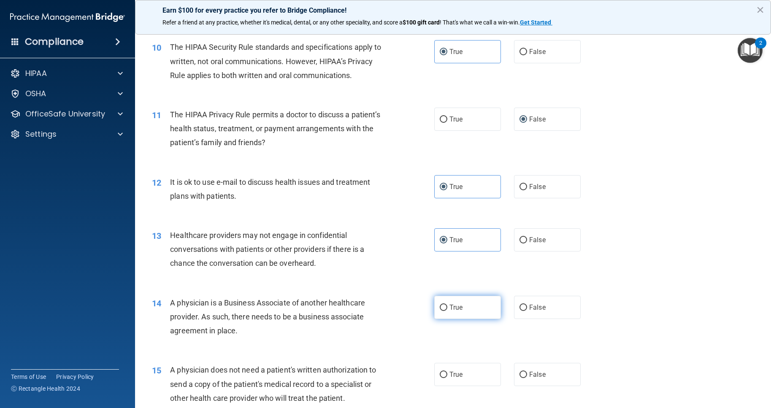
click at [477, 319] on label "True" at bounding box center [467, 307] width 67 height 23
click at [447, 311] on input "True" at bounding box center [444, 308] width 8 height 6
radio input "true"
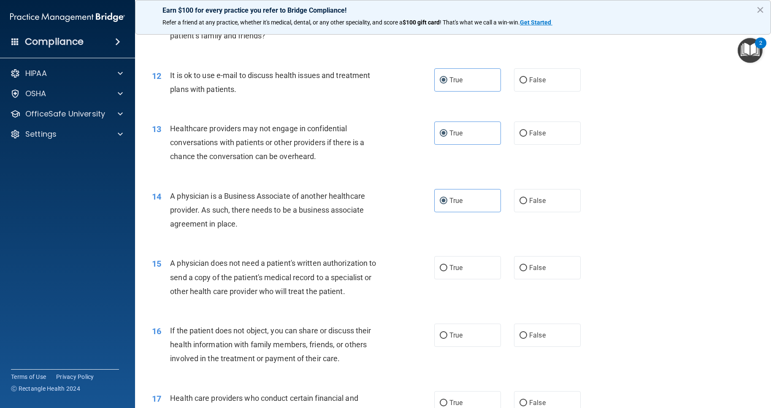
scroll to position [759, 0]
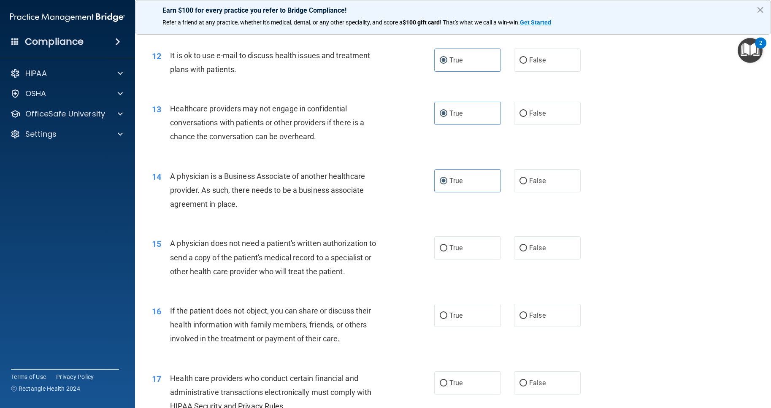
drag, startPoint x: 480, startPoint y: 290, endPoint x: 474, endPoint y: 300, distance: 11.4
click at [474, 293] on div "15 A physician does not need a patient's written authorization to send a copy o…" at bounding box center [453, 260] width 615 height 68
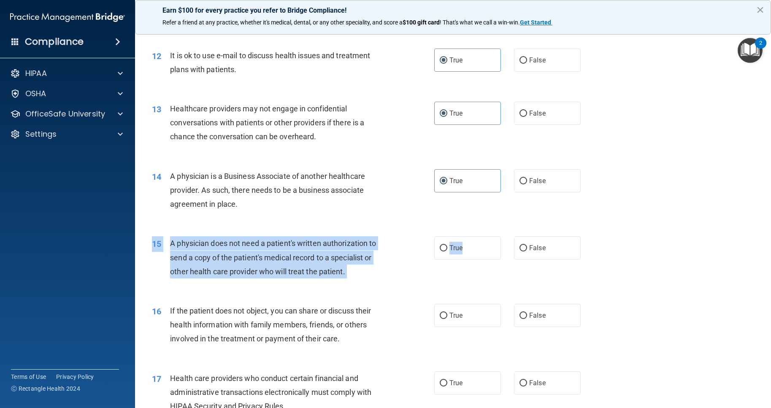
drag, startPoint x: 473, startPoint y: 287, endPoint x: 464, endPoint y: 299, distance: 14.5
click at [464, 293] on div "15 A physician does not need a patient's written authorization to send a copy o…" at bounding box center [453, 260] width 615 height 68
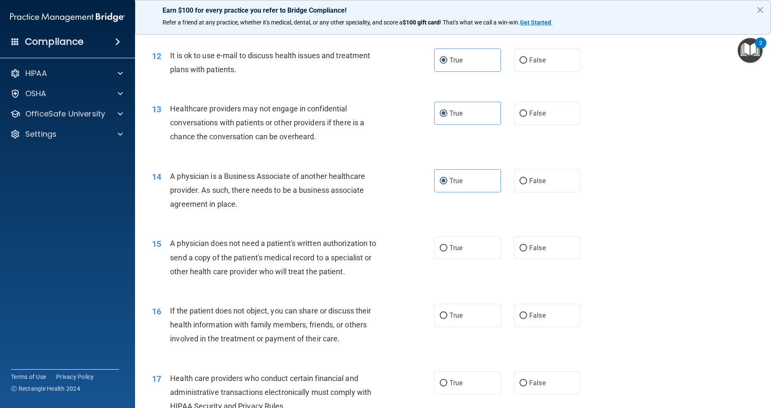
drag, startPoint x: 464, startPoint y: 299, endPoint x: 458, endPoint y: 300, distance: 6.4
click at [458, 293] on div "15 A physician does not need a patient's written authorization to send a copy o…" at bounding box center [453, 260] width 615 height 68
click at [475, 259] on label "True" at bounding box center [467, 247] width 67 height 23
click at [447, 251] on input "True" at bounding box center [444, 248] width 8 height 6
radio input "true"
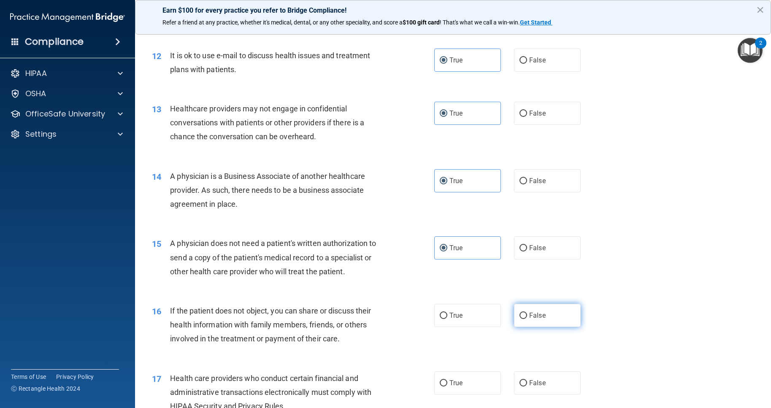
click at [519, 319] on input "False" at bounding box center [523, 316] width 8 height 6
radio input "true"
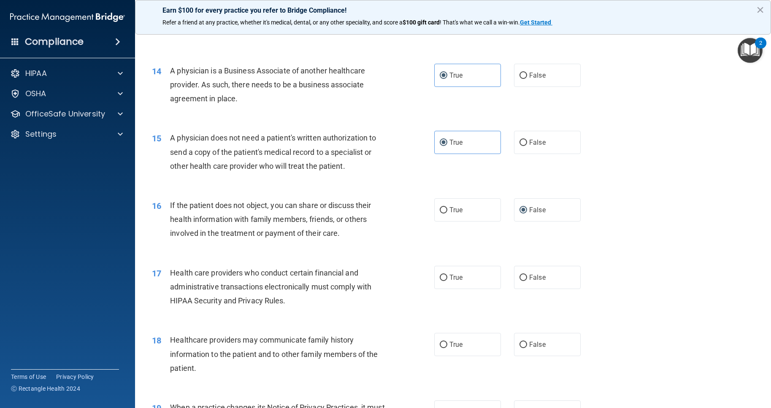
scroll to position [886, 0]
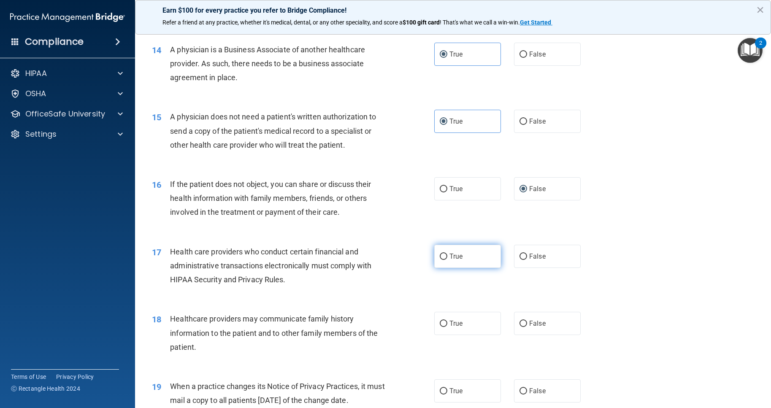
click at [495, 268] on label "True" at bounding box center [467, 256] width 67 height 23
click at [447, 260] on input "True" at bounding box center [444, 257] width 8 height 6
radio input "true"
click at [449, 327] on span "True" at bounding box center [455, 323] width 13 height 8
click at [446, 327] on input "True" at bounding box center [444, 324] width 8 height 6
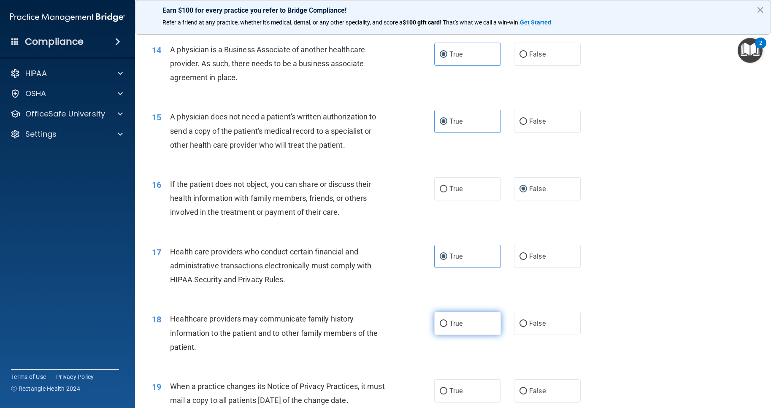
radio input "true"
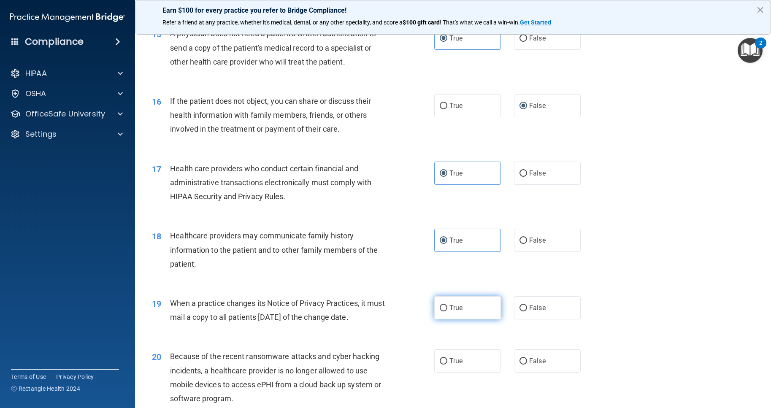
scroll to position [970, 0]
click at [459, 318] on label "True" at bounding box center [467, 306] width 67 height 23
click at [447, 310] on input "True" at bounding box center [444, 307] width 8 height 6
radio input "true"
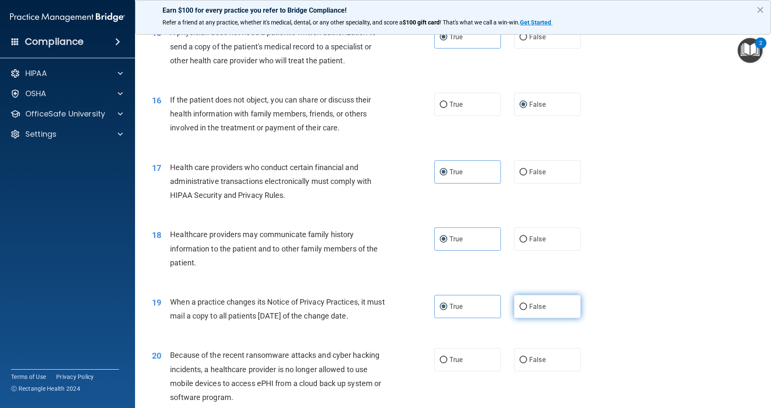
click at [519, 310] on input "False" at bounding box center [523, 307] width 8 height 6
radio input "true"
radio input "false"
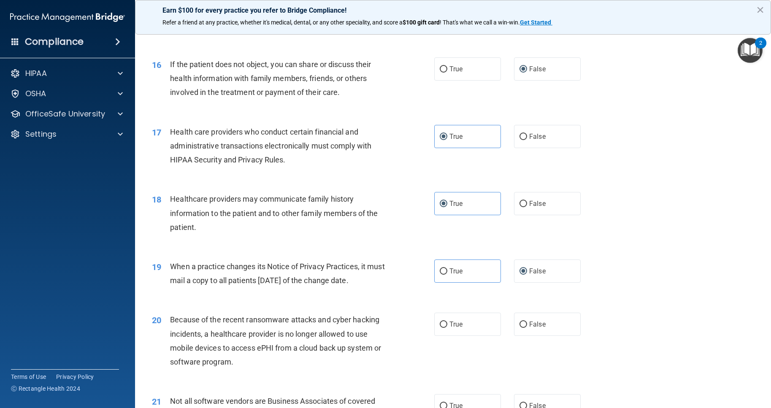
scroll to position [1055, 0]
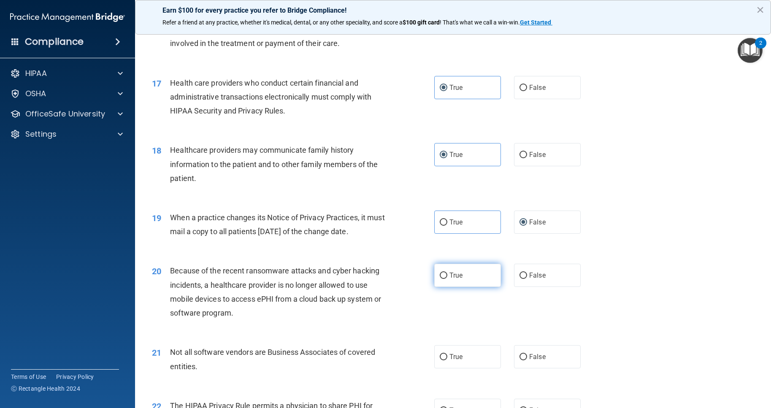
click at [494, 287] on label "True" at bounding box center [467, 275] width 67 height 23
click at [447, 279] on input "True" at bounding box center [444, 276] width 8 height 6
radio input "true"
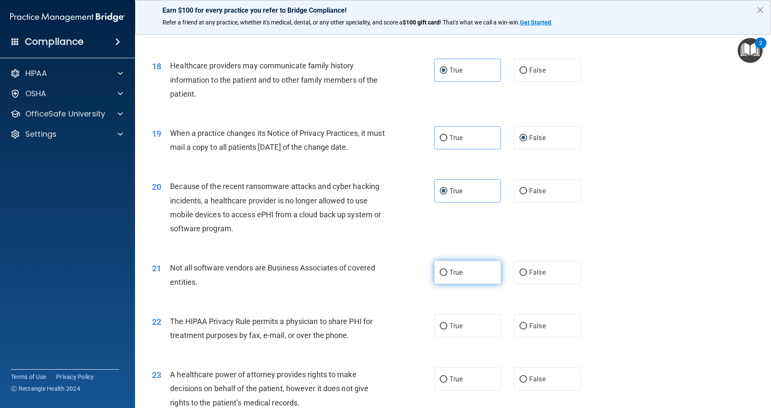
click at [487, 284] on label "True" at bounding box center [467, 272] width 67 height 23
click at [447, 276] on input "True" at bounding box center [444, 273] width 8 height 6
radio input "true"
click at [474, 338] on label "True" at bounding box center [467, 325] width 67 height 23
click at [447, 329] on input "True" at bounding box center [444, 326] width 8 height 6
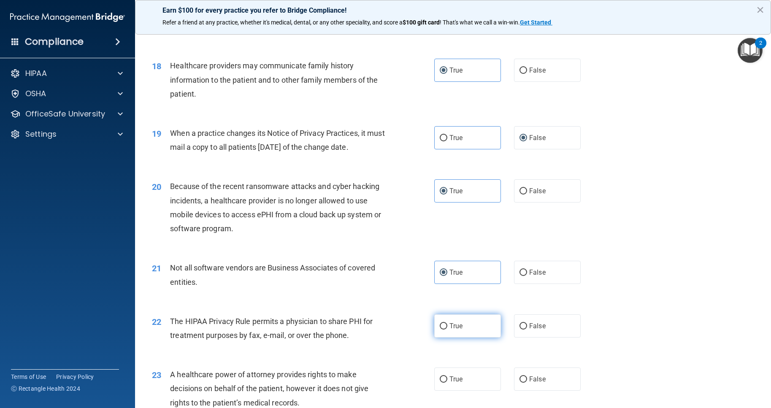
radio input "true"
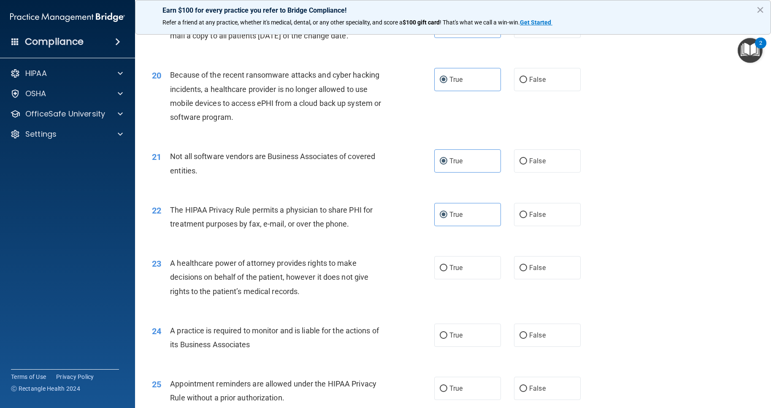
scroll to position [1266, 0]
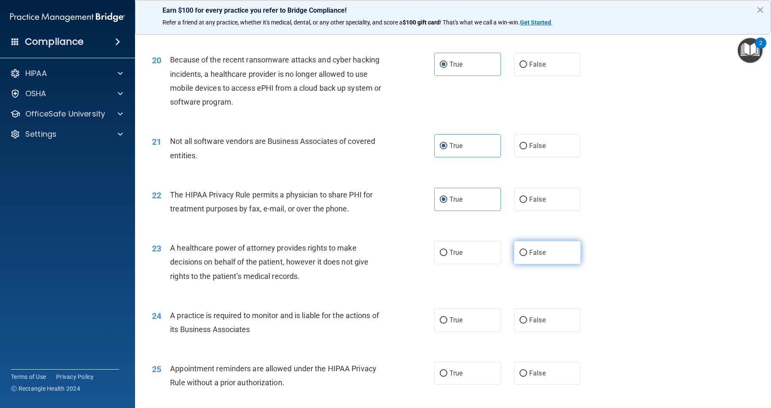
click at [530, 264] on label "False" at bounding box center [547, 252] width 67 height 23
click at [527, 256] on input "False" at bounding box center [523, 253] width 8 height 6
radio input "true"
click at [451, 332] on label "True" at bounding box center [467, 319] width 67 height 23
click at [447, 324] on input "True" at bounding box center [444, 320] width 8 height 6
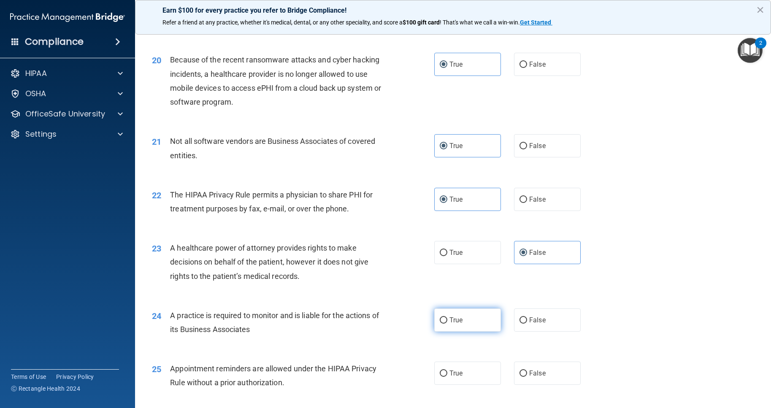
radio input "true"
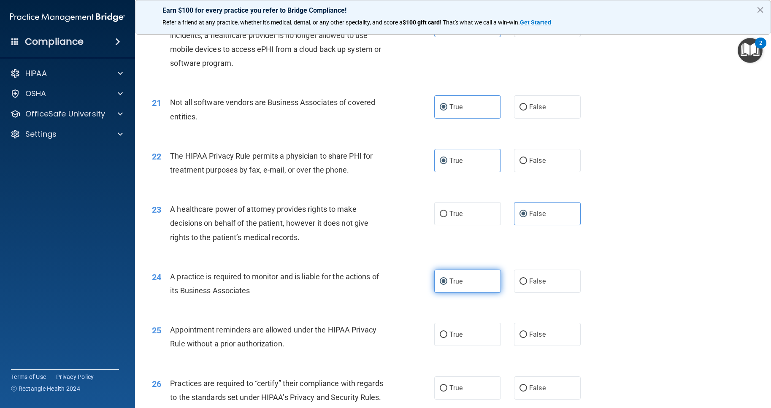
scroll to position [1350, 0]
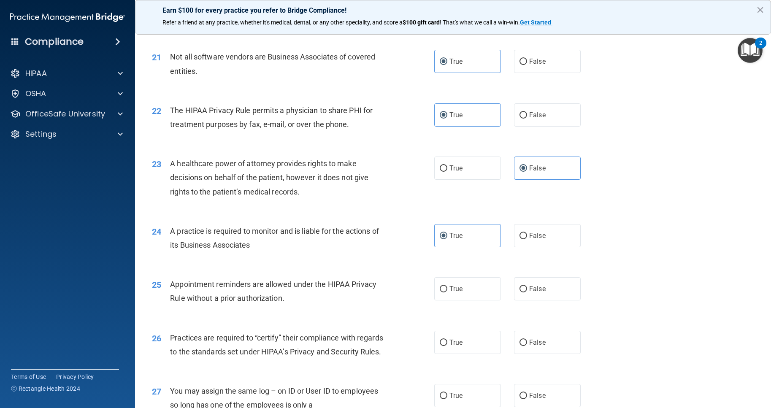
click at [472, 317] on div "25 Appointment reminders are allowed under the HIPAA Privacy Rule without a pri…" at bounding box center [453, 293] width 615 height 53
click at [462, 320] on div "25 Appointment reminders are allowed under the HIPAA Privacy Rule without a pri…" at bounding box center [453, 293] width 615 height 53
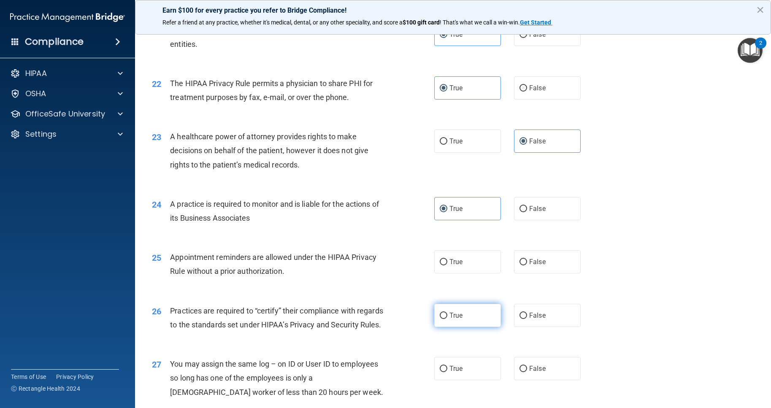
scroll to position [1392, 0]
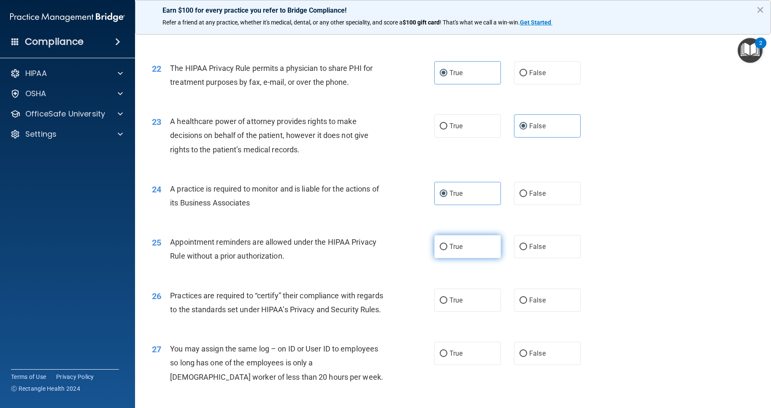
click at [485, 258] on label "True" at bounding box center [467, 246] width 67 height 23
click at [447, 250] on input "True" at bounding box center [444, 247] width 8 height 6
radio input "true"
click at [509, 312] on div "True False" at bounding box center [514, 300] width 160 height 23
click at [520, 304] on input "False" at bounding box center [523, 300] width 8 height 6
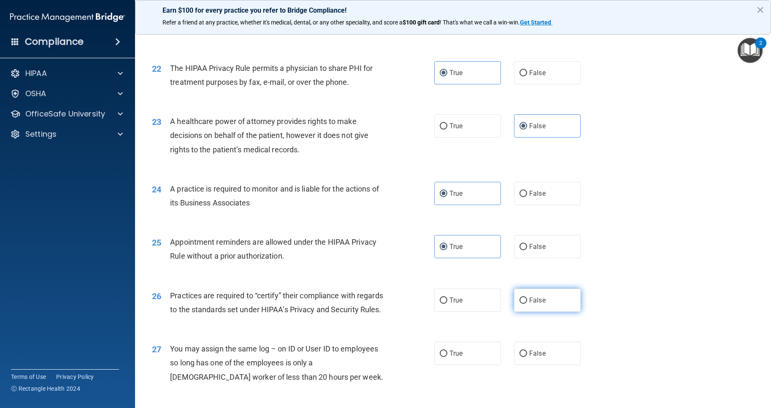
radio input "true"
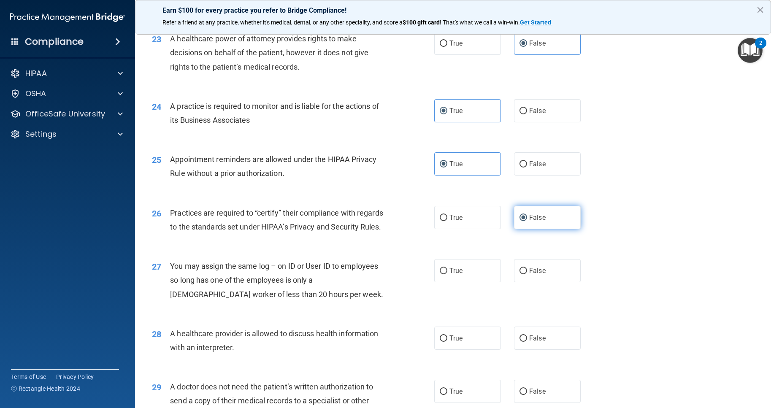
scroll to position [1477, 0]
click at [520, 314] on div "27 You may assign the same log – on ID or User ID to employees so long has one …" at bounding box center [453, 281] width 615 height 68
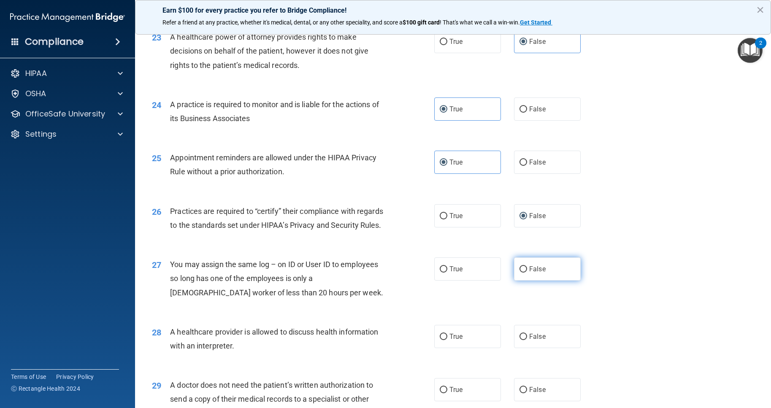
click at [521, 281] on label "False" at bounding box center [547, 268] width 67 height 23
click at [521, 273] on input "False" at bounding box center [523, 269] width 8 height 6
radio input "true"
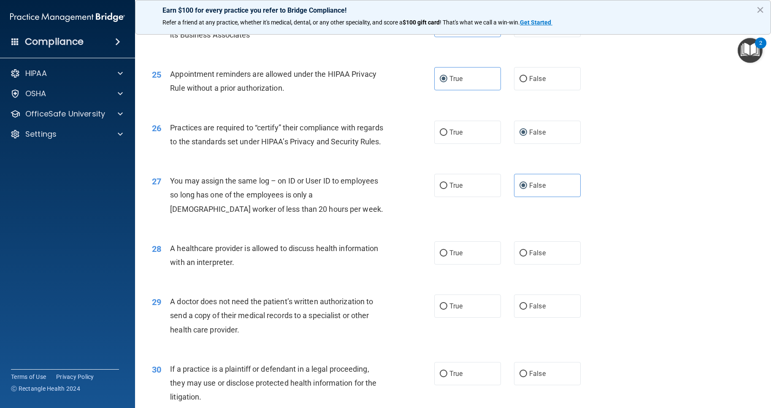
scroll to position [1561, 0]
click at [464, 283] on div "28 A healthcare provider is allowed to discuss health information with an inter…" at bounding box center [453, 256] width 615 height 53
click at [467, 264] on label "True" at bounding box center [467, 251] width 67 height 23
click at [447, 256] on input "True" at bounding box center [444, 252] width 8 height 6
radio input "true"
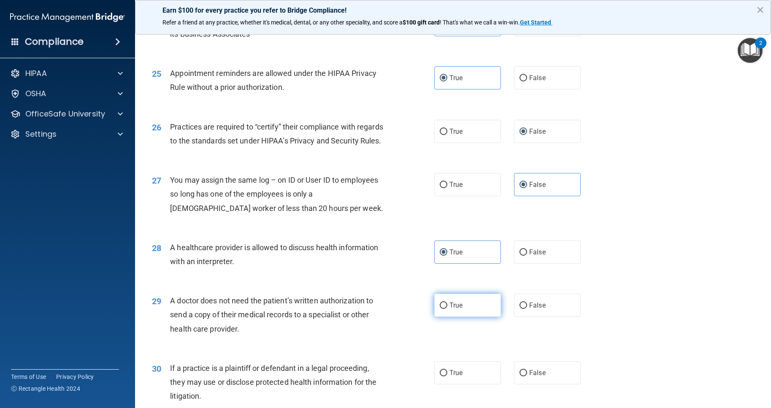
click at [467, 317] on label "True" at bounding box center [467, 305] width 67 height 23
click at [447, 309] on input "True" at bounding box center [444, 305] width 8 height 6
radio input "true"
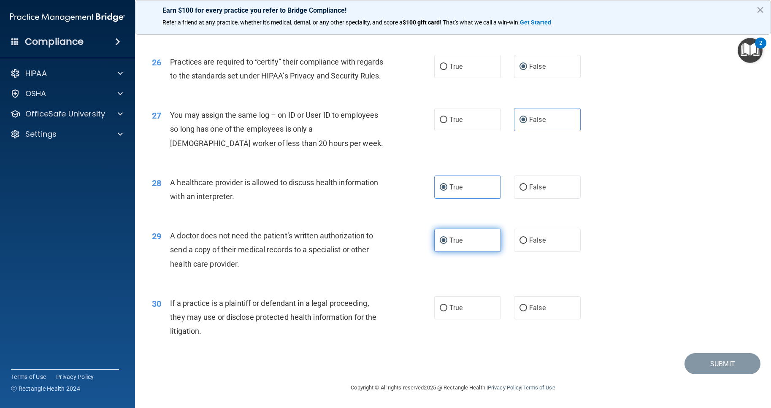
scroll to position [1682, 0]
click at [481, 310] on label "True" at bounding box center [467, 307] width 67 height 23
click at [447, 310] on input "True" at bounding box center [444, 308] width 8 height 6
radio input "true"
click at [695, 365] on button "Submit" at bounding box center [722, 364] width 76 height 22
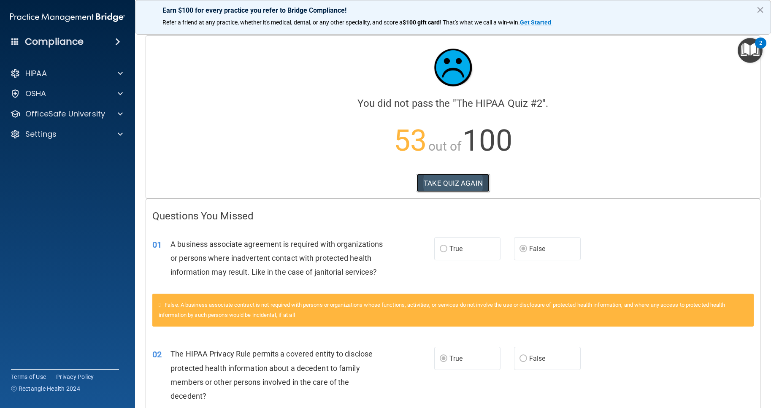
click at [463, 184] on button "TAKE QUIZ AGAIN" at bounding box center [452, 183] width 73 height 19
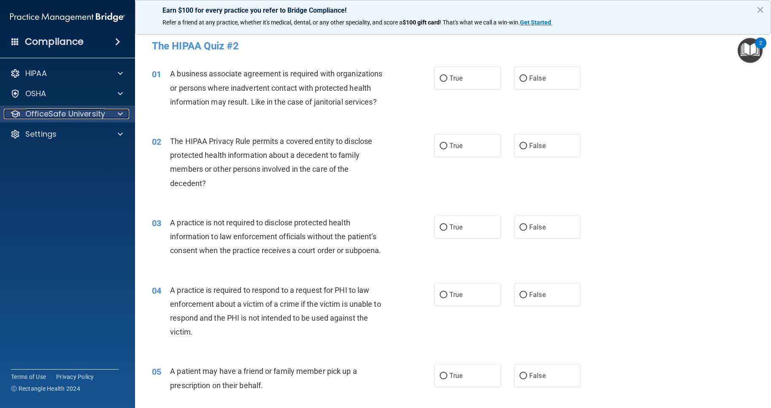
click at [88, 111] on p "OfficeSafe University" at bounding box center [65, 114] width 80 height 10
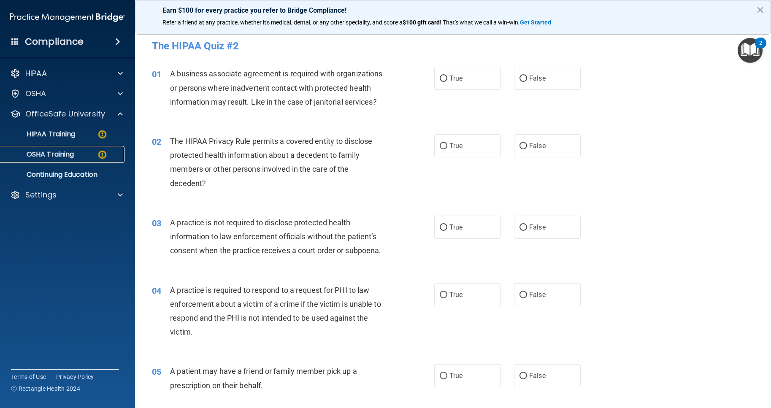
click at [83, 158] on link "OSHA Training" at bounding box center [58, 154] width 133 height 17
